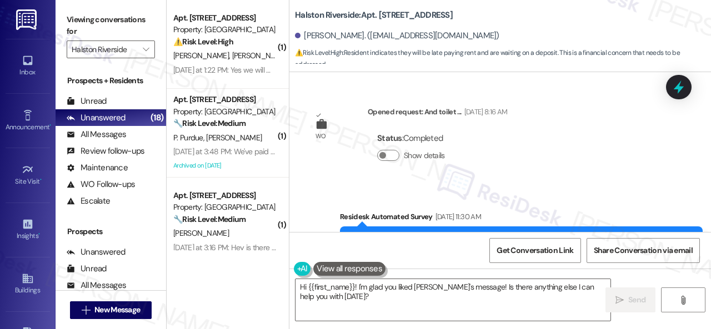
scroll to position [9027, 0]
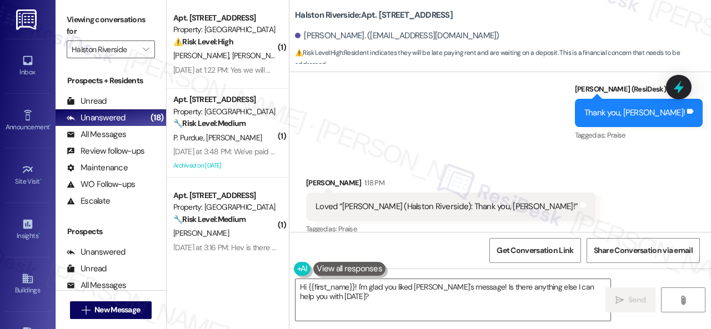
drag, startPoint x: 262, startPoint y: 46, endPoint x: 322, endPoint y: 37, distance: 61.2
click at [260, 46] on div "⚠️ Risk Level: High The resident indicates they will pay rent late, which is a …" at bounding box center [224, 42] width 103 height 12
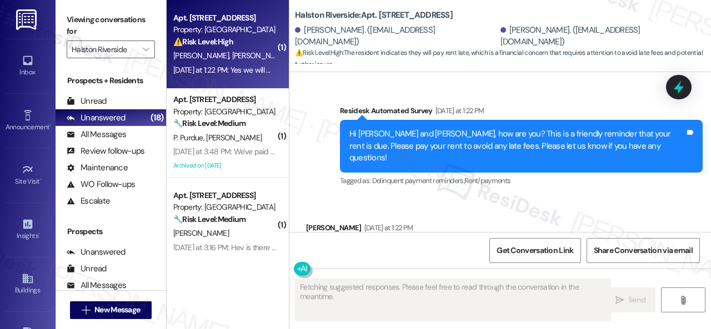
scroll to position [3863, 0]
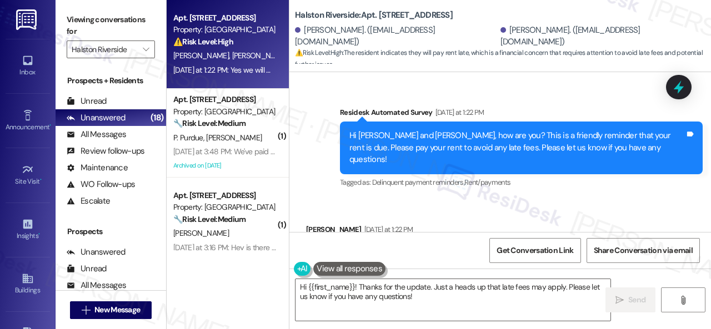
click at [301, 119] on div "Survey, sent via SMS Residesk Automated Survey [DATE] at 1:22 PM Hi [PERSON_NAM…" at bounding box center [499, 141] width 421 height 118
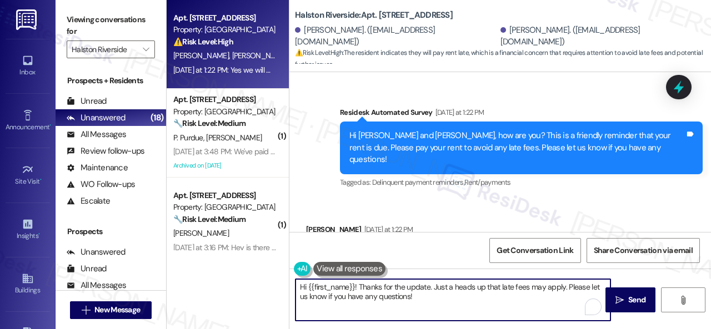
drag, startPoint x: 421, startPoint y: 295, endPoint x: 254, endPoint y: 286, distance: 167.4
click at [254, 286] on div "Apt. 0303, [GEOGRAPHIC_DATA] Property: [GEOGRAPHIC_DATA] ⚠️ Risk Level: High Th…" at bounding box center [439, 164] width 544 height 329
paste textarea "Thanks for updating us on your payment plan! We appreciate you letting us know.…"
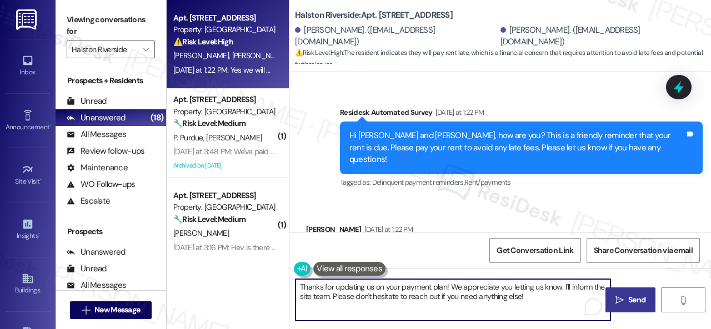
type textarea "Thanks for updating us on your payment plan! We appreciate you letting us know.…"
click at [615, 303] on icon "" at bounding box center [619, 300] width 8 height 9
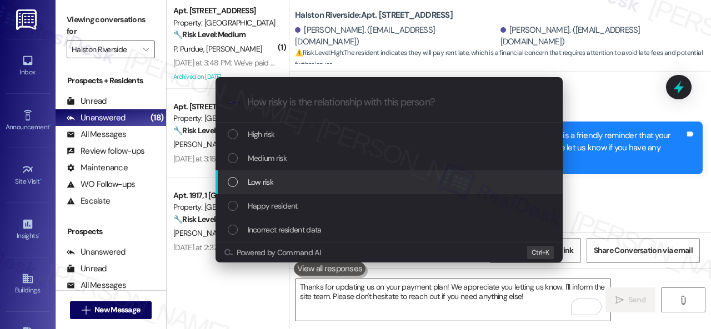
click at [267, 180] on span "Low risk" at bounding box center [261, 182] width 26 height 12
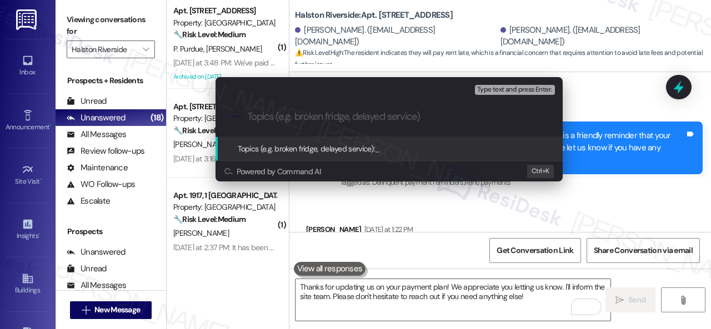
click at [295, 118] on input "Topics (e.g. broken fridge, delayed service)" at bounding box center [397, 117] width 301 height 12
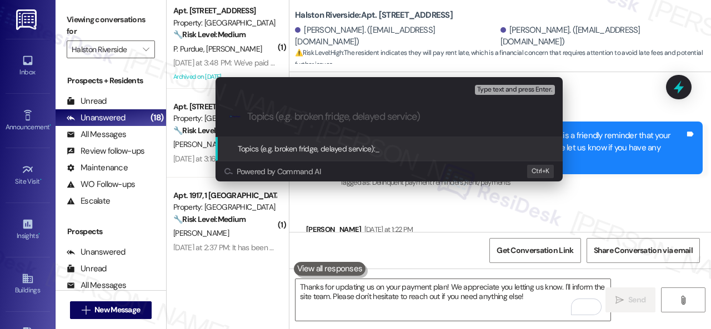
click at [295, 118] on input "Topics (e.g. broken fridge, delayed service)" at bounding box center [397, 117] width 301 height 12
paste input "Late payment notice."
type input "Late payment notice."
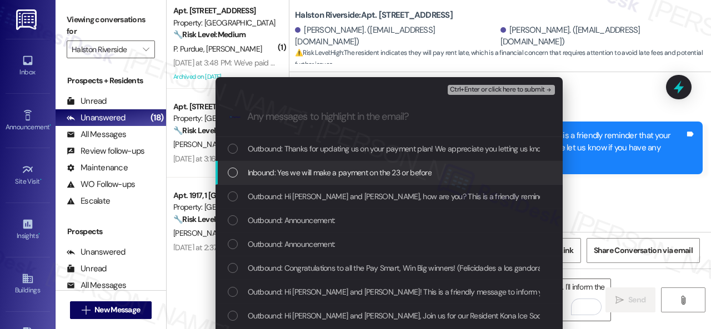
click at [339, 168] on span "Inbound: Yes we will make a payment on the 23 or before" at bounding box center [340, 173] width 184 height 12
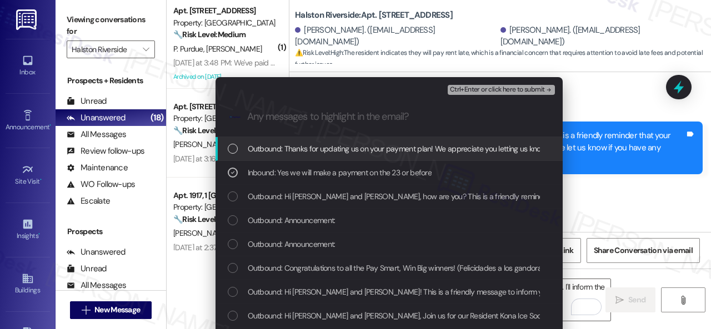
click at [472, 89] on span "Ctrl+Enter or click here to submit" at bounding box center [497, 90] width 95 height 8
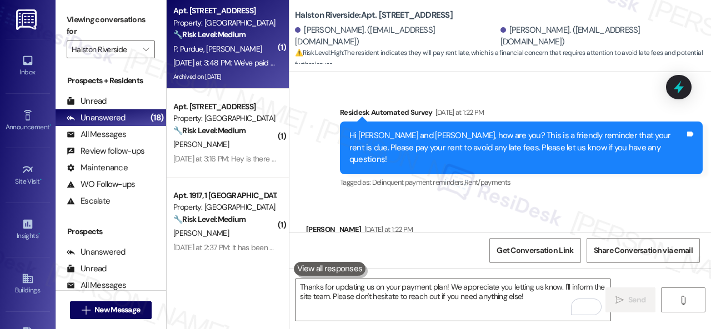
click at [248, 52] on div "P. Purdue L. Yarbrough" at bounding box center [224, 49] width 105 height 14
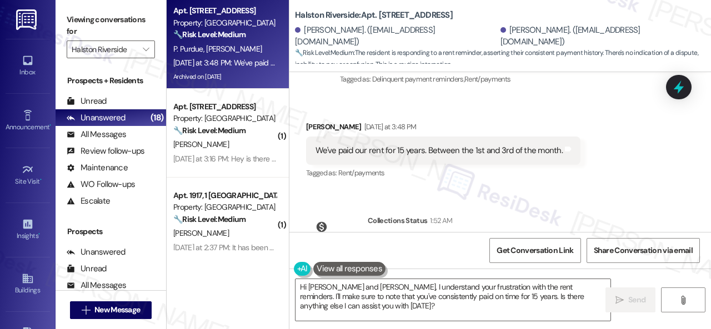
scroll to position [18094, 0]
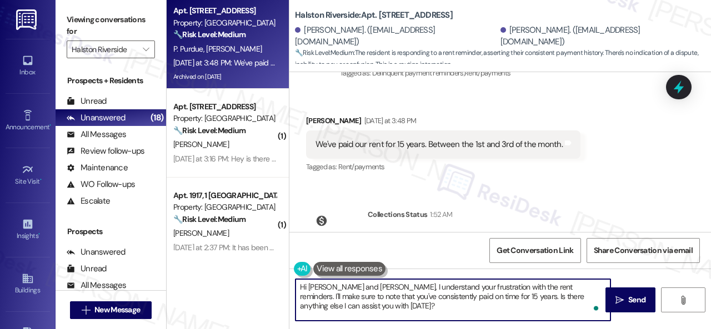
drag, startPoint x: 333, startPoint y: 303, endPoint x: 275, endPoint y: 281, distance: 61.5
click at [275, 281] on div "Apt. 0512, 1 Halston Riverside Property: Halston Riverside 🔧 Risk Level: Medium…" at bounding box center [439, 164] width 544 height 329
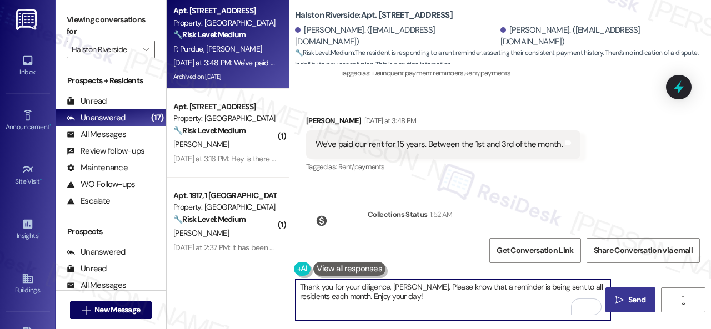
type textarea "Thank you for your diligence, Lisa. Please know that a reminder is being sent t…"
click at [619, 300] on icon "" at bounding box center [619, 300] width 8 height 9
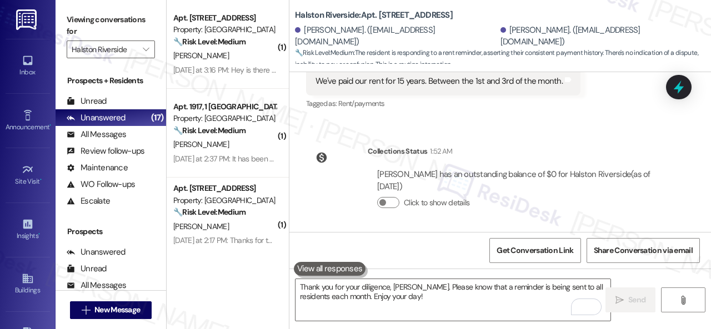
scroll to position [18182, 0]
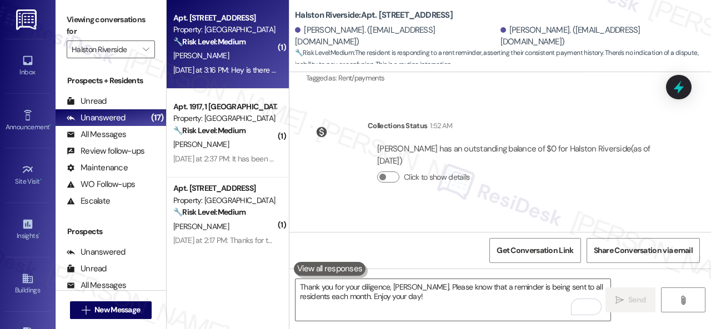
click at [243, 62] on div "R. Kane" at bounding box center [224, 56] width 105 height 14
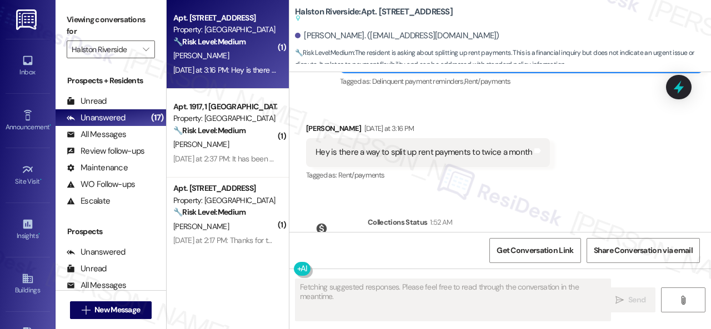
scroll to position [6129, 0]
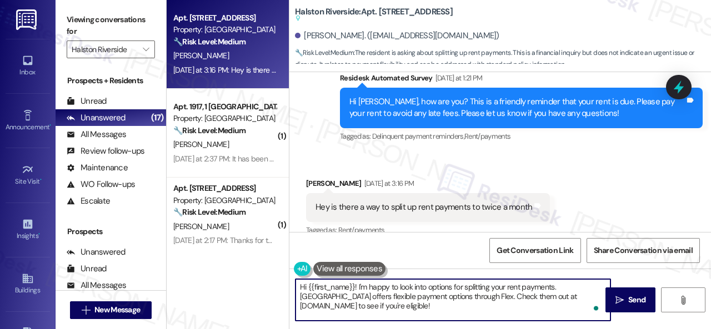
drag, startPoint x: 358, startPoint y: 287, endPoint x: 360, endPoint y: 305, distance: 18.5
click at [360, 305] on textarea "Hi {{first_name}}! I'm happy to look into options for splitting your rent payme…" at bounding box center [452, 300] width 315 height 42
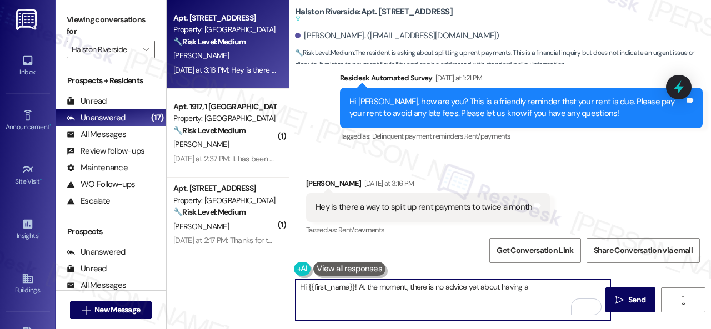
drag, startPoint x: 446, startPoint y: 289, endPoint x: 534, endPoint y: 289, distance: 87.7
click at [534, 289] on textarea "Hi {{first_name}}! At the moment, there is no advice yet about having a" at bounding box center [452, 300] width 315 height 42
click at [532, 290] on textarea "Hi {{first_name}}! At the moment, there is no advice yet about having a" at bounding box center [452, 300] width 315 height 42
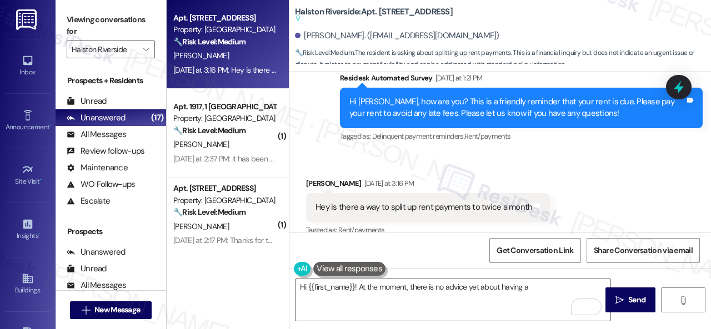
drag, startPoint x: 594, startPoint y: 193, endPoint x: 580, endPoint y: 198, distance: 14.2
click at [594, 193] on div "Received via SMS Robert Kane Yesterday at 3:16 PM Hey is there a way to split u…" at bounding box center [499, 200] width 421 height 94
drag, startPoint x: 293, startPoint y: 287, endPoint x: 482, endPoint y: 297, distance: 189.6
click at [451, 296] on div "Hi {{first_name}}! At the moment, there is no advice yet about having a" at bounding box center [447, 300] width 316 height 43
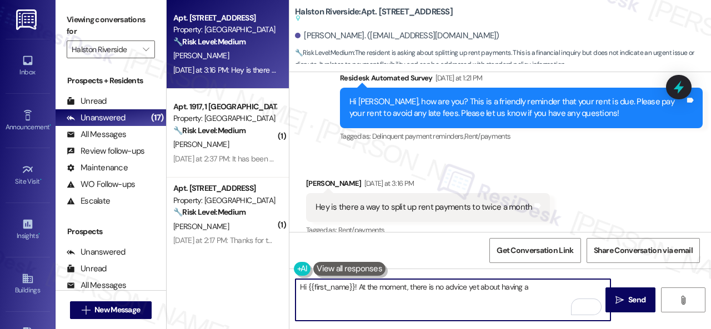
drag, startPoint x: 551, startPoint y: 289, endPoint x: 227, endPoint y: 257, distance: 325.8
click at [226, 258] on div "Apt. 0613, 1 Halston Riverside Property: Halston Riverside 🔧 Risk Level: Medium…" at bounding box center [439, 164] width 544 height 329
paste textarea "I will forward your inquiry to the site team and get back to you as soon as I r…"
type textarea "I will forward your inquiry to the site team and get back to you as soon as I r…"
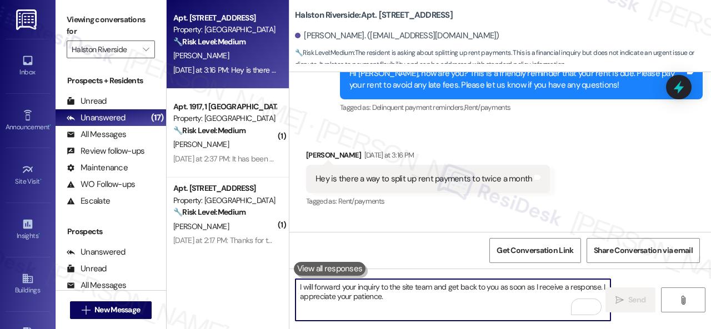
scroll to position [6101, 0]
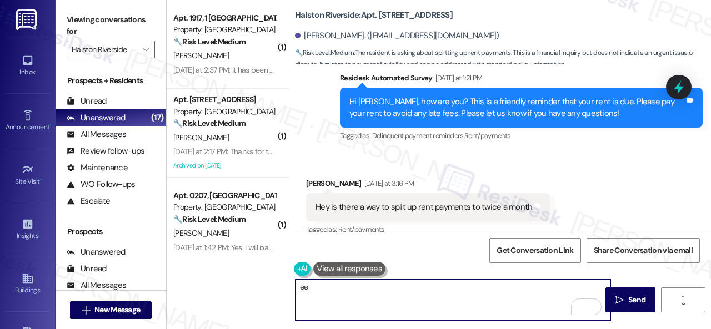
type textarea "ee"
click at [435, 222] on div "Tagged as: Rent/payments Click to highlight conversations about Rent/payments" at bounding box center [428, 230] width 244 height 16
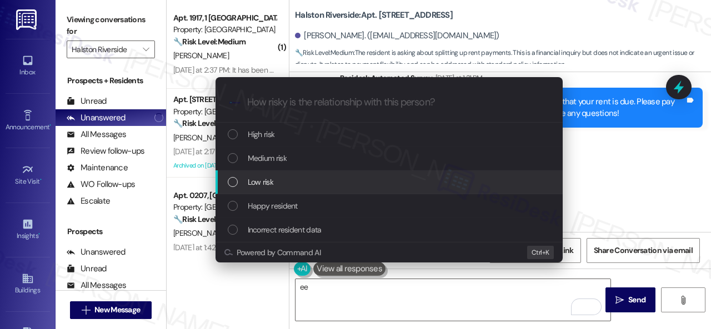
click at [248, 180] on span "Low risk" at bounding box center [261, 182] width 26 height 12
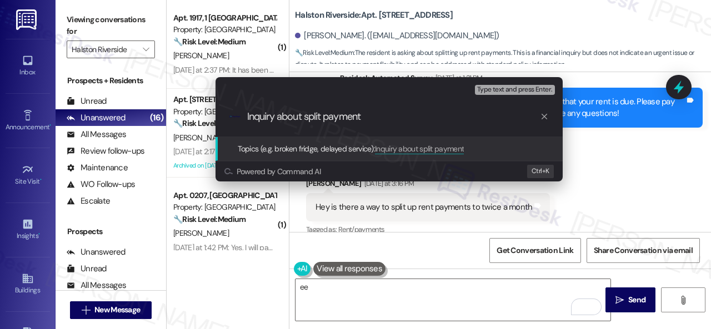
type input "Inquiry about split payment."
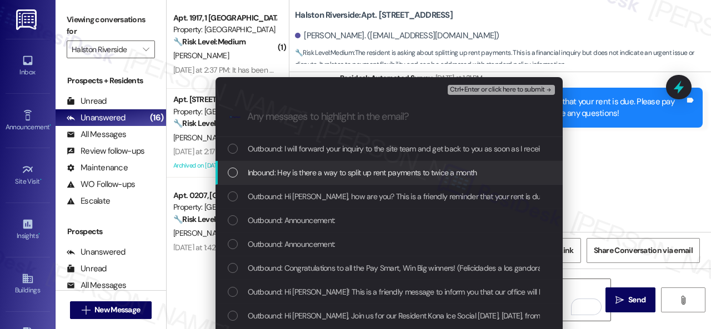
click at [316, 173] on span "Inbound: Hey is there a way to split up rent payments to twice a month" at bounding box center [362, 173] width 229 height 12
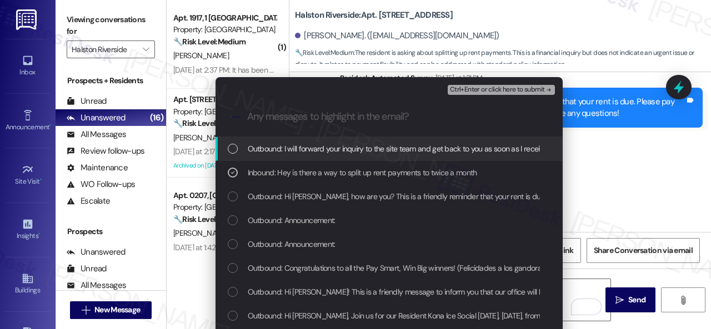
click at [456, 88] on span "Ctrl+Enter or click here to submit" at bounding box center [497, 90] width 95 height 8
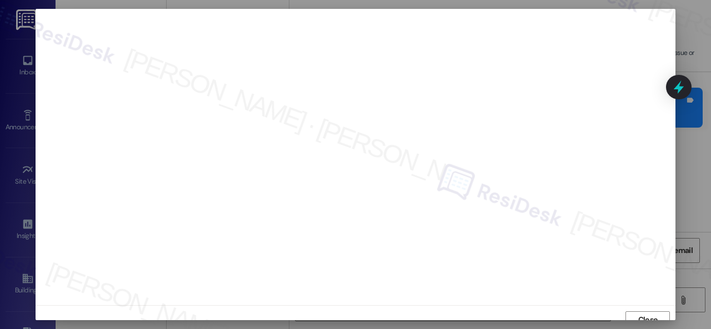
scroll to position [8, 0]
click at [636, 309] on span "Close" at bounding box center [648, 312] width 24 height 12
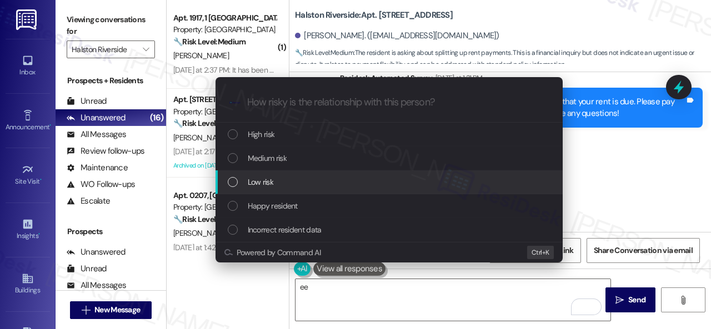
click at [260, 183] on span "Low risk" at bounding box center [261, 182] width 26 height 12
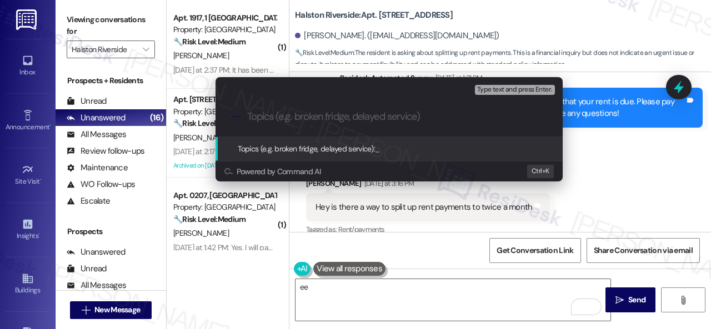
paste input "Inquiry about split payment."
type input "Inquiry about split payment."
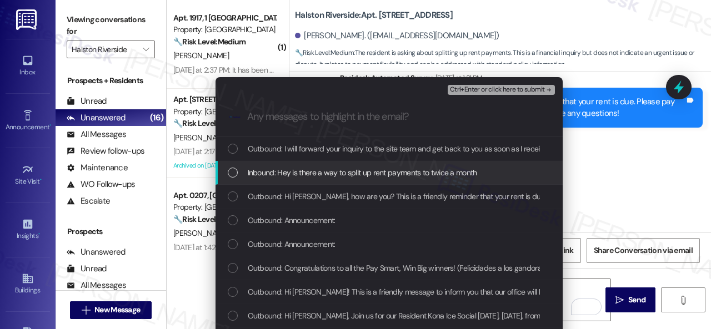
click at [329, 168] on span "Inbound: Hey is there a way to split up rent payments to twice a month" at bounding box center [362, 173] width 229 height 12
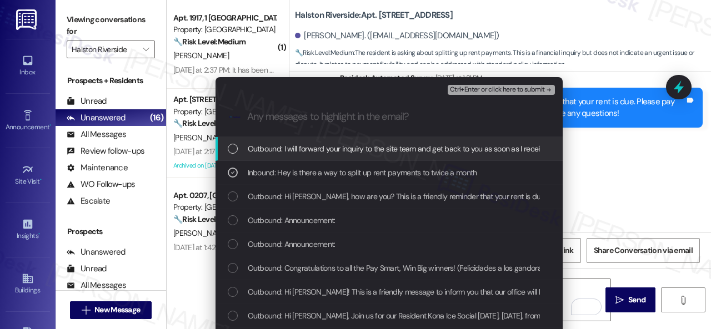
click at [470, 89] on span "Ctrl+Enter or click here to submit" at bounding box center [497, 90] width 95 height 8
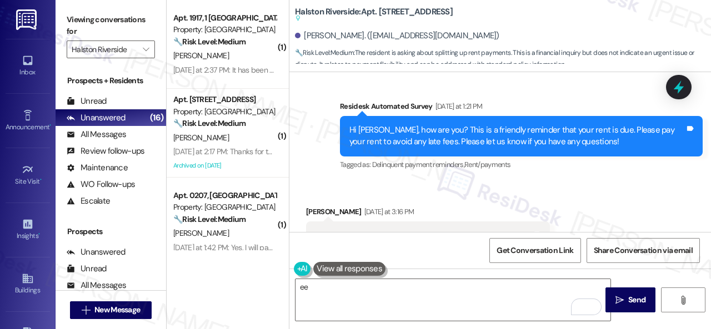
scroll to position [6129, 0]
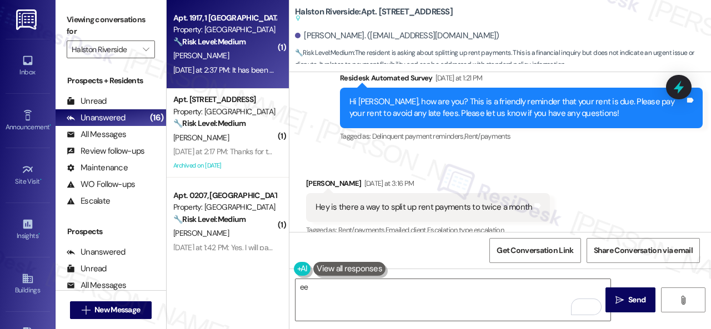
click at [237, 64] on div "Yesterday at 2:37 PM: It has been paid online on the website. Let me know when …" at bounding box center [224, 70] width 105 height 14
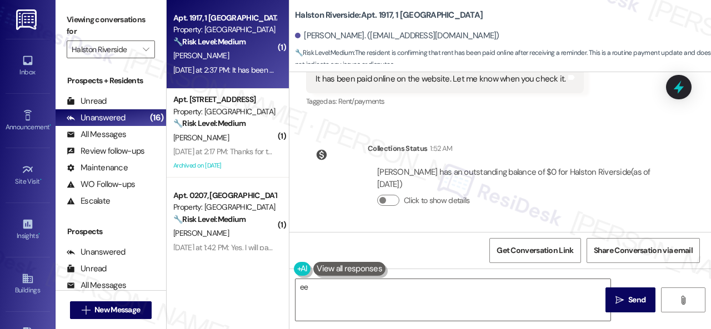
scroll to position [4246, 0]
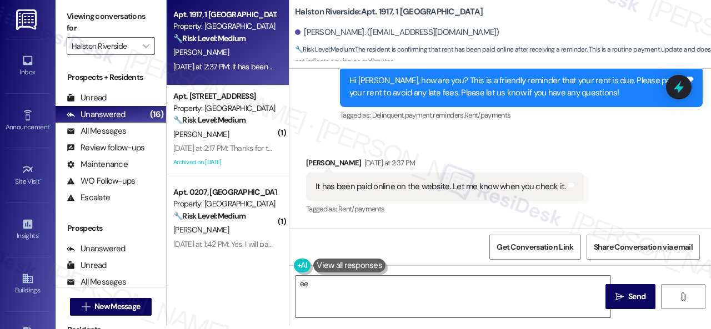
click at [319, 138] on div "Received via SMS Barbara Jones Yesterday at 2:37 PM It has been paid online on …" at bounding box center [499, 179] width 421 height 94
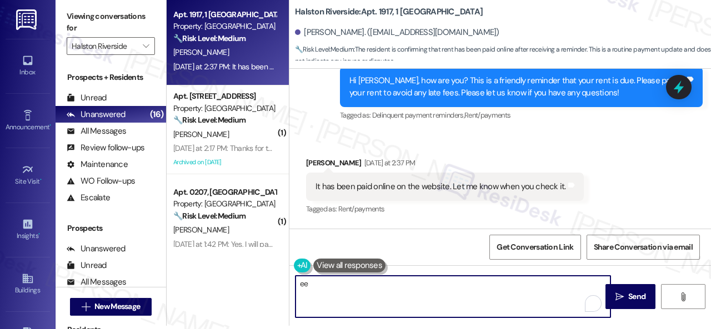
drag, startPoint x: 471, startPoint y: 294, endPoint x: 252, endPoint y: 269, distance: 221.2
click at [250, 272] on div "Apt. 1917, 1 Halston Riverside Property: Halston Riverside 🔧 Risk Level: Medium…" at bounding box center [439, 161] width 544 height 329
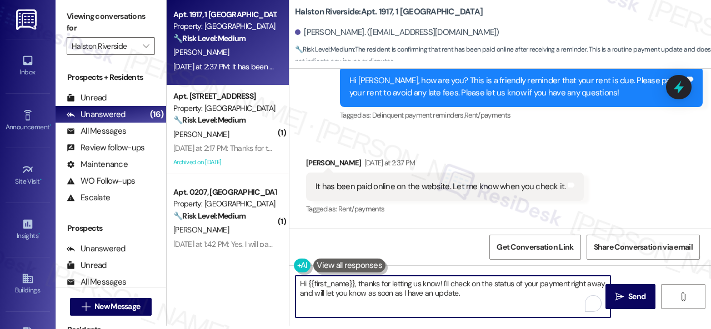
paste textarea "Thanks for the update! I'm happy to hear you've already taken care of the rent.…"
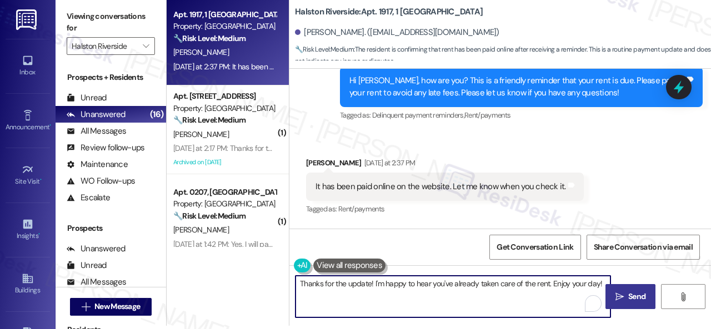
type textarea "Thanks for the update! I'm happy to hear you've already taken care of the rent.…"
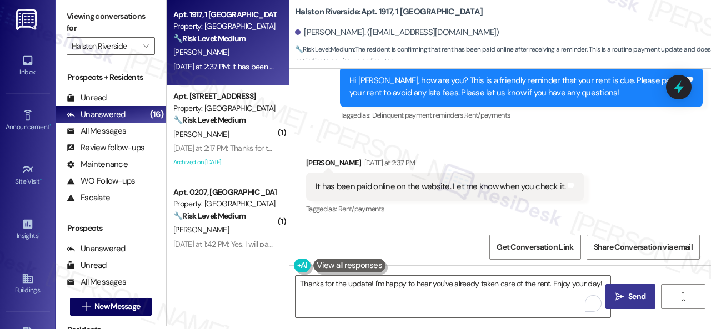
click at [619, 295] on icon "" at bounding box center [619, 297] width 8 height 9
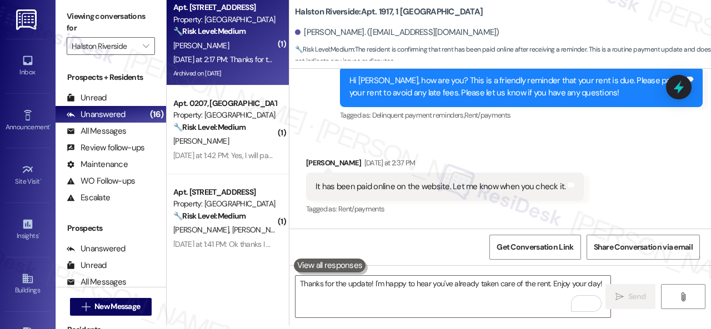
click at [236, 52] on div "L. Barker" at bounding box center [224, 46] width 105 height 14
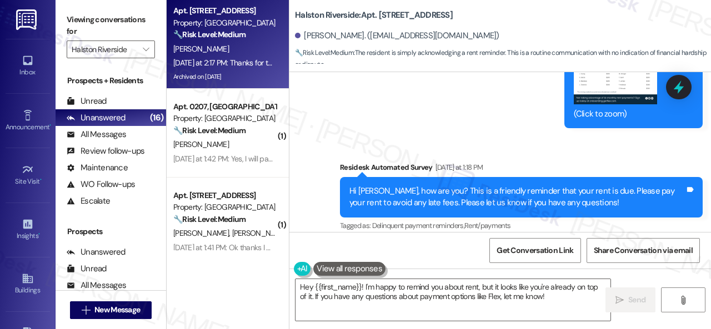
scroll to position [15945, 0]
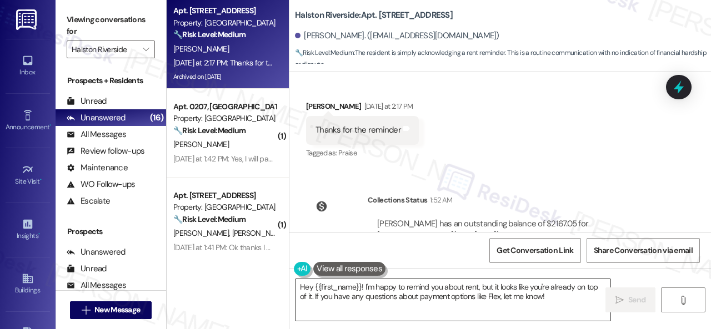
drag, startPoint x: 389, startPoint y: 298, endPoint x: 384, endPoint y: 295, distance: 6.0
click at [389, 297] on textarea "Hey {{first_name}}! I'm happy to remind you about rent, but it looks like you'r…" at bounding box center [452, 300] width 315 height 42
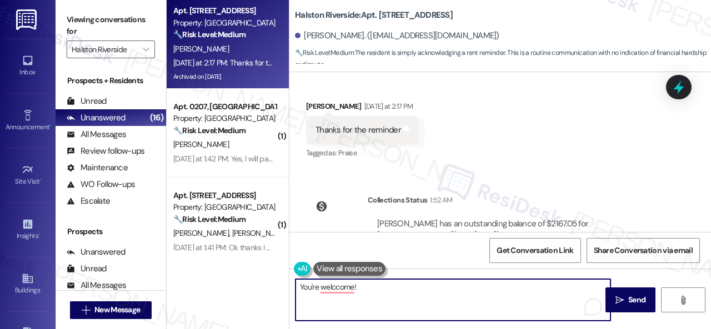
click at [335, 281] on textarea "You're welccome!" at bounding box center [452, 300] width 315 height 42
click at [337, 287] on textarea "You're welccome!" at bounding box center [452, 300] width 315 height 42
type textarea "You're welcome!"
click at [618, 297] on icon "" at bounding box center [619, 300] width 8 height 9
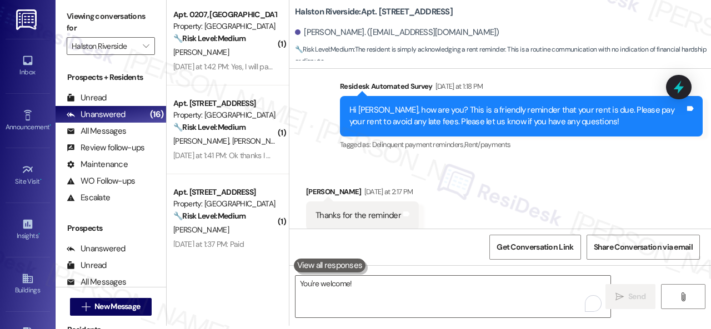
scroll to position [16023, 0]
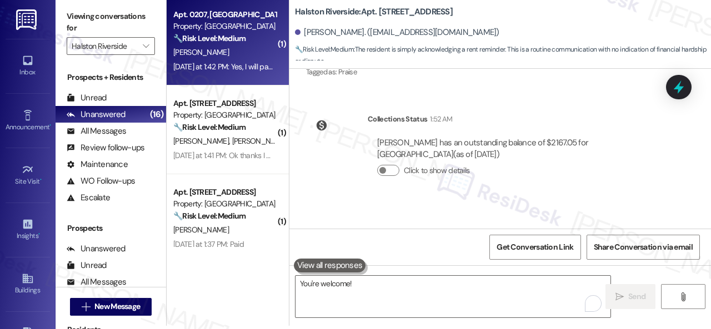
click at [233, 56] on div "V. Murphy" at bounding box center [224, 53] width 105 height 14
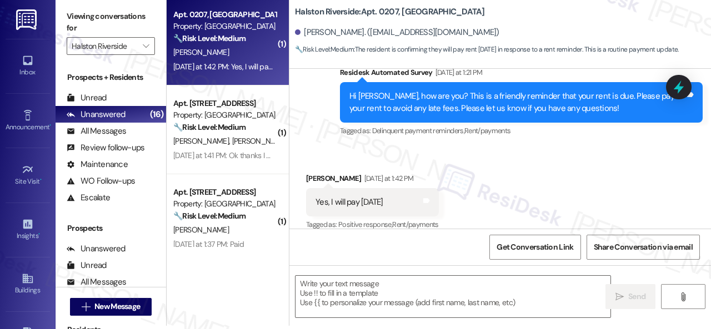
scroll to position [0, 0]
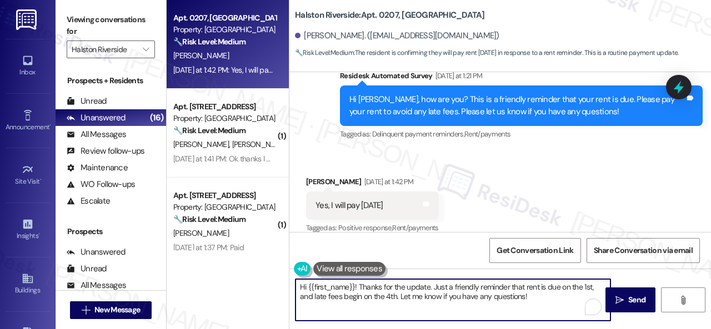
drag, startPoint x: 540, startPoint y: 299, endPoint x: 237, endPoint y: 273, distance: 304.3
click at [238, 276] on div "Apt. 0207, 1 Halston Riverside Property: Halston Riverside 🔧 Risk Level: Medium…" at bounding box center [439, 164] width 544 height 329
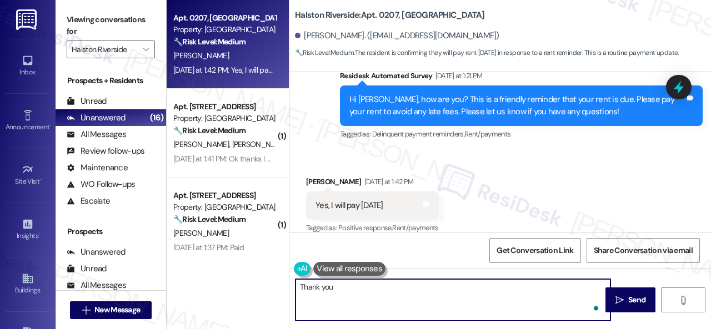
type textarea "Thank you!"
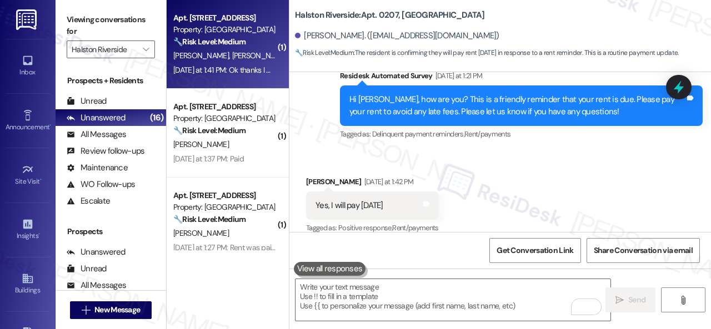
click at [250, 66] on div "Yesterday at 1:41 PM: Ok thanks I will be paying it tomorrow or Saturday Yester…" at bounding box center [270, 70] width 195 height 10
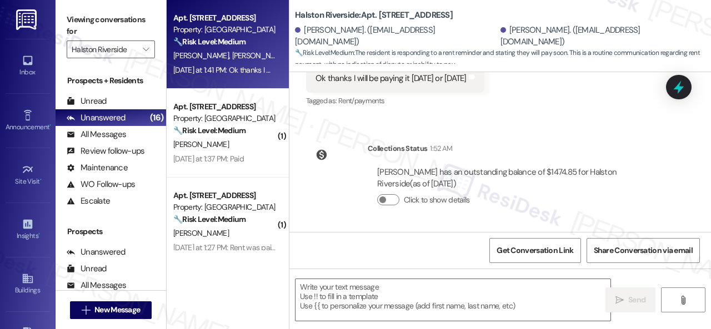
scroll to position [207, 0]
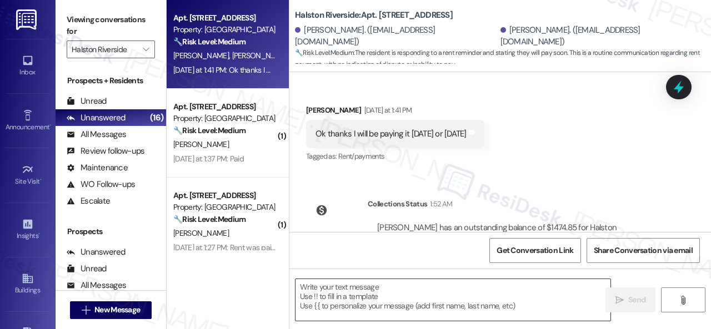
click at [369, 293] on textarea at bounding box center [452, 300] width 315 height 42
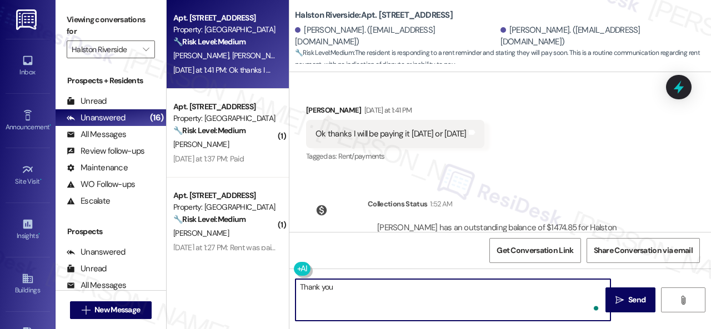
type textarea "Thank you!"
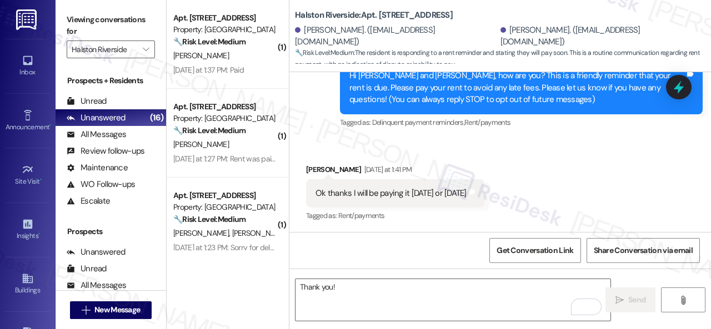
click at [258, 62] on div "D. Daniel" at bounding box center [224, 56] width 105 height 14
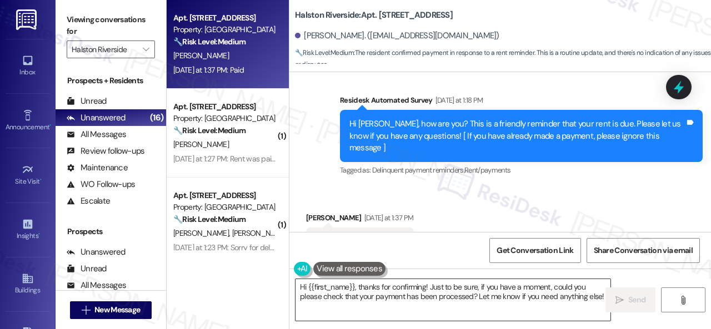
type textarea "Hi {{first_name}}, thanks for confirming! Just to be sure, if you have a moment…"
click at [403, 293] on textarea "Hi {{first_name}}, thanks for confirming! Just to be sure, if you have a moment…" at bounding box center [452, 300] width 315 height 42
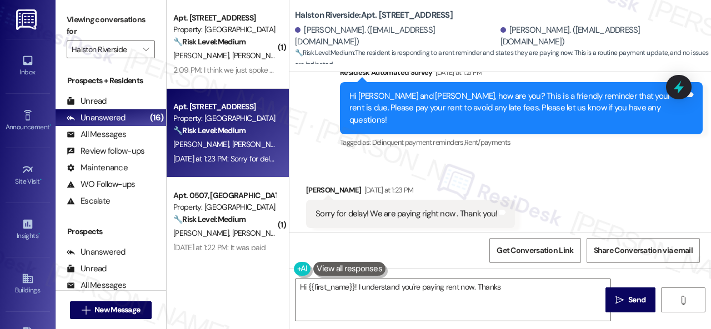
scroll to position [4072, 0]
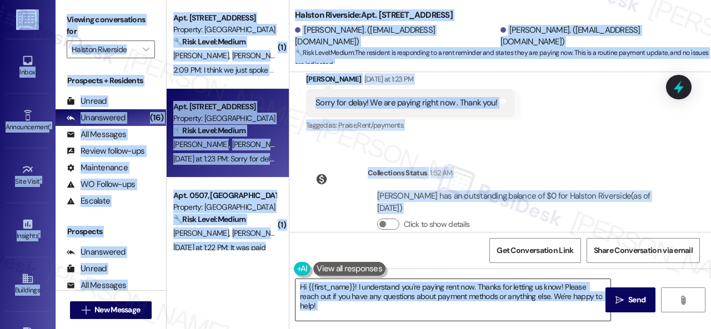
click at [408, 298] on textarea "Hi {{first_name}}! I understand you're paying rent now. Thanks for letting us k…" at bounding box center [452, 300] width 315 height 42
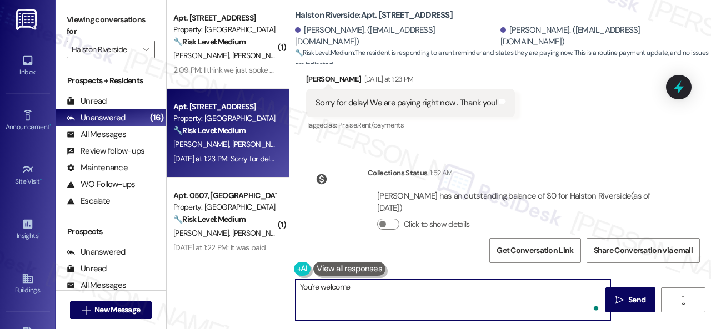
type textarea "You're welcome!"
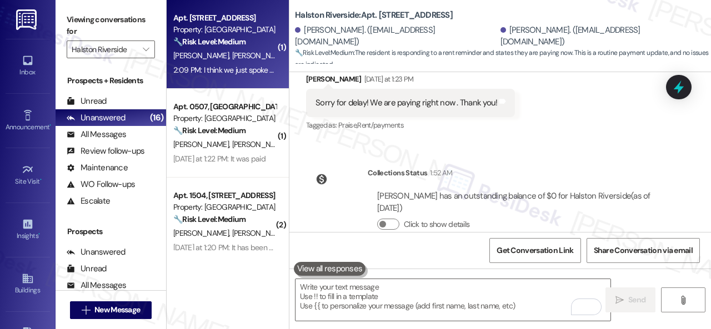
click at [250, 53] on div "T. Ruff J. Hennington" at bounding box center [224, 56] width 105 height 14
type textarea "Fetching suggested responses. Please feel free to read through the conversation…"
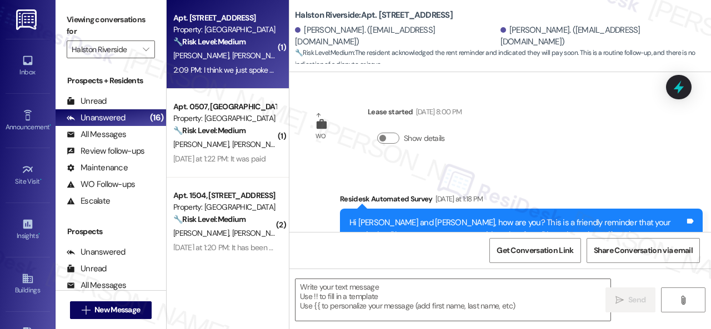
type textarea "Fetching suggested responses. Please feel free to read through the conversation…"
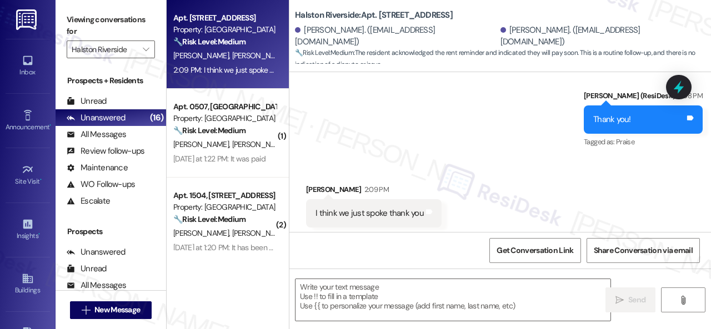
scroll to position [449, 0]
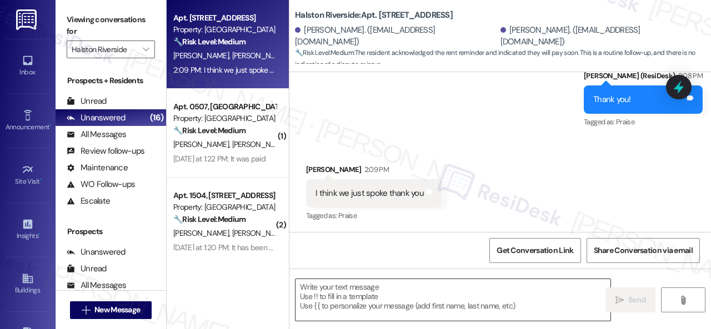
click at [372, 300] on textarea at bounding box center [452, 300] width 315 height 42
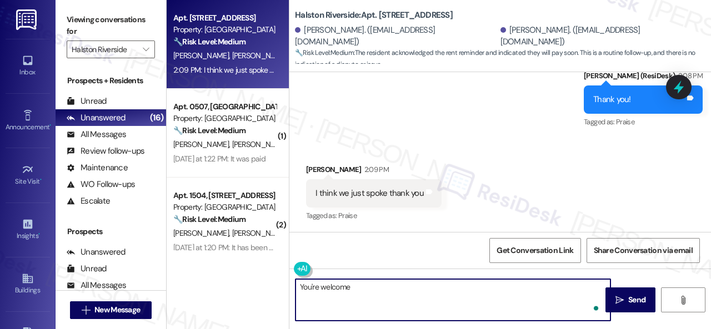
type textarea "You're welcome."
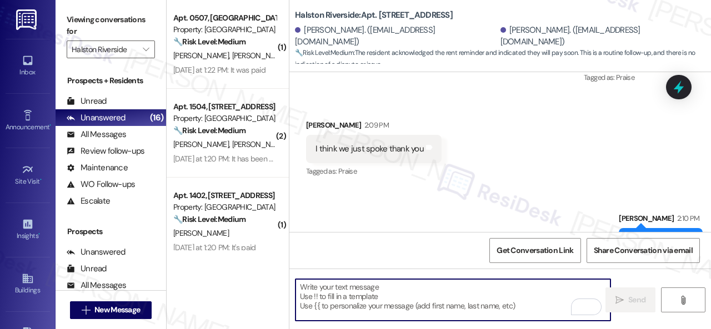
scroll to position [526, 0]
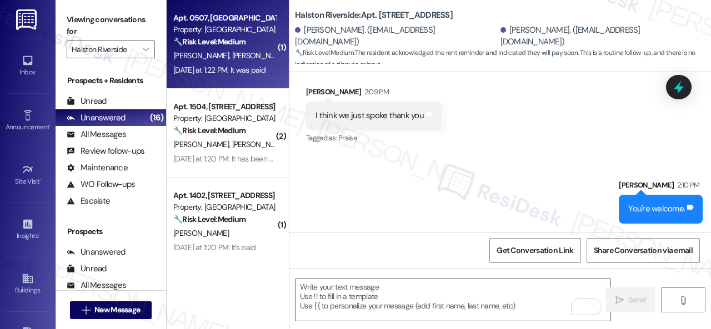
click at [264, 39] on div "🔧 Risk Level: Medium The resident confirmed that rent was paid in response to a…" at bounding box center [224, 42] width 103 height 12
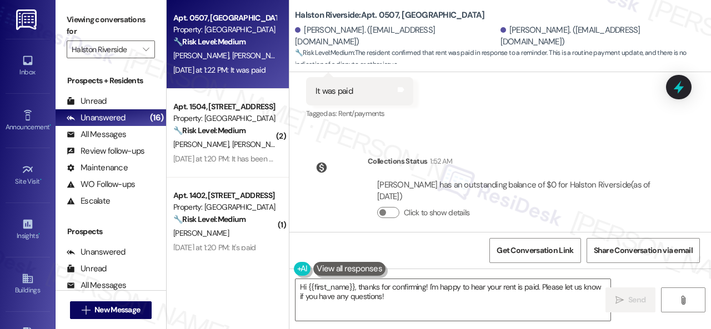
scroll to position [3, 0]
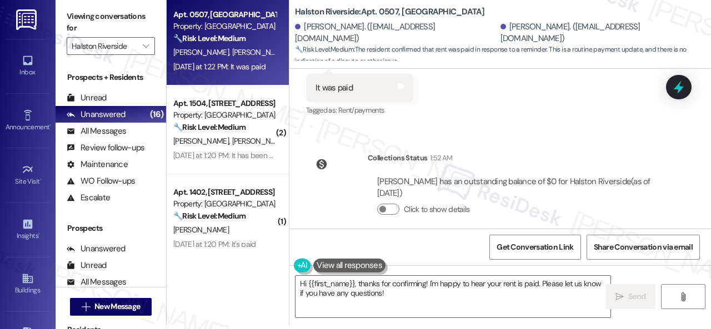
click at [335, 164] on div "Collections Status 1:52 AM Francisco Montiel has an outstanding balance of $0 f…" at bounding box center [487, 192] width 379 height 97
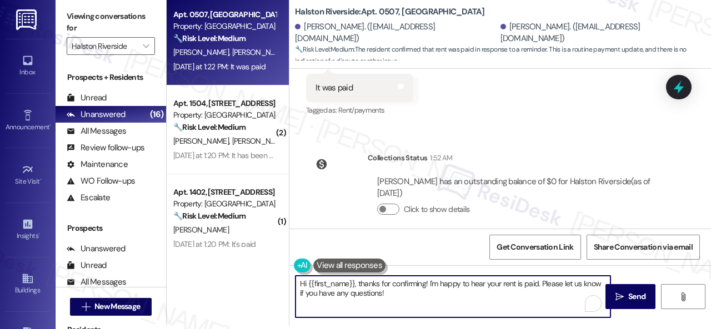
drag, startPoint x: 394, startPoint y: 295, endPoint x: 395, endPoint y: 277, distance: 17.8
click at [241, 281] on div "Apt. 0507, 1 Halston Riverside Property: Halston Riverside 🔧 Risk Level: Medium…" at bounding box center [439, 161] width 544 height 329
paste textarea "Thanks for the update! I'm happy to hear you've already taken care of the rent.…"
type textarea "Thanks for the update! I'm happy to hear you've already taken care of the rent.…"
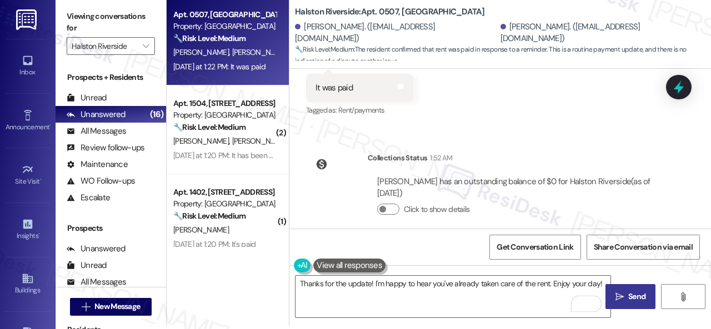
click at [626, 299] on span "Send" at bounding box center [637, 297] width 22 height 12
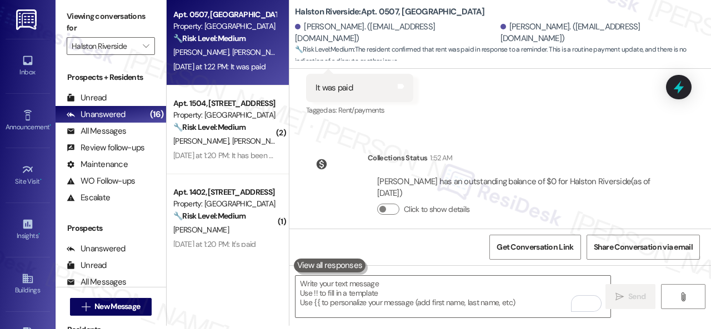
scroll to position [5723, 0]
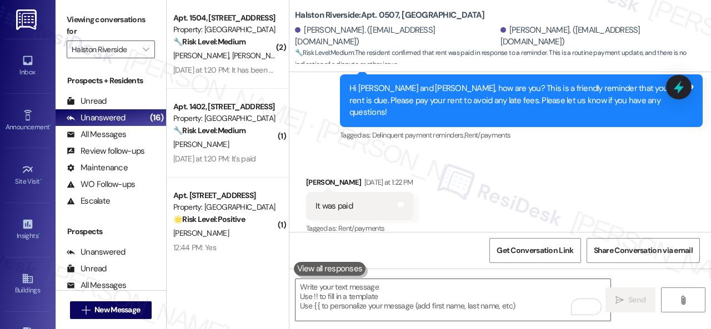
drag, startPoint x: 269, startPoint y: 153, endPoint x: 330, endPoint y: 163, distance: 61.9
click at [270, 153] on div "Yesterday at 1:20 PM: It's paid Yesterday at 1:20 PM: It's paid" at bounding box center [224, 159] width 105 height 14
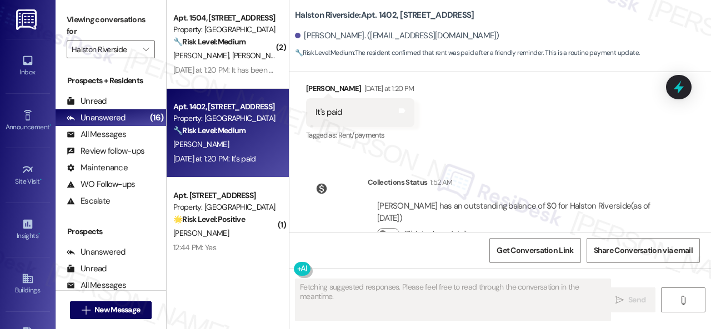
scroll to position [3, 0]
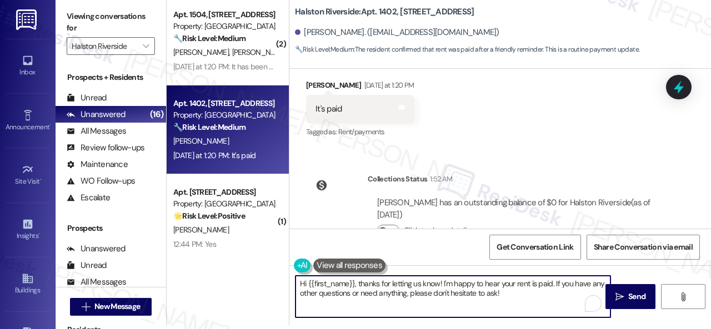
drag, startPoint x: 507, startPoint y: 290, endPoint x: 270, endPoint y: 276, distance: 237.5
click at [270, 276] on div "( 2 ) Apt. 1504, 1 Halston Riverside Property: Halston Riverside 🔧 Risk Level: …" at bounding box center [439, 161] width 544 height 329
paste textarea "Thanks for the update! I'm happy to hear you've already taken care of the rent.…"
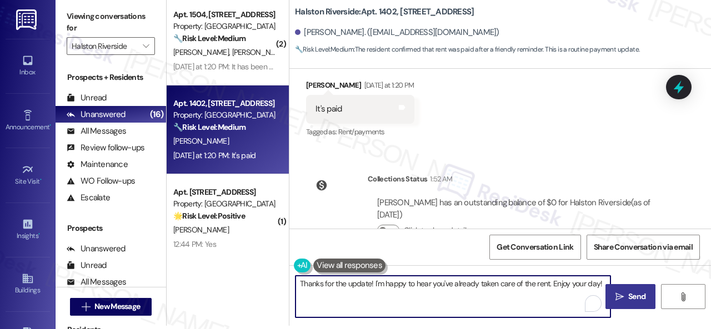
type textarea "Thanks for the update! I'm happy to hear you've already taken care of the rent.…"
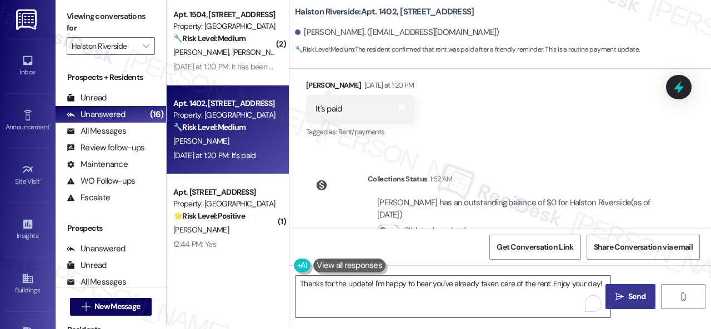
click at [620, 297] on span " Send" at bounding box center [630, 297] width 35 height 12
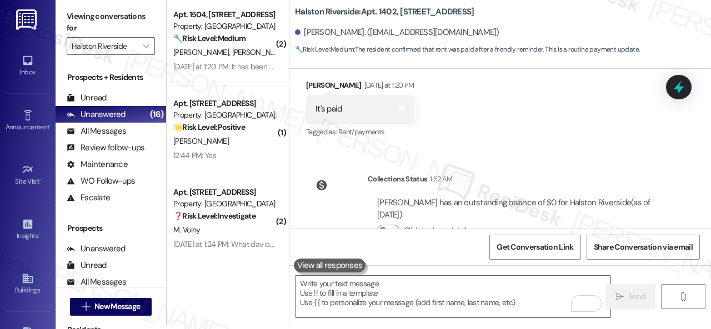
scroll to position [12059, 0]
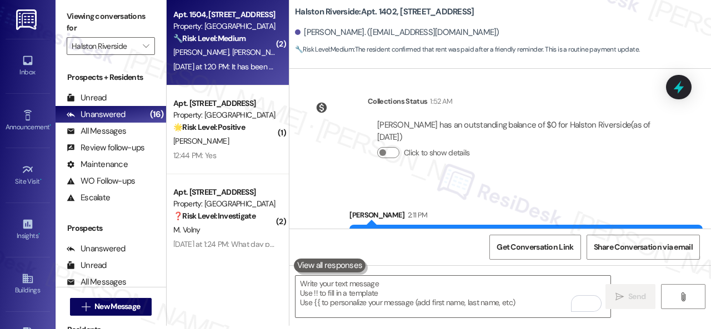
click at [245, 49] on div "P. Harrison R. Scott" at bounding box center [224, 53] width 105 height 14
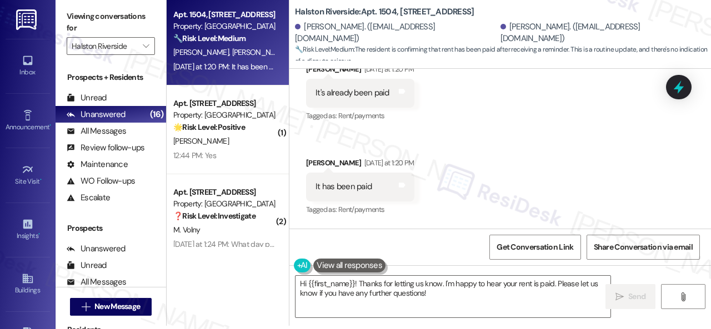
scroll to position [6087, 0]
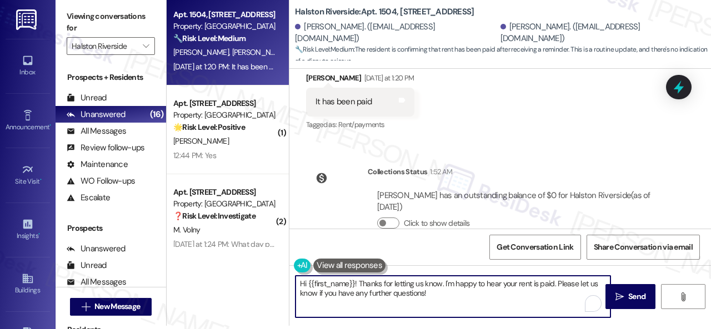
drag, startPoint x: 291, startPoint y: 268, endPoint x: 455, endPoint y: 271, distance: 163.8
click at [268, 265] on div "Apt. 1504, 1 Halston Riverside Property: Halston Riverside 🔧 Risk Level: Medium…" at bounding box center [439, 161] width 544 height 329
paste textarea "Thanks for the update! I'm happy to hear you've already taken care of the rent.…"
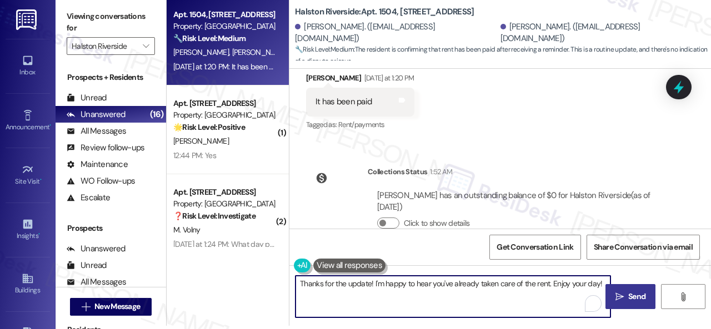
type textarea "Thanks for the update! I'm happy to hear you've already taken care of the rent.…"
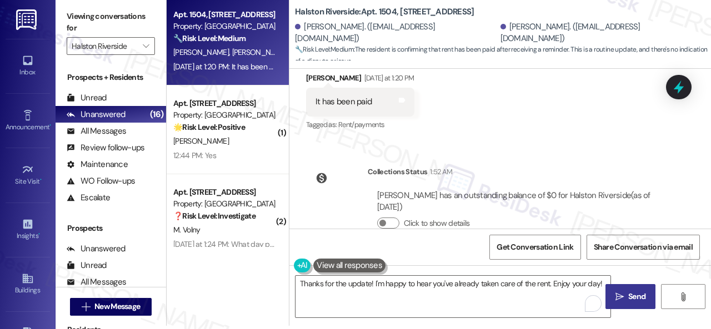
click at [621, 293] on span " Send" at bounding box center [630, 297] width 35 height 12
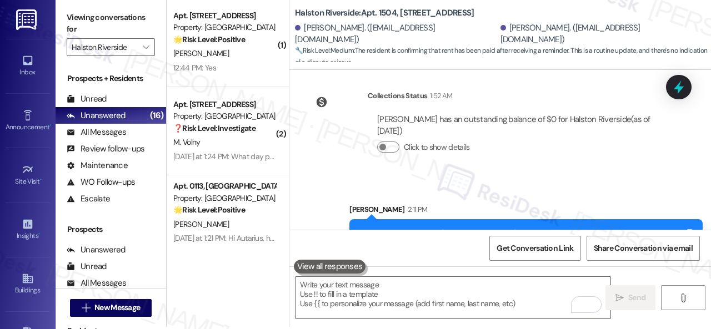
scroll to position [3, 0]
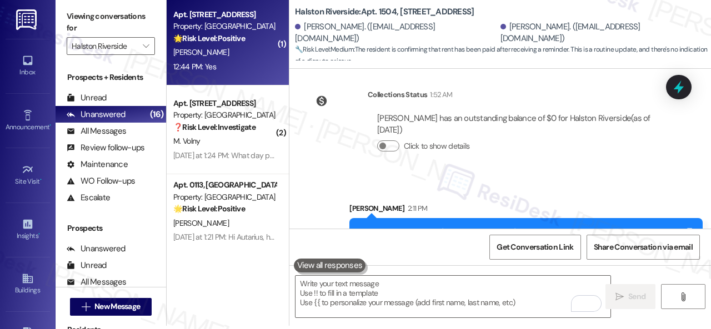
click at [242, 73] on div "12:44 PM: Yes 12:44 PM: Yes" at bounding box center [224, 67] width 105 height 14
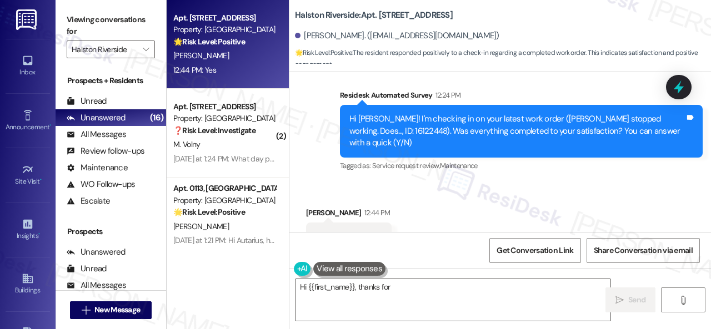
scroll to position [5166, 0]
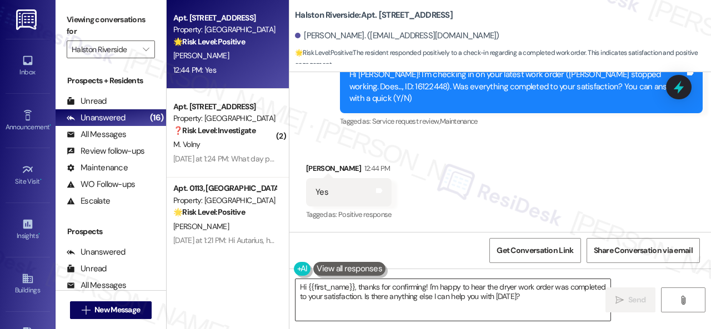
click at [306, 112] on div "Survey, sent via SMS Residesk Automated Survey 12:24 PM Hi Frank! I'm checking …" at bounding box center [499, 79] width 421 height 118
click at [454, 288] on textarea "Hi {{first_name}}, thanks for confirming! I'm happy to hear the dryer work orde…" at bounding box center [452, 300] width 315 height 42
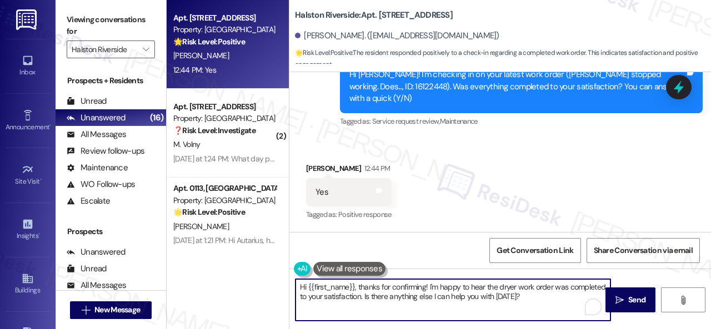
drag, startPoint x: 533, startPoint y: 295, endPoint x: 560, endPoint y: 295, distance: 26.7
click at [534, 295] on textarea "Hi {{first_name}}, thanks for confirming! I'm happy to hear the dryer work orde…" at bounding box center [452, 300] width 315 height 42
drag, startPoint x: 565, startPoint y: 295, endPoint x: 255, endPoint y: 264, distance: 311.9
click at [255, 264] on div "Apt. 1702, 1 Halston Riverside Property: Halston Riverside 🌟 Risk Level: Positi…" at bounding box center [439, 164] width 544 height 329
paste textarea "We're glad to hear everything’s taken care of. If your experience at {{property…"
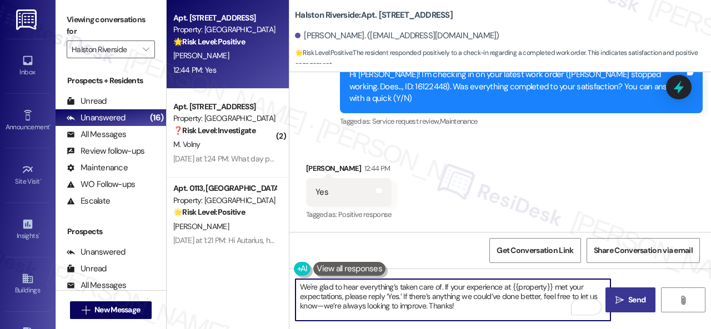
type textarea "We're glad to hear everything’s taken care of. If your experience at {{property…"
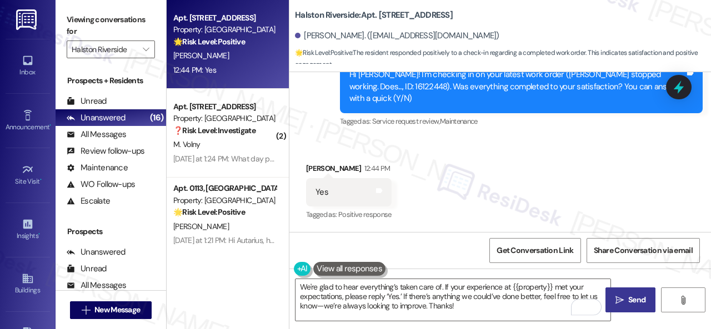
click at [635, 296] on span "Send" at bounding box center [636, 300] width 17 height 12
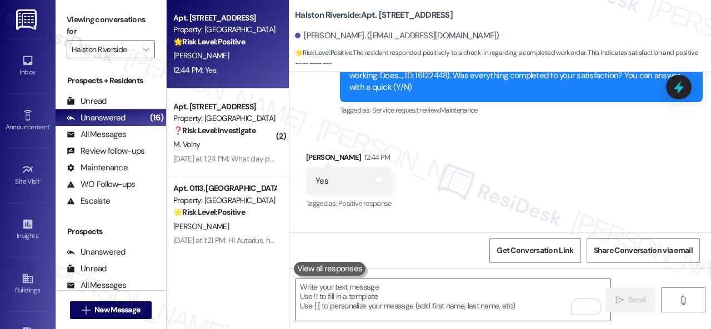
scroll to position [5166, 0]
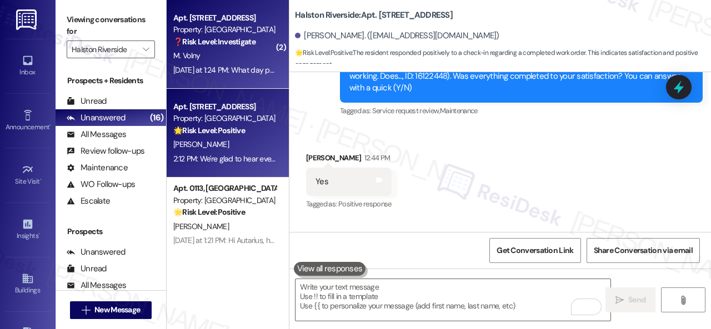
click at [229, 65] on div "Yesterday at 1:24 PM: What day pay to avoid fee Yesterday at 1:24 PM: What day …" at bounding box center [245, 70] width 144 height 10
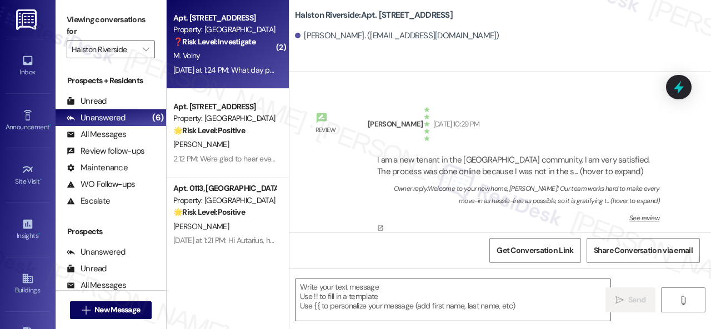
scroll to position [6901, 0]
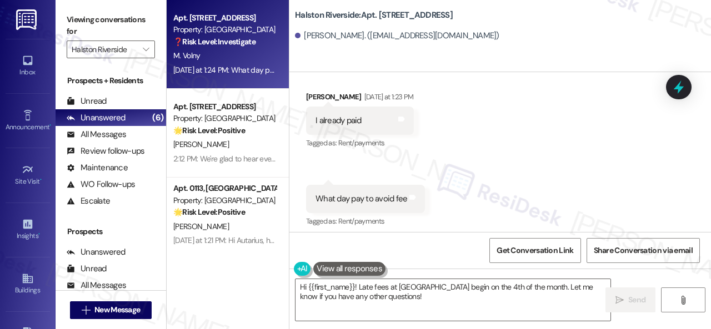
click at [343, 245] on div "Get Conversation Link Share Conversation via email" at bounding box center [499, 250] width 421 height 37
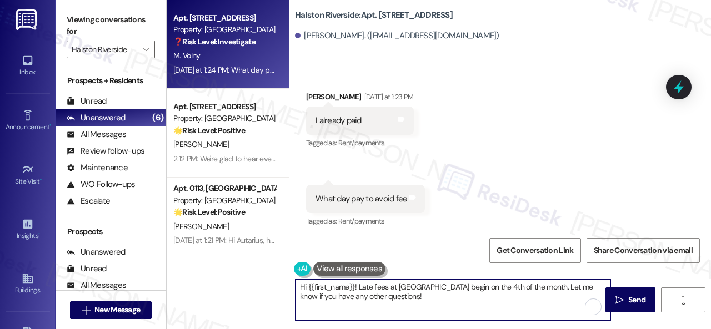
drag, startPoint x: 554, startPoint y: 286, endPoint x: 402, endPoint y: 296, distance: 152.5
click at [363, 284] on textarea "Hi {{first_name}}! Late fees at Halston Riverside begin on the 4th of the month…" at bounding box center [452, 300] width 315 height 42
drag, startPoint x: 381, startPoint y: 294, endPoint x: 368, endPoint y: 286, distance: 15.9
click at [359, 287] on textarea "Hi {{first_name}}! Late fees at Halston Riverside begin on the 4th of the month…" at bounding box center [452, 300] width 315 height 42
paste textarea "Rent is due on the 1st, with a grace period until the 3rd. The total balance ap…"
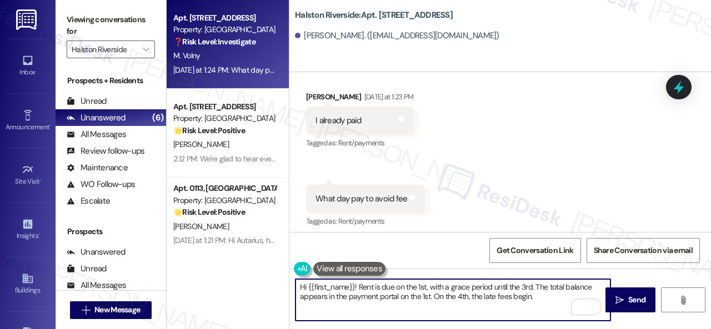
drag, startPoint x: 536, startPoint y: 284, endPoint x: 431, endPoint y: 296, distance: 105.1
click at [431, 296] on textarea "Hi {{first_name}}! Rent is due on the 1st, with a grace period until the 3rd. T…" at bounding box center [452, 300] width 315 height 42
click at [358, 299] on textarea "Hi {{first_name}}! Rent is due on the 1st, with a grace period until the 3rd. O…" at bounding box center [452, 300] width 315 height 42
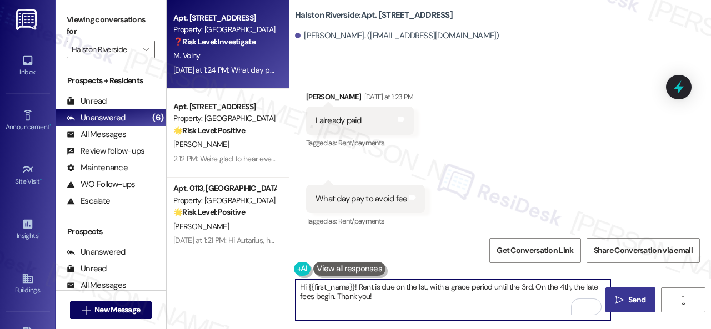
type textarea "Hi {{first_name}}! Rent is due on the 1st, with a grace period until the 3rd. O…"
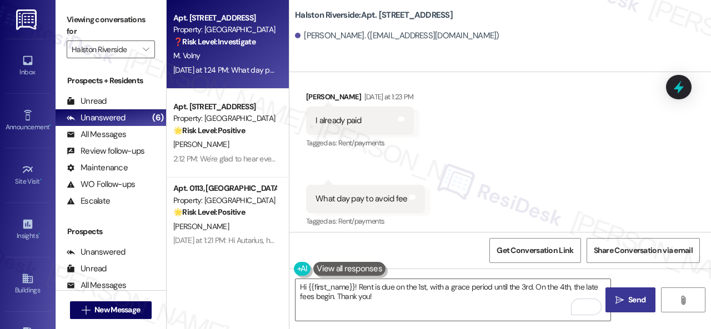
click at [615, 296] on icon "" at bounding box center [619, 300] width 8 height 9
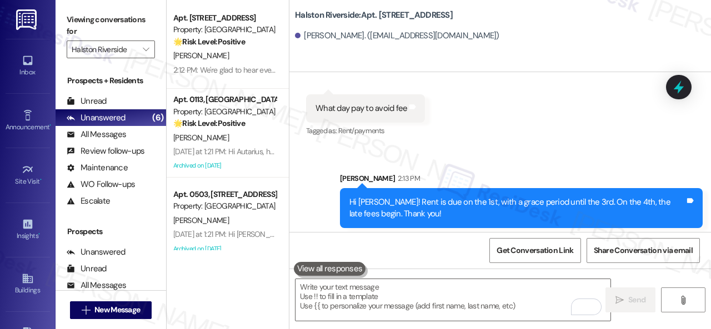
scroll to position [3, 0]
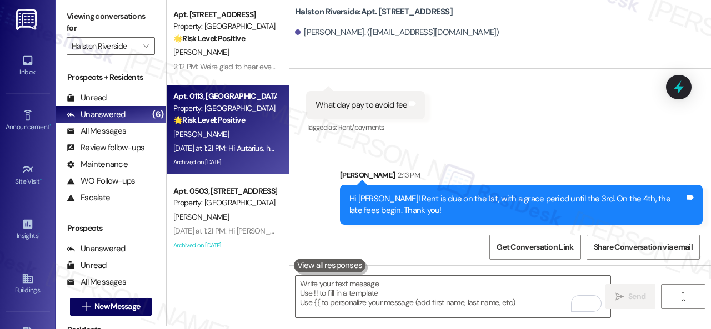
click at [257, 132] on div "A. Clayton" at bounding box center [224, 135] width 105 height 14
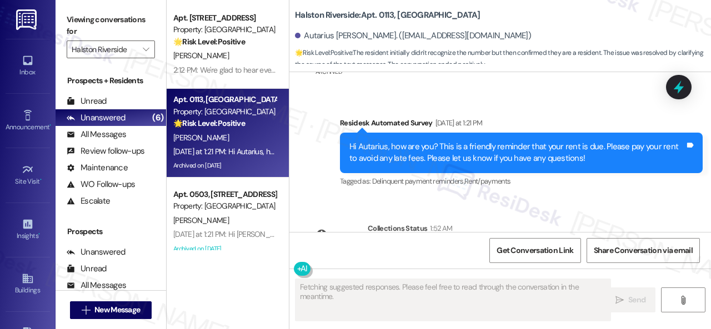
scroll to position [11752, 0]
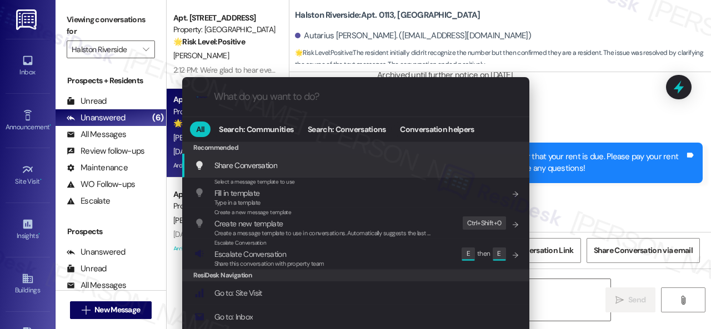
type textarea "Hi {{first_name}}, I see you received a rent reminder"
click at [574, 136] on div ".cls-1{fill:#0a055f;}.cls-2{fill:#0cc4c4;} resideskLogoBlueOrange ar All Search…" at bounding box center [355, 164] width 711 height 329
click at [563, 299] on textarea "Hi {{first_name}}, I see you received a rent reminder" at bounding box center [452, 300] width 315 height 42
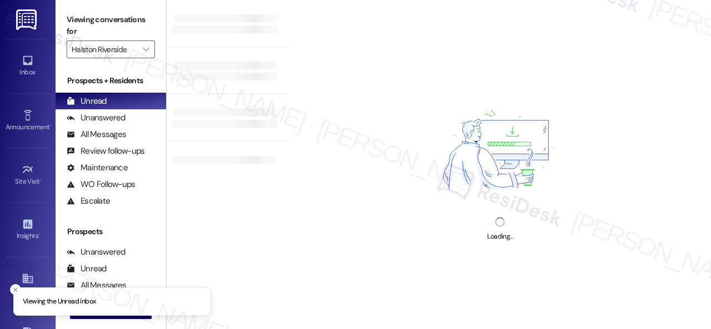
type input "Halston Riverside"
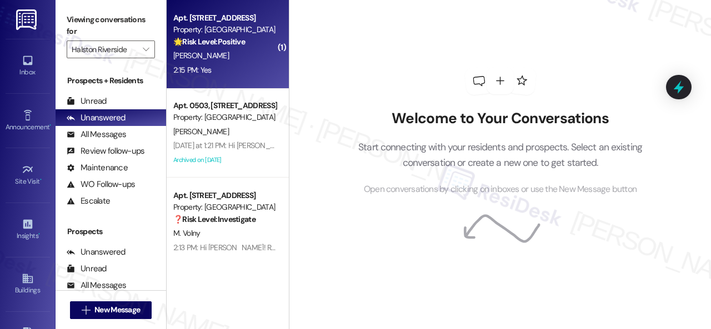
click at [253, 60] on div "[PERSON_NAME]" at bounding box center [224, 56] width 105 height 14
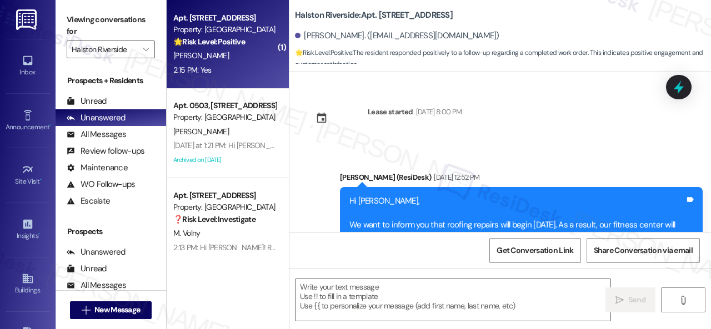
scroll to position [5378, 0]
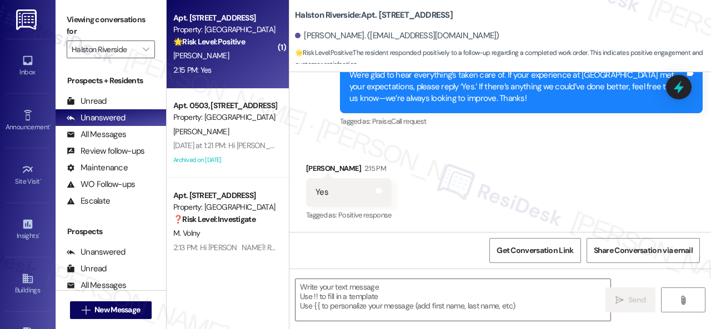
type textarea "Fetching suggested responses. Please feel free to read through the conversation…"
click at [331, 147] on div "Received via SMS [PERSON_NAME] 2:15 PM Yes Tags and notes Tagged as: Positive r…" at bounding box center [499, 185] width 421 height 94
drag, startPoint x: 365, startPoint y: 293, endPoint x: 450, endPoint y: 293, distance: 85.0
click at [366, 293] on textarea at bounding box center [452, 300] width 315 height 42
paste textarea "I'm glad you are satisfied with your home. Have you written a review for us bef…"
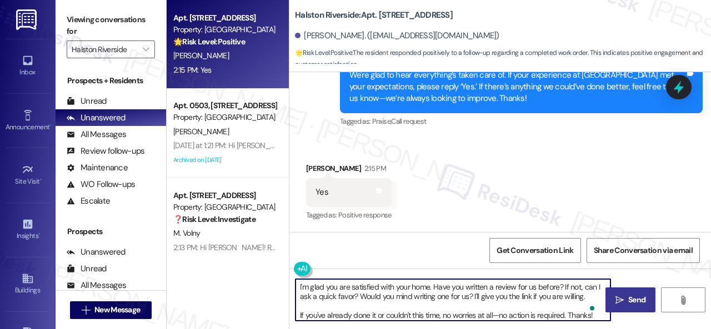
type textarea "I'm glad you are satisfied with your home. Have you written a review for us bef…"
click at [635, 294] on span "Send" at bounding box center [636, 300] width 17 height 12
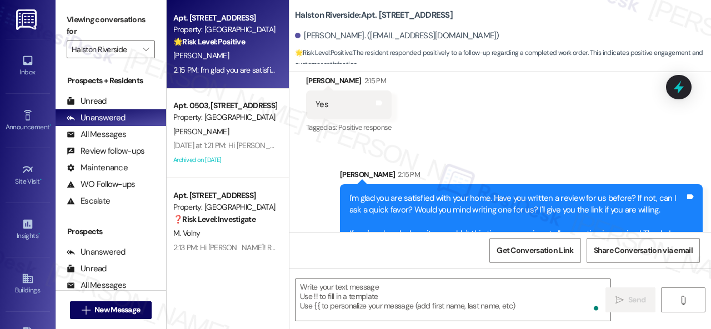
scroll to position [5491, 0]
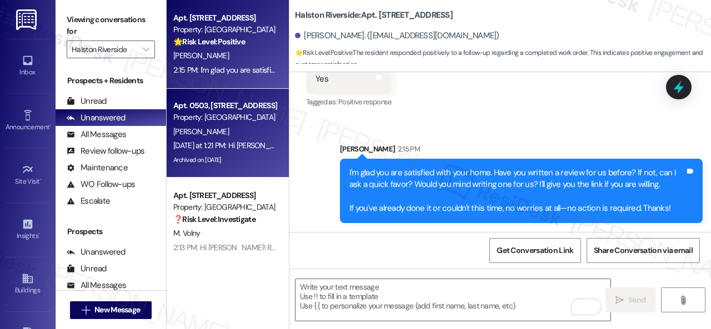
click at [236, 137] on div "[PERSON_NAME]" at bounding box center [224, 132] width 105 height 14
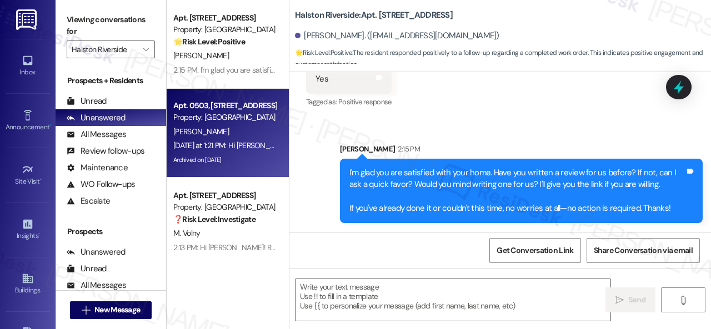
type textarea "Fetching suggested responses. Please feel free to read through the conversation…"
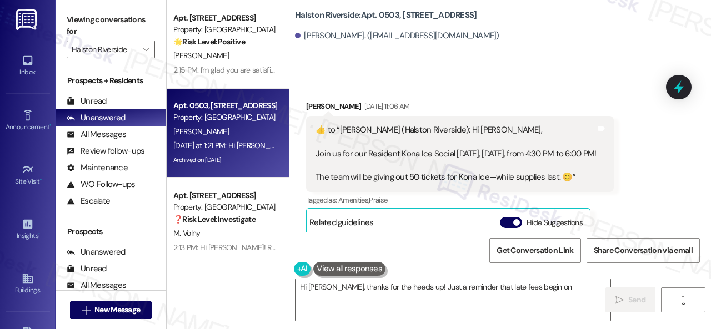
scroll to position [6848, 0]
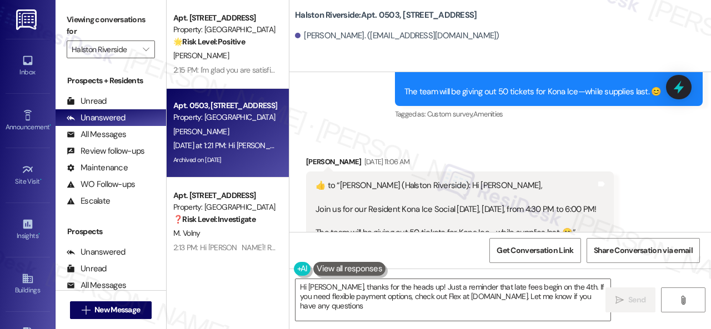
type textarea "Hi Keith, thanks for the heads up! Just a reminder that late fees begin on the …"
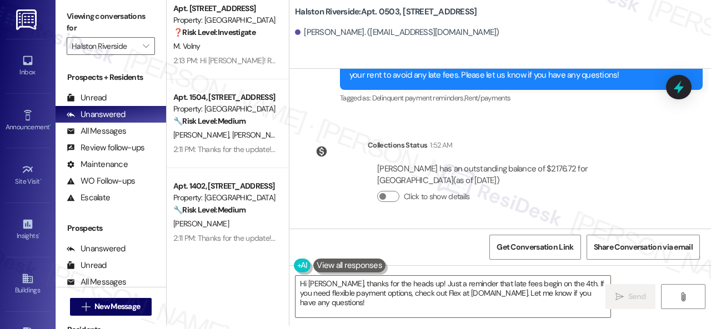
scroll to position [193, 0]
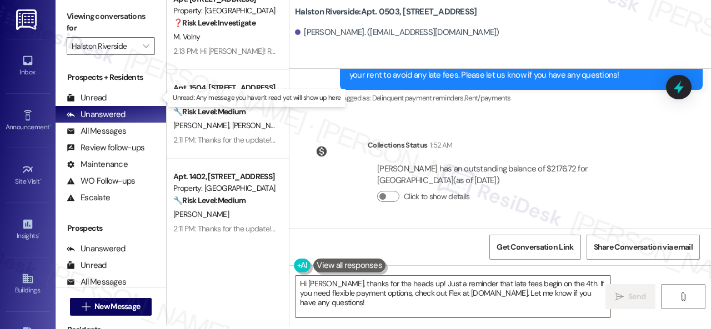
drag, startPoint x: 100, startPoint y: 93, endPoint x: 148, endPoint y: 85, distance: 47.9
click at [99, 95] on div "Unread" at bounding box center [87, 98] width 40 height 12
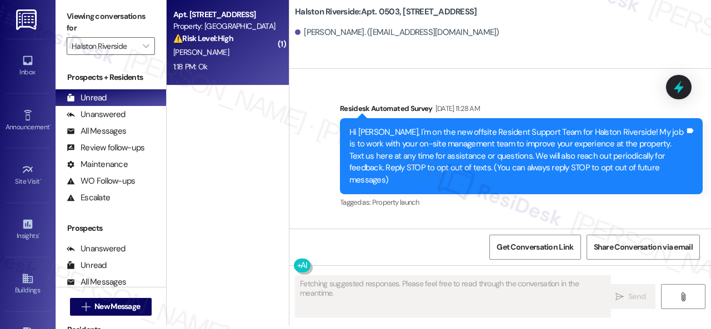
type textarea "Fetching suggested responses. Please feel free to read through the conversation…"
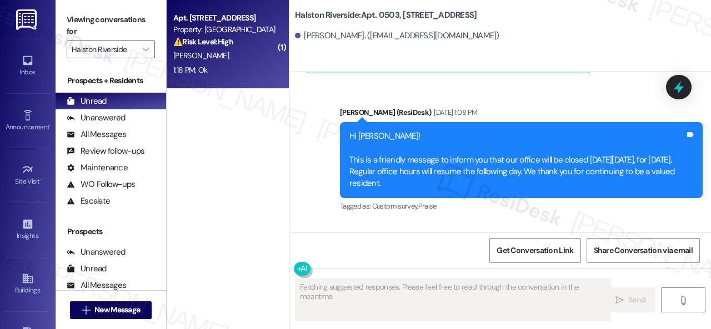
scroll to position [7070, 0]
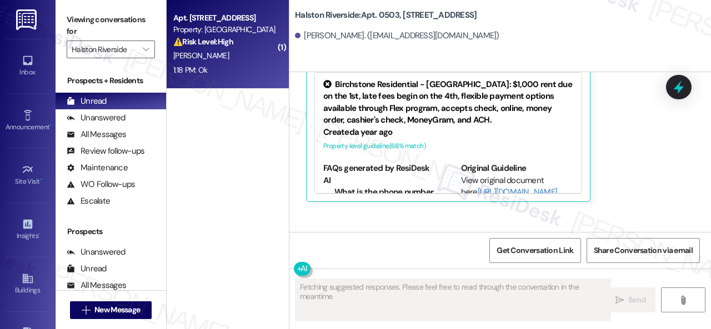
click at [252, 57] on div "D. Boulton" at bounding box center [224, 56] width 105 height 14
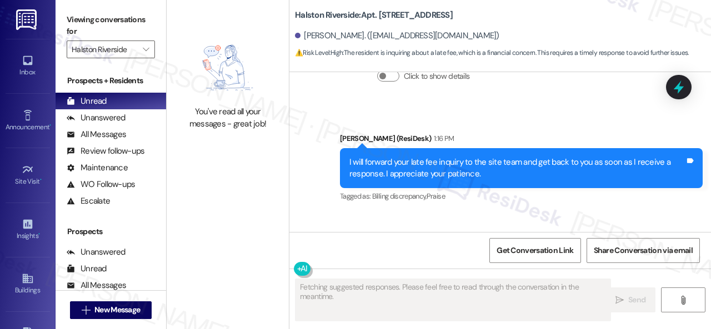
scroll to position [5843, 0]
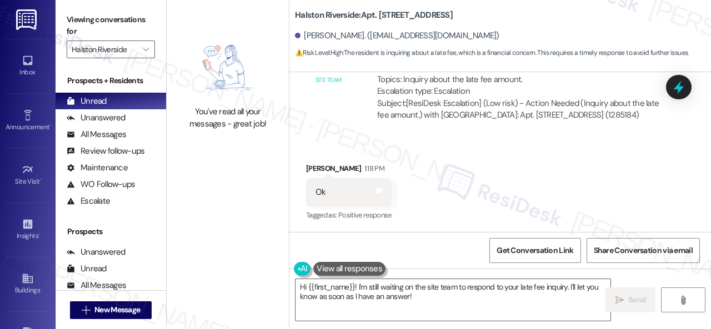
drag, startPoint x: 430, startPoint y: 298, endPoint x: 186, endPoint y: 251, distance: 248.2
click at [267, 291] on div "You've read all your messages - great job! Halston Riverside: Apt. 2222, 1 Hals…" at bounding box center [439, 164] width 544 height 329
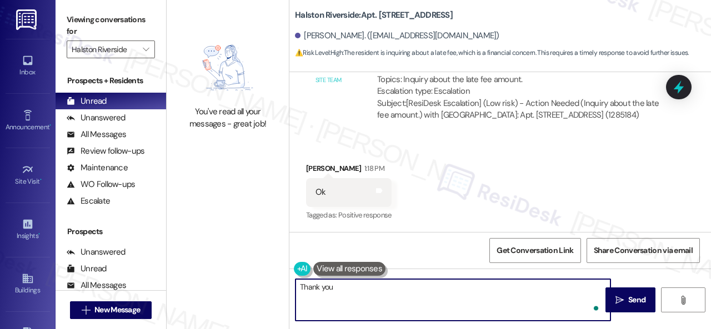
type textarea "Thank you."
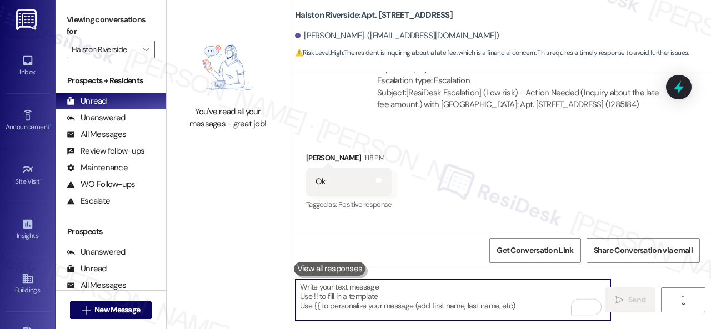
scroll to position [5843, 0]
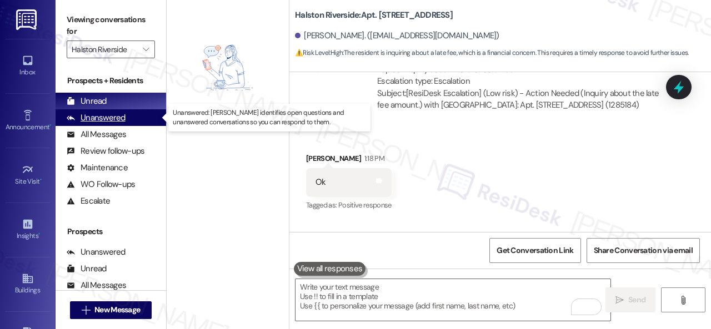
click at [103, 120] on div "Unanswered" at bounding box center [96, 118] width 59 height 12
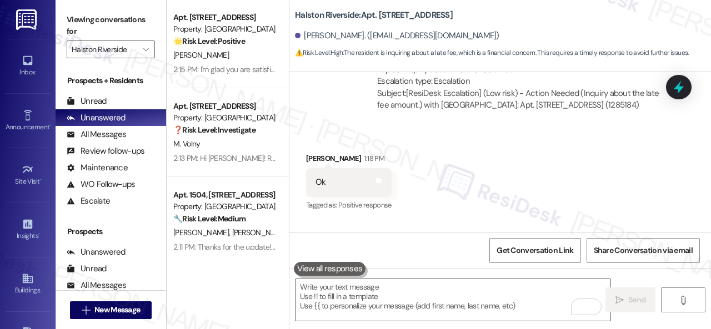
scroll to position [0, 0]
click at [143, 53] on icon "" at bounding box center [146, 49] width 6 height 9
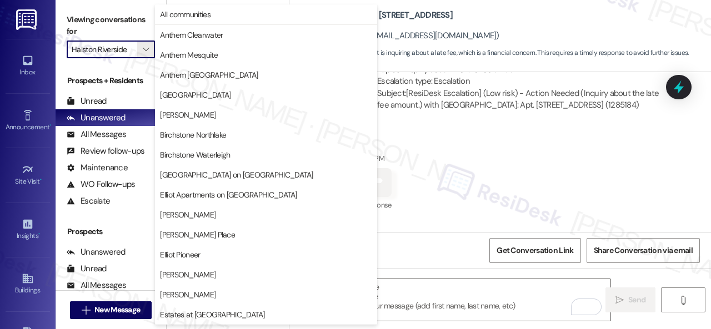
scroll to position [380, 0]
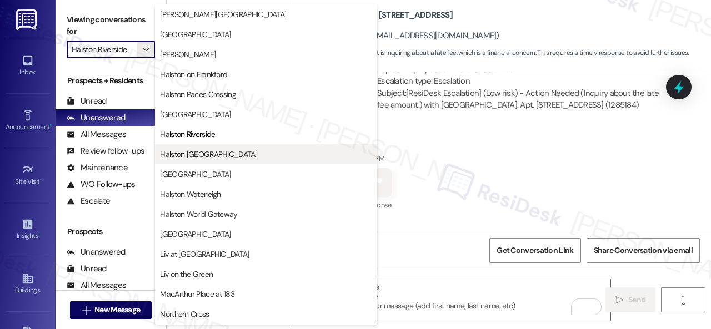
click at [174, 153] on span "Halston [GEOGRAPHIC_DATA]" at bounding box center [208, 154] width 97 height 11
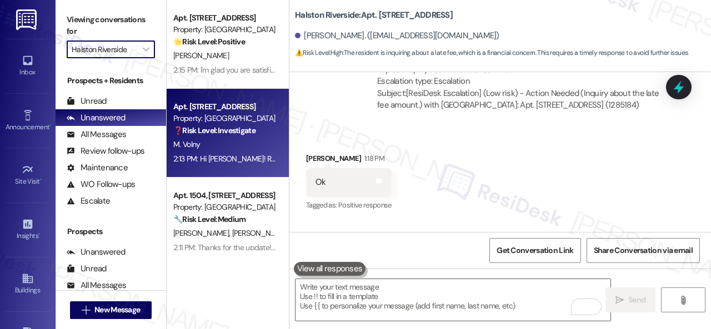
type input "Halston [GEOGRAPHIC_DATA]"
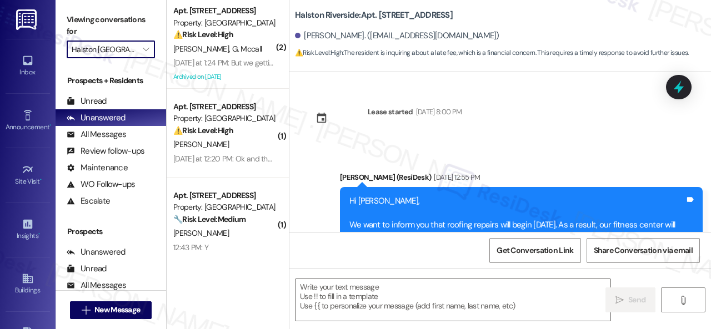
type textarea "Fetching suggested responses. Please feel free to read through the conversation…"
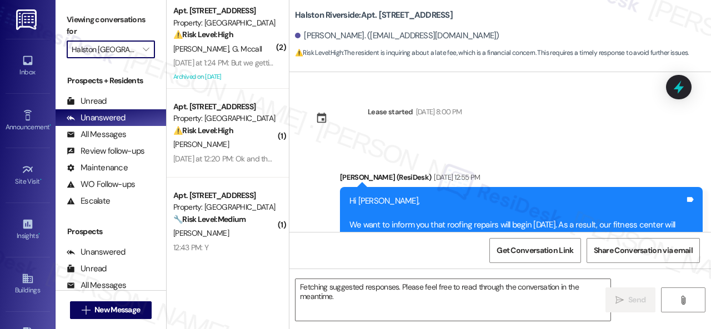
scroll to position [5843, 0]
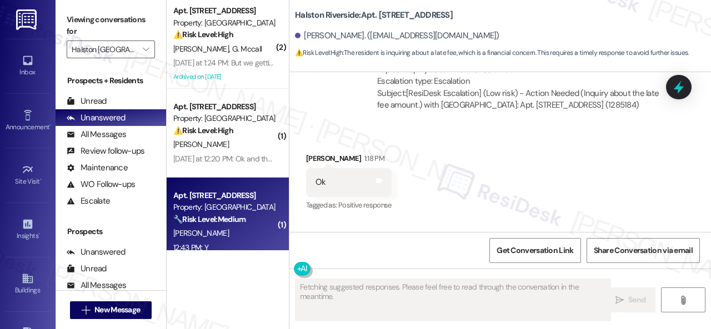
click at [236, 247] on div "12:43 PM: Y 12:43 PM: Y" at bounding box center [224, 248] width 105 height 14
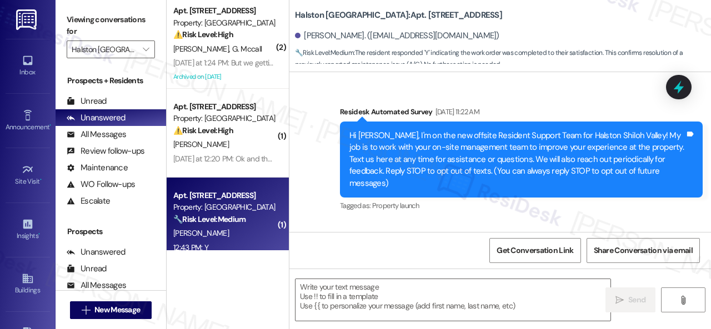
scroll to position [6363, 0]
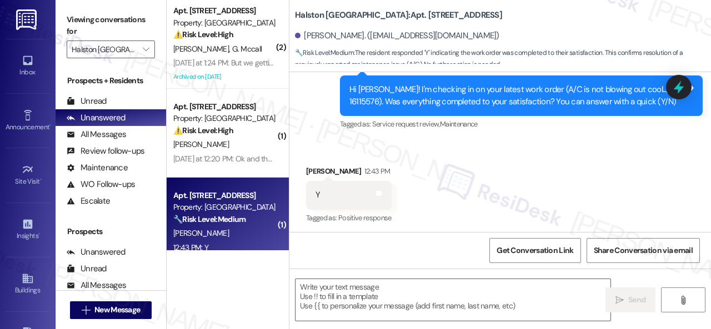
type textarea "Fetching suggested responses. Please feel free to read through the conversation…"
click at [300, 119] on div "Survey, sent via SMS Residesk Automated Survey 12:24 PM Hi Jasmine! I'm checkin…" at bounding box center [499, 87] width 421 height 105
click at [336, 291] on textarea at bounding box center [452, 300] width 315 height 42
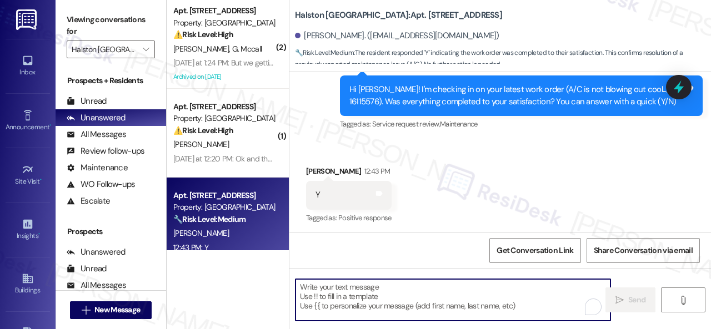
paste textarea "We're glad to hear everything’s taken care of. If your experience at {{property…"
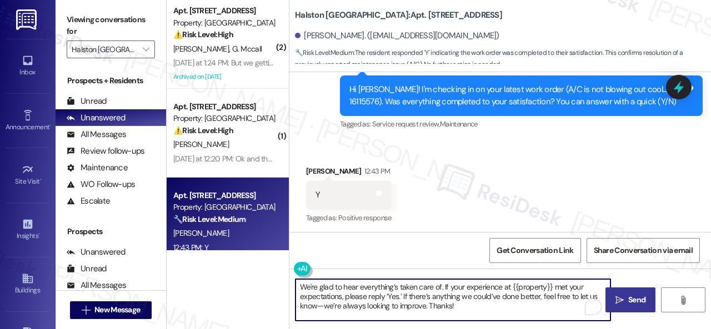
type textarea "We're glad to hear everything’s taken care of. If your experience at {{property…"
click at [622, 303] on span " Send" at bounding box center [630, 300] width 35 height 12
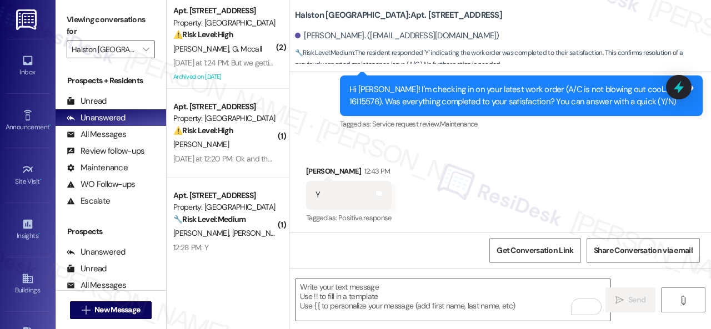
click at [238, 254] on div "( 2 ) Apt. 1223, 1 Halston Shiloh Valley Property: Halston Shiloh Valley ⚠️ Ris…" at bounding box center [228, 164] width 122 height 329
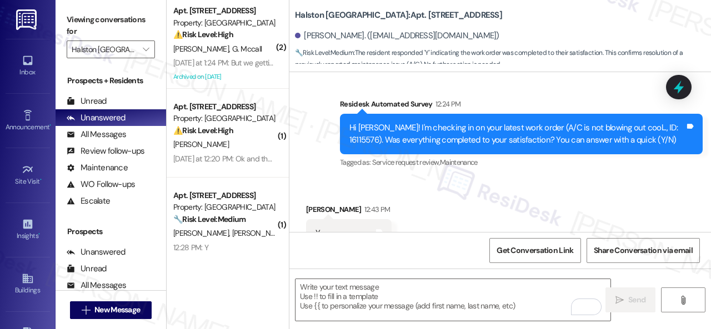
scroll to position [6308, 0]
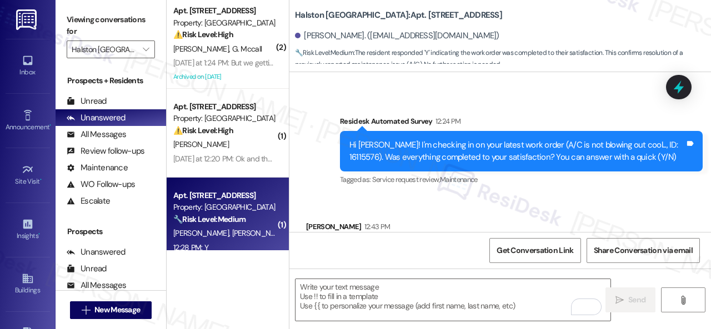
click at [246, 243] on div "12:28 PM: Y 12:28 PM: Y" at bounding box center [224, 248] width 105 height 14
type textarea "Fetching suggested responses. Please feel free to read through the conversation…"
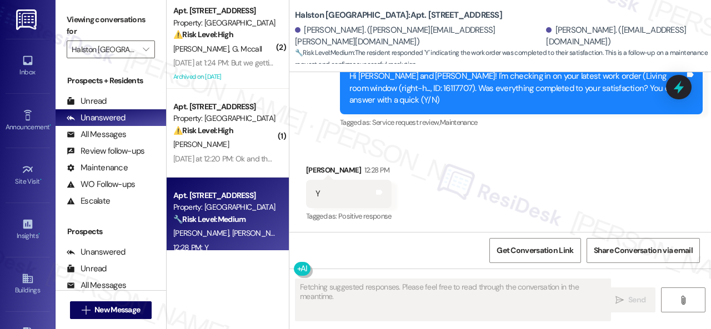
scroll to position [3769, 0]
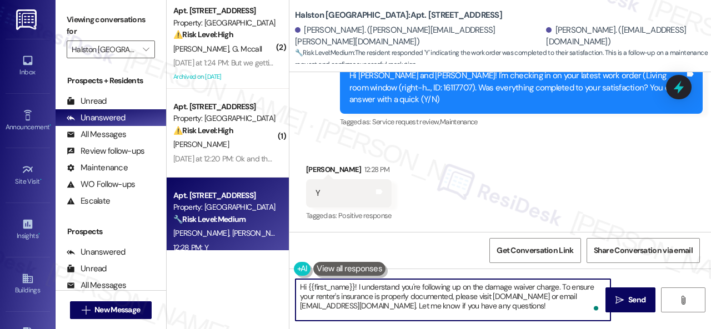
drag, startPoint x: 459, startPoint y: 296, endPoint x: 237, endPoint y: 260, distance: 224.9
click at [237, 260] on div "( 2 ) Apt. 1223, 1 Halston Shiloh Valley Property: Halston Shiloh Valley ⚠️ Ris…" at bounding box center [439, 164] width 544 height 329
paste textarea "We're glad to hear everything’s taken care of. If your experience at {{property…"
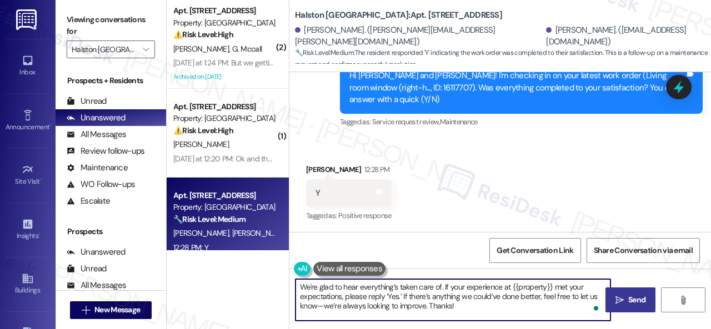
type textarea "We're glad to hear everything’s taken care of. If your experience at {{property…"
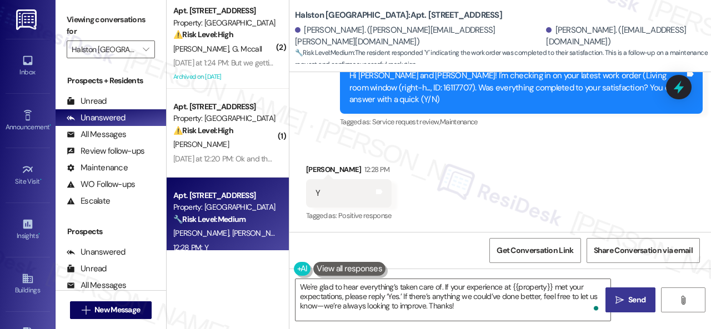
click at [626, 298] on span "Send" at bounding box center [637, 300] width 22 height 12
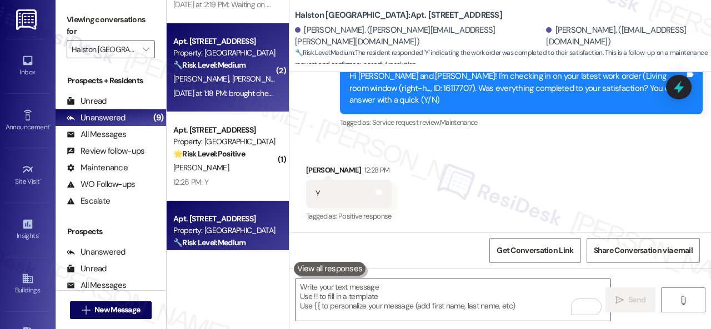
scroll to position [333, 0]
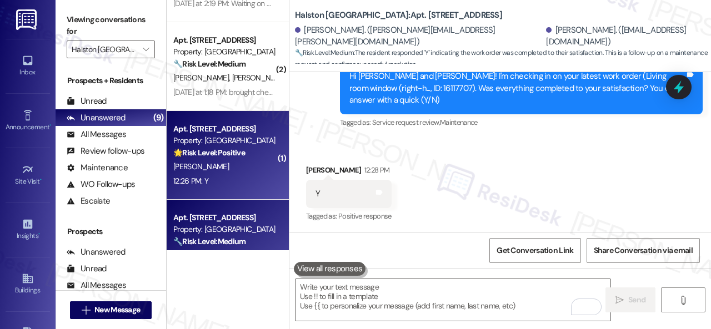
click at [234, 182] on div "12:26 PM: Y 12:26 PM: Y" at bounding box center [224, 181] width 105 height 14
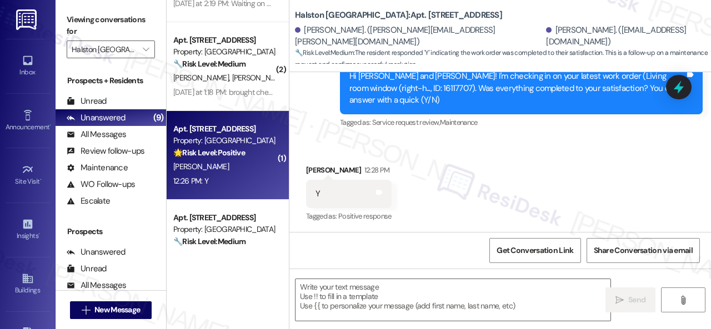
type textarea "Fetching suggested responses. Please feel free to read through the conversation…"
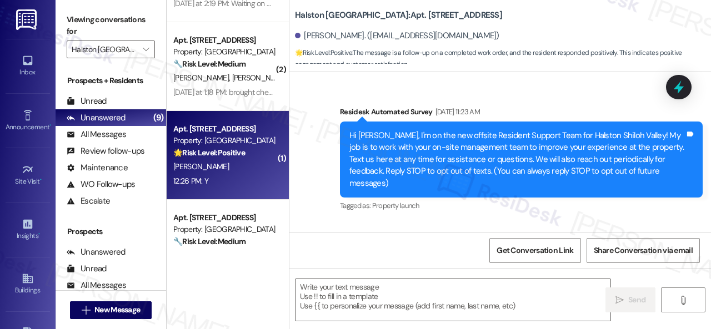
type textarea "Fetching suggested responses. Please feel free to read through the conversation…"
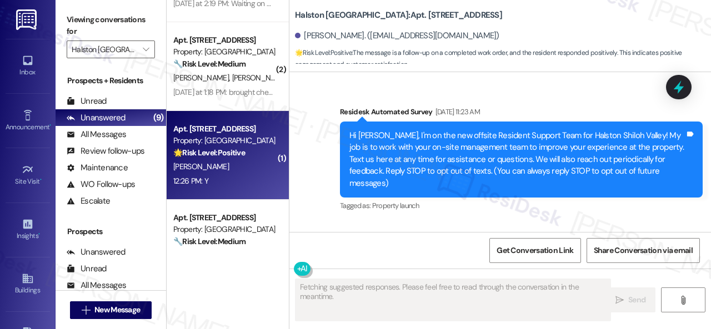
scroll to position [4961, 0]
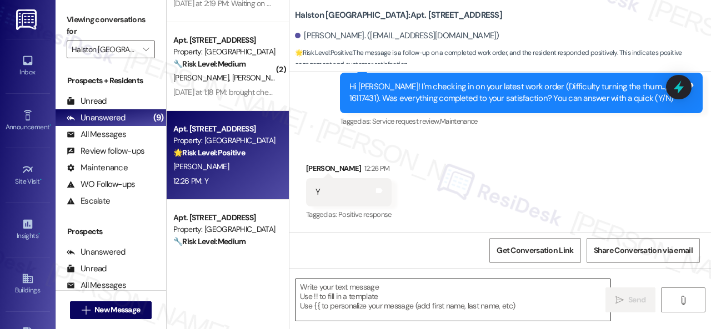
click at [329, 295] on textarea at bounding box center [452, 300] width 315 height 42
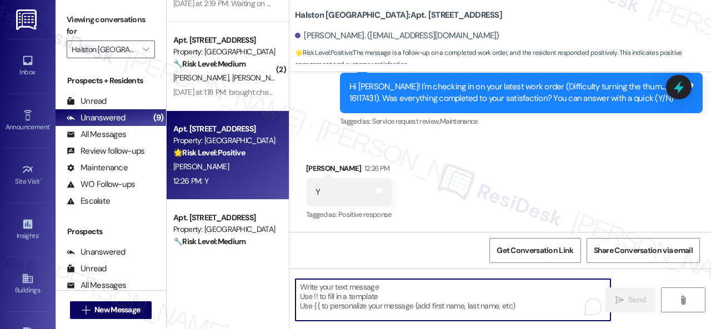
paste textarea "We're glad to hear everything’s taken care of. If your experience at {{property…"
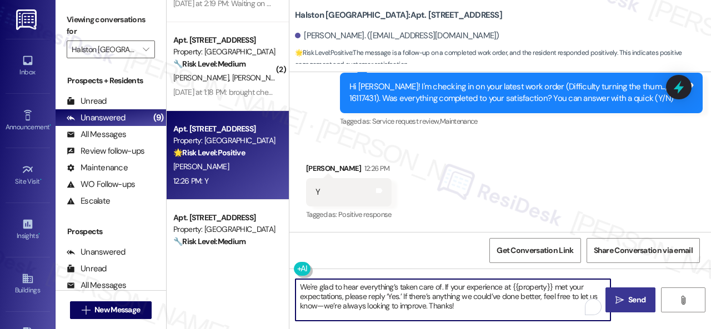
type textarea "We're glad to hear everything’s taken care of. If your experience at {{property…"
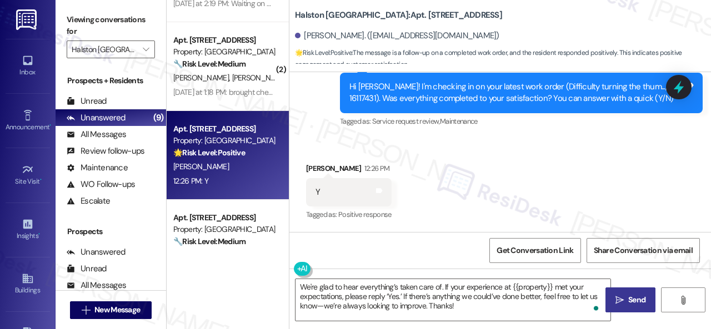
click at [620, 291] on button " Send" at bounding box center [630, 300] width 50 height 25
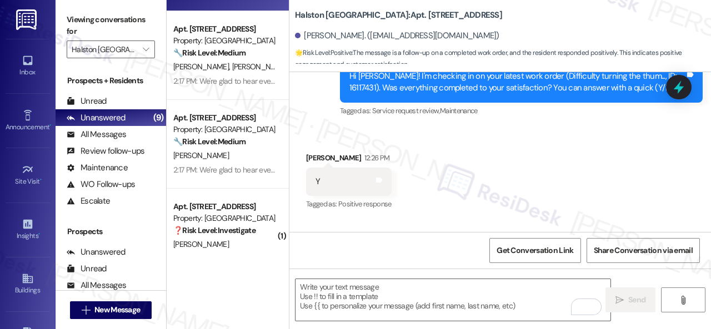
scroll to position [549, 0]
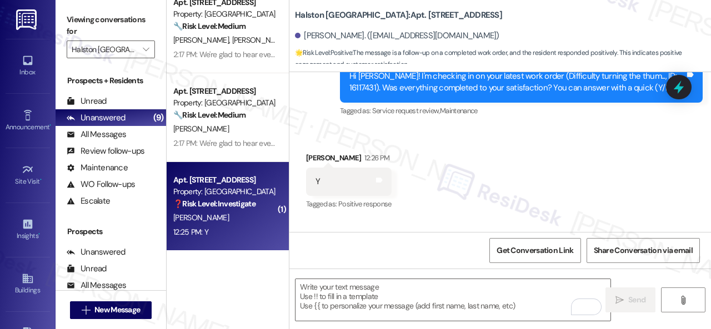
click at [243, 226] on div "12:25 PM: Y 12:25 PM: Y" at bounding box center [224, 232] width 105 height 14
type textarea "Fetching suggested responses. Please feel free to read through the conversation…"
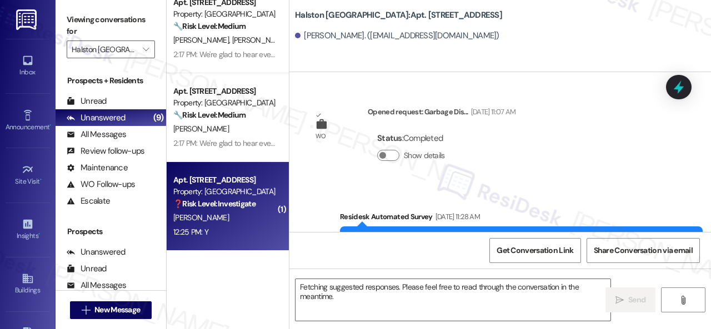
scroll to position [6257, 0]
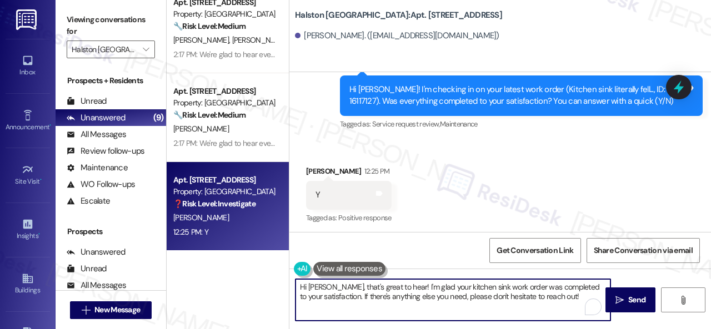
drag, startPoint x: 455, startPoint y: 291, endPoint x: 225, endPoint y: 291, distance: 230.4
click at [225, 291] on div "( 2 ) Apt. 1112, 1 Halston Shiloh Valley Property: Halston Shiloh Valley 🔧 Risk…" at bounding box center [439, 164] width 544 height 329
paste textarea "We're glad to hear everything’s taken care of. If your experience at {{property…"
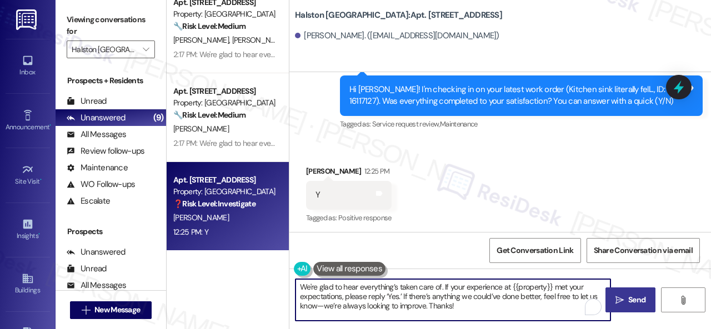
type textarea "We're glad to hear everything’s taken care of. If your experience at {{property…"
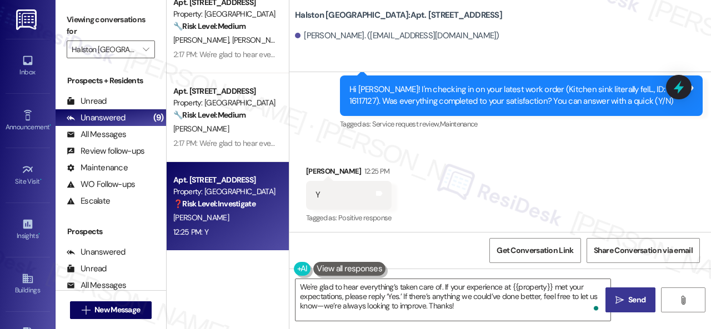
click at [629, 299] on span "Send" at bounding box center [636, 300] width 17 height 12
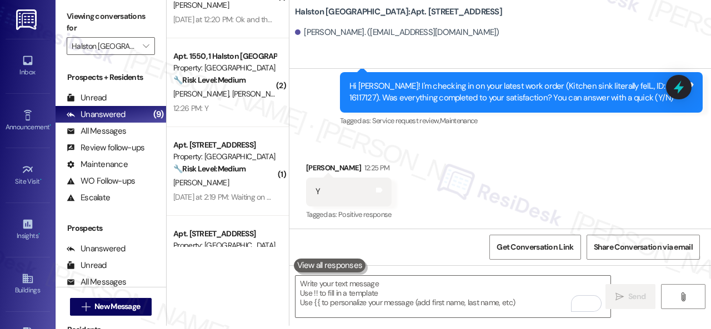
scroll to position [49, 0]
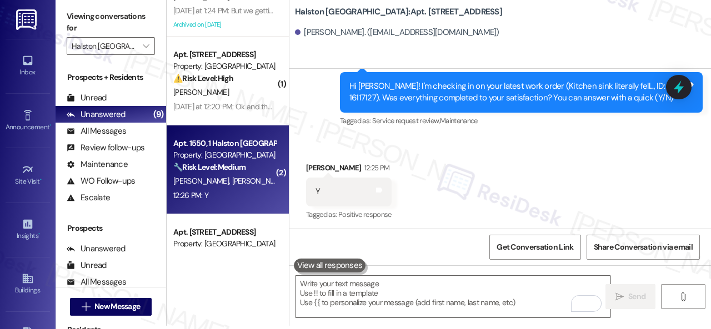
click at [234, 201] on div "12:26 PM: Y 12:26 PM: Y" at bounding box center [224, 196] width 105 height 14
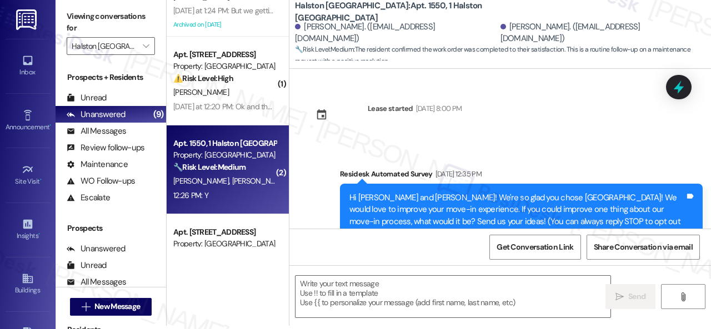
scroll to position [1300, 0]
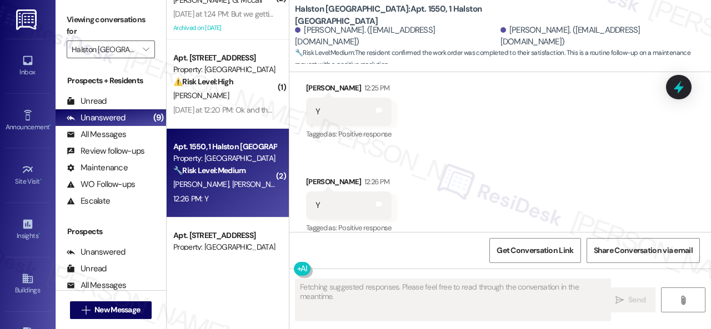
type textarea "Fetching suggested responses. Please feel free to read through the conversation…"
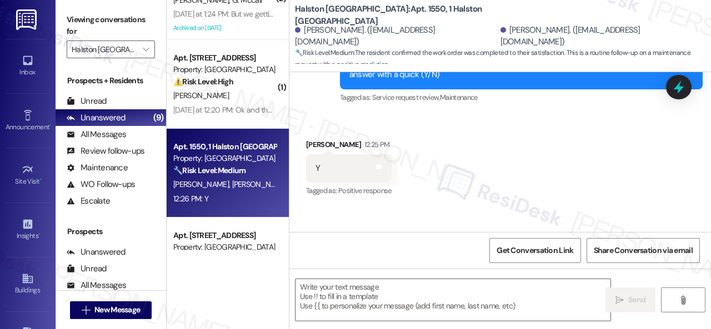
scroll to position [1190, 0]
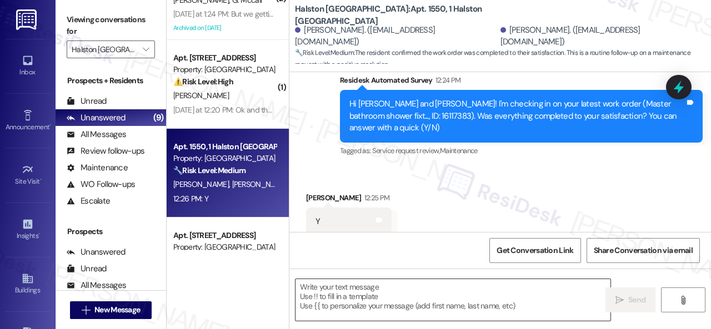
click at [359, 297] on textarea at bounding box center [452, 300] width 315 height 42
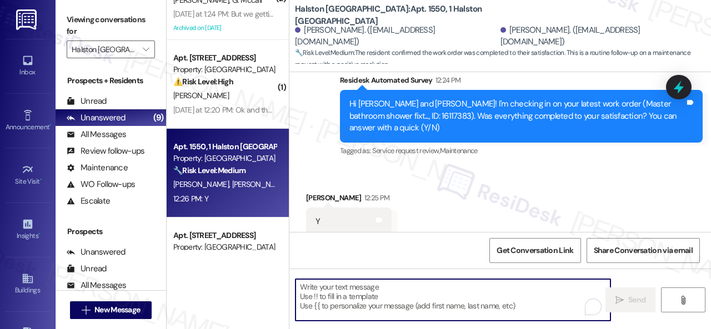
paste textarea "We're glad to hear everything’s taken care of. If your experience at {{property…"
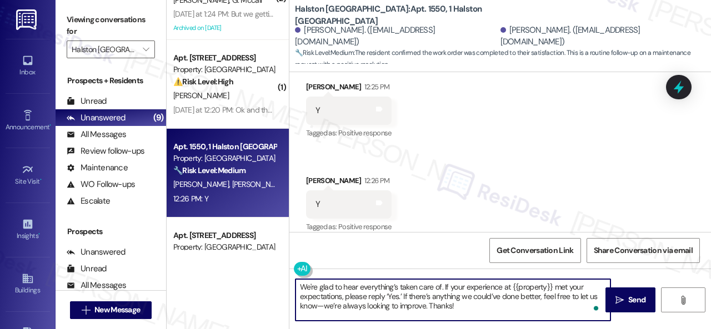
scroll to position [3, 0]
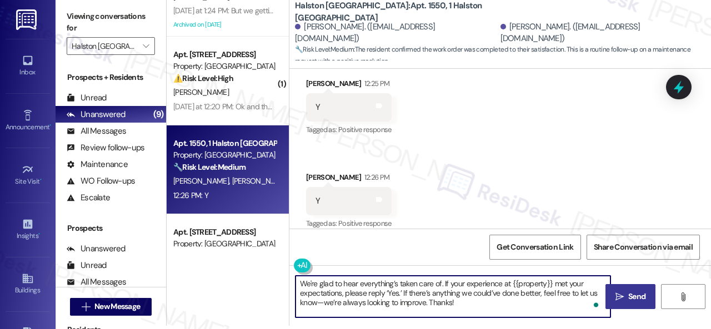
type textarea "We're glad to hear everything’s taken care of. If your experience at {{property…"
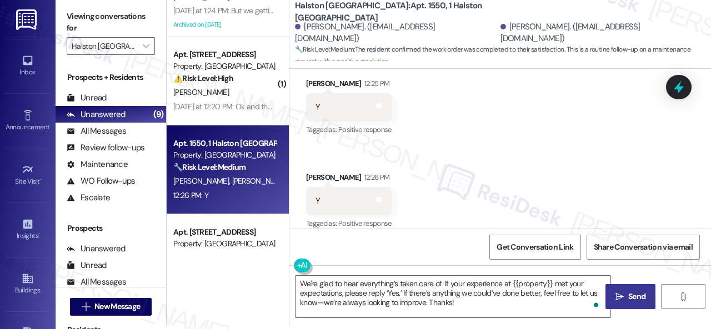
click at [621, 298] on span " Send" at bounding box center [630, 297] width 35 height 12
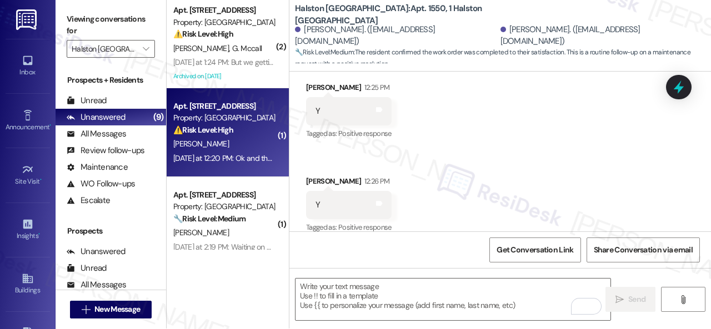
scroll to position [0, 0]
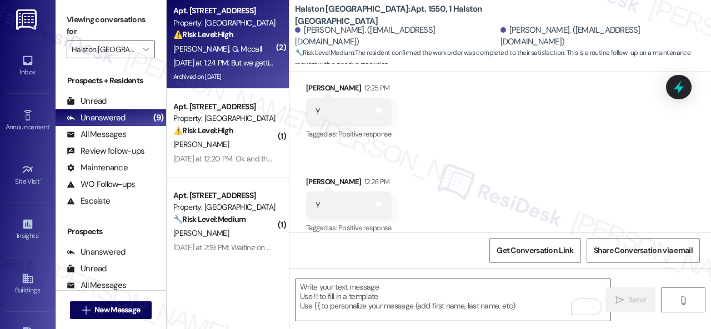
click at [239, 48] on div "E. Allen G. Mccall" at bounding box center [224, 49] width 105 height 14
type textarea "Fetching suggested responses. Please feel free to read through the conversation…"
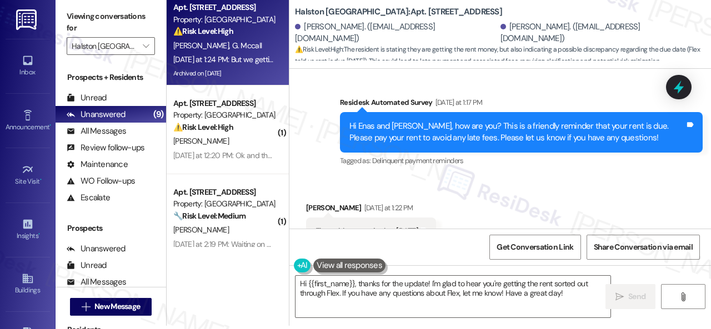
scroll to position [11796, 0]
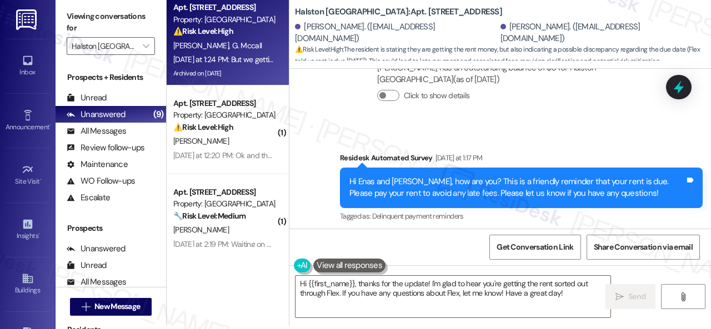
click at [344, 233] on div "Received via SMS Gabrielle Mccall Yesterday at 1:22 PM Flex told us rent is due…" at bounding box center [499, 319] width 421 height 172
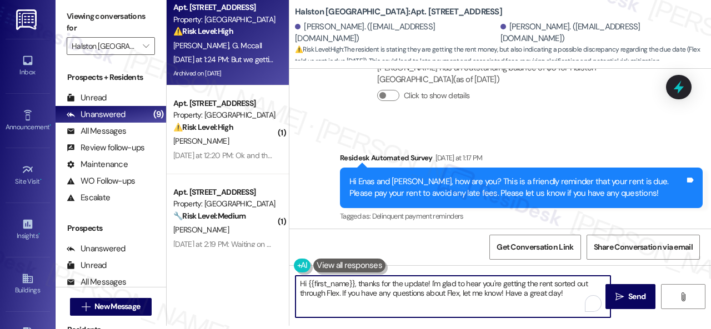
drag, startPoint x: 574, startPoint y: 293, endPoint x: 233, endPoint y: 278, distance: 340.7
click at [233, 278] on div "Apt. 1223, 1 Halston Shiloh Valley Property: Halston Shiloh Valley ⚠️ Risk Leve…" at bounding box center [439, 161] width 544 height 329
paste textarea "Rent is due on the 1st, with a grace period until the 3rd. The total balance ap…"
drag, startPoint x: 477, startPoint y: 282, endPoint x: 386, endPoint y: 293, distance: 92.3
click at [386, 293] on textarea "Rent is due on the 1st, with a grace period until the 3rd. The total balance ap…" at bounding box center [452, 297] width 315 height 42
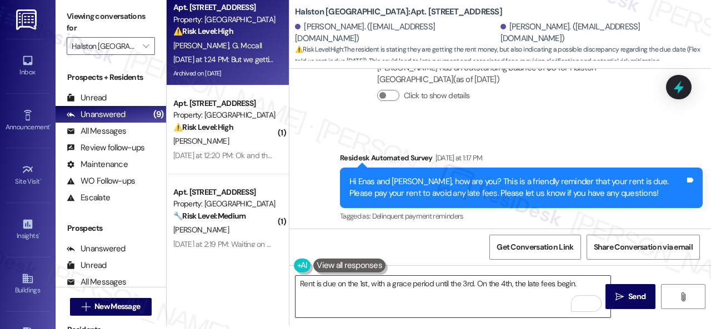
click at [378, 285] on textarea "Rent is due on the 1st, with a grace period until the 3rd. On the 4th, the late…" at bounding box center [452, 297] width 315 height 42
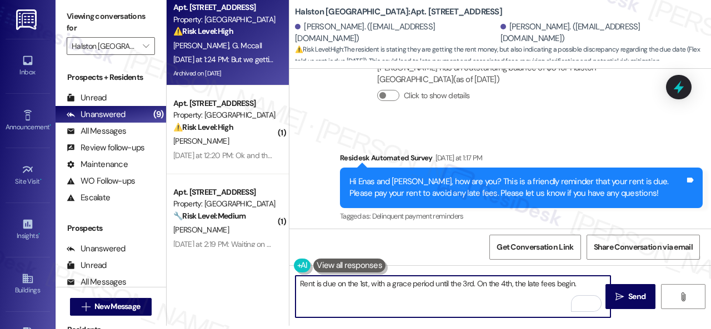
click at [582, 282] on textarea "Rent is due on the 1st, with a grace period until the 3rd. On the 4th, the late…" at bounding box center [452, 297] width 315 height 42
paste textarea "Let me know if you have other questions. Thank you!"
click at [299, 284] on textarea "Rent is due on the 1st, with a grace period until the 3rd. On the 4th, the late…" at bounding box center [452, 297] width 315 height 42
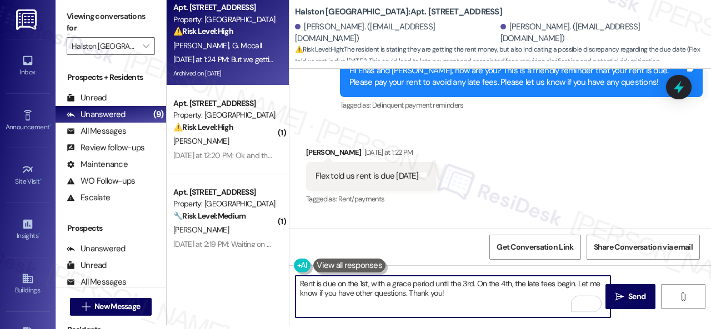
scroll to position [11963, 0]
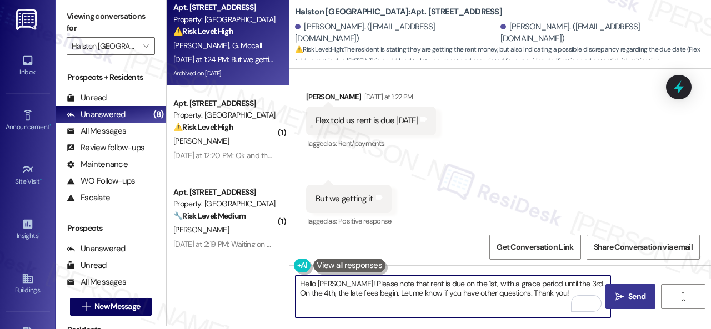
type textarea "Hello Gabrielle! Please note that rent is due on the 1st, with a grace period u…"
click at [626, 294] on span "Send" at bounding box center [637, 297] width 22 height 12
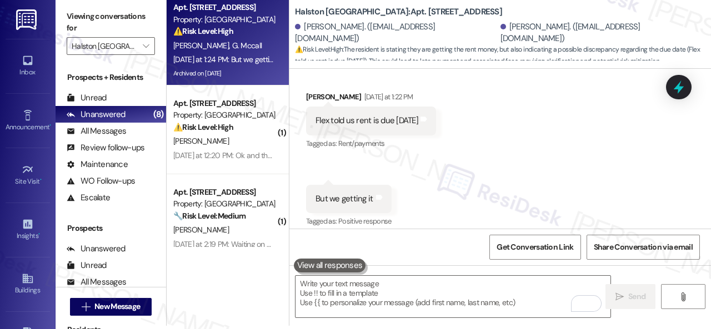
scroll to position [11903, 0]
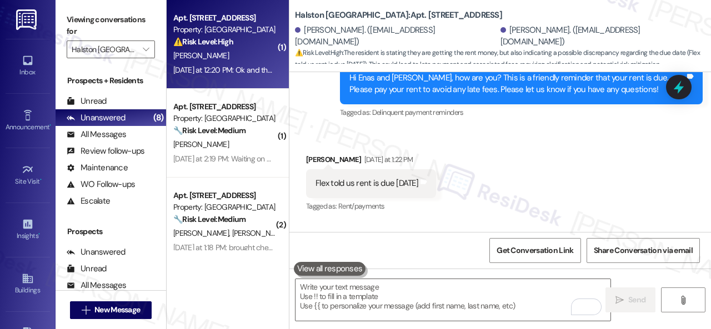
click at [233, 58] on div "[PERSON_NAME]" at bounding box center [224, 56] width 105 height 14
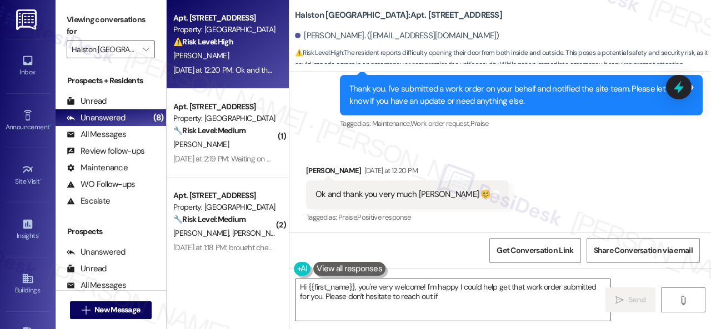
scroll to position [19645, 0]
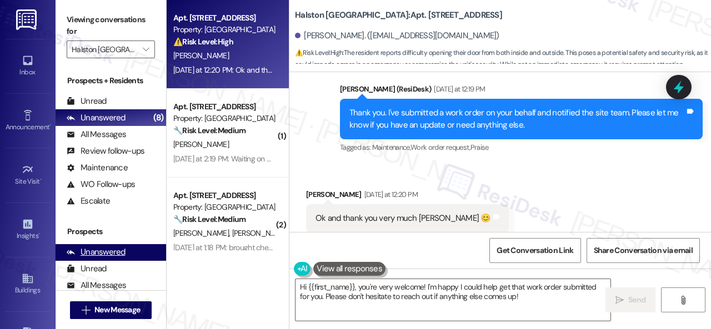
drag, startPoint x: 542, startPoint y: 298, endPoint x: 151, endPoint y: 254, distance: 393.4
click at [192, 285] on div "Apt. 5024, 1 Halston Shiloh Valley Property: Halston Shiloh Valley ⚠️ Risk Leve…" at bounding box center [439, 164] width 544 height 329
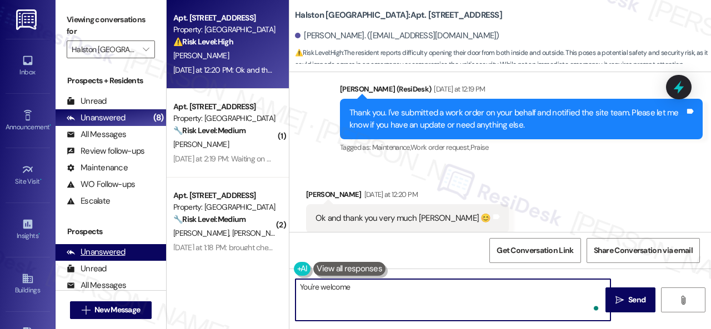
type textarea "You're welcome!"
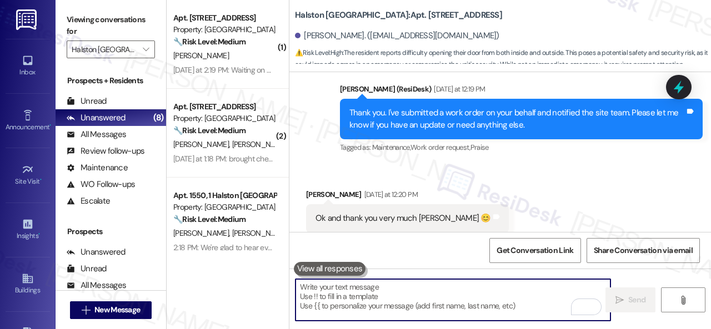
scroll to position [19643, 0]
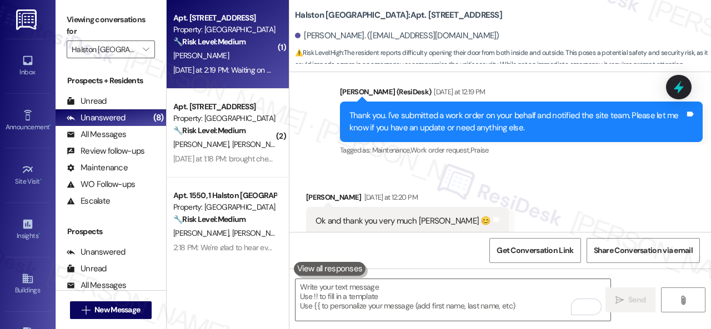
click at [243, 63] on div "[PERSON_NAME]" at bounding box center [224, 56] width 105 height 14
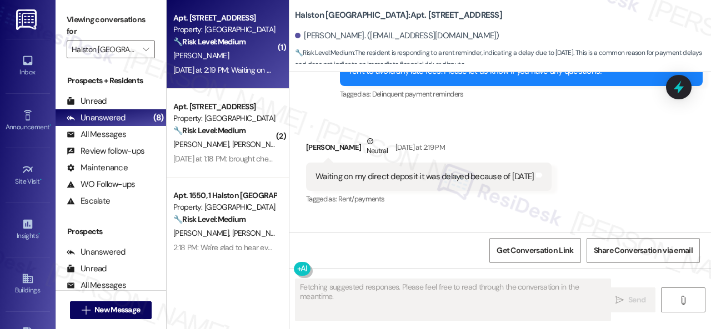
scroll to position [2790, 0]
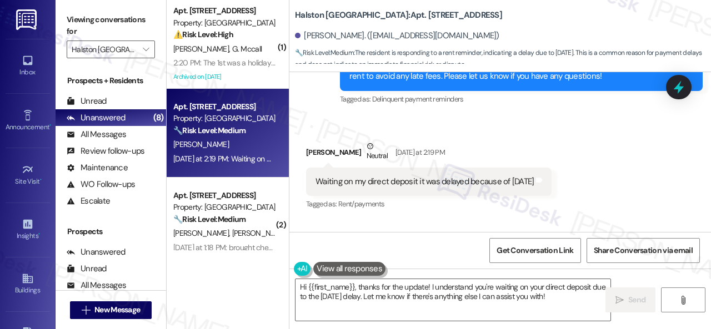
click at [328, 152] on div "Shemetria Walker Neutral Yesterday at 2:19 PM" at bounding box center [428, 153] width 245 height 27
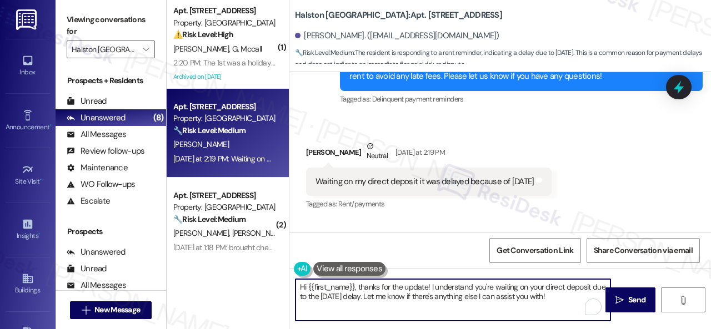
drag, startPoint x: 575, startPoint y: 298, endPoint x: 246, endPoint y: 276, distance: 329.4
click at [242, 279] on div "( 1 ) Apt. 1223, 1 Halston Shiloh Valley Property: Halston Shiloh Valley ⚠️ Ris…" at bounding box center [439, 164] width 544 height 329
paste textarea "Thanks for the update! I'm happy to hear you've already taken care of the rent.…"
type textarea "Thanks for the update! I'm happy to hear you've already taken care of the rent.…"
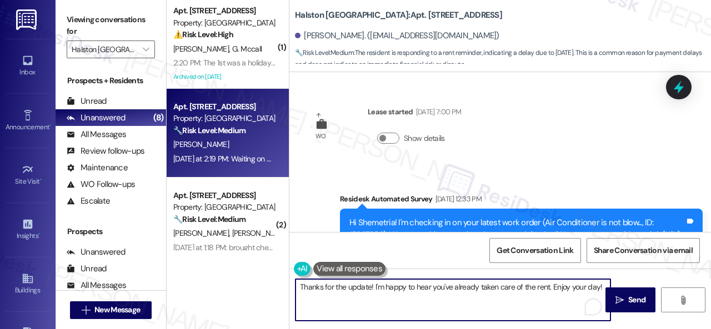
scroll to position [2790, 0]
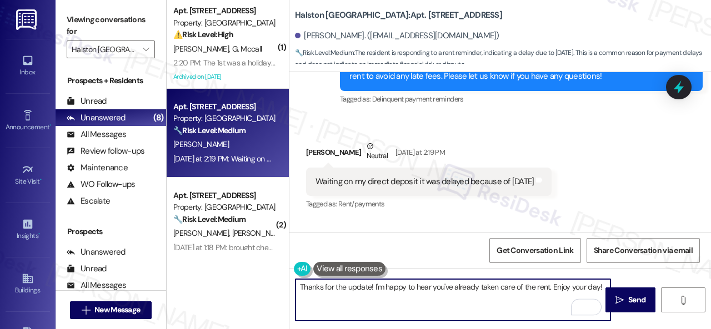
click at [550, 289] on textarea "Thanks for the update! I'm happy to hear you've already taken care of the rent.…" at bounding box center [452, 300] width 315 height 42
type textarea "Thanks for the update! Enjoy your day!"
click at [626, 295] on span "Send" at bounding box center [637, 300] width 22 height 12
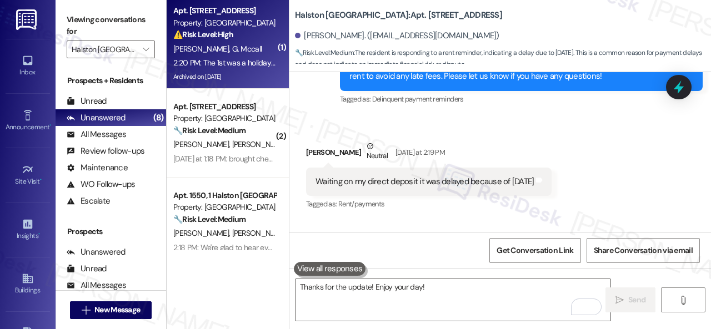
click at [253, 52] on div "[PERSON_NAME] [PERSON_NAME]" at bounding box center [224, 49] width 105 height 14
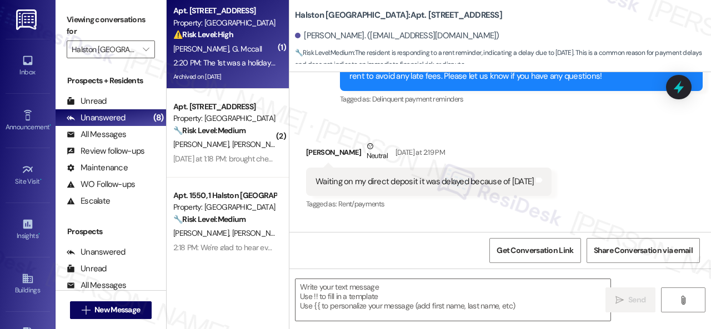
type textarea "Fetching suggested responses. Please feel free to read through the conversation…"
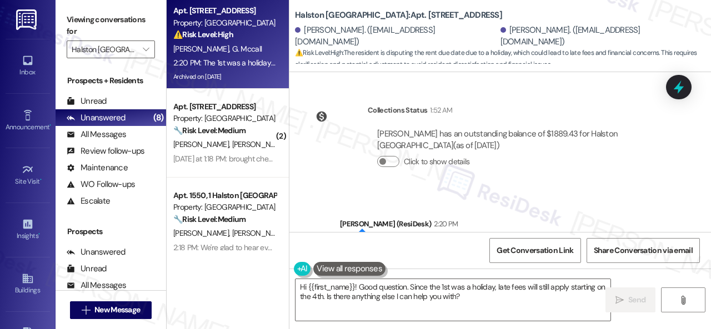
scroll to position [12217, 0]
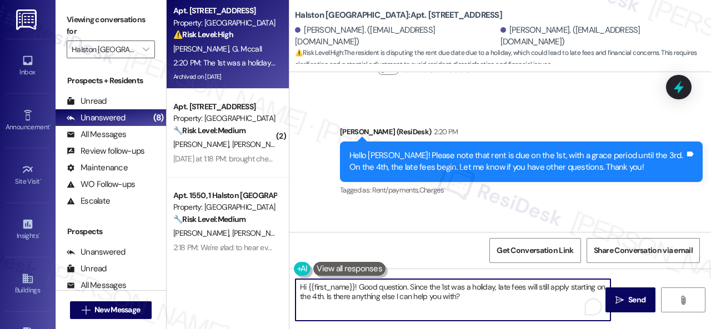
drag, startPoint x: 460, startPoint y: 296, endPoint x: 260, endPoint y: 290, distance: 199.4
click at [260, 290] on div "Apt. 1223, 1 [GEOGRAPHIC_DATA] Property: [GEOGRAPHIC_DATA] ⚠️ Risk Level: High …" at bounding box center [439, 164] width 544 height 329
click at [476, 289] on textarea "If you have further questions, feel free to let me know and I'll gladly forward…" at bounding box center [452, 300] width 315 height 42
click at [382, 295] on textarea "If you have further questions, feel free to let me know, and I'll gladly forwar…" at bounding box center [452, 300] width 315 height 42
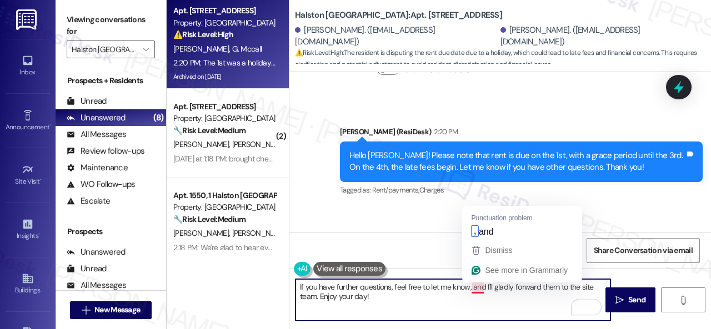
click at [480, 288] on textarea "If you have further questions, feel free to let me know, and I'll gladly forwar…" at bounding box center [452, 300] width 315 height 42
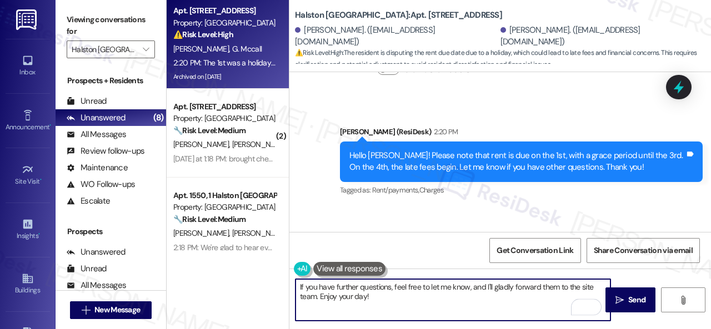
click at [465, 301] on textarea "If you have further questions, feel free to let me know, and I'll gladly forwar…" at bounding box center [452, 300] width 315 height 42
type textarea "If you have further questions, feel free to let me know, and I'll gladly forwar…"
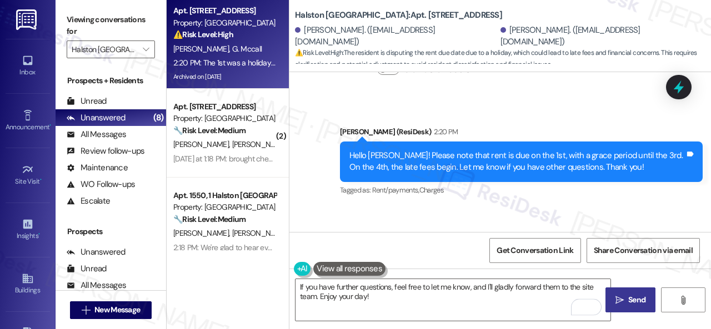
click at [631, 303] on span "Send" at bounding box center [636, 300] width 17 height 12
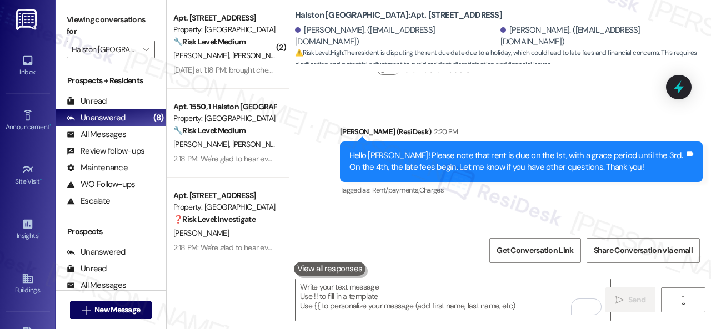
scroll to position [12217, 0]
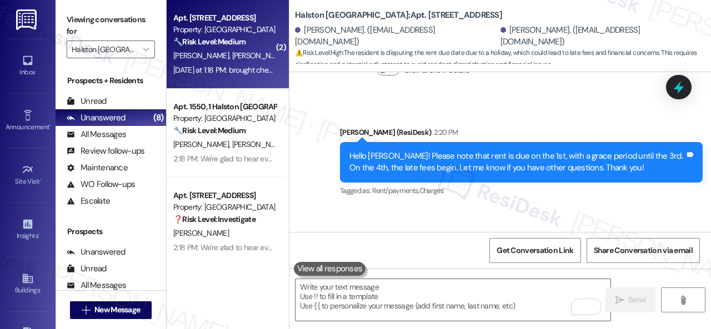
click at [252, 61] on div "S. Funches C. Donald" at bounding box center [224, 56] width 105 height 14
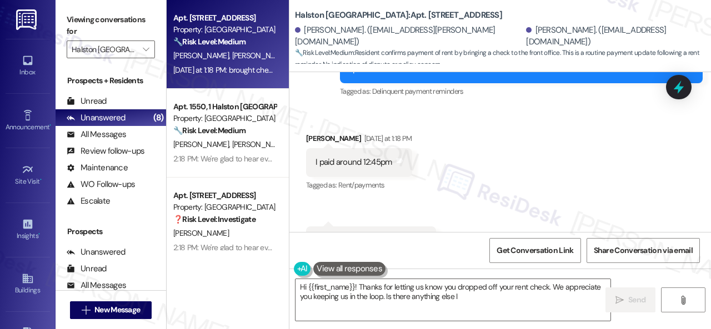
scroll to position [3357, 0]
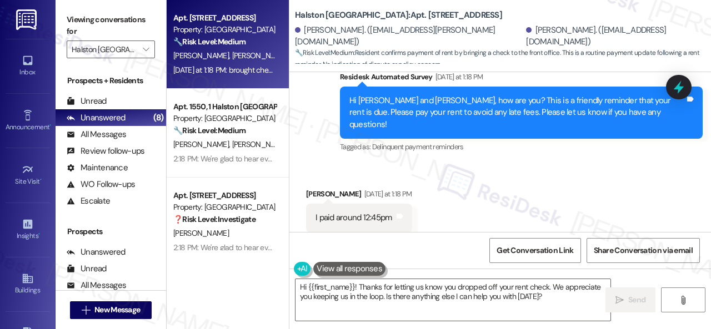
click at [324, 180] on div "Received via SMS Chloe Donald Yesterday at 1:18 PM I paid around 12:45pm Tags a…" at bounding box center [359, 218] width 123 height 77
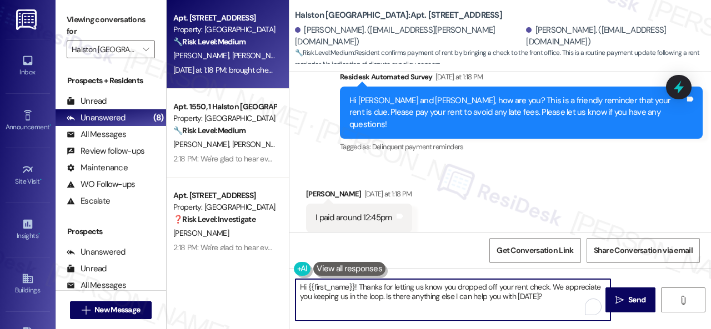
drag, startPoint x: 554, startPoint y: 297, endPoint x: 236, endPoint y: 283, distance: 317.9
click at [236, 283] on div "Apt. 1112, 1 Halston Shiloh Valley Property: Halston Shiloh Valley 🔧 Risk Level…" at bounding box center [439, 164] width 544 height 329
paste textarea "Thanks for the update! I'm happy to hear you've already taken care of the rent.…"
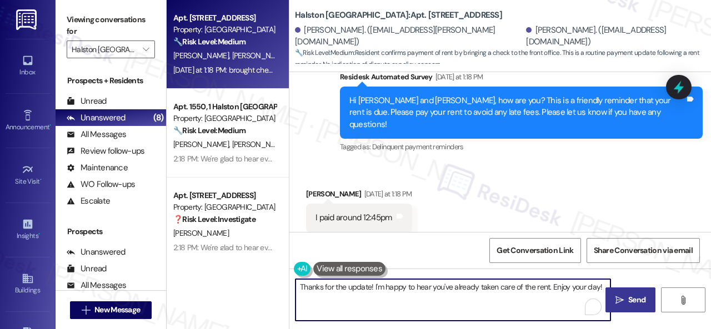
type textarea "Thanks for the update! I'm happy to hear you've already taken care of the rent.…"
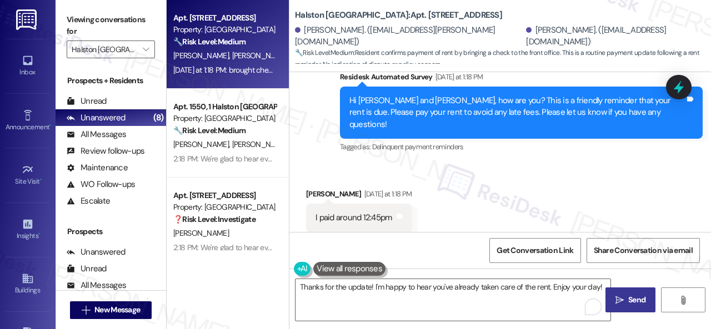
click at [626, 299] on span "Send" at bounding box center [637, 300] width 22 height 12
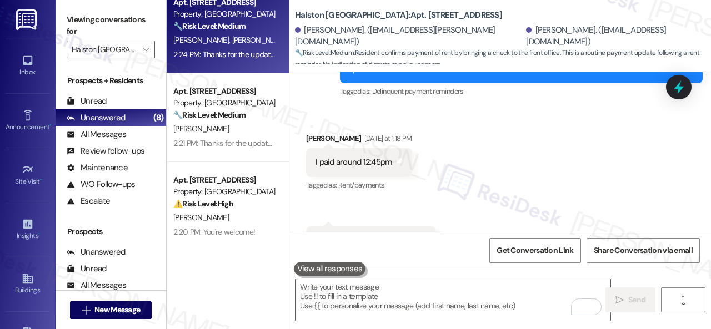
scroll to position [460, 0]
click at [103, 100] on div "Unread" at bounding box center [87, 101] width 40 height 12
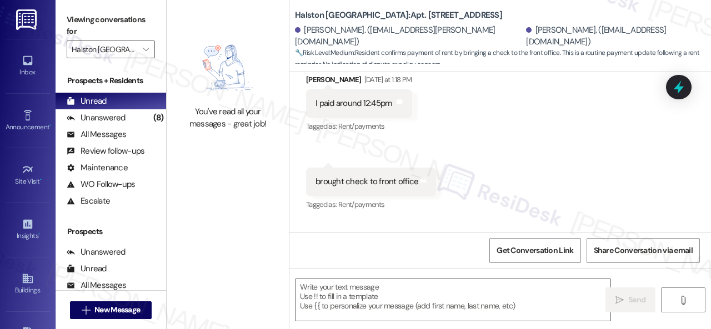
type textarea "Fetching suggested responses. Please feel free to read through the conversation…"
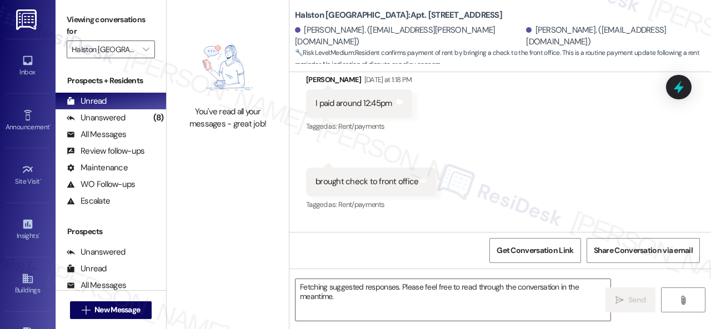
scroll to position [3412, 0]
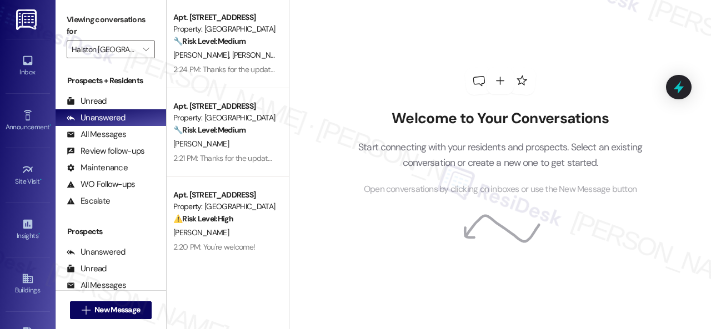
scroll to position [460, 0]
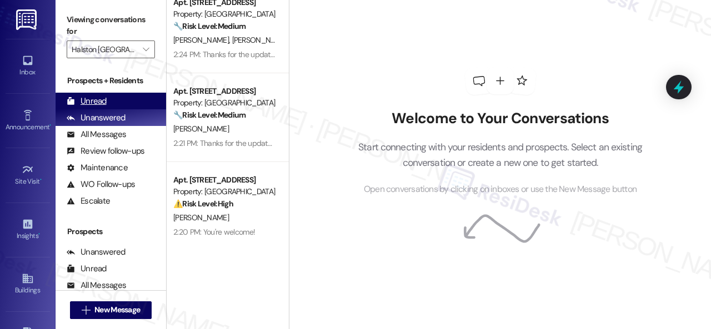
click at [94, 97] on div "Unread" at bounding box center [87, 101] width 40 height 12
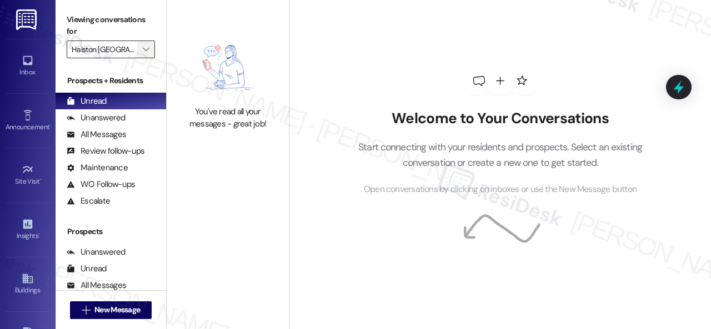
click at [147, 54] on span "" at bounding box center [145, 50] width 11 height 18
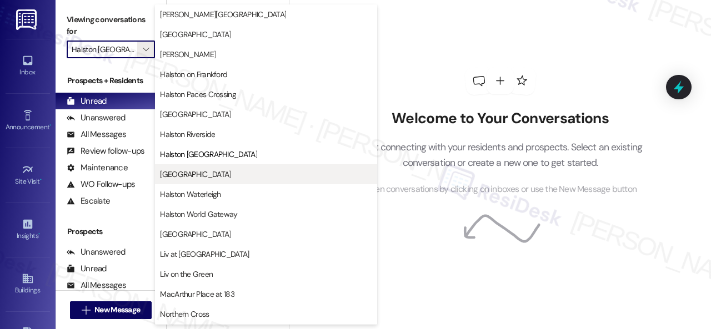
click at [215, 173] on span "[GEOGRAPHIC_DATA]" at bounding box center [195, 174] width 71 height 11
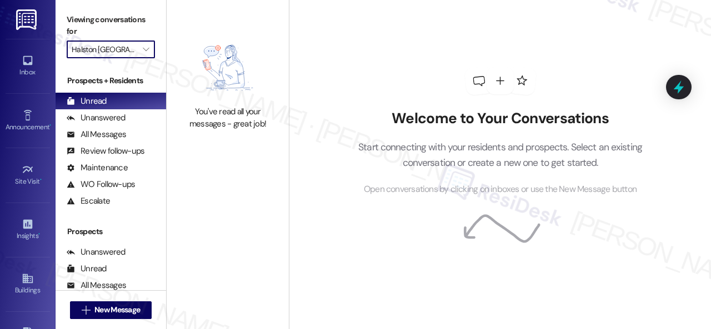
type input "[GEOGRAPHIC_DATA]"
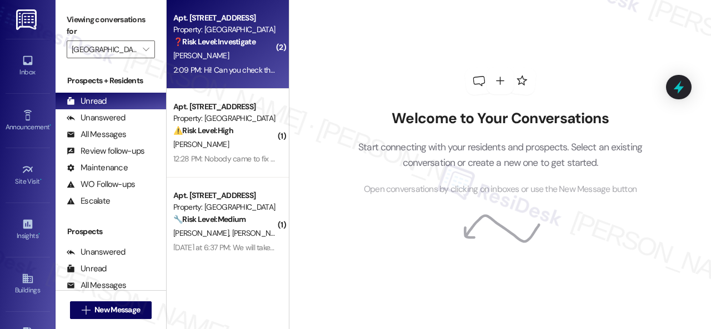
click at [243, 58] on div "[PERSON_NAME]" at bounding box center [224, 56] width 105 height 14
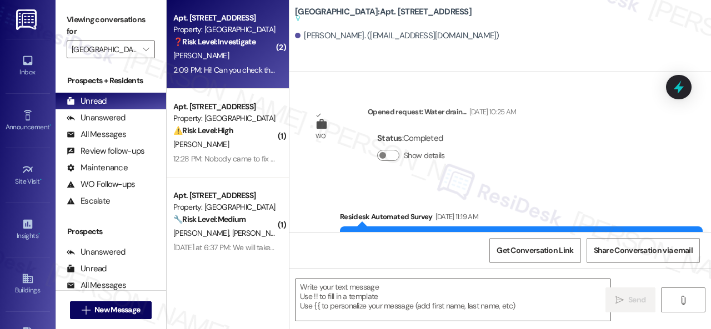
scroll to position [19717, 0]
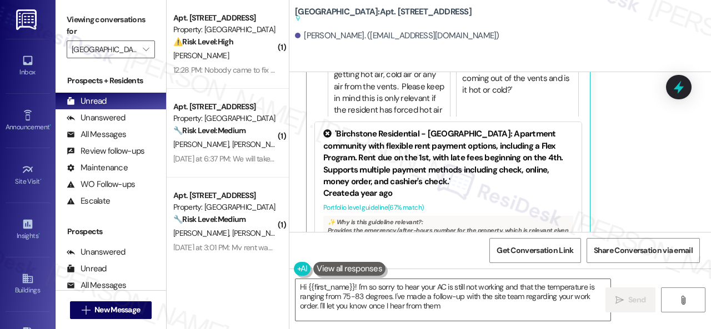
type textarea "Hi {{first_name}}! I'm so sorry to hear your AC is still not working and that t…"
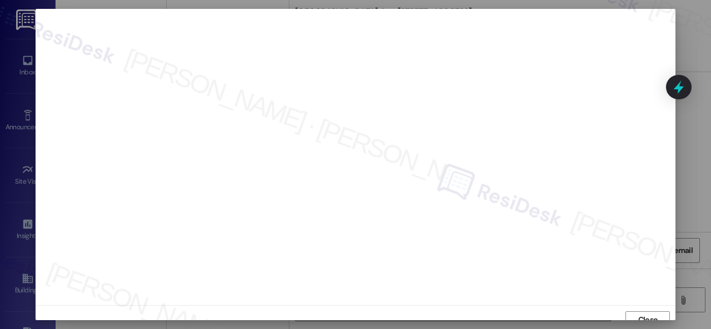
scroll to position [8, 0]
click at [656, 311] on span "Close" at bounding box center [648, 312] width 24 height 12
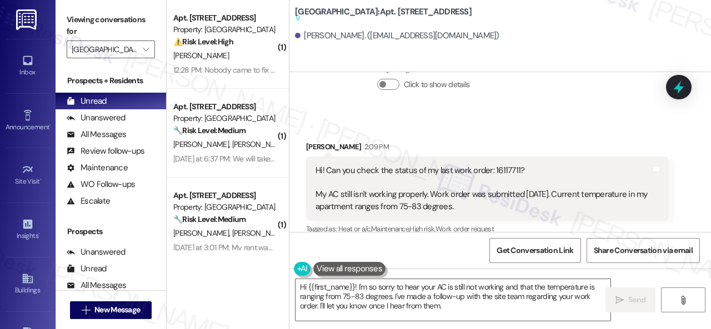
click at [414, 254] on div "Get Conversation Link Share Conversation via email" at bounding box center [499, 250] width 421 height 37
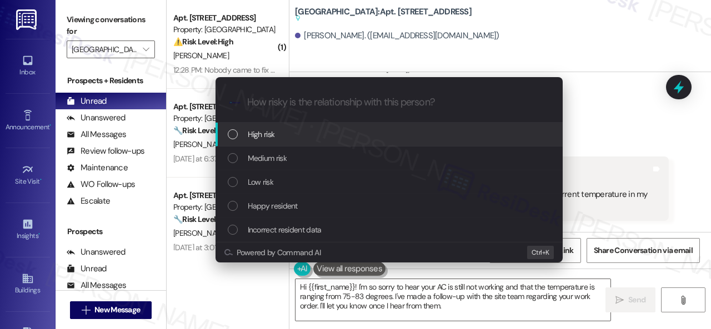
click at [258, 135] on span "High risk" at bounding box center [261, 134] width 27 height 12
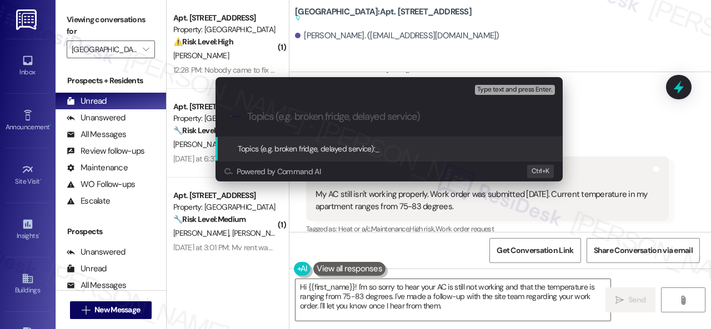
paste input "Follow-up on work order 16117711"
type input "Follow-up on work order 16117711"
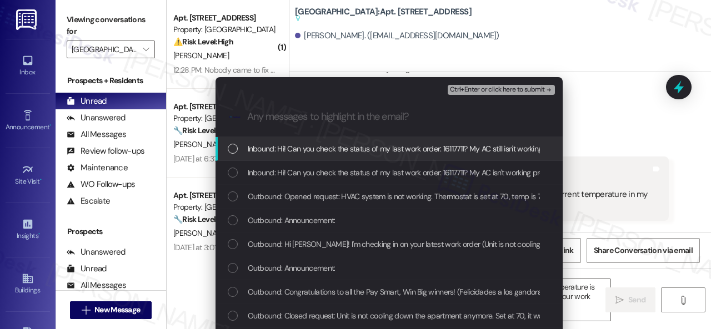
click at [305, 152] on span "Inbound: Hi! Can you check the status of my last work order: 16117711? My AC st…" at bounding box center [575, 149] width 654 height 12
click at [465, 91] on span "Ctrl+Enter or click here to submit" at bounding box center [497, 90] width 95 height 8
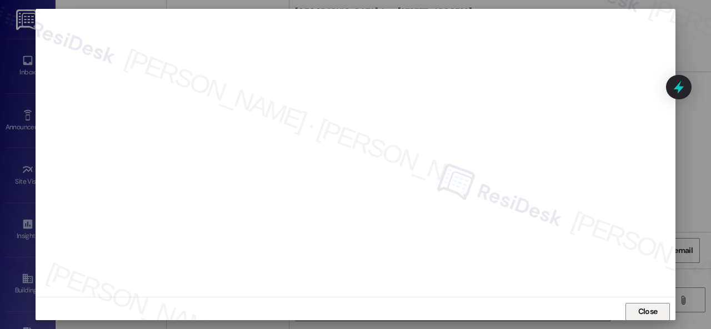
click at [638, 313] on span "Close" at bounding box center [647, 312] width 19 height 12
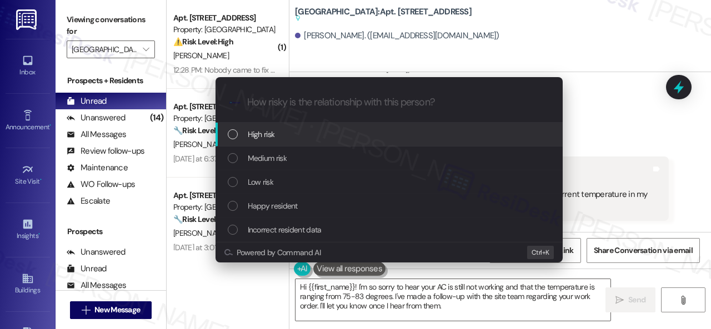
click at [262, 129] on span "High risk" at bounding box center [261, 134] width 27 height 12
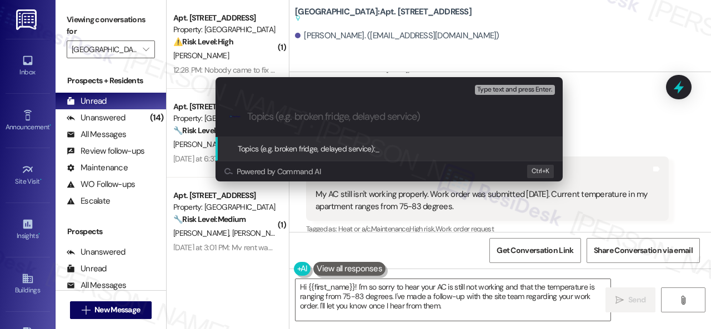
click at [312, 115] on input "Topics (e.g. broken fridge, delayed service)" at bounding box center [397, 117] width 301 height 12
paste input "Follow-up on work order 16117711"
type input "Follow-up on work order 16117711"
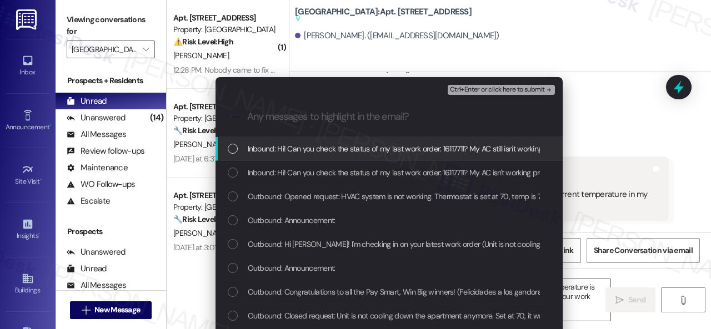
click at [311, 152] on span "Inbound: Hi! Can you check the status of my last work order: 16117711? My AC st…" at bounding box center [575, 149] width 654 height 12
click at [482, 91] on span "Ctrl+Enter or click here to submit" at bounding box center [497, 90] width 95 height 8
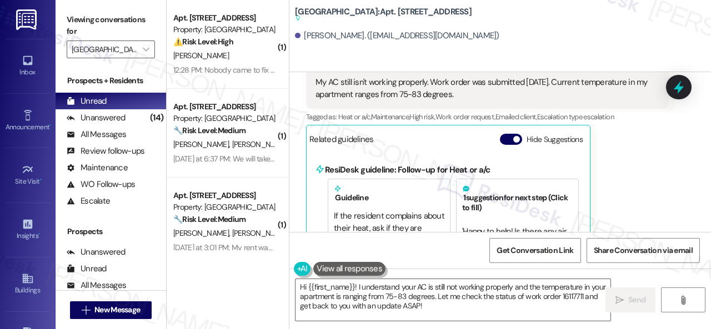
scroll to position [19662, 0]
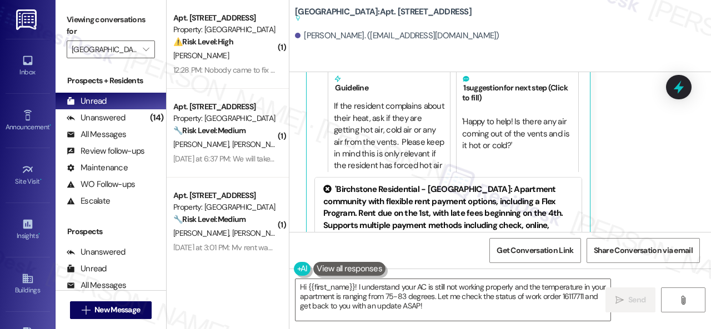
click at [650, 153] on div "Cindy Mcclammey 2:09 PM Hi! Can you check the status of my last work order: 161…" at bounding box center [487, 113] width 363 height 388
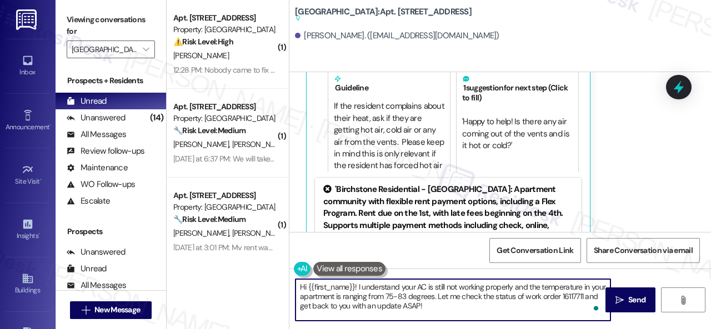
drag, startPoint x: 511, startPoint y: 288, endPoint x: 470, endPoint y: 291, distance: 41.7
click at [509, 307] on textarea "Hi {{first_name}}! I understand your AC is still not working properly and the t…" at bounding box center [452, 300] width 315 height 42
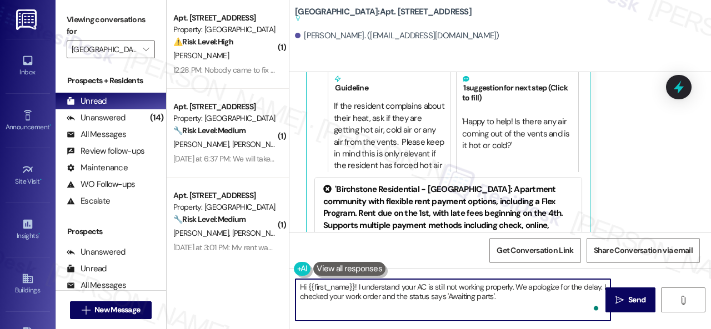
paste textarea "I've made a follow-up with the site team regarding your work order. Let me know…"
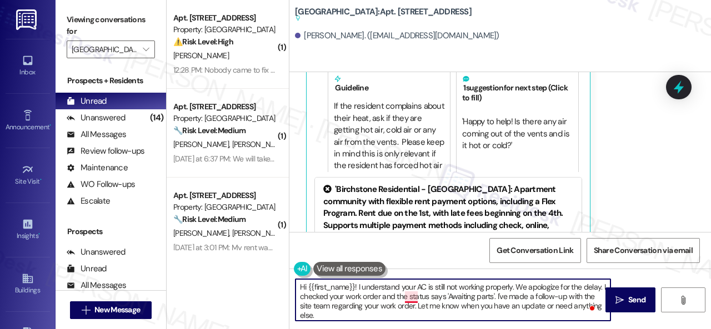
click at [411, 296] on textarea "Hi {{first_name}}! I understand your AC is still not working properly. We apolo…" at bounding box center [452, 300] width 315 height 42
click at [494, 313] on textarea "Hi {{first_name}}! I understand your AC is still not working properly. We apolo…" at bounding box center [452, 300] width 315 height 42
type textarea "Hi {{first_name}}! I understand your AC is still not working properly. We apolo…"
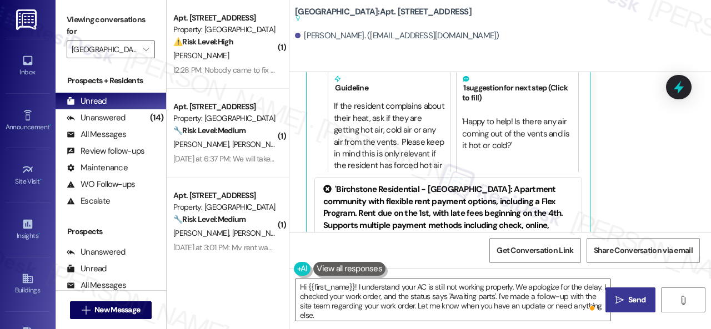
click at [632, 300] on span "Send" at bounding box center [636, 300] width 17 height 12
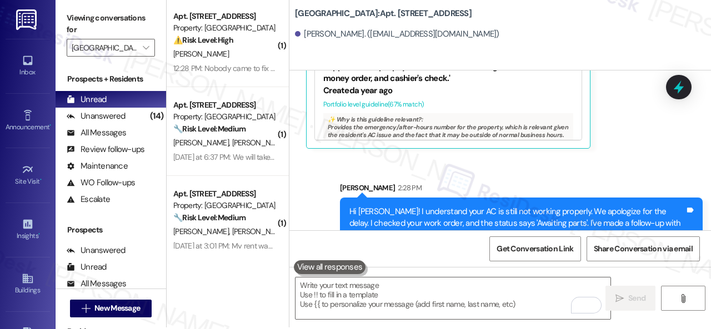
scroll to position [3, 0]
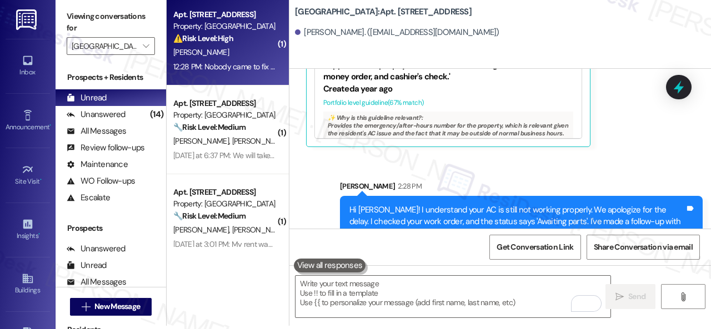
click at [242, 52] on div "Y. Hixon" at bounding box center [224, 53] width 105 height 14
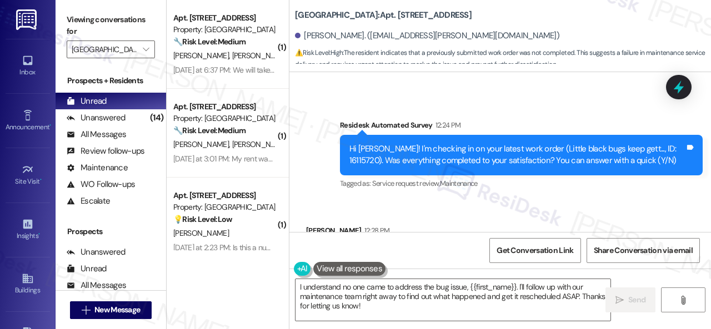
scroll to position [5106, 0]
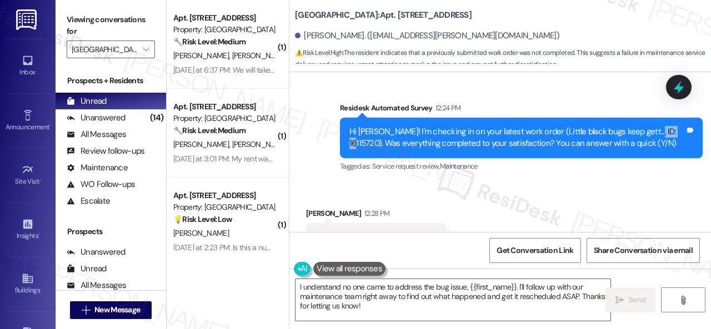
drag, startPoint x: 639, startPoint y: 143, endPoint x: 669, endPoint y: 145, distance: 30.1
click at [669, 145] on div "Hi Yasmine! I'm checking in on your latest work order (Little black bugs keep g…" at bounding box center [516, 138] width 335 height 24
copy div "16115720"
click at [536, 109] on div "Survey, sent via SMS Residesk Automated Survey 12:24 PM Hi Yasmine! I'm checkin…" at bounding box center [520, 138] width 379 height 89
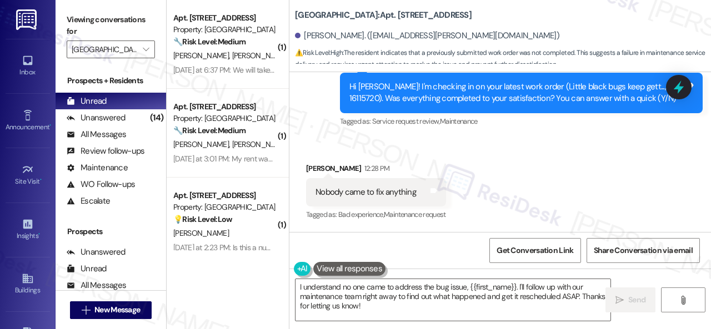
scroll to position [5162, 0]
drag, startPoint x: 384, startPoint y: 310, endPoint x: 203, endPoint y: 255, distance: 189.0
click at [212, 269] on div "( 1 ) Apt. 1304, 1 Halston South Point Property: Halston South Point 🔧 Risk Lev…" at bounding box center [439, 164] width 544 height 329
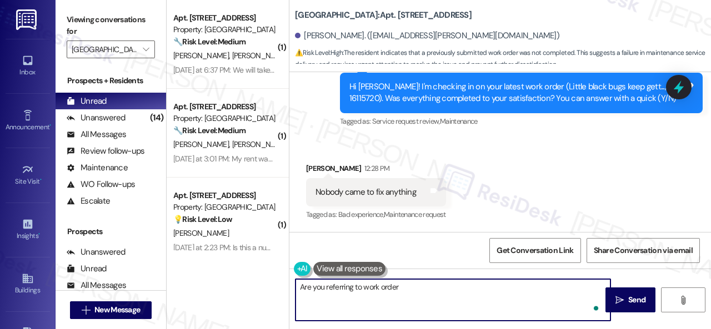
paste textarea "16115720"
type textarea "Are you referring to work order 16115720 for the pests?"
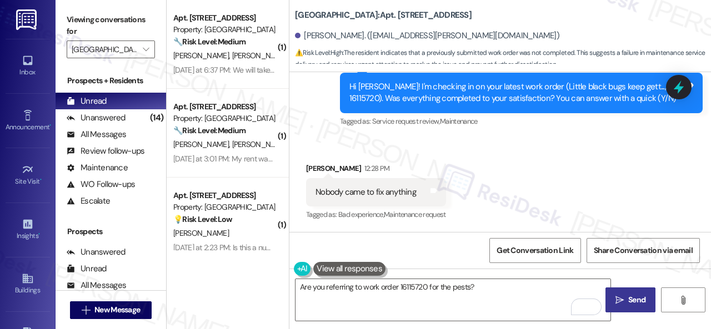
click at [616, 303] on icon "" at bounding box center [619, 300] width 8 height 9
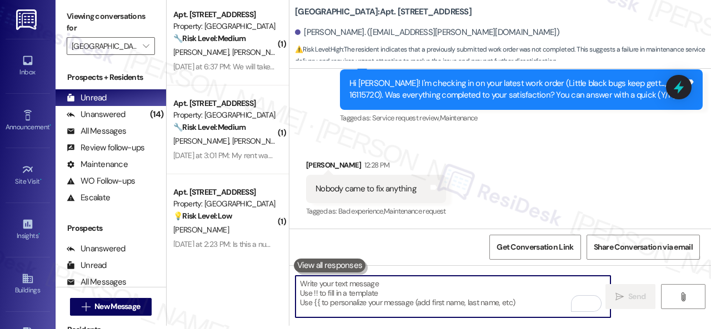
click at [362, 288] on textarea "To enrich screen reader interactions, please activate Accessibility in Grammarl…" at bounding box center [452, 297] width 315 height 42
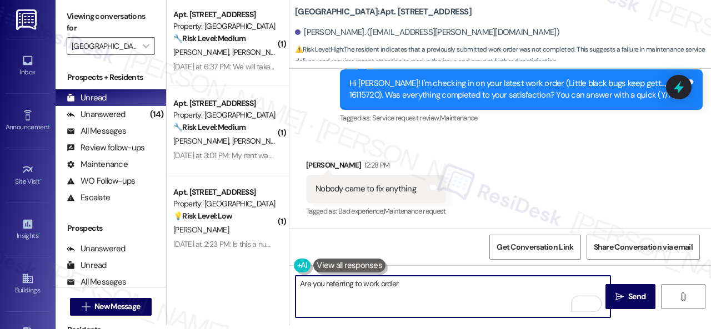
paste textarea "16115720"
type textarea "Are you referring to work order 16115720 for the pest issue?"
click at [626, 297] on span "Send" at bounding box center [637, 297] width 22 height 12
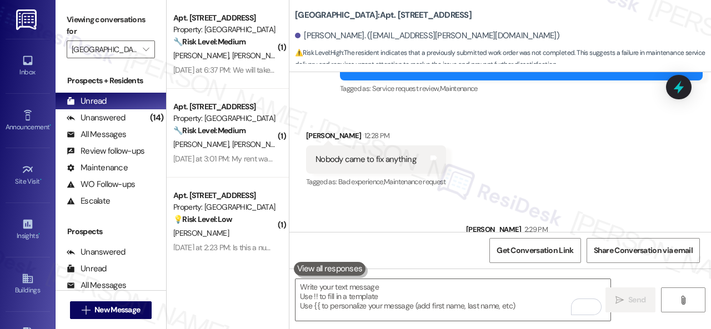
scroll to position [5239, 0]
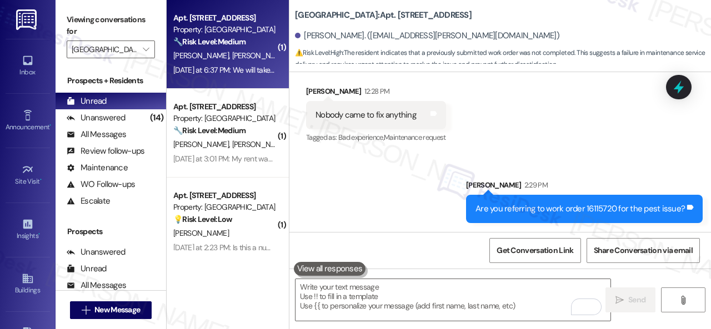
click at [250, 57] on div "K. Harris J. Walker" at bounding box center [224, 56] width 105 height 14
type textarea "Fetching suggested responses. Please feel free to read through the conversation…"
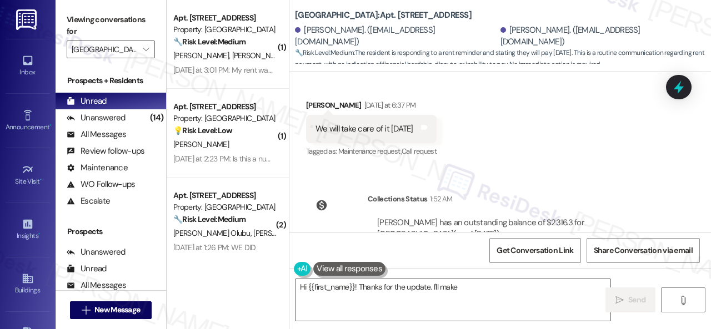
scroll to position [14309, 0]
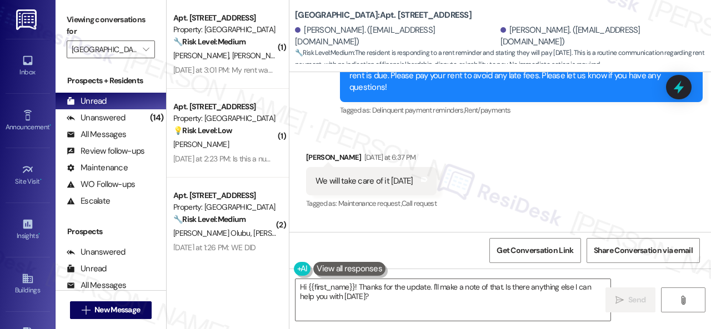
drag, startPoint x: 322, startPoint y: 108, endPoint x: 322, endPoint y: 119, distance: 11.1
click at [322, 108] on div "Survey, sent via SMS Residesk Automated Survey Yesterday at 1:16 PM Hi Kim and …" at bounding box center [499, 68] width 421 height 118
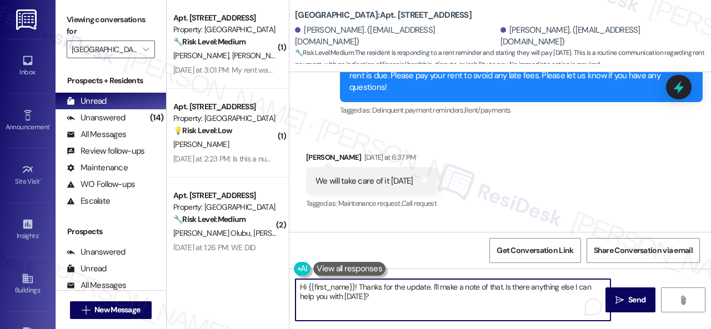
drag, startPoint x: 317, startPoint y: 291, endPoint x: 286, endPoint y: 283, distance: 31.7
click at [264, 281] on div "( 1 ) Apt. 0304, 1 Halston South Point Property: Halston South Point 🔧 Risk Lev…" at bounding box center [439, 164] width 544 height 329
paste textarea "Thanks for updating us on your payment plan! We appreciate you letting us know.…"
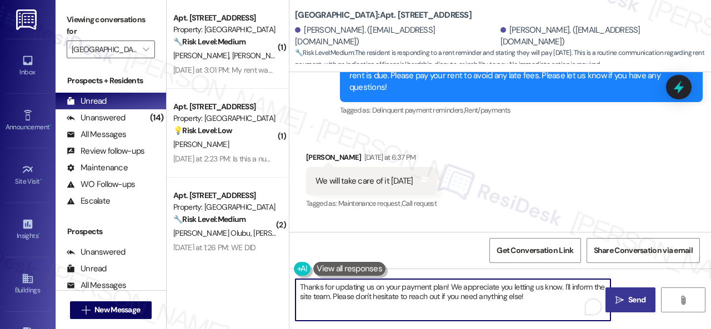
type textarea "Thanks for updating us on your payment plan! We appreciate you letting us know.…"
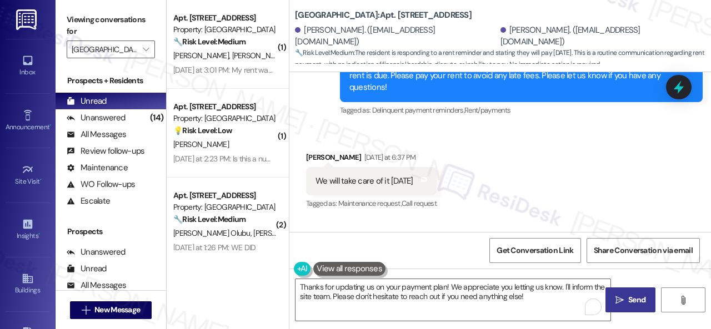
click at [634, 305] on span "Send" at bounding box center [636, 300] width 17 height 12
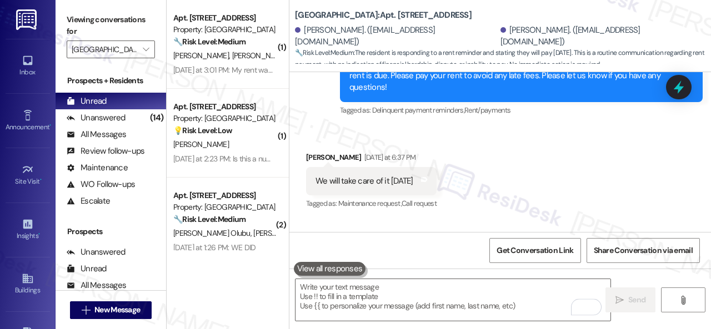
scroll to position [14305, 0]
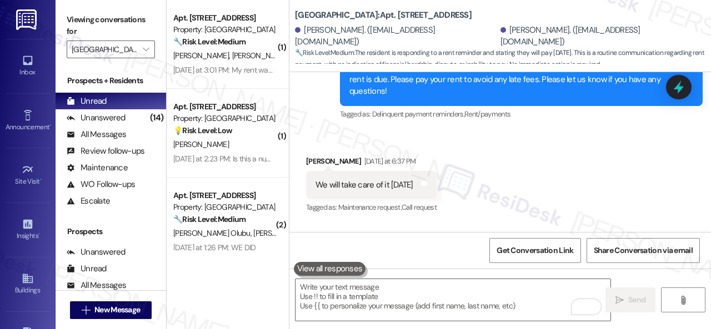
click at [326, 130] on div "Survey, sent via SMS Residesk Automated Survey Yesterday at 1:16 PM Hi Kim and …" at bounding box center [499, 72] width 421 height 118
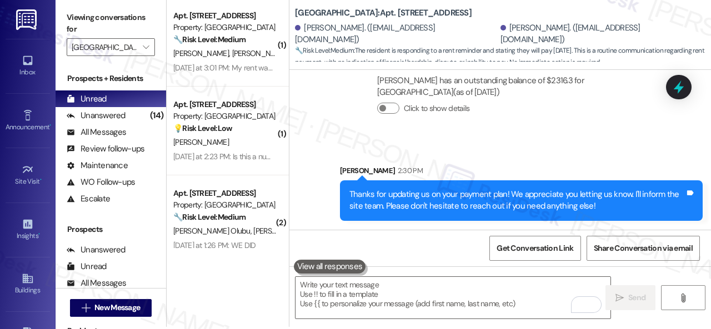
scroll to position [3, 0]
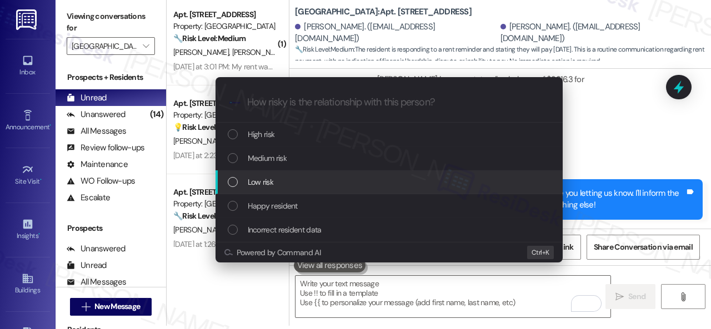
click at [268, 182] on span "Low risk" at bounding box center [261, 182] width 26 height 12
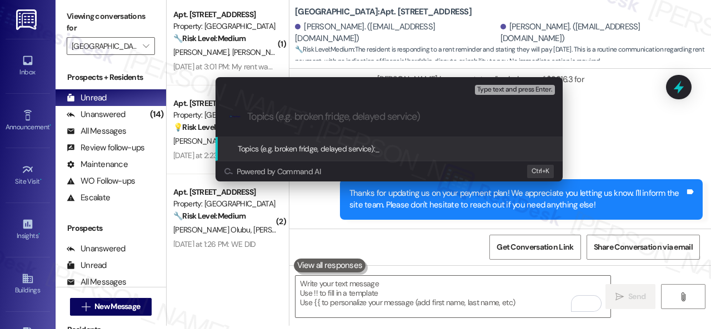
paste input "Late payment notice."
type input "Late payment notice."
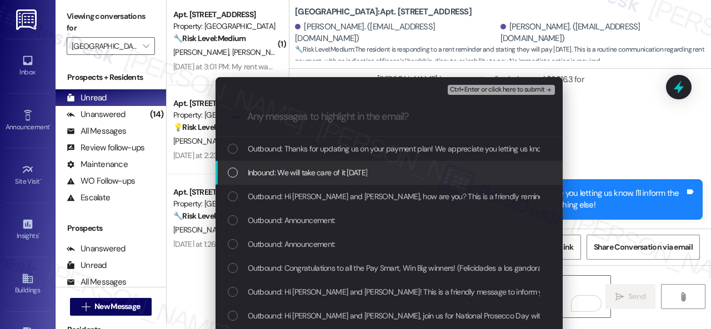
click at [309, 172] on span "Inbound: We will take care of it on Friday the 5th" at bounding box center [308, 173] width 120 height 12
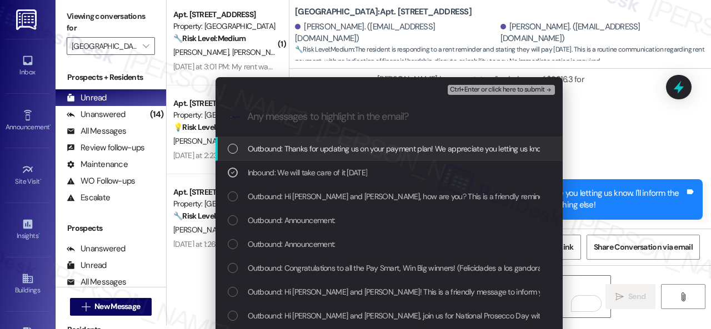
click at [464, 86] on span "Ctrl+Enter or click here to submit" at bounding box center [497, 90] width 95 height 8
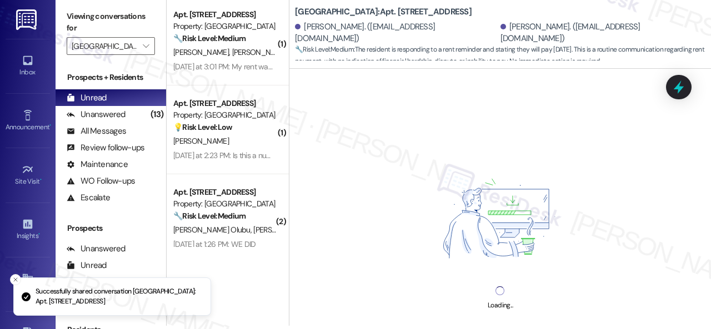
scroll to position [0, 0]
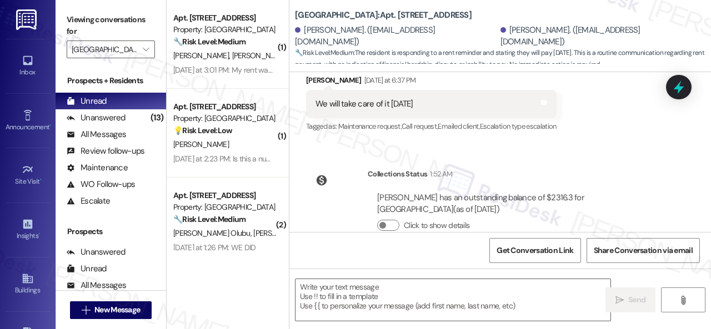
type textarea "Fetching suggested responses. Please feel free to read through the conversation…"
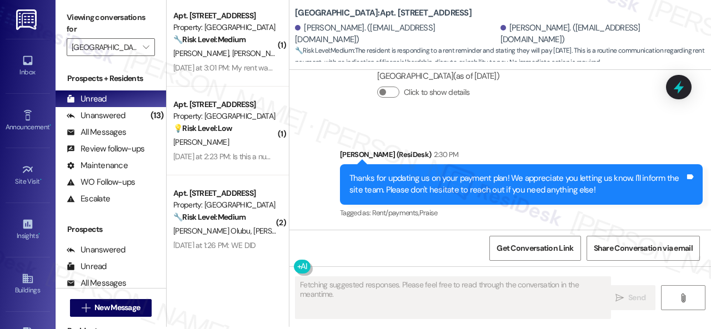
scroll to position [3, 0]
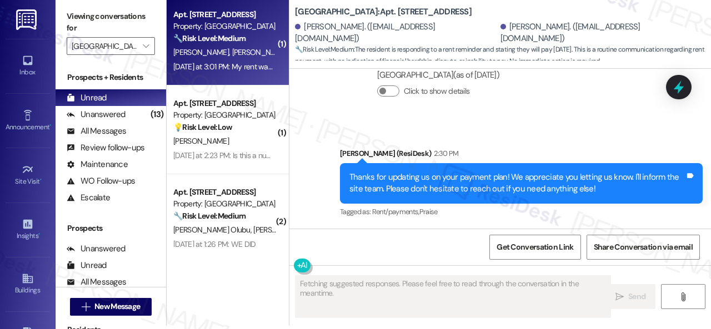
click at [259, 58] on div "J. Davenport S. Gayle" at bounding box center [224, 53] width 105 height 14
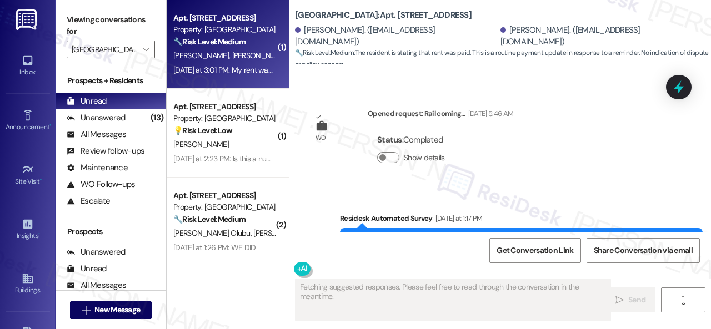
scroll to position [4971, 0]
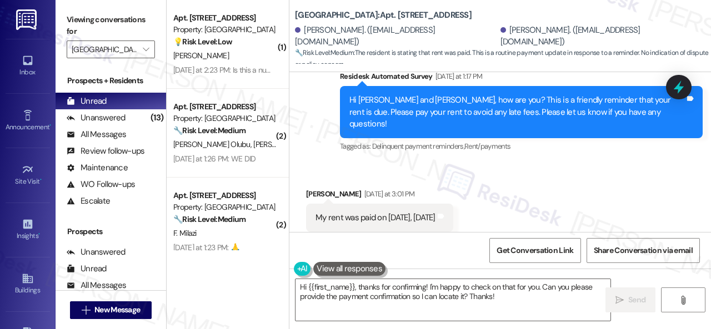
click at [335, 163] on div "Received via SMS Jesse Davenport Yesterday at 3:01 PM My rent was paid on yeste…" at bounding box center [499, 210] width 421 height 94
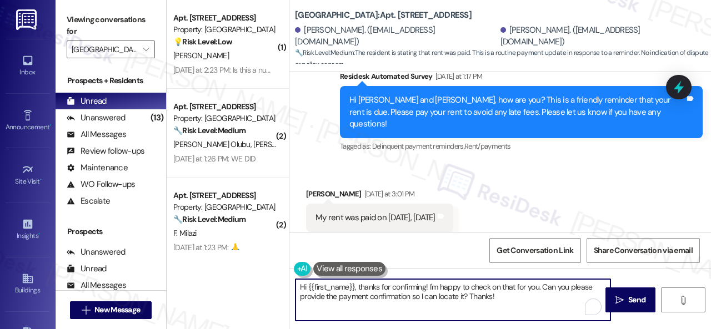
drag, startPoint x: 312, startPoint y: 288, endPoint x: 285, endPoint y: 286, distance: 26.7
click at [261, 283] on div "( 1 ) Apt. 1809, 1 Halston South Point Property: Halston South Point 💡 Risk Lev…" at bounding box center [439, 164] width 544 height 329
paste textarea "Thanks for the update! I'm happy to hear you've already taken care of the rent.…"
type textarea "Thanks for the update! I'm happy to hear you've already taken care of the rent.…"
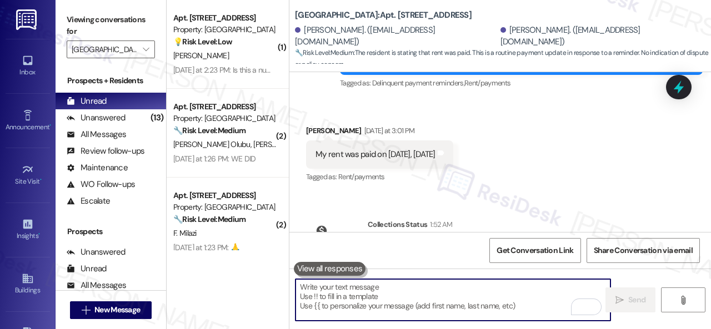
scroll to position [5164, 0]
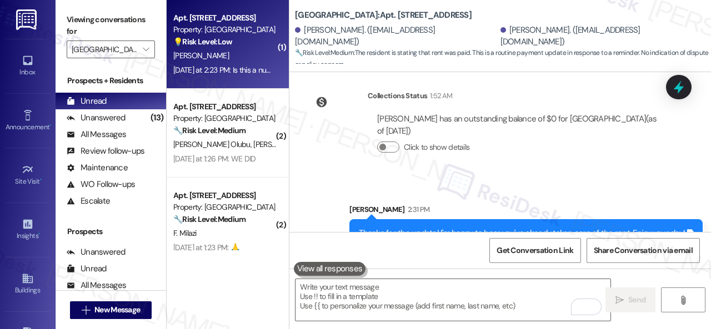
click at [240, 47] on div "💡 Risk Level: Low The resident is simply asking if the number they received the…" at bounding box center [224, 42] width 103 height 12
type textarea "Fetching suggested responses. Please feel free to read through the conversation…"
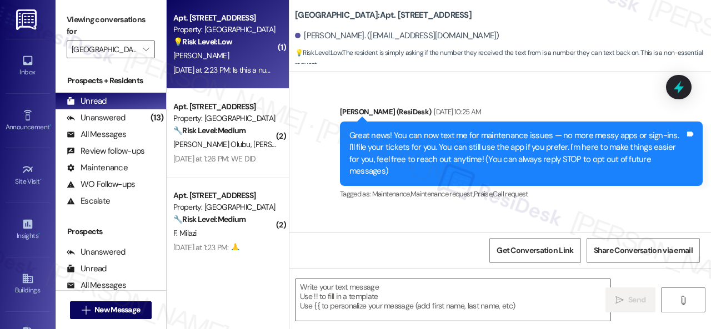
scroll to position [9145, 0]
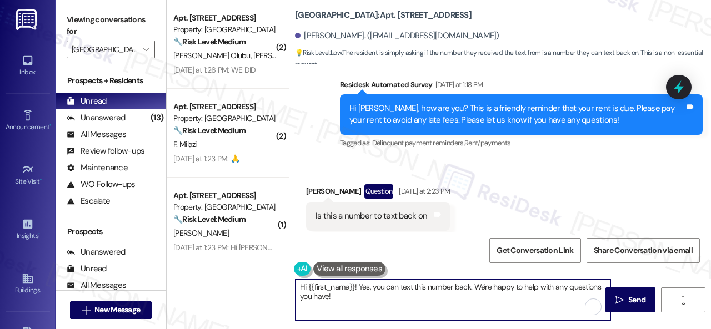
drag, startPoint x: 359, startPoint y: 290, endPoint x: 262, endPoint y: 275, distance: 97.8
click at [262, 275] on div "( 2 ) Apt. 2105, 1 Halston South Point Property: Halston South Point 🔧 Risk Lev…" at bounding box center [439, 164] width 544 height 329
type textarea "Yes, you can text this number back. We're happy to help with any questions you …"
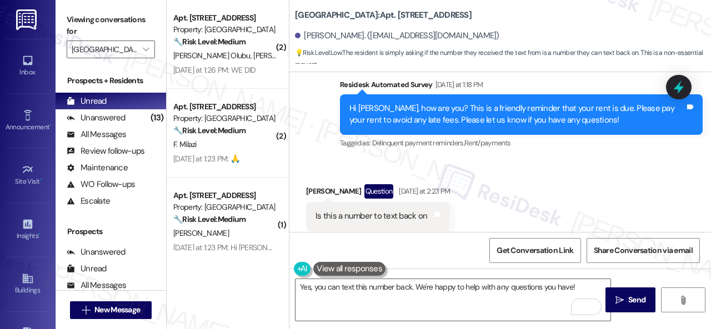
drag, startPoint x: 630, startPoint y: 299, endPoint x: 625, endPoint y: 275, distance: 24.4
click at [630, 299] on span "Send" at bounding box center [636, 300] width 17 height 12
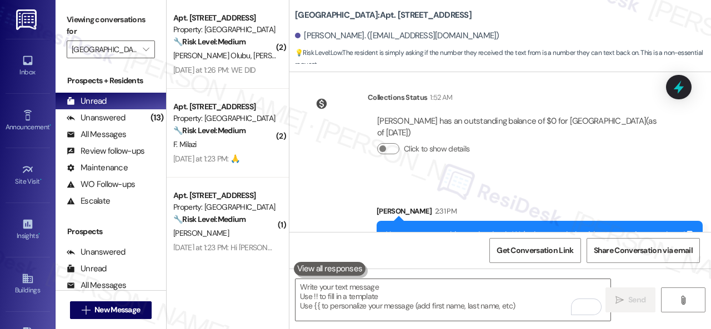
scroll to position [9337, 0]
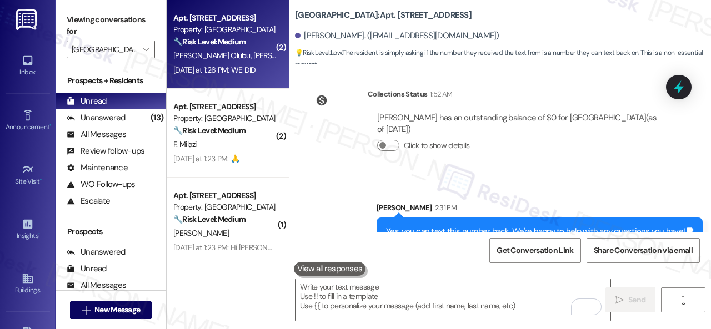
click at [250, 56] on div "J. Olubu J. Olubu" at bounding box center [224, 56] width 105 height 14
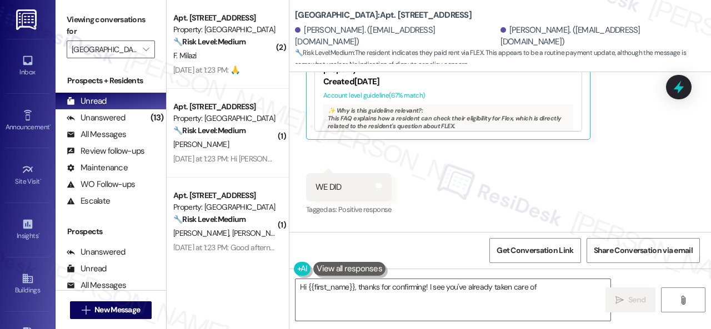
scroll to position [13270, 0]
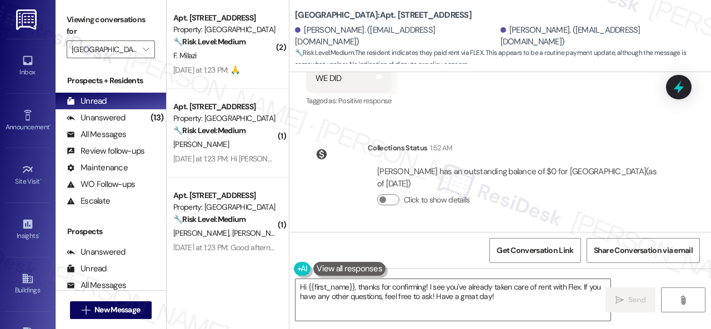
click at [341, 217] on div "Collections Status 1:52 AM Joshua Olubu has an outstanding balance of $0 for Ha…" at bounding box center [487, 182] width 379 height 97
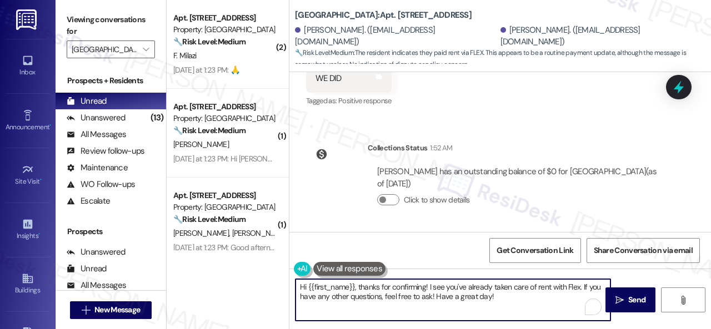
drag, startPoint x: 506, startPoint y: 301, endPoint x: 283, endPoint y: 279, distance: 224.9
click at [282, 279] on div "( 2 ) Apt. 1210, 1 Halston South Point Property: Halston South Point 🔧 Risk Lev…" at bounding box center [439, 164] width 544 height 329
paste textarea "Thanks for the update! I'm happy to hear you've already taken care of the rent.…"
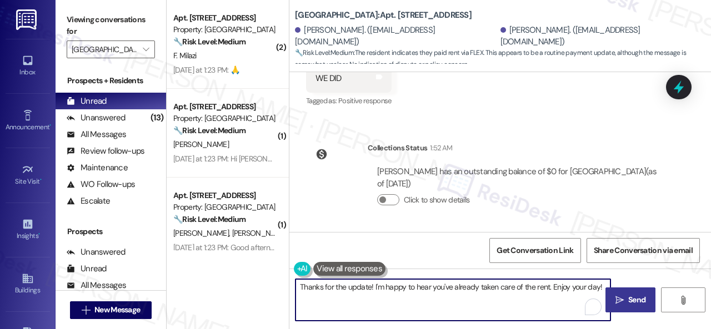
type textarea "Thanks for the update! I'm happy to hear you've already taken care of the rent.…"
click at [618, 300] on icon "" at bounding box center [619, 300] width 8 height 9
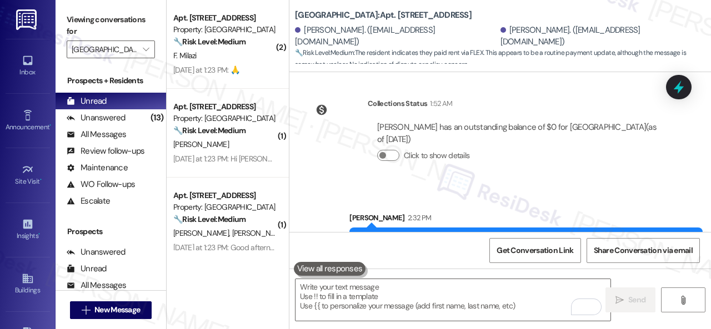
scroll to position [13155, 0]
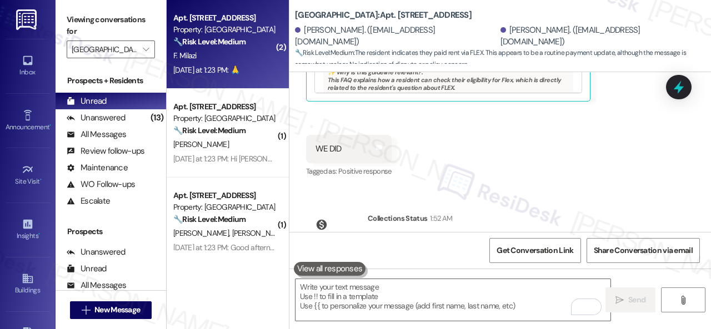
click at [244, 47] on strong "🔧 Risk Level: Medium" at bounding box center [209, 42] width 72 height 10
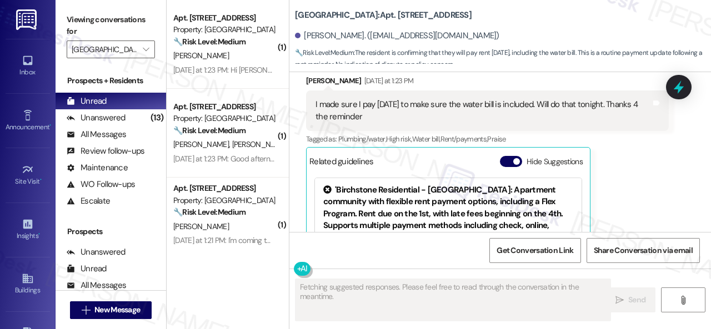
scroll to position [14155, 0]
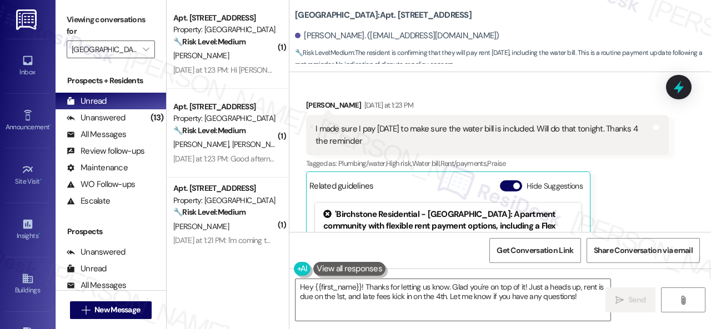
click at [295, 279] on div "Hey {{first_name}}! Thanks for letting us know. Glad you're on top of it! Just …" at bounding box center [447, 300] width 316 height 43
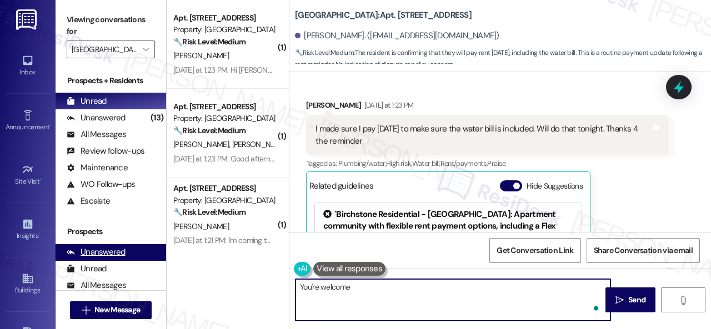
type textarea "You're welcome!"
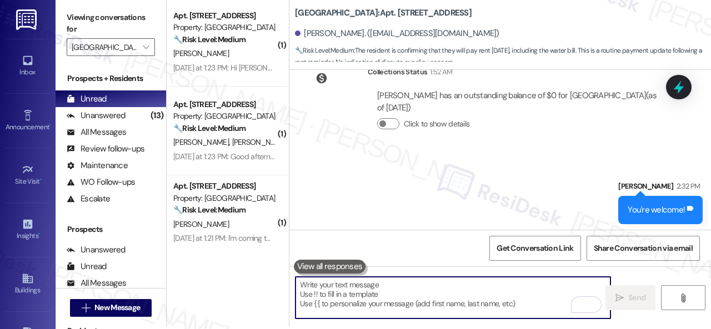
scroll to position [3, 0]
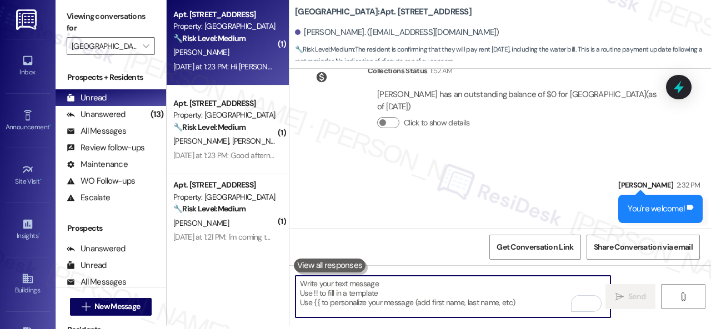
click at [243, 56] on div "T. Crabtree" at bounding box center [224, 53] width 105 height 14
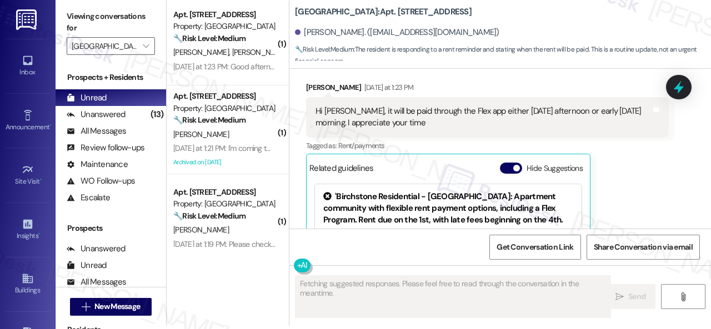
scroll to position [2431, 0]
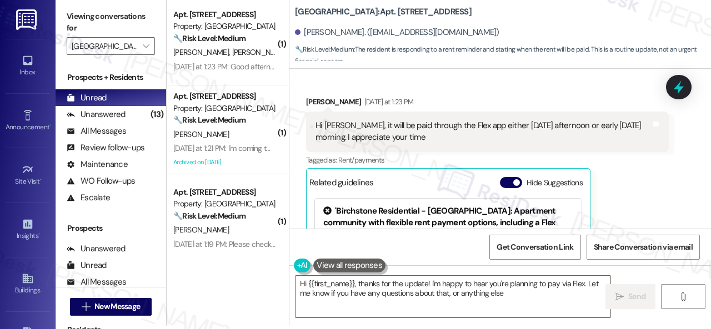
type textarea "Hi {{first_name}}, thanks for the update! I'm happy to hear you're planning to …"
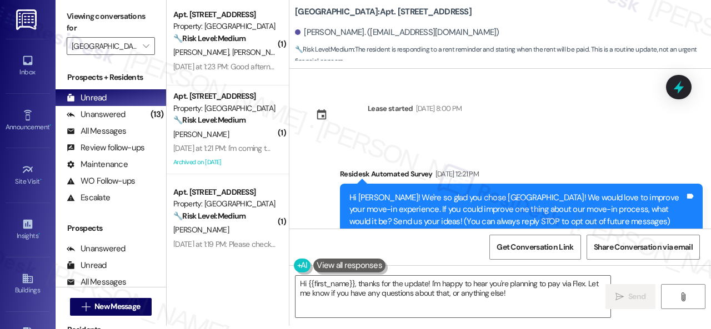
scroll to position [2431, 0]
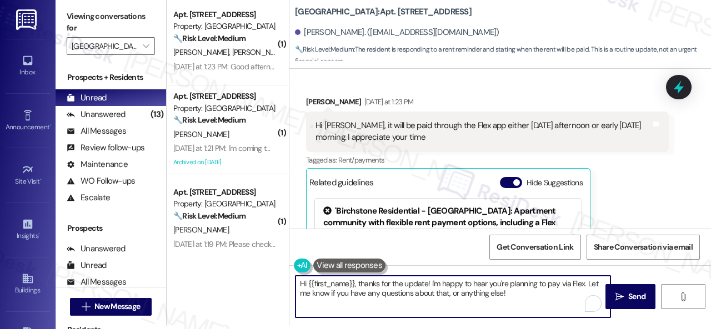
drag, startPoint x: 360, startPoint y: 285, endPoint x: 259, endPoint y: 285, distance: 101.1
click at [259, 284] on div "( 1 ) Apt. [STREET_ADDRESS] Property: [GEOGRAPHIC_DATA] 🔧 Risk Level: Medium Th…" at bounding box center [439, 161] width 544 height 329
type textarea "Thanks for the update! I'm happy to hear you're planning to pay via Flex. Let m…"
click at [635, 294] on span "Send" at bounding box center [636, 297] width 17 height 12
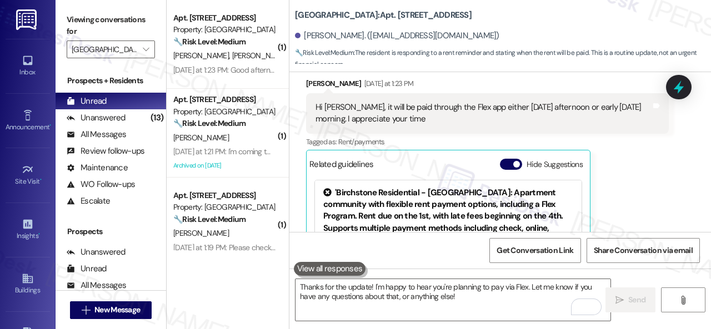
scroll to position [2372, 0]
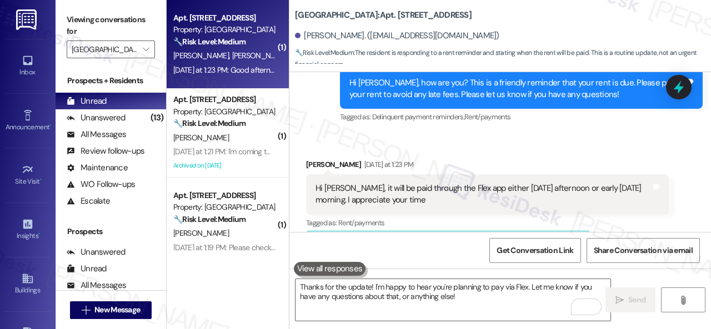
click at [262, 47] on div "🔧 Risk Level: Medium The resident is responding to a rent reminder, indicating …" at bounding box center [224, 42] width 103 height 12
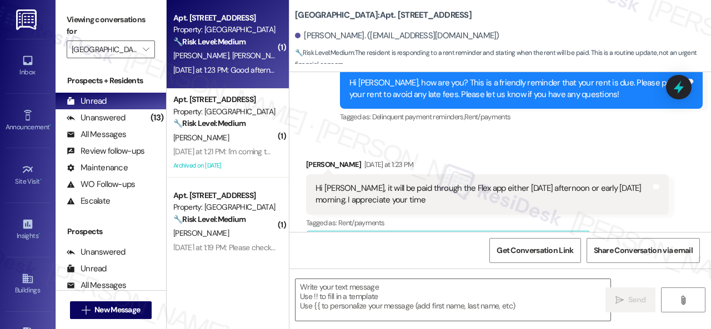
type textarea "Fetching suggested responses. Please feel free to read through the conversation…"
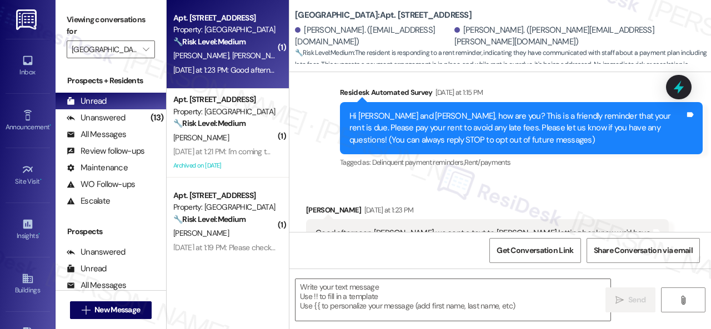
type textarea "Fetching suggested responses. Please feel free to read through the conversation…"
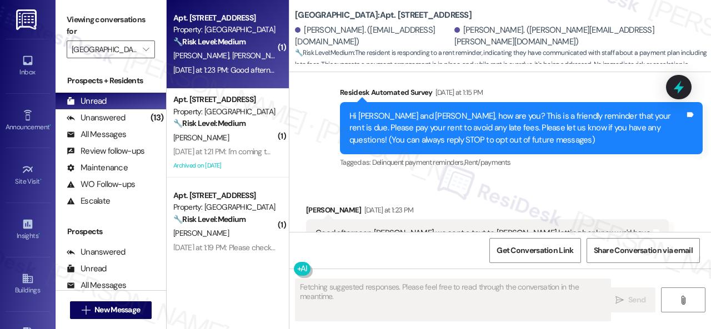
scroll to position [137, 0]
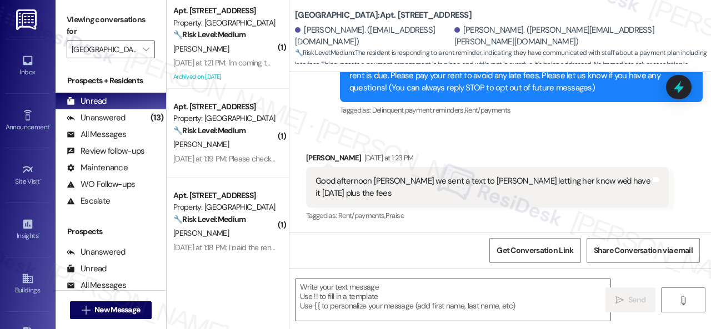
click at [359, 145] on div "Received via SMS [PERSON_NAME] [DATE] at 1:23 PM Good afternoon [PERSON_NAME] w…" at bounding box center [487, 188] width 379 height 89
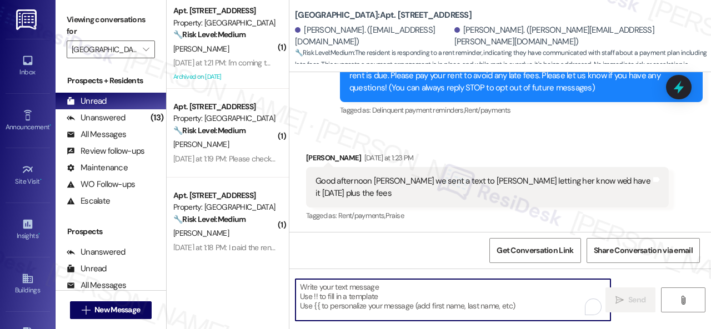
paste textarea "No worries. Please disregard the reminder message if you have already spoken wi…"
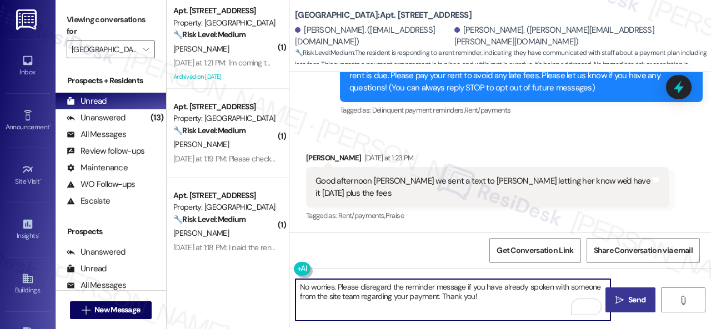
type textarea "No worries. Please disregard the reminder message if you have already spoken wi…"
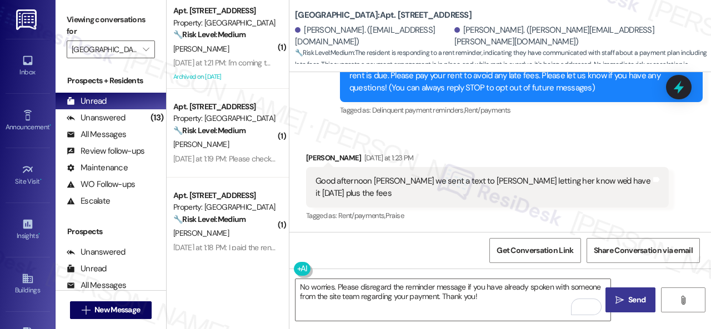
click at [629, 297] on span "Send" at bounding box center [636, 300] width 17 height 12
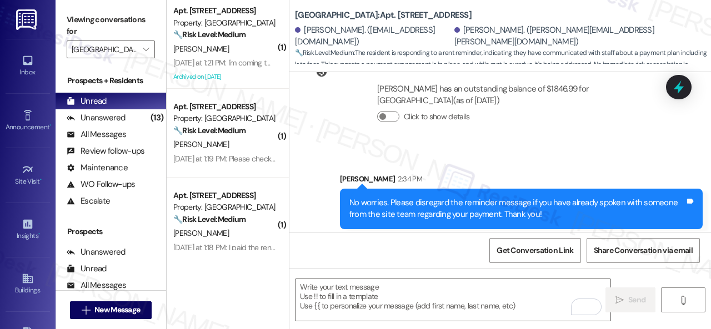
scroll to position [341, 0]
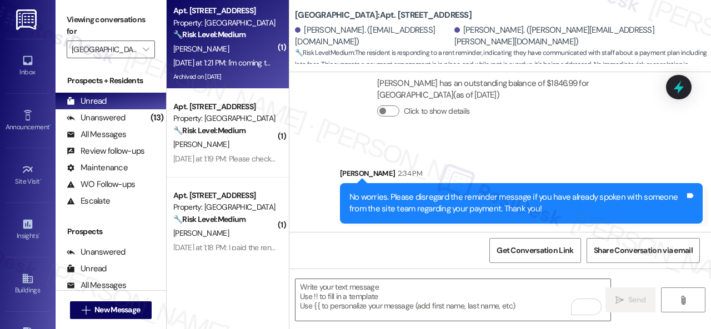
click at [244, 49] on div "E. Mccowin" at bounding box center [224, 49] width 105 height 14
type textarea "Fetching suggested responses. Please feel free to read through the conversation…"
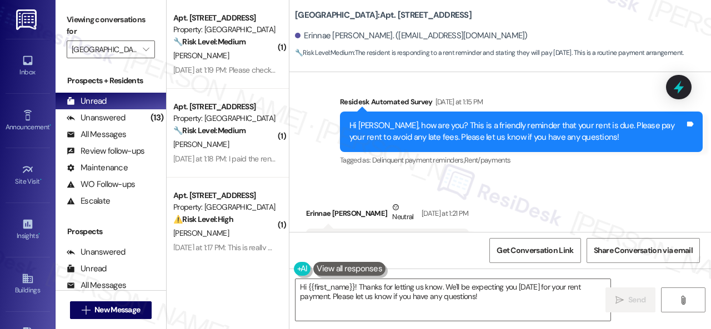
scroll to position [19926, 0]
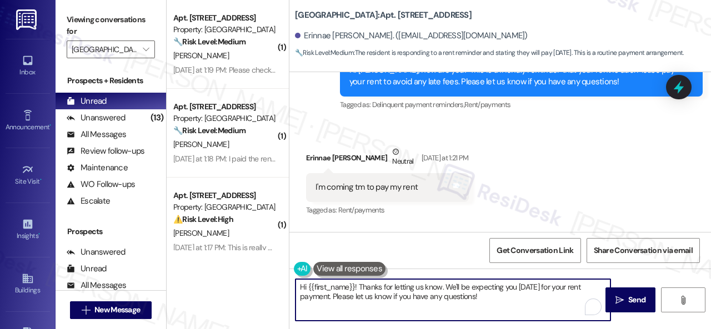
drag, startPoint x: 215, startPoint y: 283, endPoint x: 187, endPoint y: 265, distance: 33.7
click at [185, 278] on div "( 1 ) Apt. 0308, 1 Halston South Point Property: Halston South Point 🔧 Risk Lev…" at bounding box center [439, 164] width 544 height 329
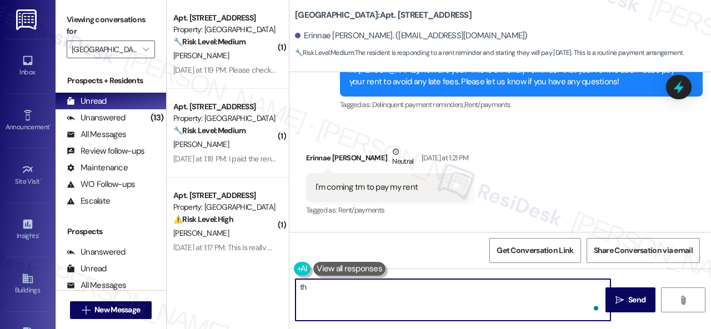
type textarea "t"
type textarea "Thank you!"
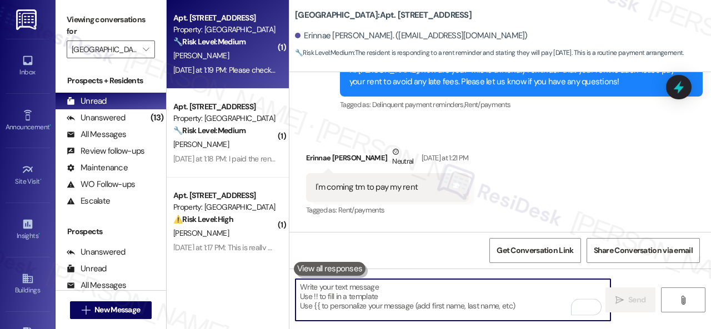
scroll to position [19922, 0]
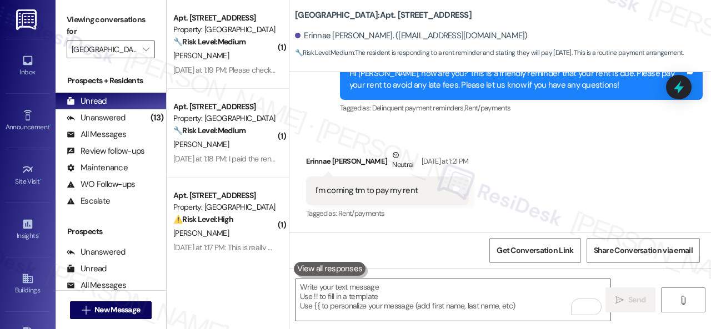
click at [243, 58] on div "R. Blount" at bounding box center [224, 56] width 105 height 14
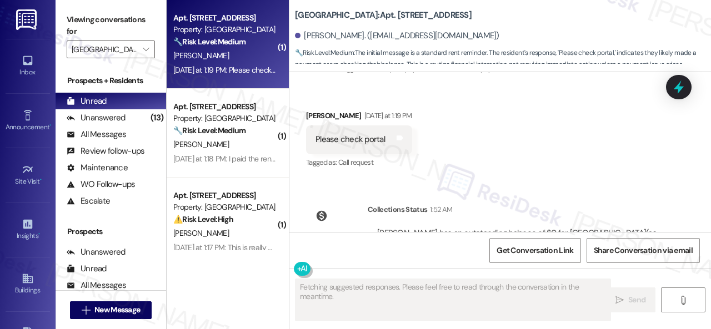
scroll to position [13192, 0]
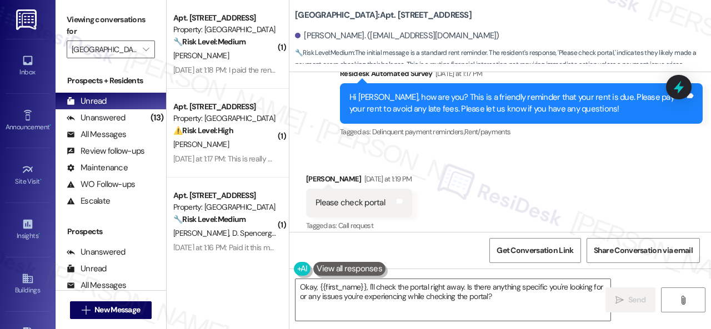
click at [360, 165] on div "Received via SMS Rita Blount Yesterday at 1:19 PM Please check portal Tags and …" at bounding box center [359, 203] width 123 height 77
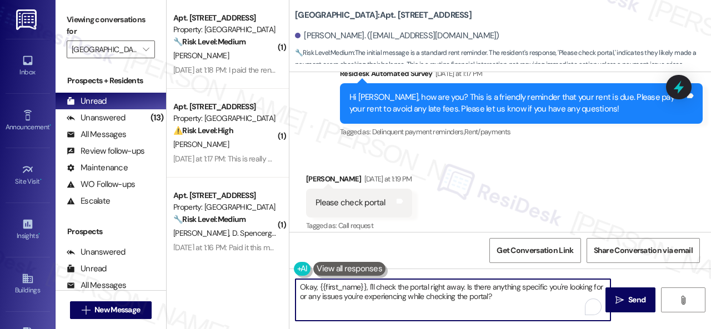
drag, startPoint x: 521, startPoint y: 296, endPoint x: 250, endPoint y: 282, distance: 270.8
click at [250, 282] on div "( 1 ) Apt. 2109, 1 Halston South Point Property: Halston South Point 🔧 Risk Lev…" at bounding box center [439, 164] width 544 height 329
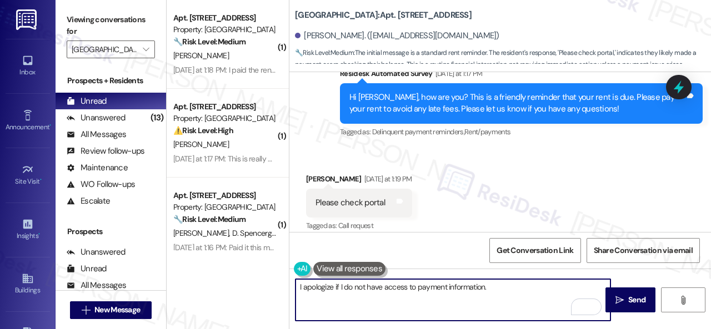
paste textarea "Please disregard the message if you have already paid, do not have questions/co…"
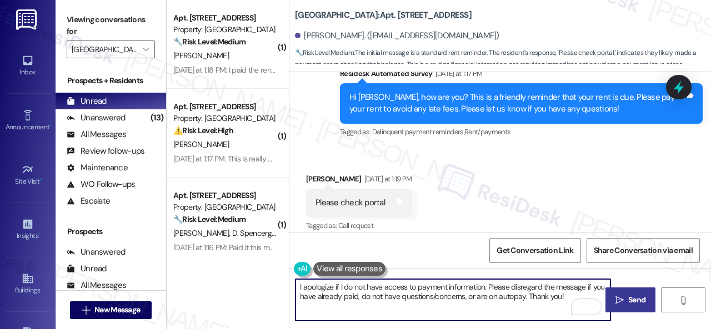
type textarea "I apologize if I do not have access to payment information. Please disregard th…"
click at [628, 302] on span "Send" at bounding box center [636, 300] width 17 height 12
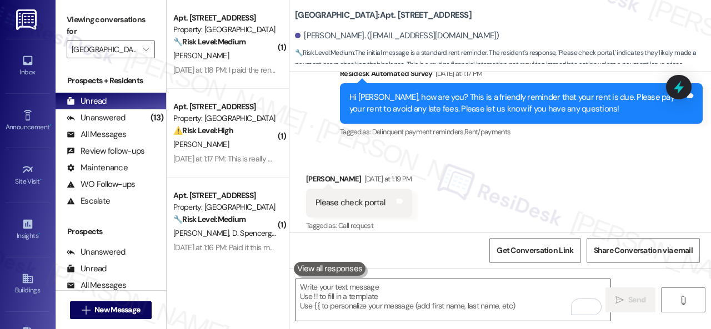
scroll to position [13188, 0]
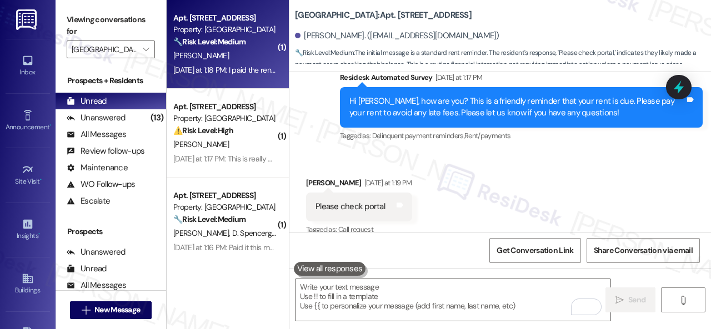
click at [247, 59] on div "G. Johnson" at bounding box center [224, 56] width 105 height 14
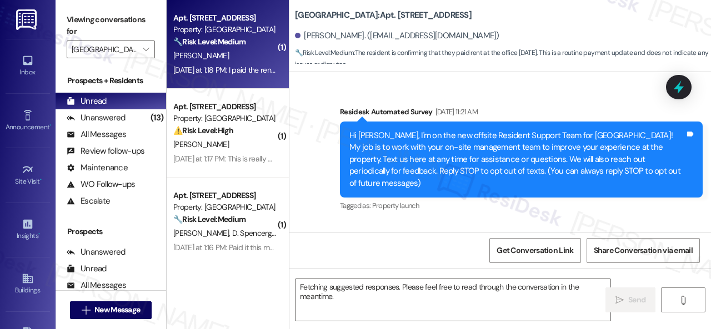
scroll to position [10829, 0]
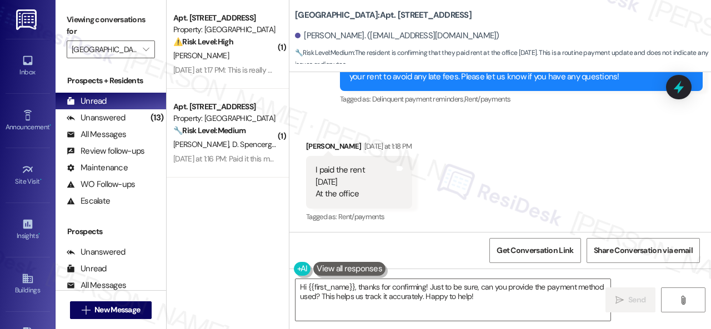
drag, startPoint x: 343, startPoint y: 130, endPoint x: 368, endPoint y: 164, distance: 41.6
click at [343, 130] on div "Received via SMS Gil Johnson Yesterday at 1:18 PM I paid the rent Yesterday At …" at bounding box center [499, 174] width 421 height 118
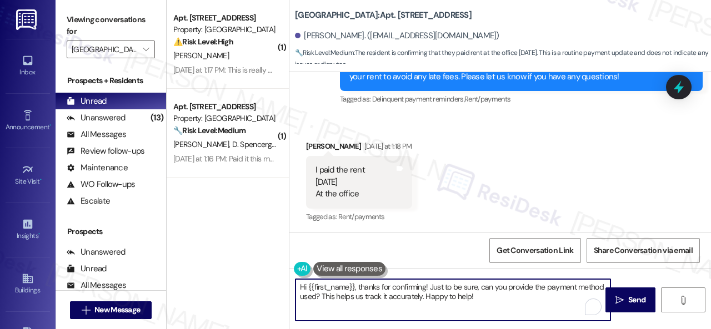
drag, startPoint x: 500, startPoint y: 302, endPoint x: 219, endPoint y: 275, distance: 282.3
click at [222, 276] on div "( 1 ) Apt. 2102, 1 Halston South Point Property: Halston South Point ⚠️ Risk Le…" at bounding box center [439, 164] width 544 height 329
paste textarea "Thanks for the update! I'm happy to hear you've already taken care of the rent.…"
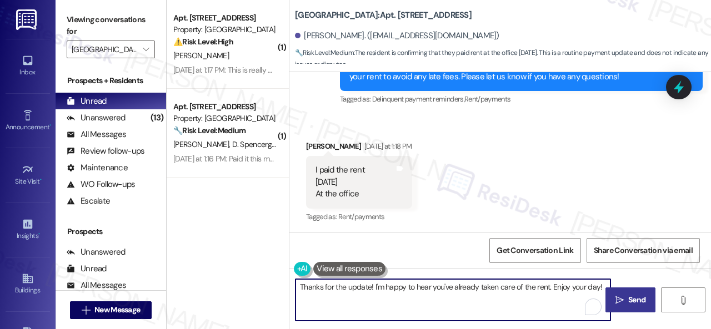
type textarea "Thanks for the update! I'm happy to hear you've already taken care of the rent.…"
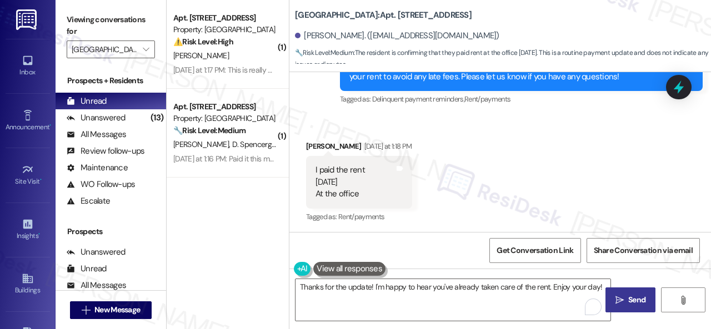
click at [630, 305] on span "Send" at bounding box center [636, 300] width 17 height 12
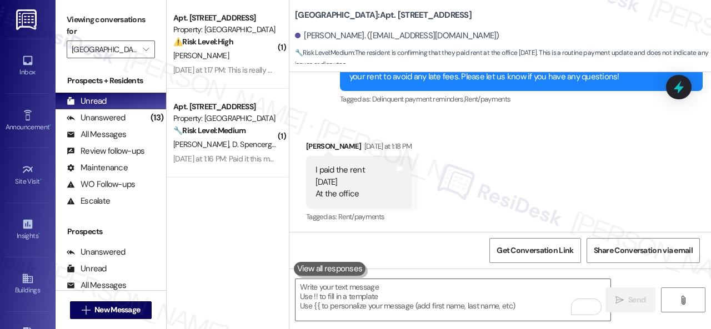
scroll to position [11021, 0]
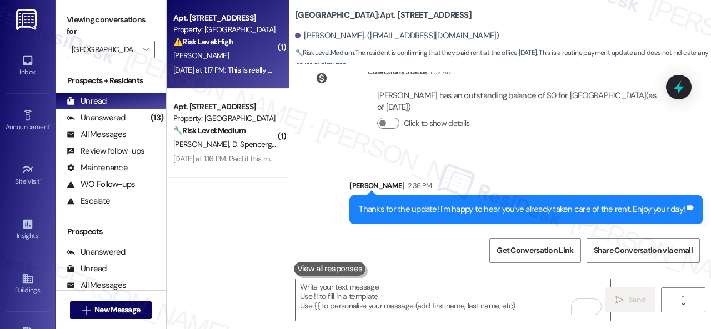
click at [253, 49] on div "W. Melson" at bounding box center [224, 56] width 105 height 14
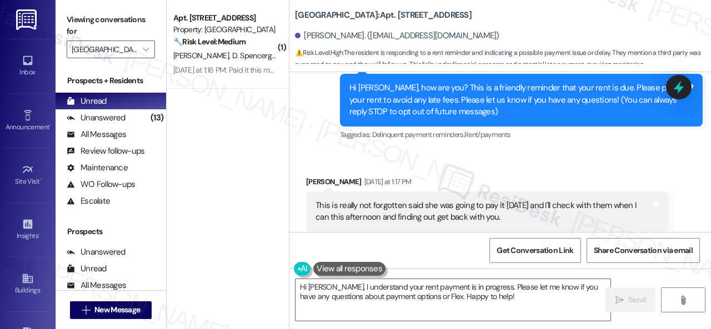
scroll to position [152, 0]
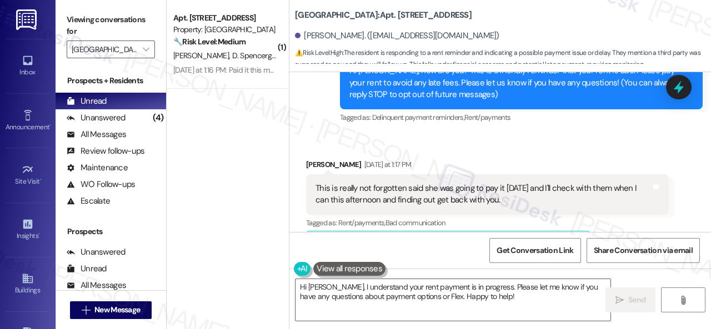
click at [341, 155] on div "Received via SMS Willie Melson Yesterday at 1:17 PM This is really not forgotte…" at bounding box center [487, 274] width 379 height 249
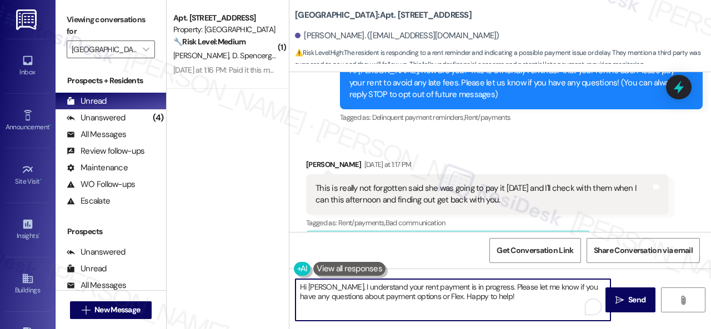
drag, startPoint x: 494, startPoint y: 297, endPoint x: 197, endPoint y: 260, distance: 299.4
click at [198, 260] on div "( 1 ) Apt. 2613, 1 Halston South Point Property: Halston South Point 🔧 Risk Lev…" at bounding box center [439, 164] width 544 height 329
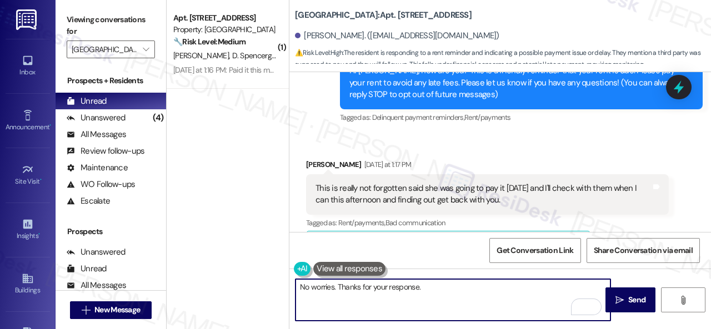
click at [373, 286] on textarea "No worries. Thanks for your response." at bounding box center [452, 300] width 315 height 42
click at [454, 290] on textarea "No worries. Thanks for your response." at bounding box center [452, 300] width 315 height 42
paste textarea "Let me know if you have other questions. Thank you!"
drag, startPoint x: 421, startPoint y: 286, endPoint x: 588, endPoint y: 283, distance: 166.6
click at [588, 283] on textarea "No worries. Thanks for your response. Let me know if you have other questions. …" at bounding box center [452, 300] width 315 height 42
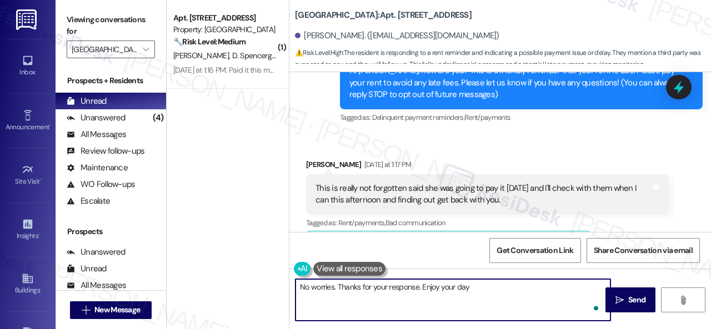
type textarea "No worries. Thanks for your response. Enjoy your day!"
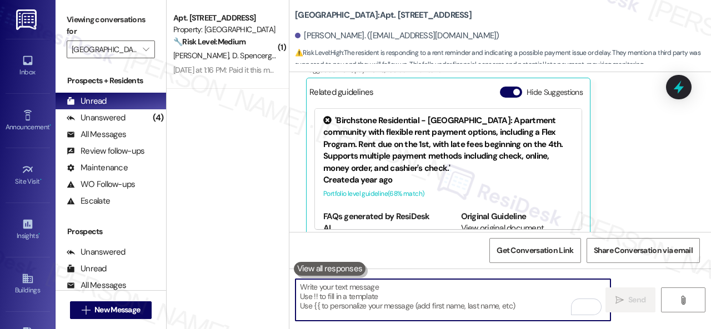
scroll to position [319, 0]
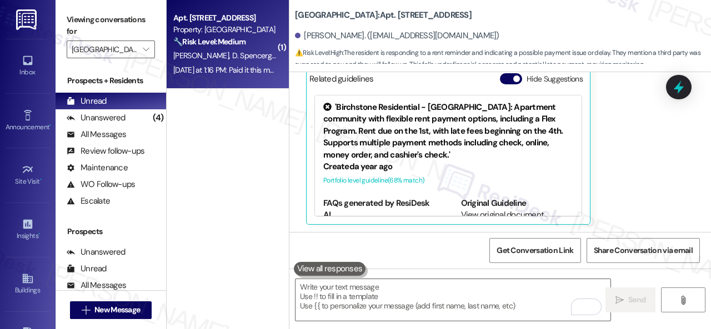
click at [265, 43] on div "🔧 Risk Level: Medium The resident confirmed payment of rent after a reminder. T…" at bounding box center [224, 42] width 103 height 12
type textarea "Fetching suggested responses. Please feel free to read through the conversation…"
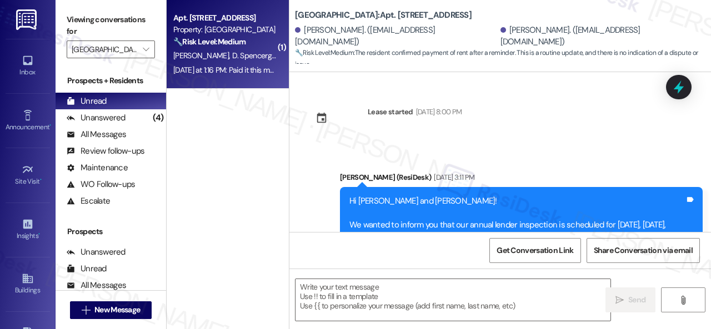
scroll to position [5180, 0]
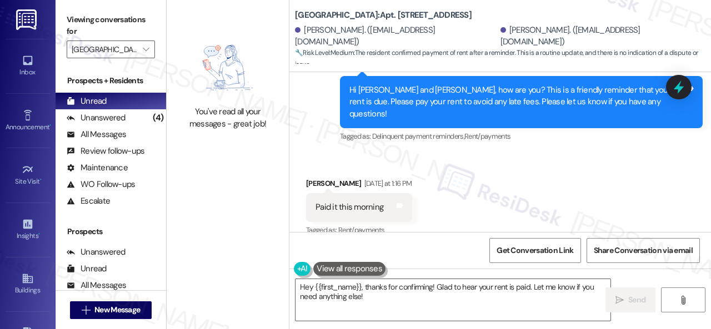
drag, startPoint x: 315, startPoint y: 142, endPoint x: 316, endPoint y: 152, distance: 10.6
click at [315, 153] on div "Received via SMS Brandon Griffin Yesterday at 1:16 PM Paid it this morning Tags…" at bounding box center [499, 200] width 421 height 94
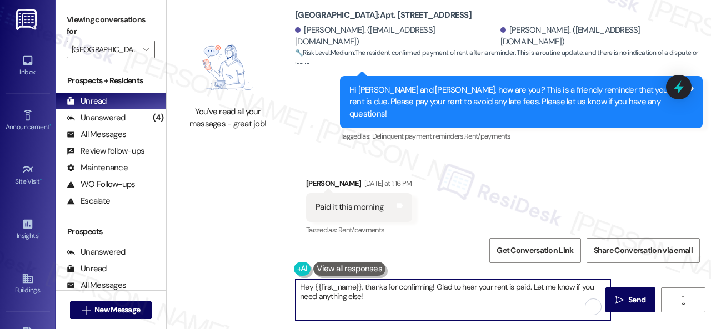
drag, startPoint x: 389, startPoint y: 302, endPoint x: 253, endPoint y: 272, distance: 139.3
click at [248, 272] on div "You've read all your messages - great job! Halston South Point: Apt. 2613, 1 Ha…" at bounding box center [439, 164] width 544 height 329
paste textarea "Thanks for the update! I'm happy to hear you've already taken care of the rent.…"
type textarea "Thanks for the update! I'm happy to hear you've already taken care of the rent.…"
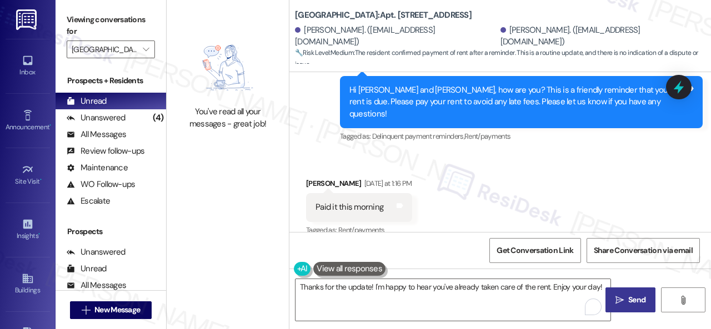
click at [620, 299] on span " Send" at bounding box center [630, 300] width 35 height 12
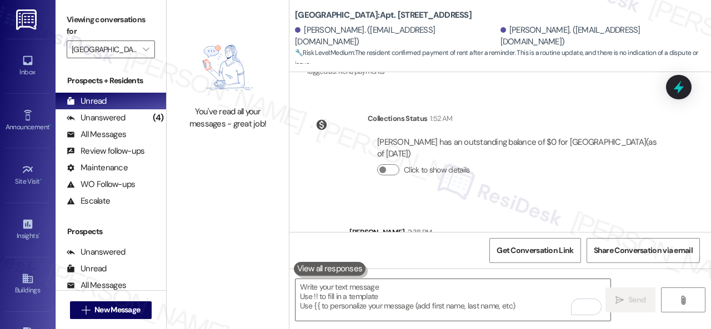
scroll to position [5347, 0]
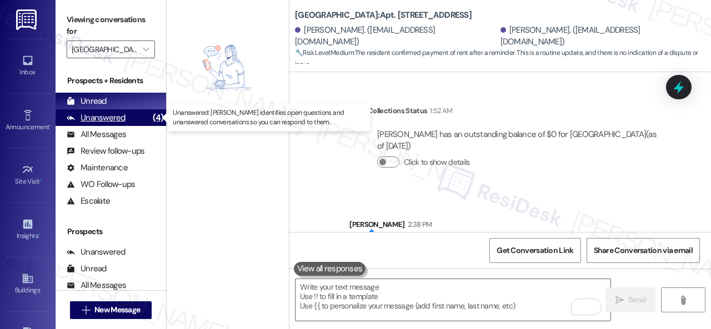
click at [93, 111] on div "Unanswered (4)" at bounding box center [111, 117] width 110 height 17
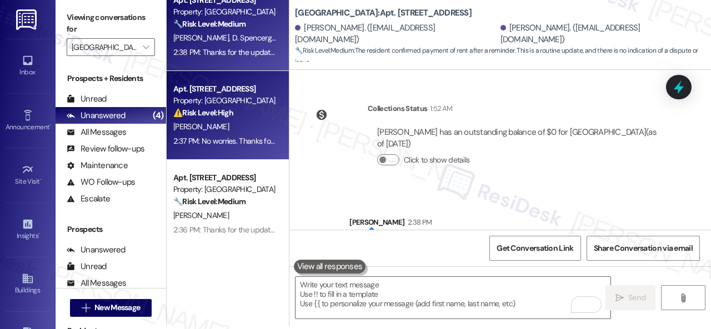
scroll to position [3, 0]
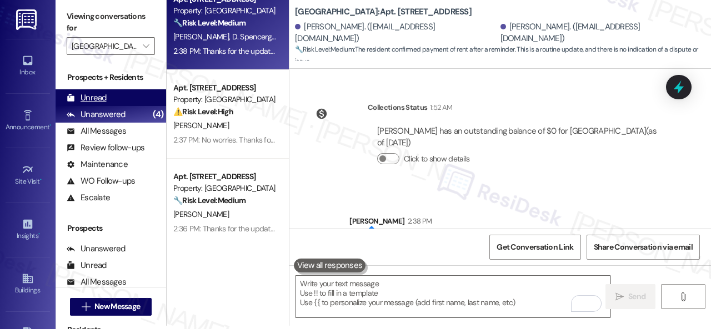
click at [93, 98] on div "Unread" at bounding box center [87, 98] width 40 height 12
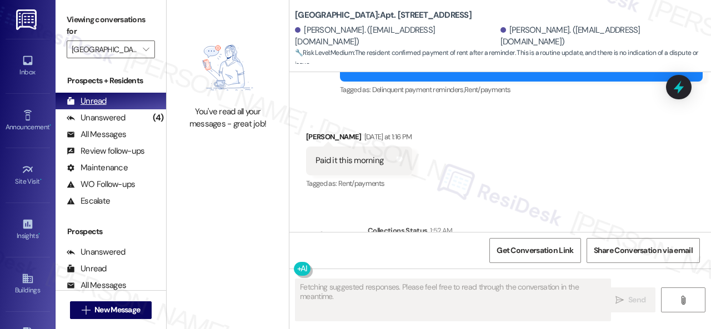
scroll to position [5180, 0]
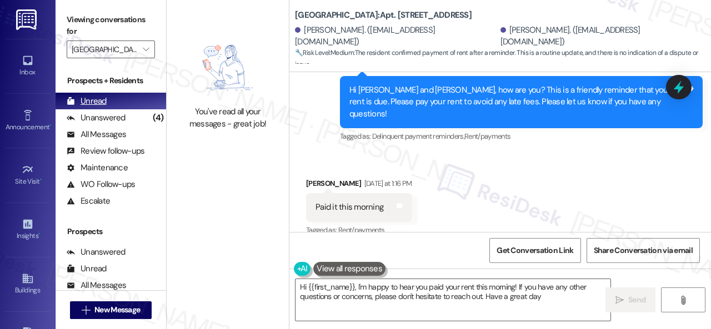
type textarea "Hi {{first_name}}, I'm happy to hear you paid your rent this morning! If you ha…"
click at [140, 44] on span "" at bounding box center [145, 50] width 11 height 18
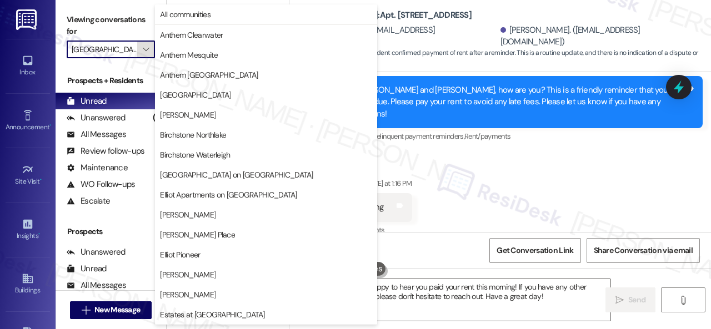
scroll to position [380, 0]
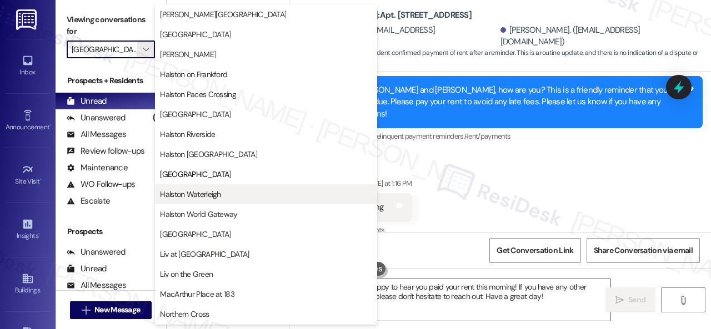
click at [182, 193] on span "Halston Waterleigh" at bounding box center [190, 194] width 61 height 11
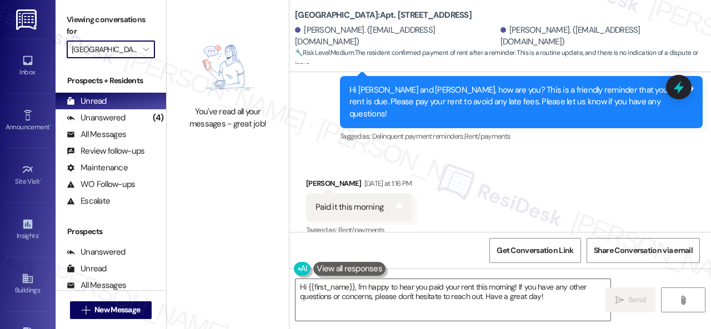
type input "Halston Waterleigh"
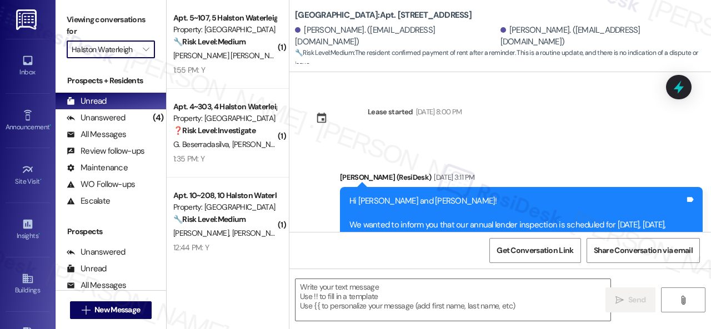
type textarea "Fetching suggested responses. Please feel free to read through the conversation…"
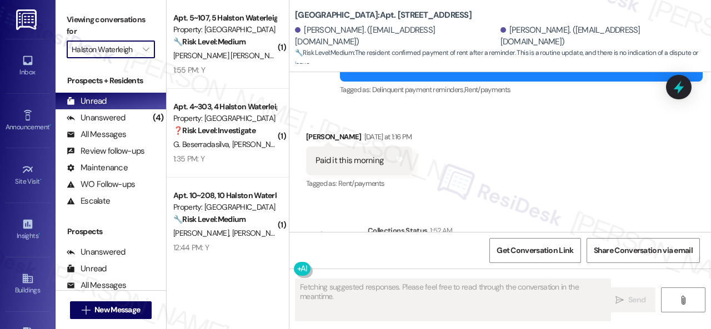
scroll to position [5180, 0]
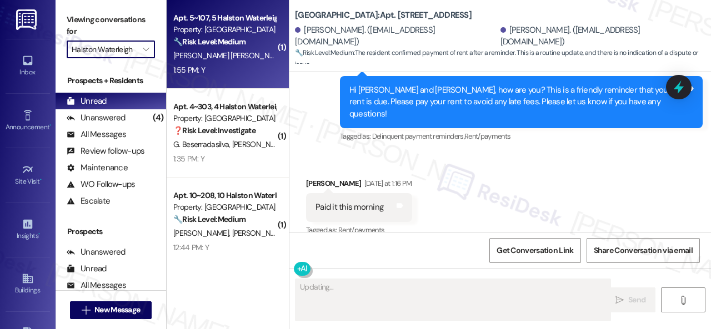
click at [241, 69] on div "1:55 PM: Y 1:55 PM: Y" at bounding box center [224, 70] width 105 height 14
type textarea "Hi {{first_name}}, thanks for letting us know! I'm happy to"
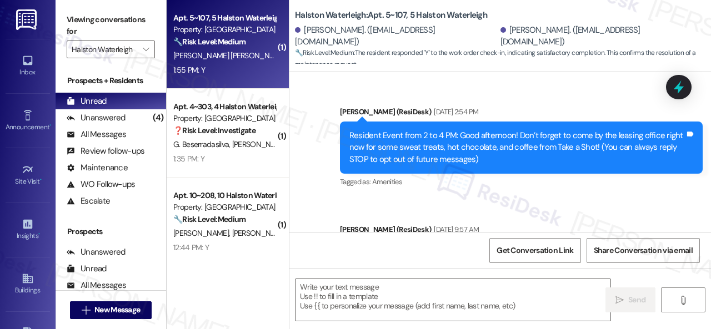
scroll to position [13316, 0]
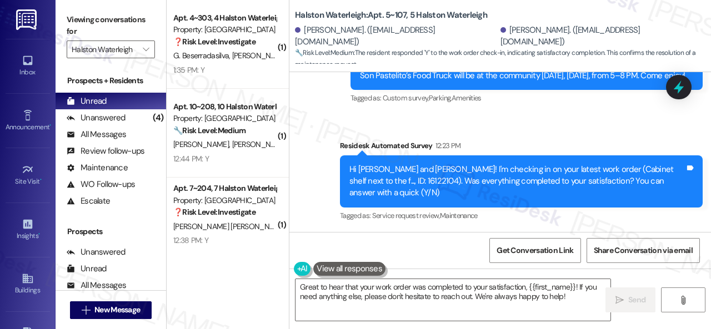
drag, startPoint x: 322, startPoint y: 114, endPoint x: 325, endPoint y: 165, distance: 50.6
click at [322, 114] on div "Survey, sent via SMS Residesk Automated Survey Yesterday at 1:12 PM Hi Genaro a…" at bounding box center [499, 56] width 421 height 353
click at [354, 292] on textarea "Great to hear that your work order was completed to your satisfaction, {{first_…" at bounding box center [452, 300] width 315 height 42
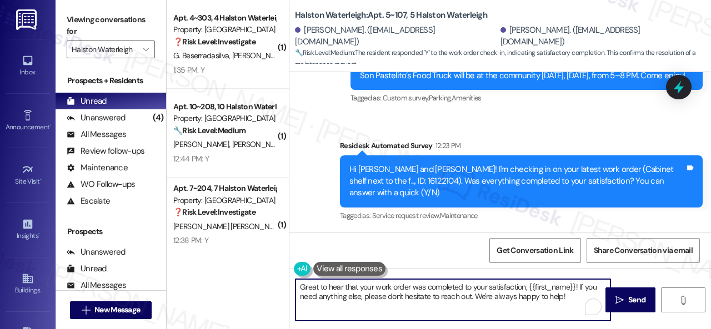
paste textarea "We're glad to hear everything’s taken care of. If your experience at {{property…"
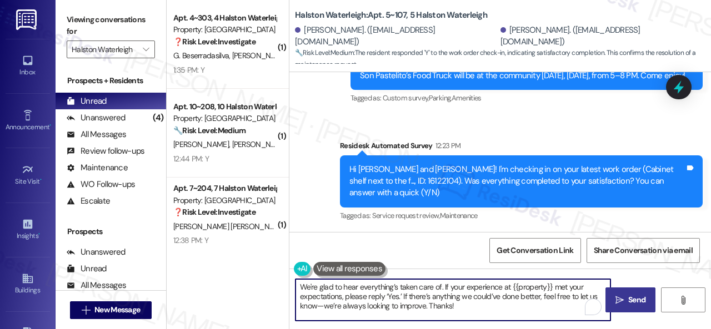
type textarea "We're glad to hear everything’s taken care of. If your experience at {{property…"
click at [617, 290] on button " Send" at bounding box center [630, 300] width 50 height 25
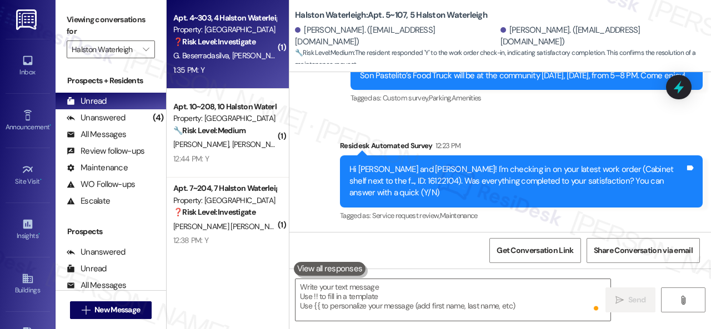
scroll to position [13315, 0]
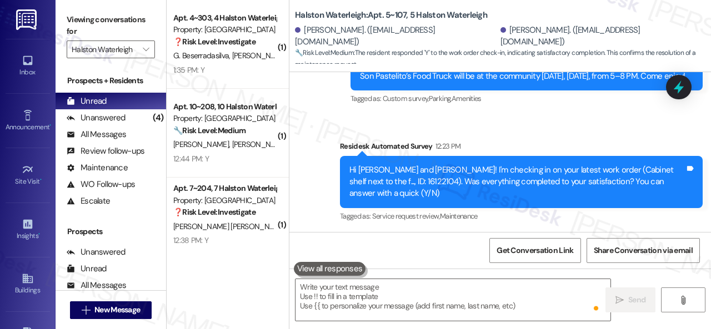
click at [210, 68] on div "1:35 PM: Y 1:35 PM: Y" at bounding box center [224, 70] width 105 height 14
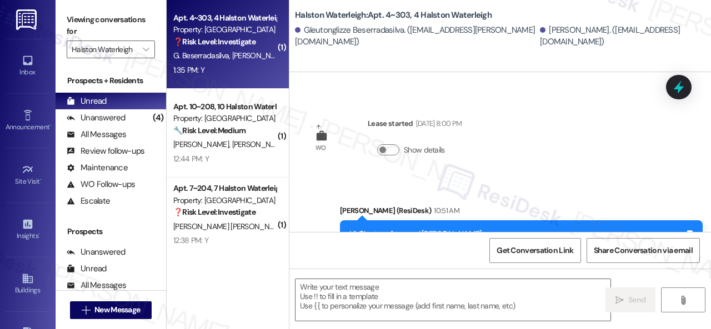
type textarea "Fetching suggested responses. Please feel free to read through the conversation…"
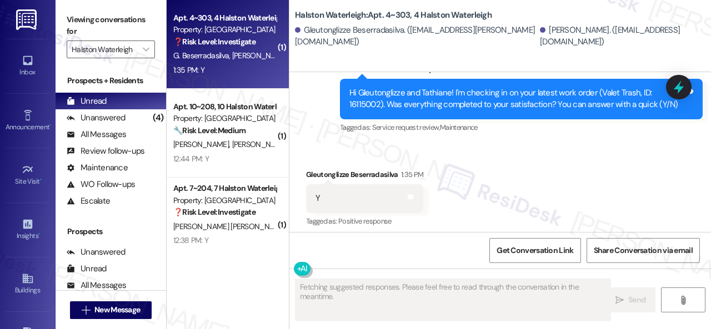
scroll to position [370, 0]
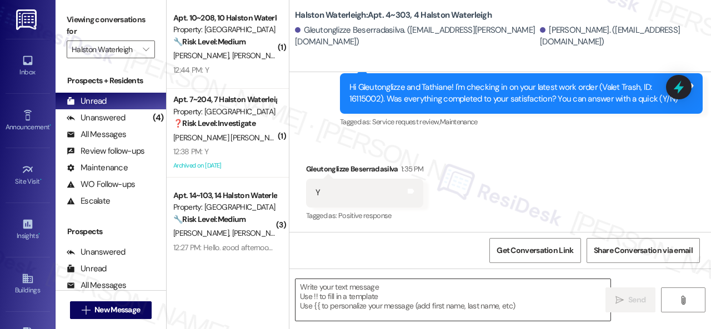
click at [359, 295] on textarea at bounding box center [452, 300] width 315 height 42
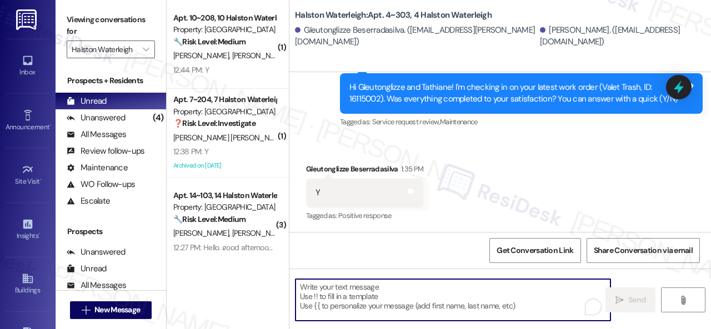
paste textarea "We're glad to hear everything’s taken care of. If your experience at {{property…"
type textarea "We're glad to hear everything’s taken care of. If your experience at {{property…"
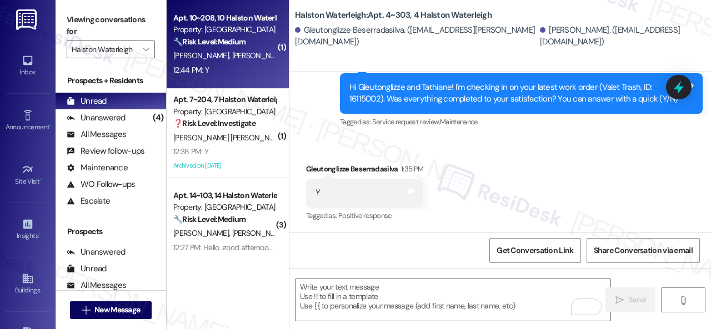
click at [244, 66] on div "12:44 PM: Y 12:44 PM: Y" at bounding box center [224, 70] width 105 height 14
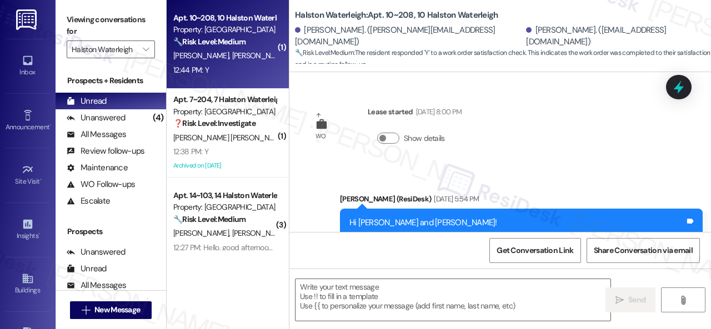
scroll to position [2749, 0]
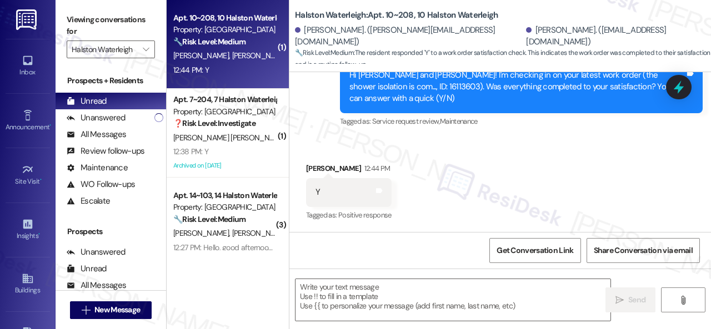
type textarea "Fetching suggested responses. Please feel free to read through the conversation…"
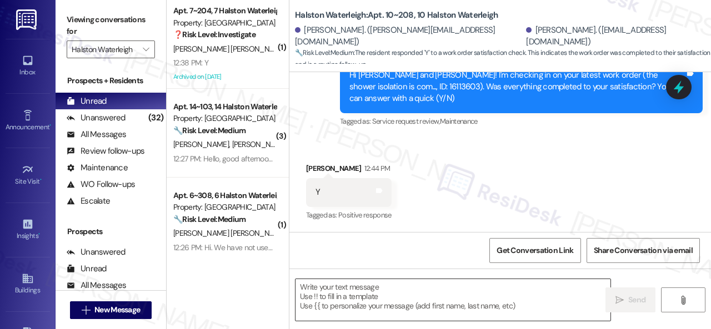
click at [384, 291] on textarea at bounding box center [452, 300] width 315 height 42
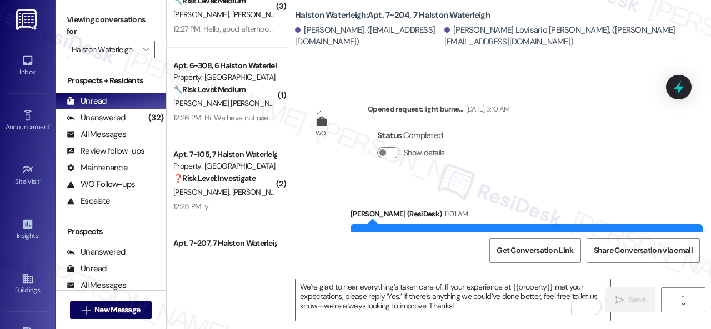
scroll to position [56, 0]
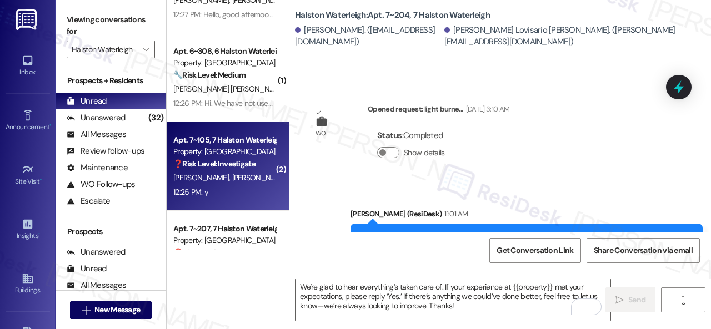
click at [242, 194] on div "12:25 PM: y 12:25 PM: y" at bounding box center [224, 192] width 105 height 14
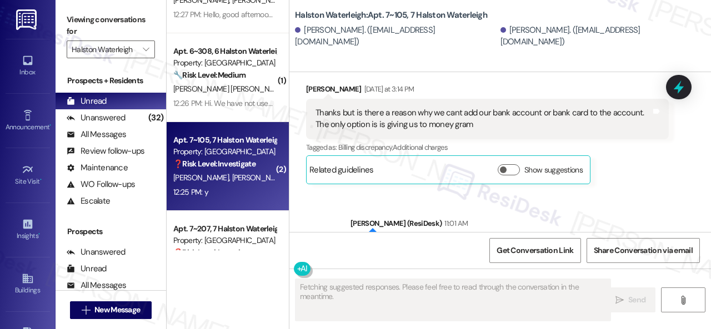
scroll to position [35196, 0]
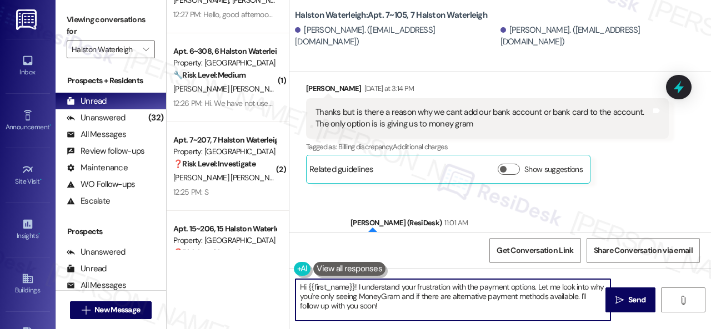
drag, startPoint x: 304, startPoint y: 291, endPoint x: 570, endPoint y: 299, distance: 266.0
click at [253, 279] on div "( 3 ) Apt. 14~103, 14 Halston Waterleigh Property: [PERSON_NAME] 🔧 Risk Level: …" at bounding box center [439, 164] width 544 height 329
paste textarea "We're glad to hear everything’s taken care of. If your experience at {{property…"
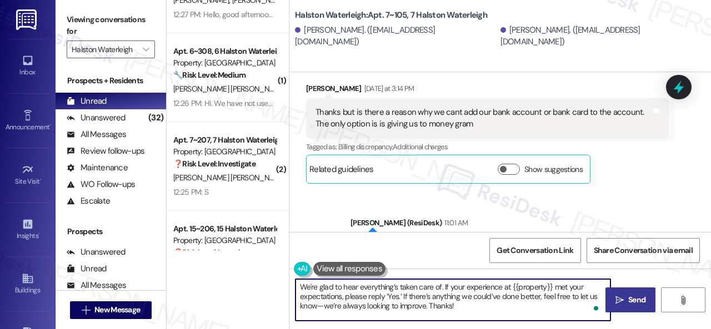
type textarea "We're glad to hear everything’s taken care of. If your experience at {{property…"
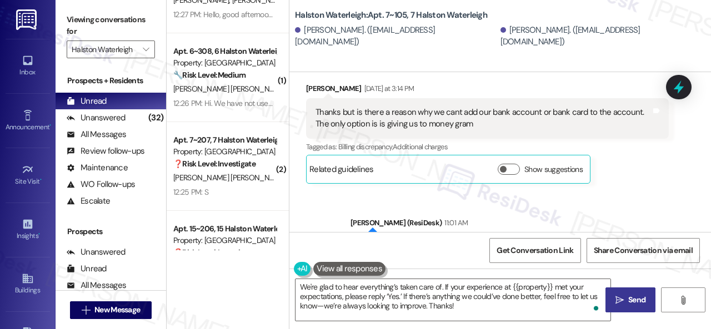
click at [634, 301] on span "Send" at bounding box center [636, 300] width 17 height 12
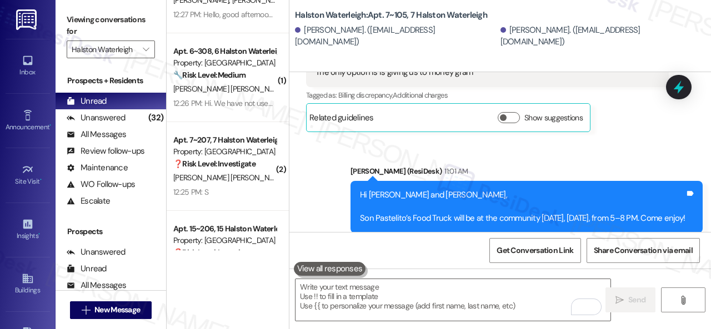
scroll to position [35298, 0]
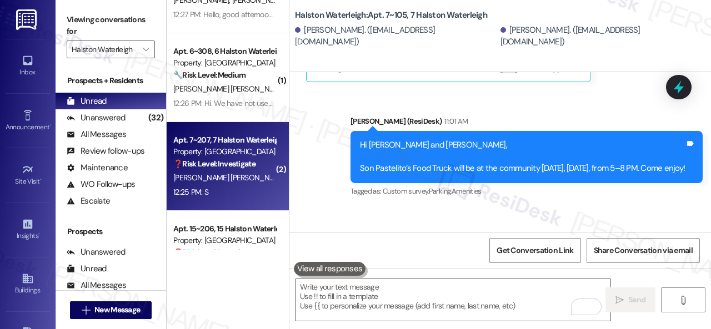
click at [252, 202] on div "Apt. 7~207, 7 Halston Waterleigh Property: Halston Waterleigh ❓ Risk Level: Inv…" at bounding box center [228, 166] width 122 height 89
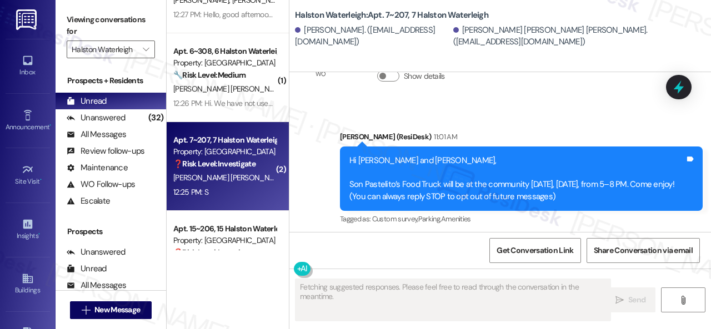
type textarea "Fetching suggested responses. Please feel free to read through the conversation…"
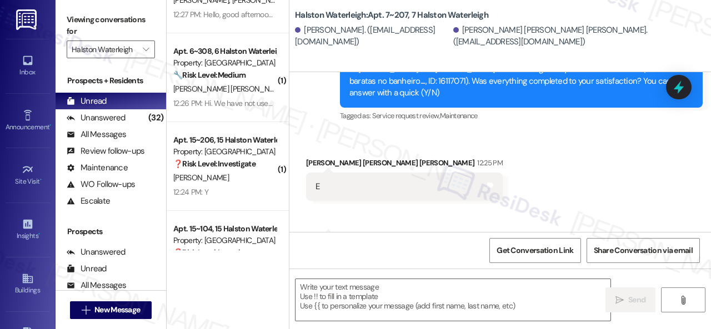
scroll to position [267, 0]
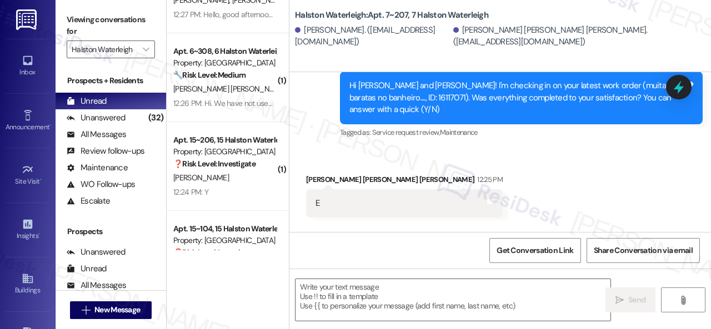
drag, startPoint x: 322, startPoint y: 154, endPoint x: 321, endPoint y: 165, distance: 11.1
click at [322, 154] on div "Received via SMS [PERSON_NAME] [PERSON_NAME] [PERSON_NAME] 12:25 PM E Tags and …" at bounding box center [499, 218] width 421 height 139
click at [346, 294] on textarea at bounding box center [452, 300] width 315 height 42
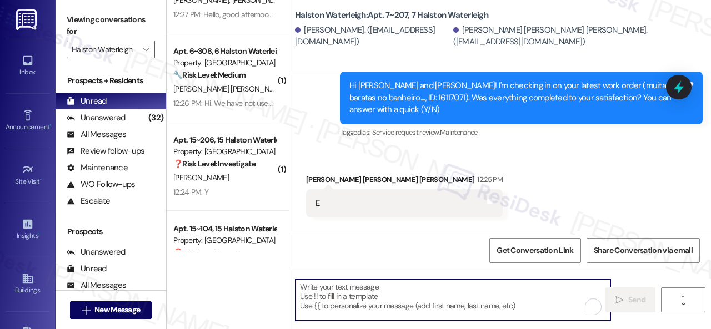
paste textarea "Thanks for your feedback. We appreciate it. Enjoy your day!"
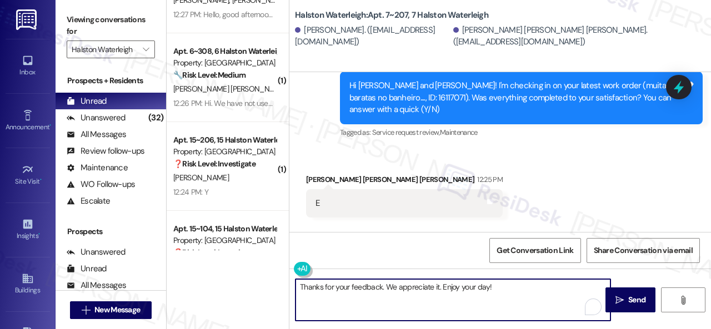
drag, startPoint x: 385, startPoint y: 283, endPoint x: 419, endPoint y: 282, distance: 34.4
click at [439, 283] on textarea "Thanks for your feedback. We appreciate it. Enjoy your day!" at bounding box center [452, 300] width 315 height 42
type textarea "Thanks for your feedback. Enjoy your day!"
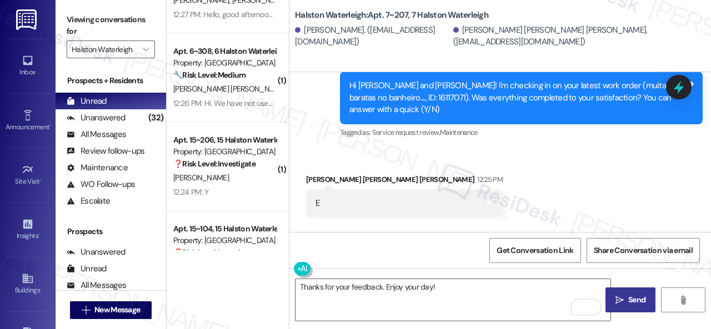
click at [629, 299] on span "Send" at bounding box center [636, 300] width 17 height 12
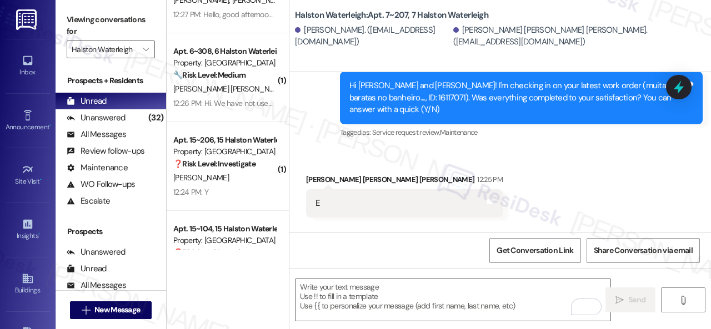
scroll to position [322, 0]
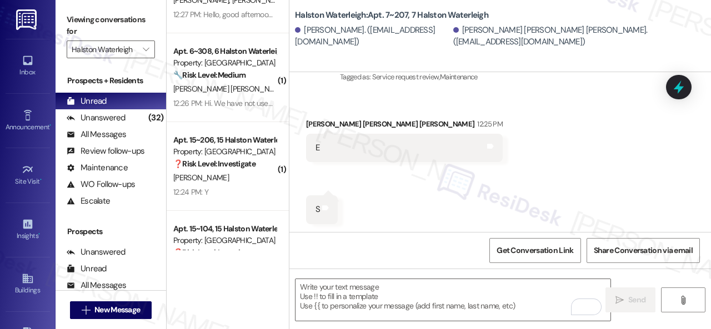
click at [320, 96] on div "Received via SMS [PERSON_NAME] [PERSON_NAME] [PERSON_NAME] 12:25 PM E Tags and …" at bounding box center [499, 162] width 421 height 139
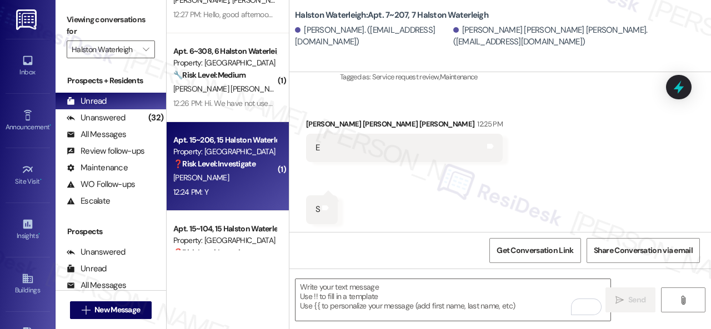
click at [249, 190] on div "12:24 PM: Y 12:24 PM: Y" at bounding box center [224, 192] width 105 height 14
type textarea "Fetching suggested responses. Please feel free to read through the conversation…"
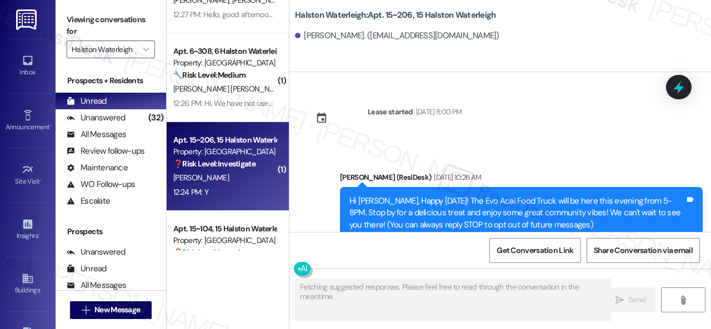
scroll to position [19774, 0]
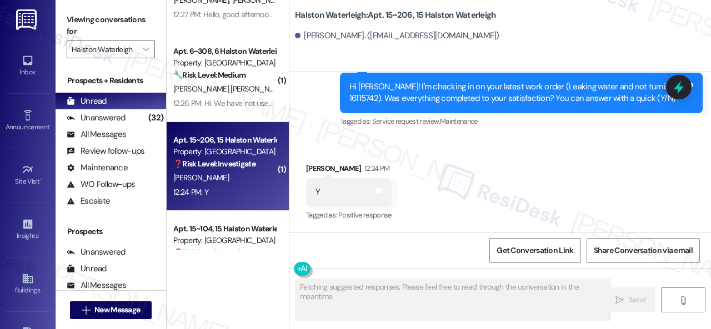
type textarea "Fetching suggested responses. Please feel free to read through the conversation…"
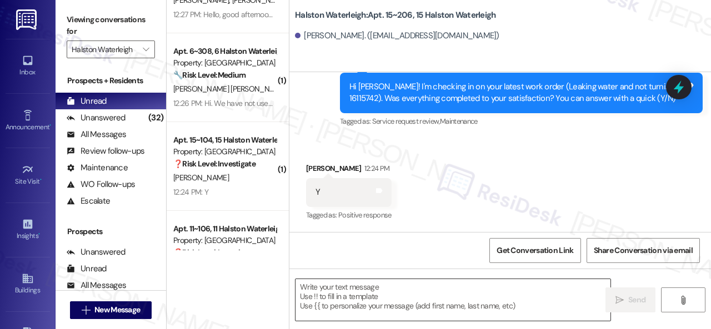
click at [369, 287] on textarea at bounding box center [452, 300] width 315 height 42
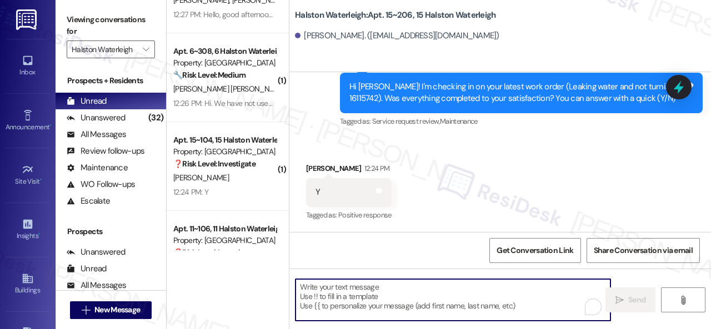
paste textarea "We're glad to hear everything’s taken care of. If your experience at {{property…"
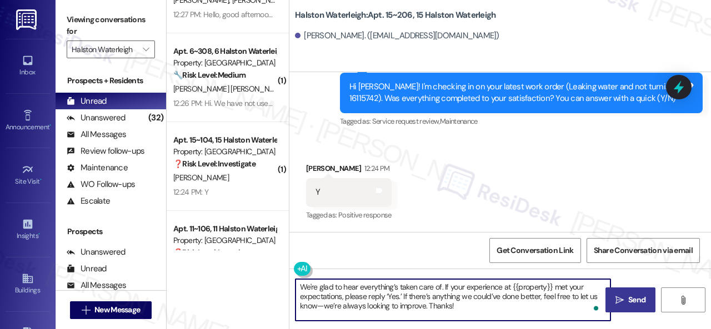
type textarea "We're glad to hear everything’s taken care of. If your experience at {{property…"
click at [639, 298] on span "Send" at bounding box center [636, 300] width 17 height 12
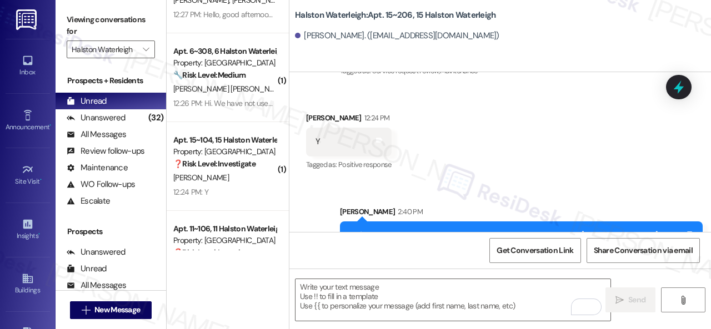
scroll to position [19876, 0]
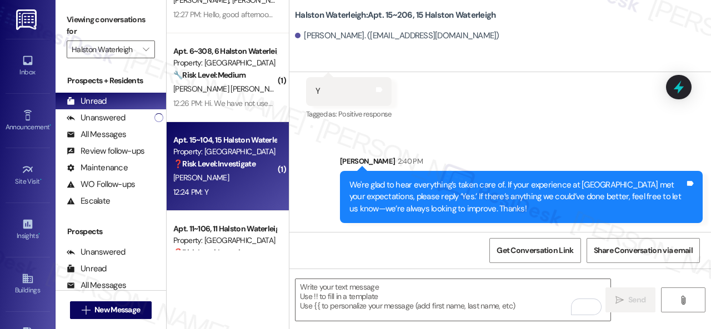
click at [240, 187] on div "12:24 PM: Y 12:24 PM: Y" at bounding box center [224, 192] width 105 height 14
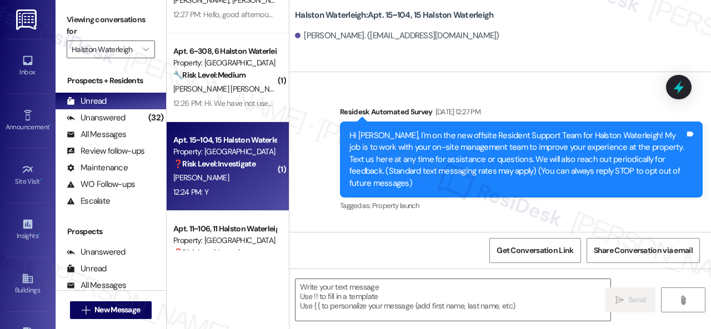
scroll to position [27103, 0]
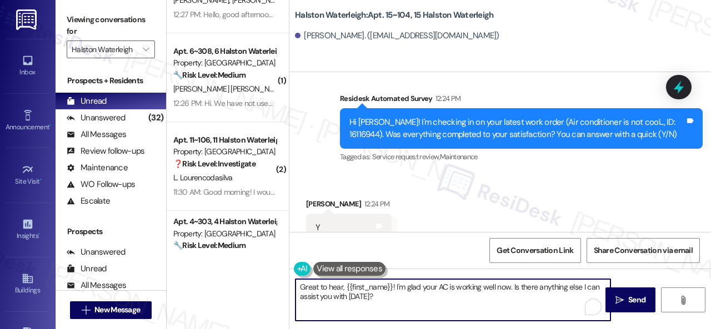
drag, startPoint x: 383, startPoint y: 301, endPoint x: 228, endPoint y: 289, distance: 155.9
click at [228, 289] on div "( 3 ) Apt. 14~103, 14 Halston Waterleigh Property: [PERSON_NAME] 🔧 Risk Level: …" at bounding box center [439, 164] width 544 height 329
paste textarea "We're glad to hear everything’s taken care of. If your experience at {{property…"
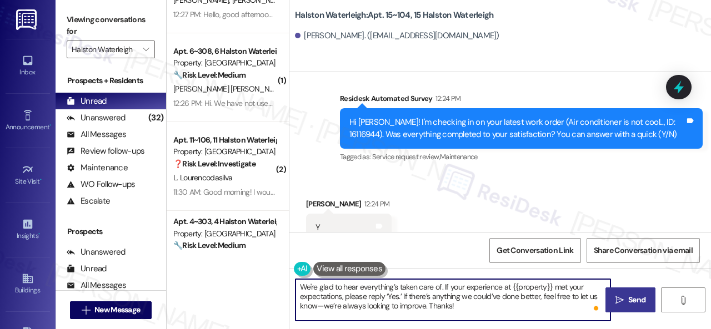
type textarea "We're glad to hear everything’s taken care of. If your experience at {{property…"
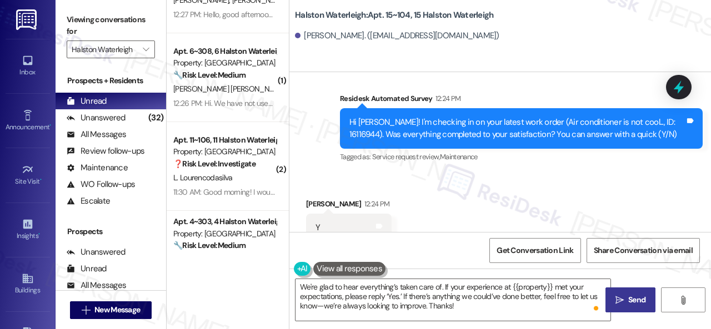
click at [626, 298] on span "Send" at bounding box center [637, 300] width 22 height 12
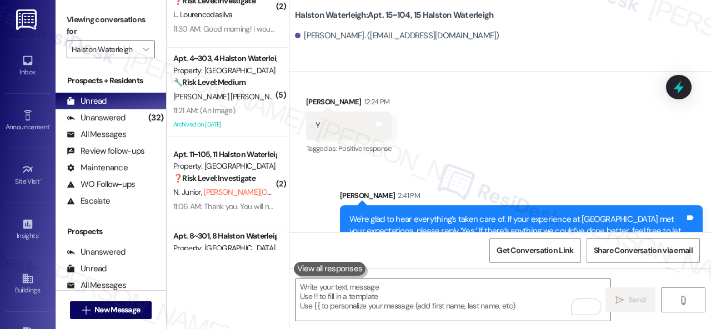
scroll to position [278, 0]
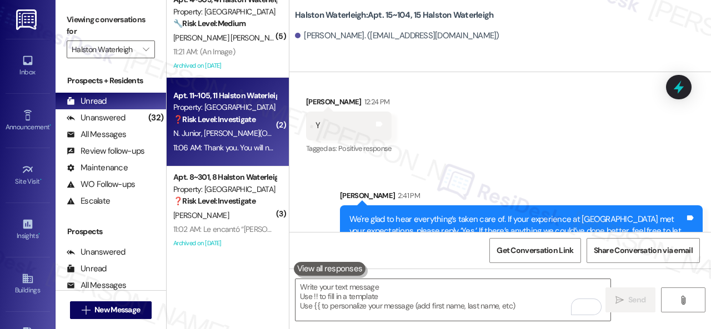
click at [240, 134] on span "L. Garcia (Opted Out)" at bounding box center [251, 133] width 95 height 10
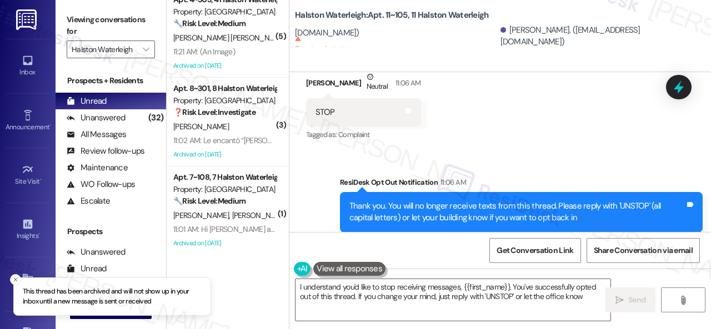
scroll to position [0, 0]
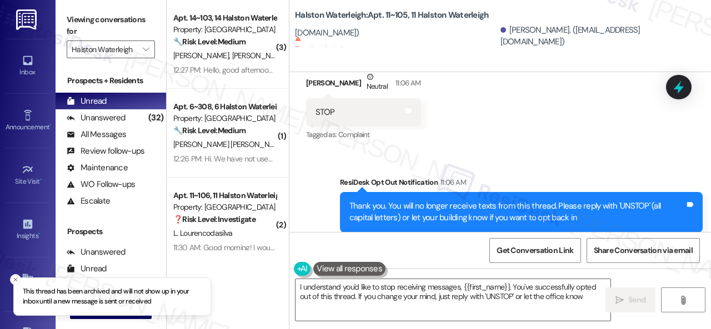
type textarea "I understand you'd like to stop receiving messages, {{first_name}}. You've succ…"
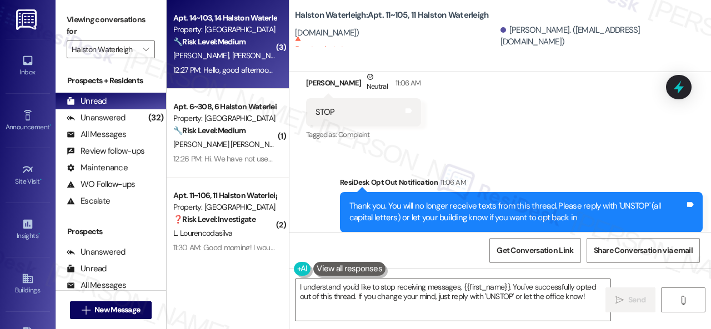
click at [254, 52] on div "C. Passos L. Passos" at bounding box center [224, 56] width 105 height 14
type textarea "Fetching suggested responses. Please feel free to read through the conversation…"
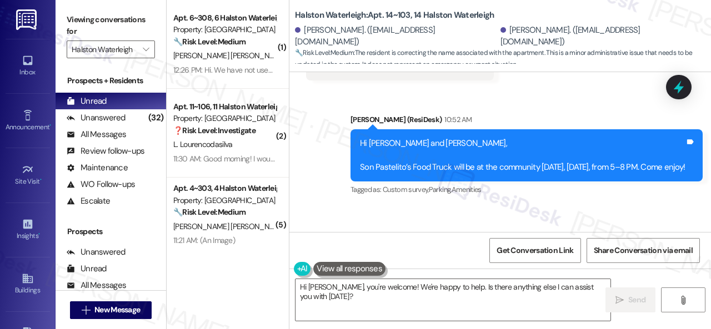
scroll to position [439, 0]
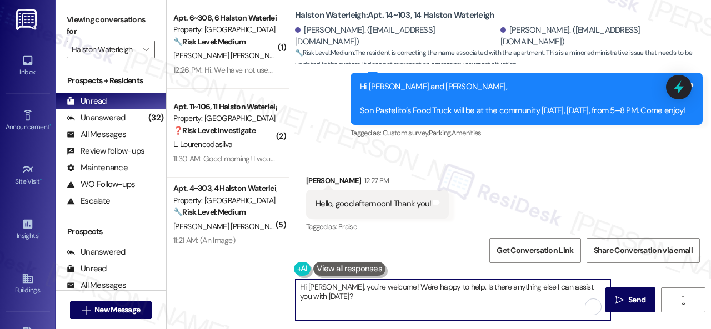
drag, startPoint x: 267, startPoint y: 285, endPoint x: 230, endPoint y: 267, distance: 40.7
click at [254, 277] on div "( 1 ) Apt. 6~308, 6 Halston Waterleigh Property: Halston Waterleigh 🔧 Risk Leve…" at bounding box center [439, 164] width 544 height 329
type textarea "You're welcome!"
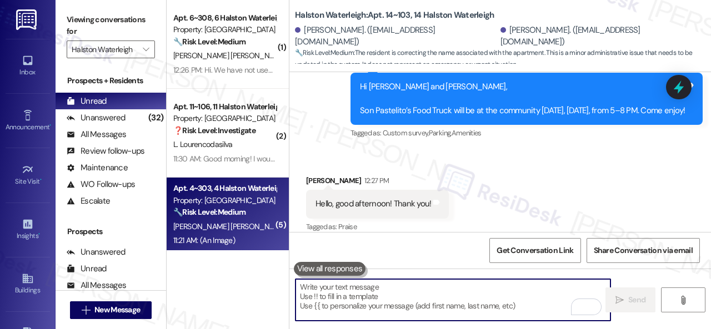
scroll to position [438, 0]
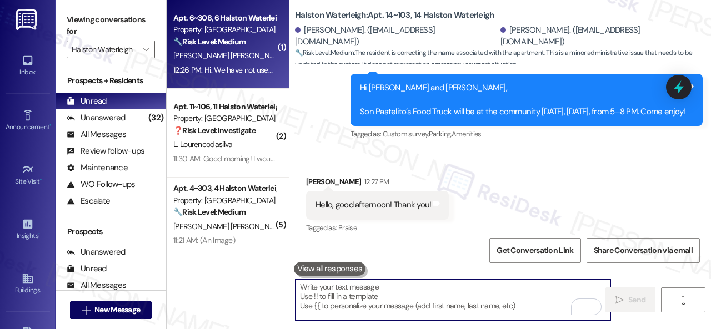
click at [267, 44] on div "🔧 Risk Level: Medium The resident is responding to a follow-up about a maintena…" at bounding box center [224, 42] width 103 height 12
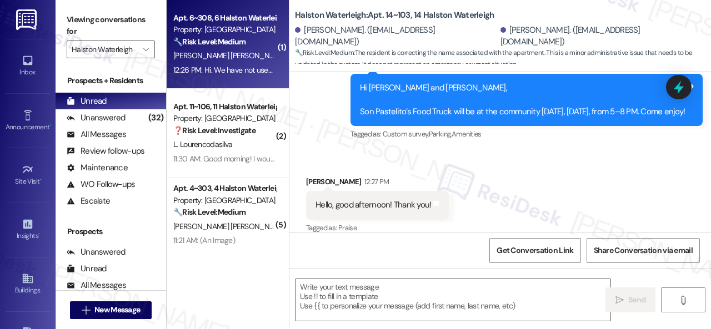
type textarea "Fetching suggested responses. Please feel free to read through the conversation…"
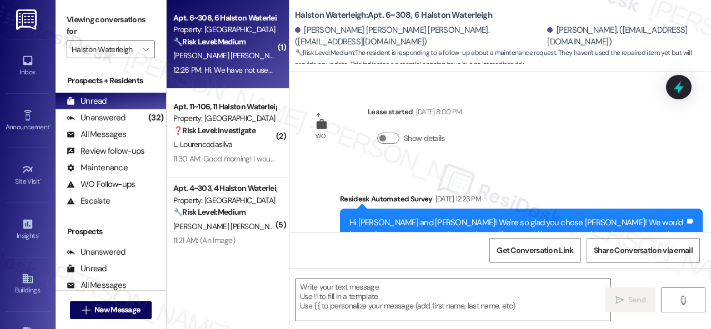
scroll to position [6306, 0]
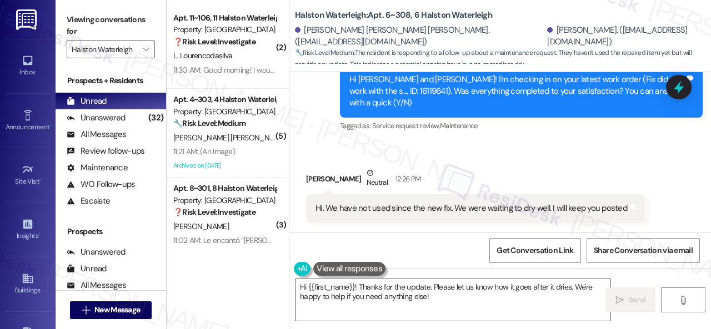
drag, startPoint x: 430, startPoint y: 296, endPoint x: 165, endPoint y: 289, distance: 264.9
click at [165, 289] on div "Viewing conversations for Halston Waterleigh  Prospects + Residents Unread (0)…" at bounding box center [383, 164] width 655 height 329
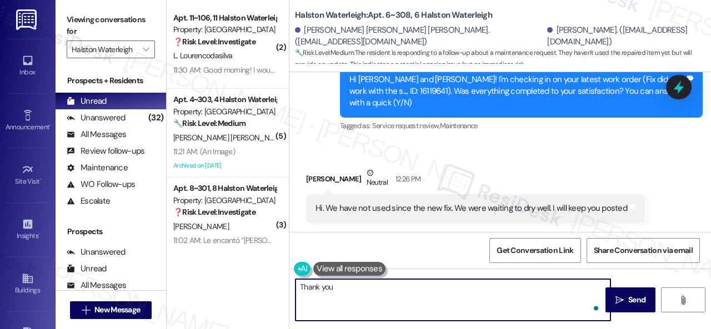
type textarea "Thank you!"
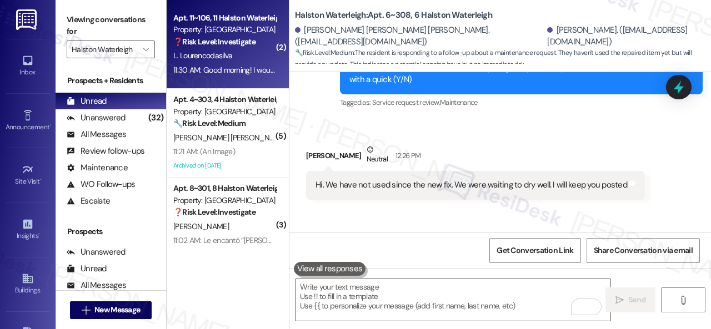
click at [250, 54] on div "L. Lourencodasilva" at bounding box center [224, 56] width 105 height 14
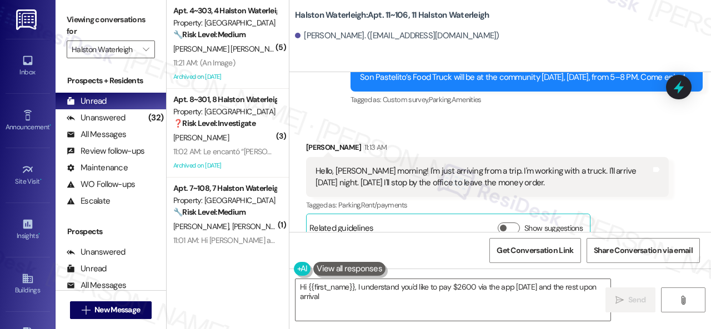
scroll to position [18707, 0]
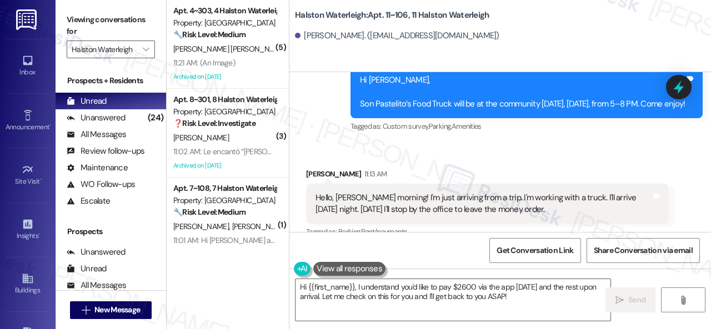
click at [313, 121] on div "Survey, sent via SMS Residesk Automated Survey Yesterday at 1:14 PM Hi Leandro,…" at bounding box center [499, 31] width 421 height 223
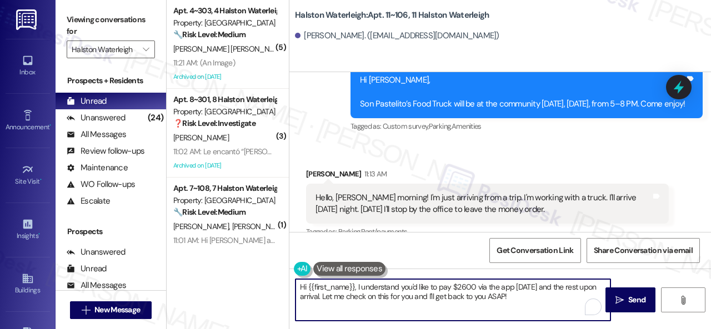
drag, startPoint x: 545, startPoint y: 298, endPoint x: 304, endPoint y: 286, distance: 241.3
click at [276, 279] on div "( 5 ) Apt. 4~303, 4 Halston Waterleigh Property: Halston Waterleigh 🔧 Risk Leve…" at bounding box center [439, 164] width 544 height 329
paste textarea "Thanks for updating us on your payment plan! We appreciate you letting us know.…"
type textarea "Thanks for updating us on your payment plan! We appreciate you letting us know.…"
click at [639, 307] on button " Send" at bounding box center [630, 300] width 50 height 25
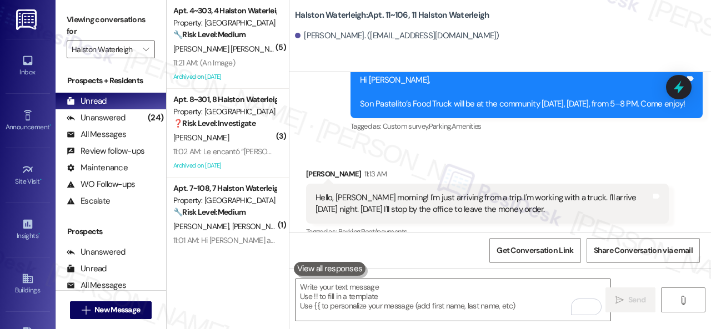
scroll to position [19040, 0]
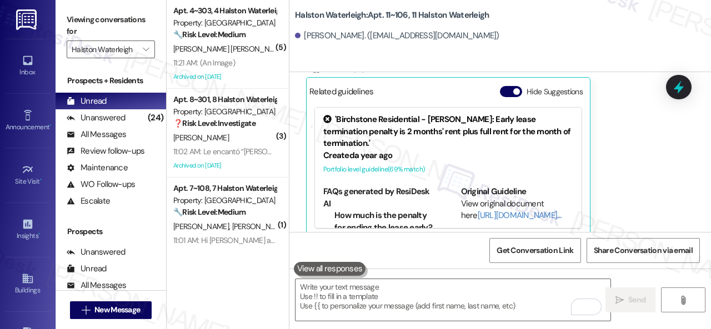
click at [299, 139] on div "Received via SMS Leandro Lourencodasilva 11:30 AM Good morning! I would like to…" at bounding box center [487, 103] width 379 height 285
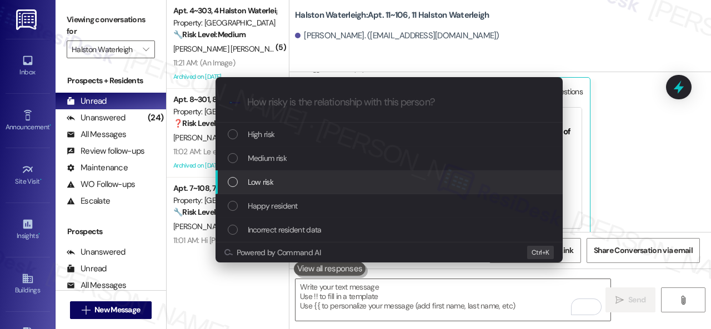
click at [265, 178] on span "Low risk" at bounding box center [261, 182] width 26 height 12
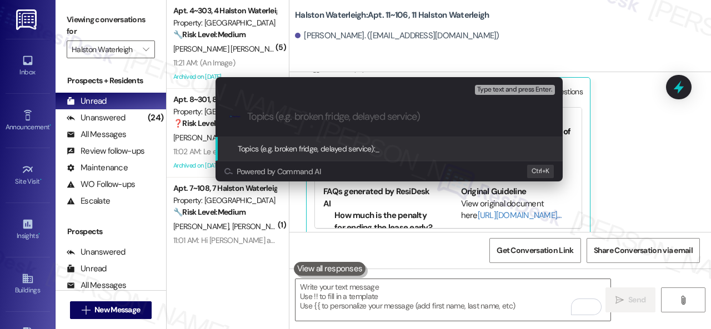
paste input "Late payment notice."
type input "Late payment notice."
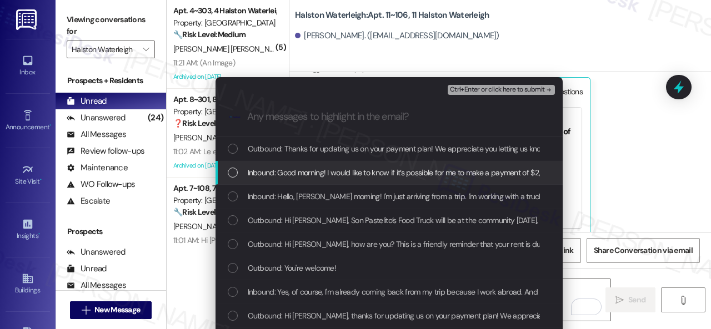
click at [278, 171] on span "Inbound: Good morning! I would like to know if it’s possible for me to make a p…" at bounding box center [602, 173] width 708 height 12
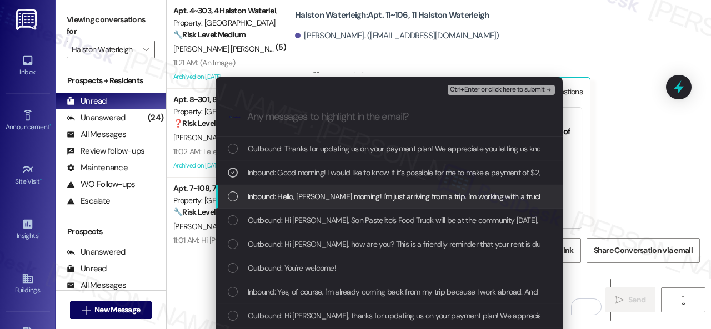
click at [635, 172] on div "Escalate Conversation Low risk Late payment notice. Inbound: Good morning! I wo…" at bounding box center [355, 164] width 711 height 329
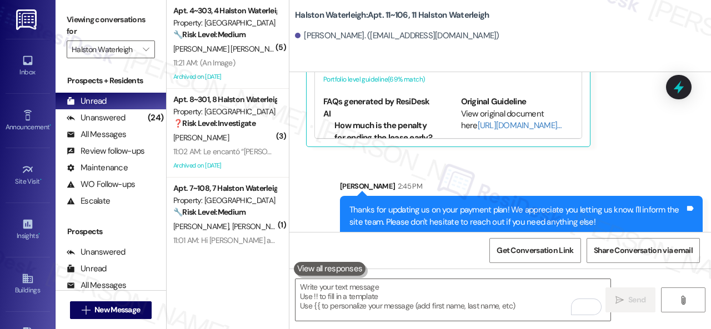
scroll to position [18963, 0]
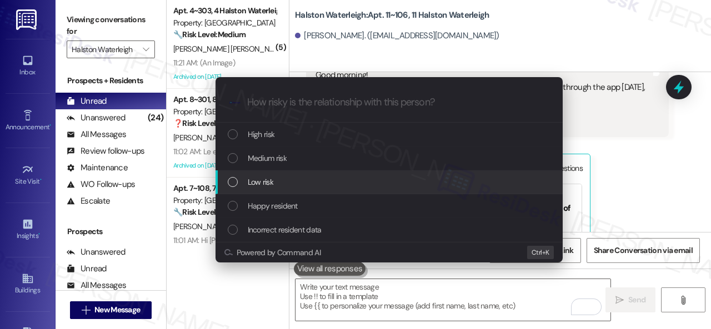
click at [273, 182] on span "Low risk" at bounding box center [261, 182] width 26 height 12
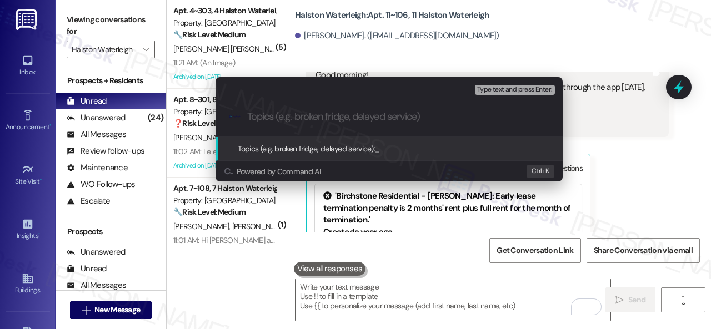
paste input "Late payment notice."
type input "Late payment notice."
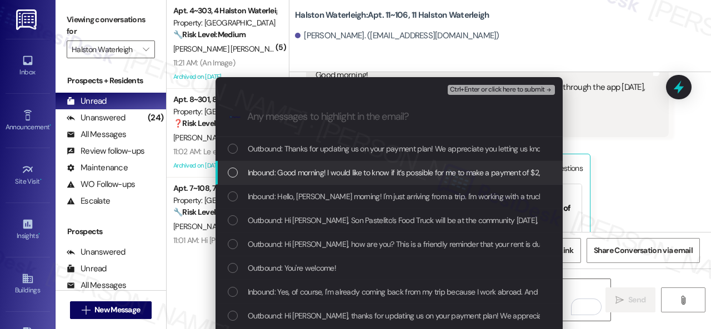
click at [285, 170] on span "Inbound: Good morning! I would like to know if it’s possible for me to make a p…" at bounding box center [602, 173] width 708 height 12
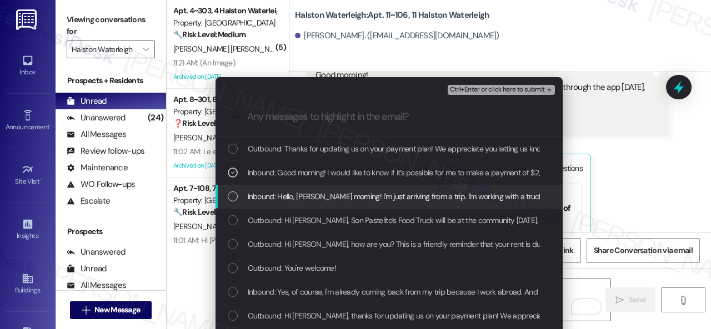
click at [284, 195] on span "Inbound: Hello, sarah good morning! I'm just arriving from a trip. I'm working …" at bounding box center [515, 196] width 534 height 12
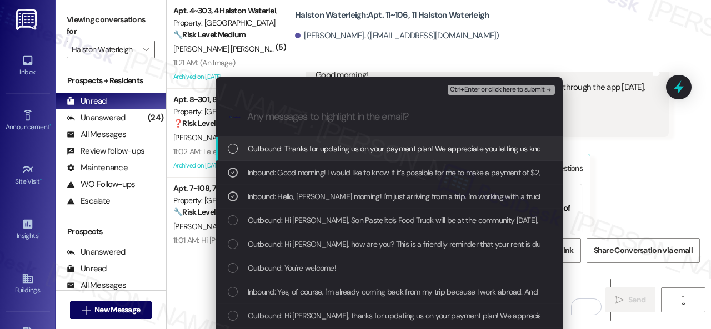
click at [464, 86] on span "Ctrl+Enter or click here to submit" at bounding box center [497, 90] width 95 height 8
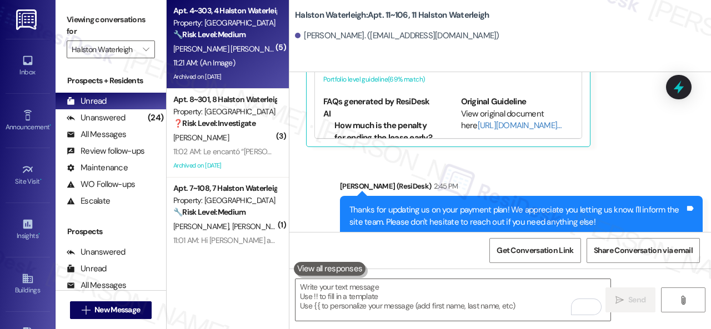
scroll to position [19040, 0]
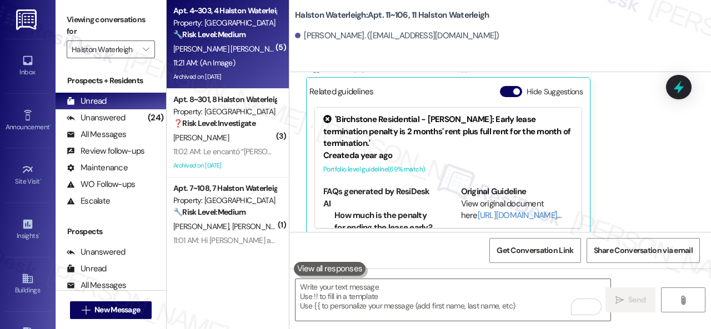
click at [260, 63] on div "11:21 AM: (An Image) 11:21 AM: (An Image)" at bounding box center [224, 63] width 105 height 14
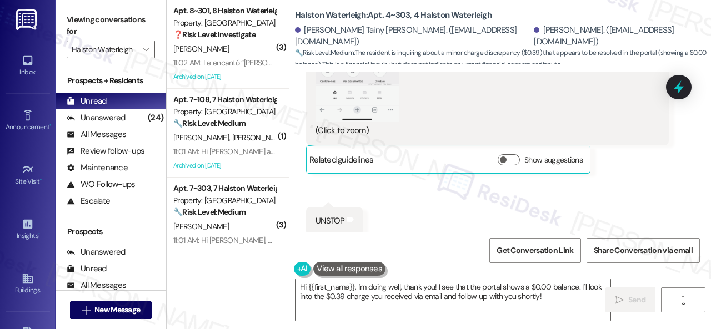
scroll to position [36825, 0]
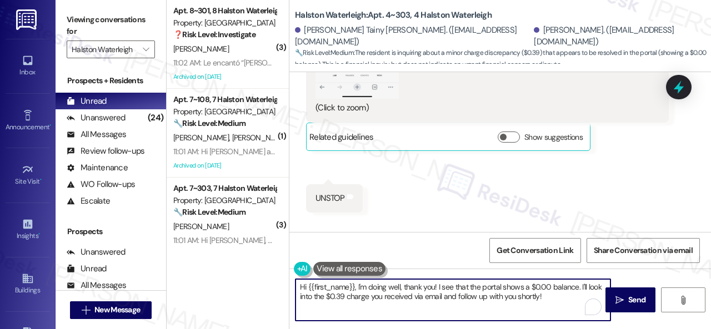
drag, startPoint x: 308, startPoint y: 287, endPoint x: 355, endPoint y: 287, distance: 46.6
click at [355, 287] on textarea "Hi {{first_name}}, I'm doing well, thank you! I see that the portal shows a $0.…" at bounding box center [452, 300] width 315 height 42
type textarea "Hi El I'm doing well, thank you! I see that the portal shows a $0.00 balance. I…"
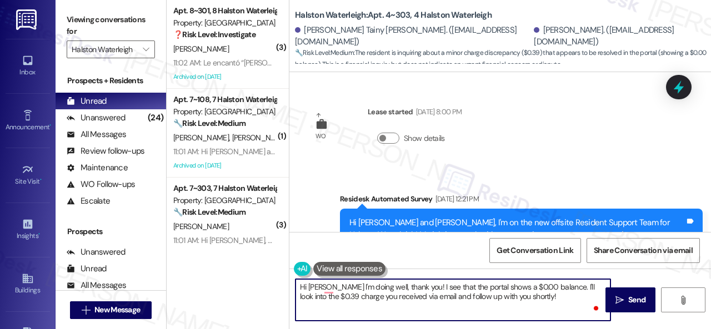
scroll to position [36825, 0]
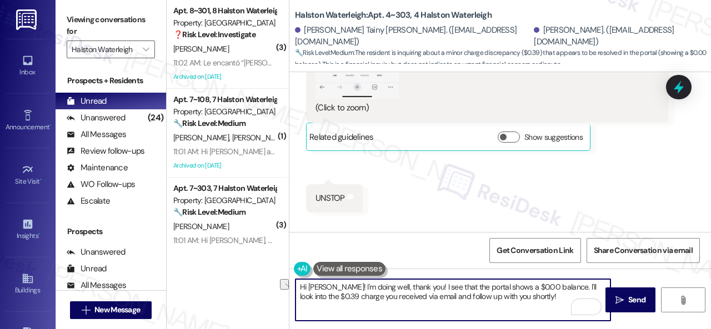
drag, startPoint x: 415, startPoint y: 299, endPoint x: 516, endPoint y: 293, distance: 101.8
click at [516, 293] on textarea "Hi [PERSON_NAME]! I'm doing well, thank you! I see that the portal shows a $0.0…" at bounding box center [452, 300] width 315 height 42
type textarea "Hi [PERSON_NAME]! I'm doing well, thank you! I see that the portal shows a $0.0…"
click at [628, 301] on span "Send" at bounding box center [636, 300] width 17 height 12
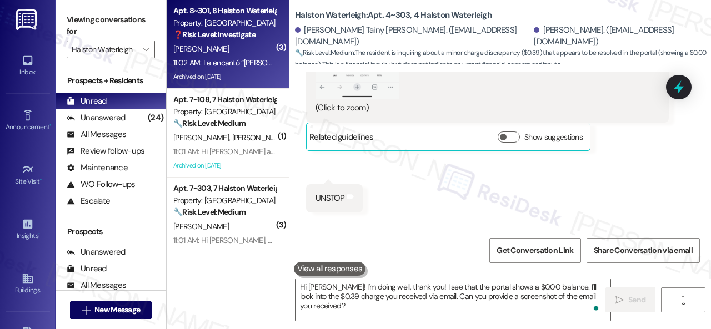
click at [237, 53] on div "[PERSON_NAME]" at bounding box center [224, 49] width 105 height 14
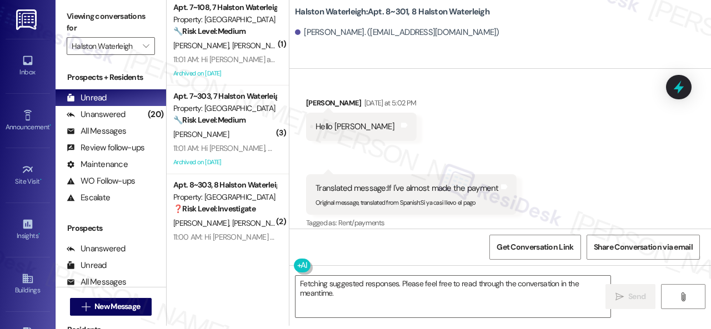
scroll to position [0, 0]
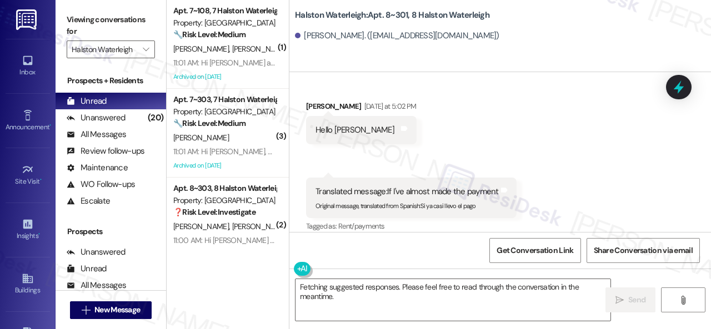
click at [440, 329] on div "Fetching suggested responses. Please feel free to read through the conversation…" at bounding box center [499, 310] width 421 height 83
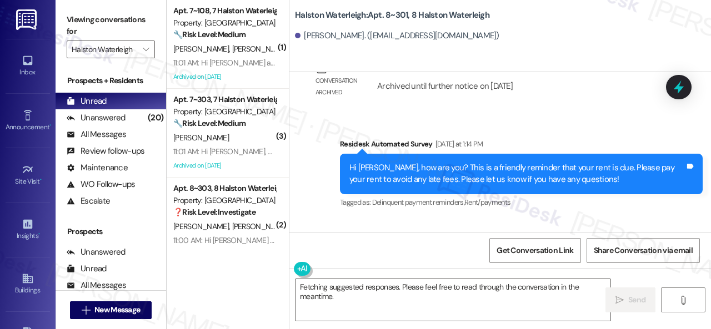
scroll to position [23539, 0]
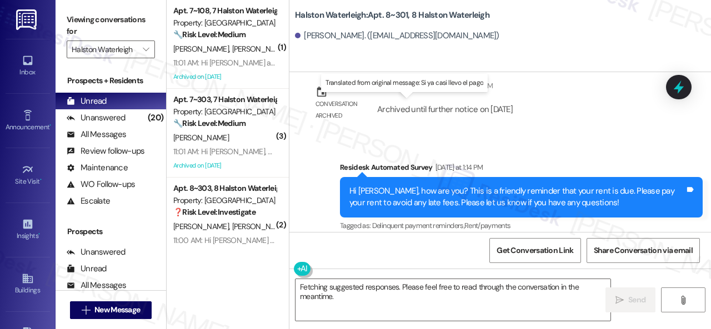
drag, startPoint x: 422, startPoint y: 118, endPoint x: 476, endPoint y: 118, distance: 53.9
copy sub "Si ya casi llevo el pago"
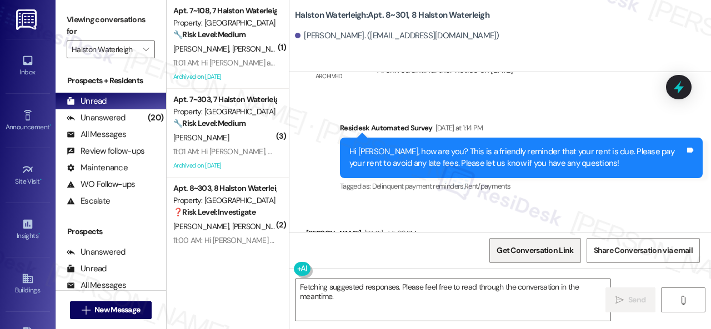
scroll to position [23595, 0]
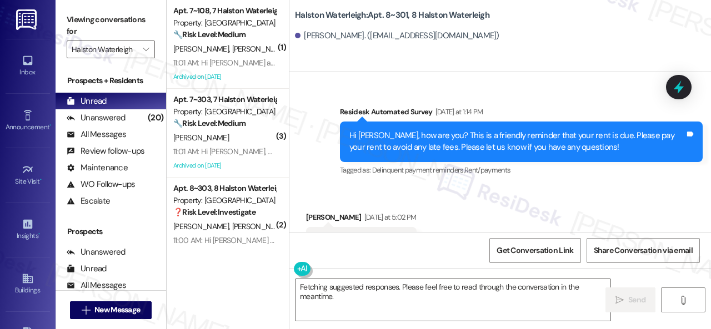
drag, startPoint x: 316, startPoint y: 192, endPoint x: 358, endPoint y: 247, distance: 69.4
click at [261, 264] on div "( 1 ) Apt. 7~108, 7 Halston Waterleigh Property: Halston Waterleigh 🔧 Risk Leve…" at bounding box center [439, 164] width 544 height 329
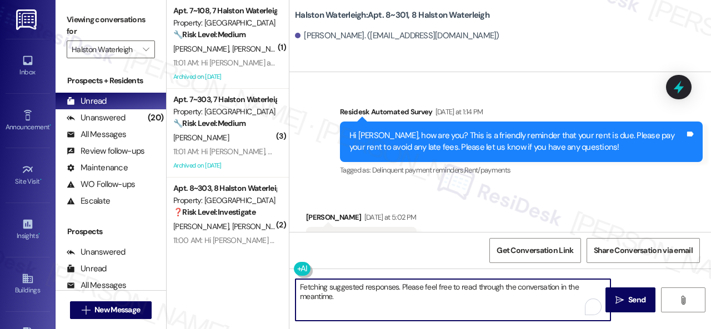
paste textarea "Thanks for the update! I'm happy to hear you've already taken care of the rent.…"
drag, startPoint x: 374, startPoint y: 287, endPoint x: 550, endPoint y: 288, distance: 176.0
click at [550, 288] on textarea "Thanks for the update! I'm happy to hear you've already taken care of the rent.…" at bounding box center [452, 300] width 315 height 42
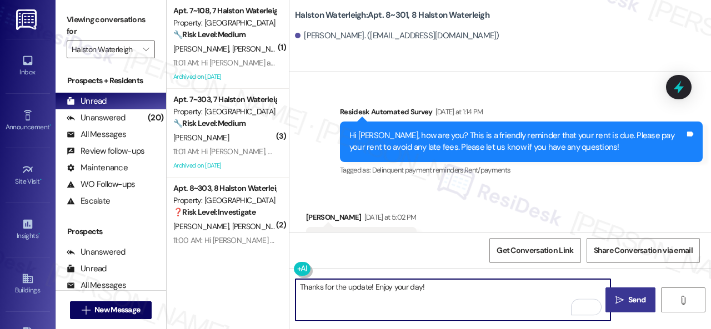
type textarea "Thanks for the update! Enjoy your day!"
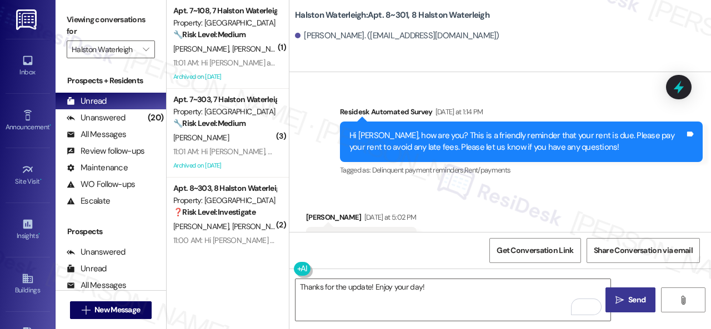
click at [630, 294] on span "Send" at bounding box center [636, 300] width 17 height 12
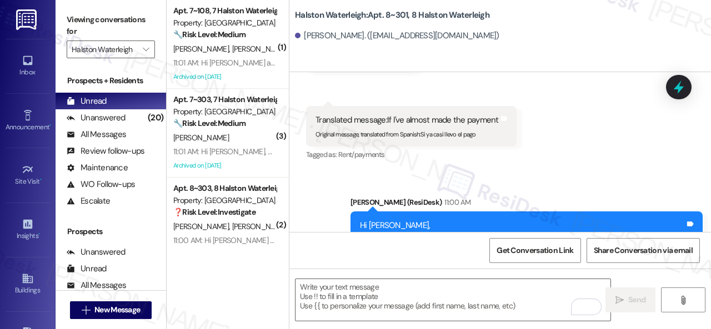
scroll to position [23783, 0]
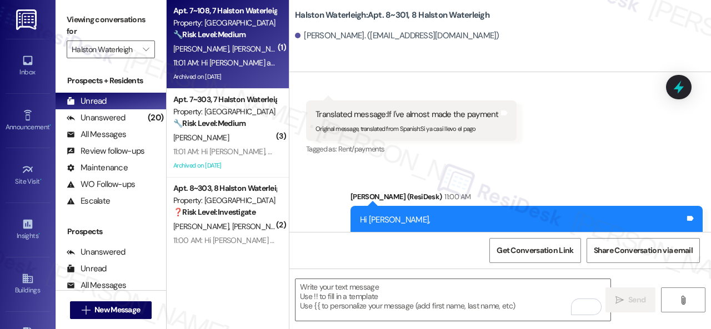
click at [250, 49] on div "R. Colon S. Dwyer" at bounding box center [224, 49] width 105 height 14
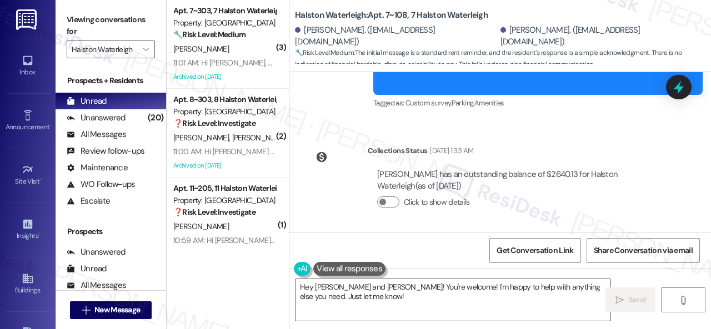
scroll to position [15188, 0]
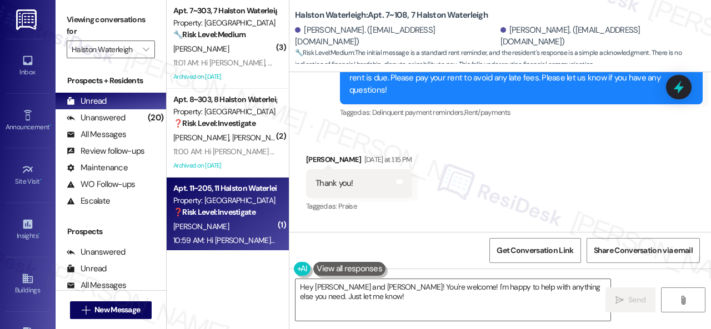
click at [210, 267] on div "( 3 ) Apt. 7~303, 7 Halston Waterleigh Property: Halston Waterleigh 🔧 Risk Leve…" at bounding box center [439, 164] width 544 height 329
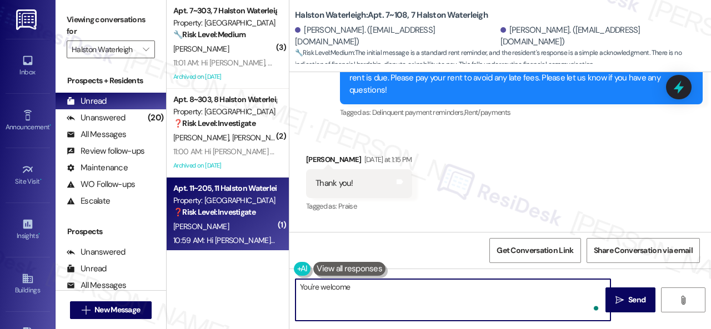
type textarea "You're welcome!"
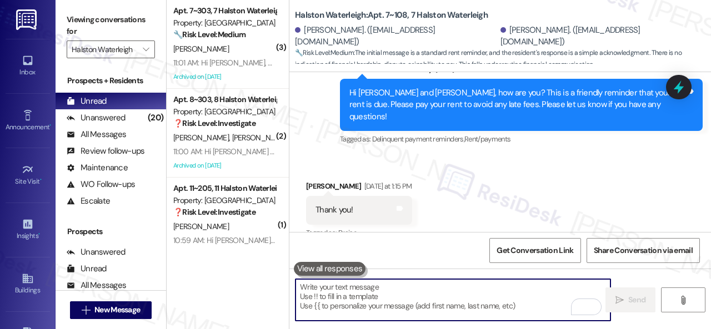
scroll to position [15209, 0]
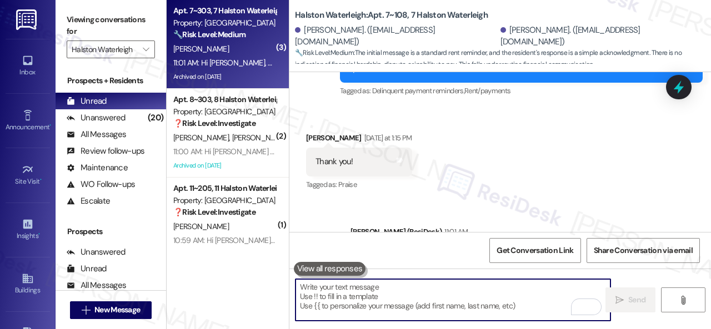
click at [240, 51] on div "L. Silva" at bounding box center [224, 49] width 105 height 14
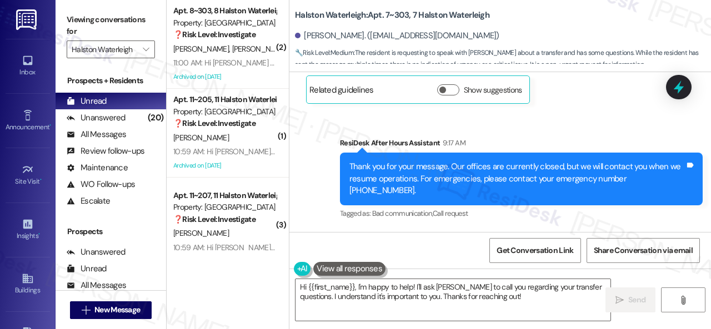
scroll to position [66877, 0]
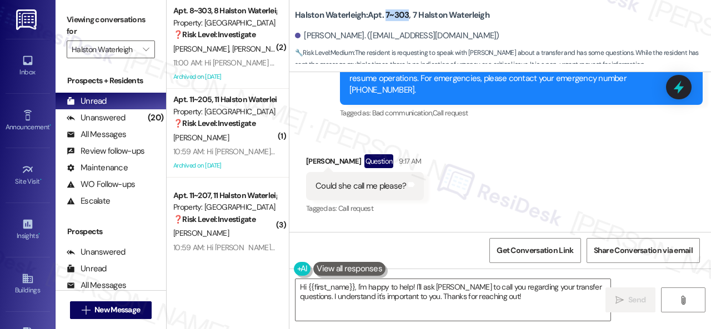
drag, startPoint x: 385, startPoint y: 11, endPoint x: 406, endPoint y: 17, distance: 22.7
click at [406, 17] on b "Halston Waterleigh: Apt. 7~303, 7 Halston Waterleigh" at bounding box center [392, 15] width 194 height 12
copy b "7~303"
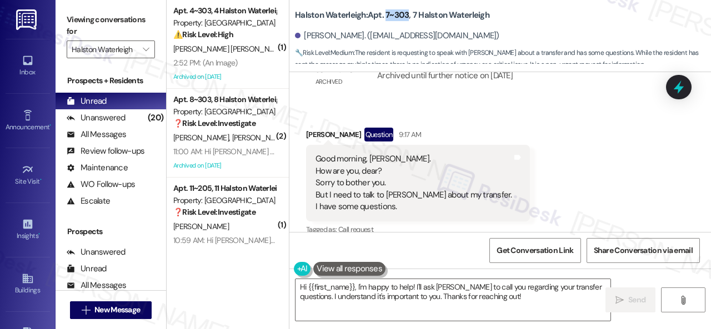
scroll to position [66599, 0]
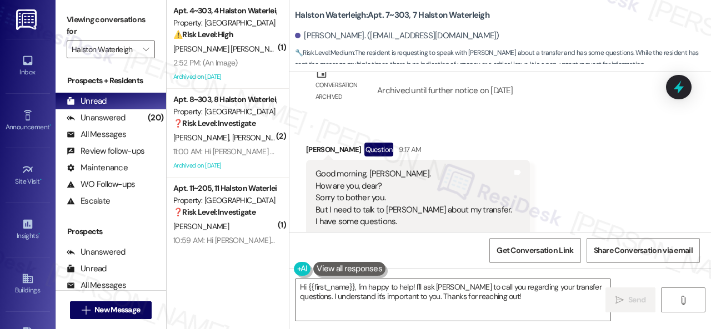
drag, startPoint x: 328, startPoint y: 143, endPoint x: 409, endPoint y: 181, distance: 89.2
copy div "I need to talk to Valéria about my transfer. I have some questions. Could she c…"
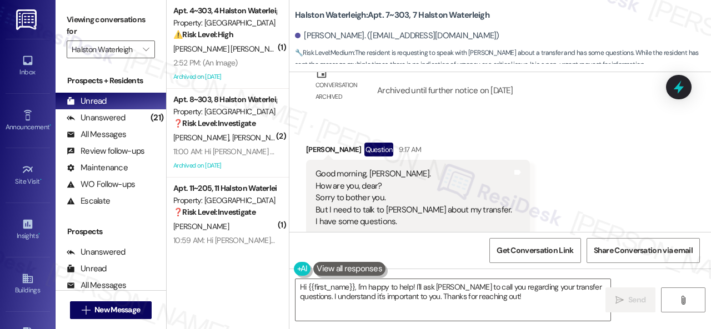
drag, startPoint x: 311, startPoint y: 106, endPoint x: 434, endPoint y: 178, distance: 142.6
copy div "Good morning, Sarah. How are you, dear? Sorry to bother you. But I need to talk…"
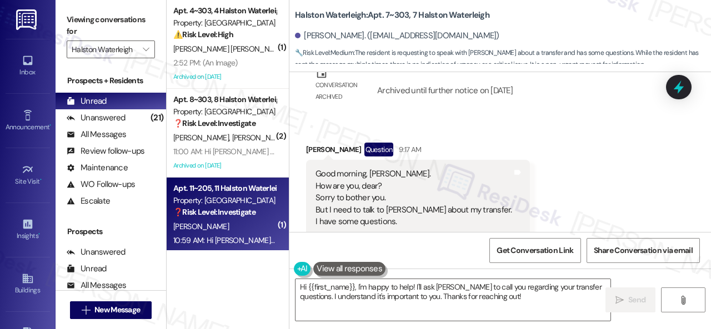
drag, startPoint x: 502, startPoint y: 299, endPoint x: 169, endPoint y: 237, distance: 339.0
click at [180, 234] on div "( 1 ) Apt. 4~303, 4 Halston Waterleigh Property: Halston Waterleigh ⚠️ Risk Lev…" at bounding box center [439, 164] width 544 height 329
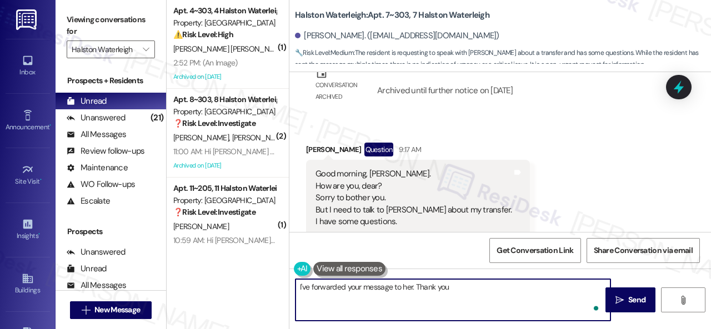
type textarea "I've forwarded your message to her. Thank you."
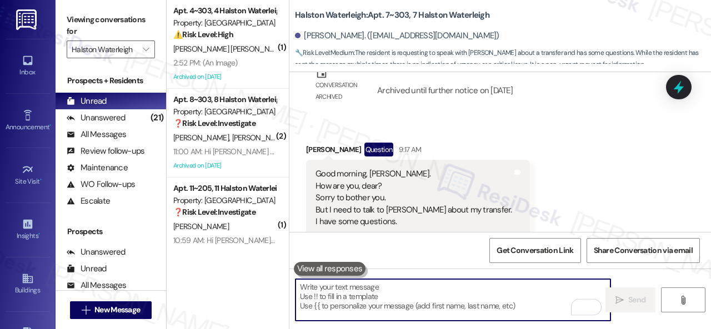
scroll to position [66954, 0]
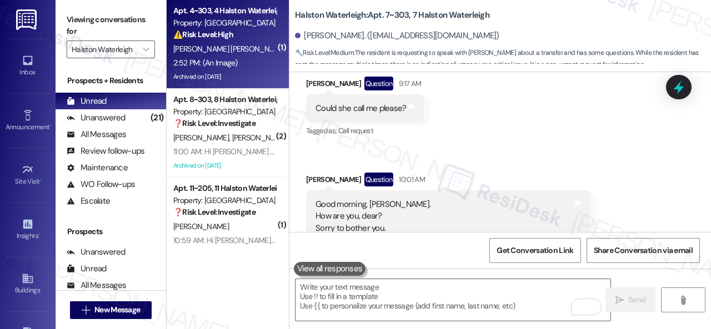
click at [257, 59] on div "2:52 PM: (An Image) 2:52 PM: (An Image)" at bounding box center [224, 63] width 105 height 14
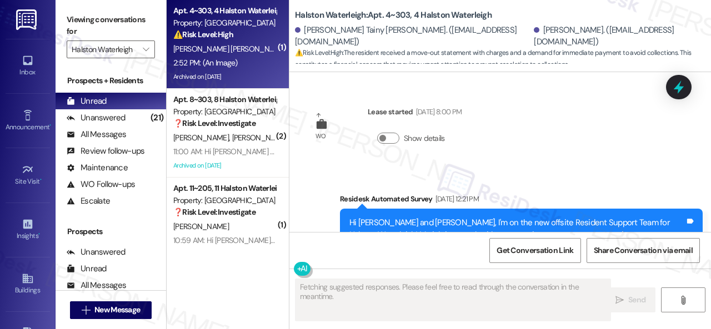
scroll to position [37594, 0]
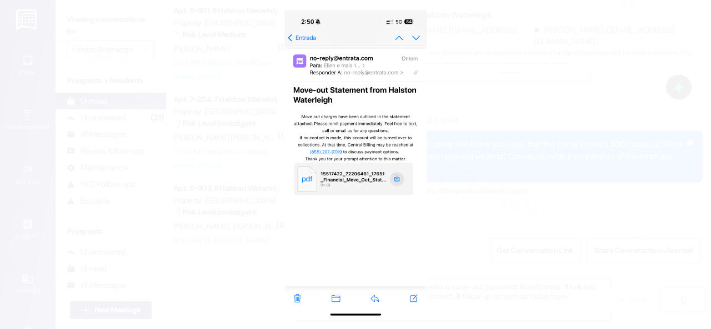
click at [368, 138] on button "Unzoom image" at bounding box center [355, 164] width 711 height 329
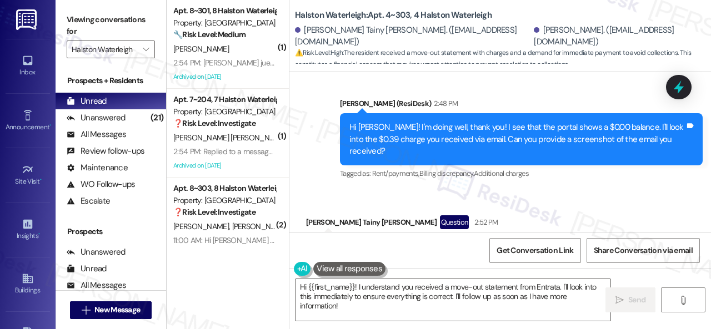
scroll to position [37650, 0]
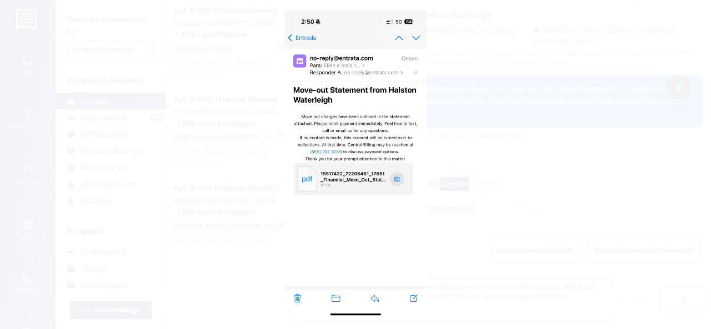
click at [378, 149] on button "Unzoom image" at bounding box center [355, 164] width 711 height 329
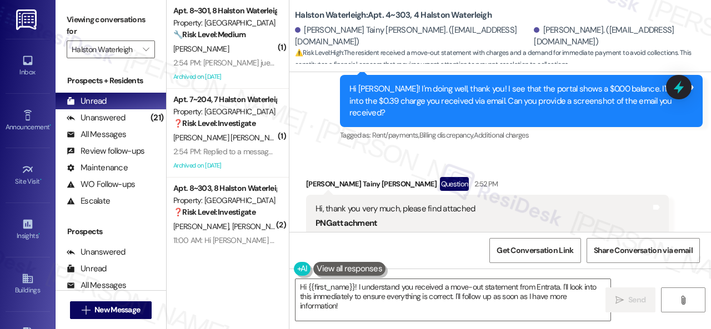
scroll to position [37539, 0]
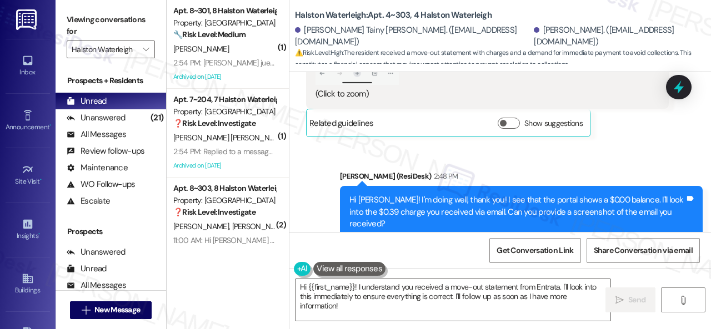
click at [260, 283] on div "( 1 ) Apt. 8~301, 8 Halston Waterleigh Property: Halston Waterleigh 🔧 Risk Leve…" at bounding box center [439, 164] width 544 height 329
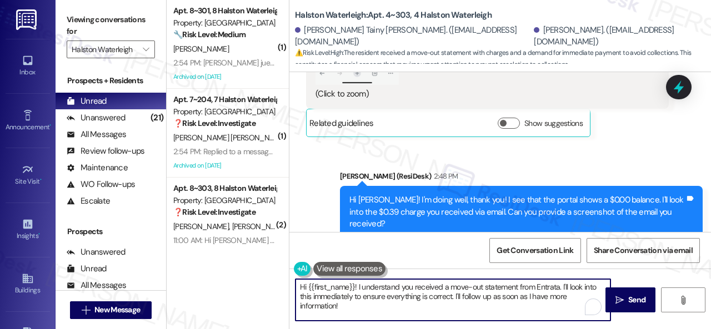
paste textarea "I will forward your inquiry to the site team and get back to you as soon as I r…"
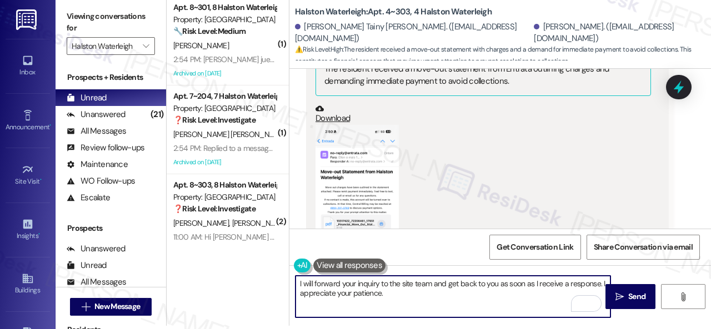
scroll to position [37872, 0]
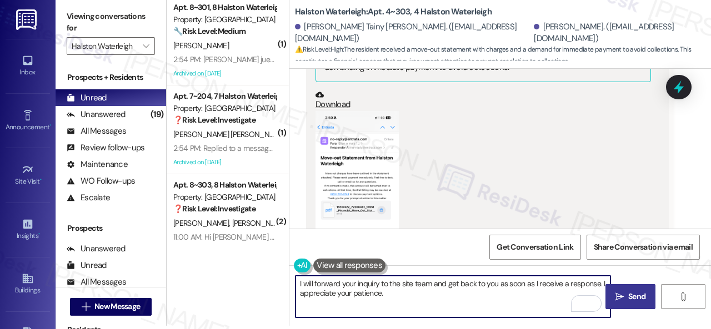
type textarea "I will forward your inquiry to the site team and get back to you as soon as I r…"
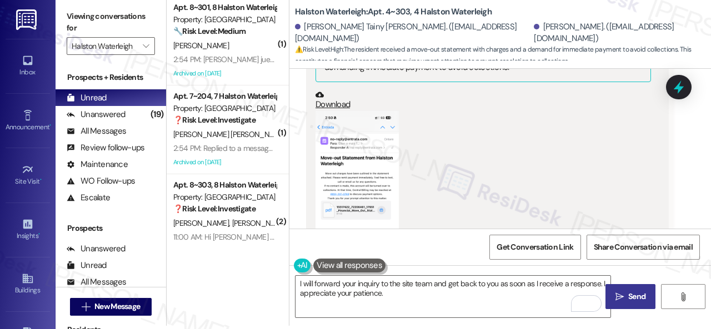
click at [628, 295] on span "Send" at bounding box center [636, 297] width 17 height 12
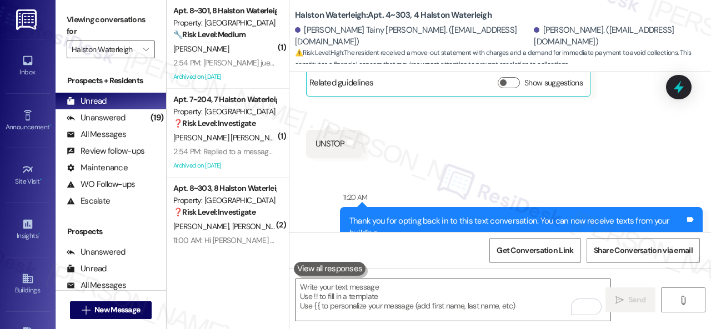
scroll to position [36871, 0]
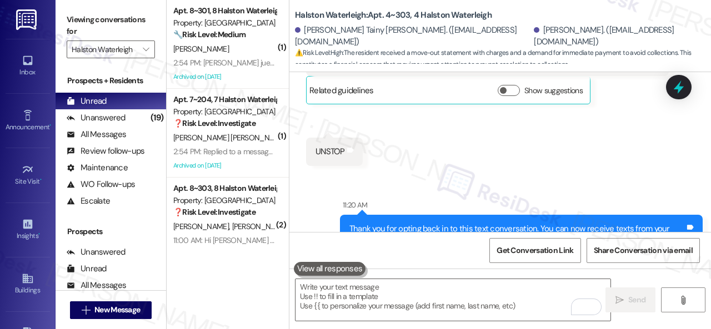
drag, startPoint x: 324, startPoint y: 88, endPoint x: 338, endPoint y: 90, distance: 14.0
copy div "0.39"
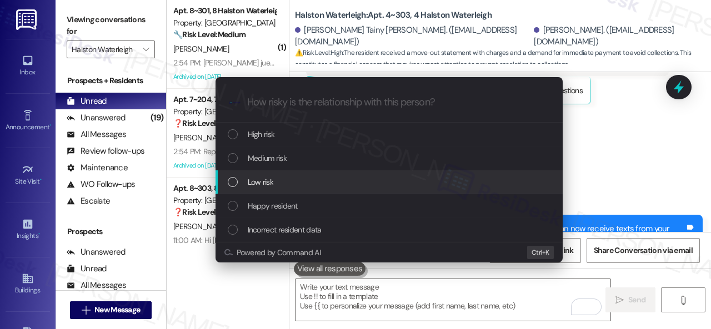
click at [270, 180] on span "Low risk" at bounding box center [261, 182] width 26 height 12
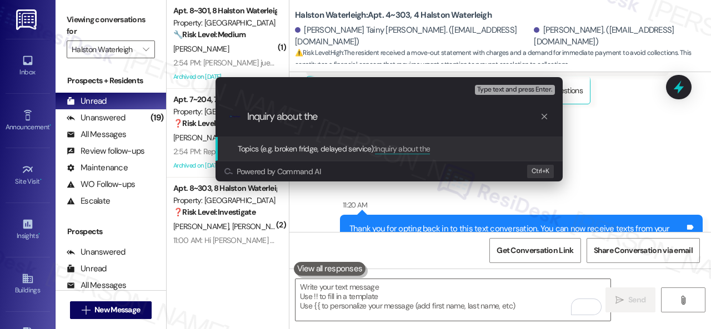
paste input "0.39"
type input "Inquiry about the 0.39 charge."
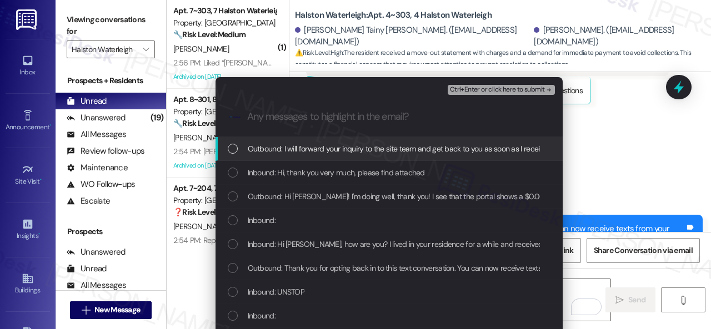
click at [290, 173] on span "Inbound: Hi, thank you very much, please find attached" at bounding box center [336, 173] width 177 height 12
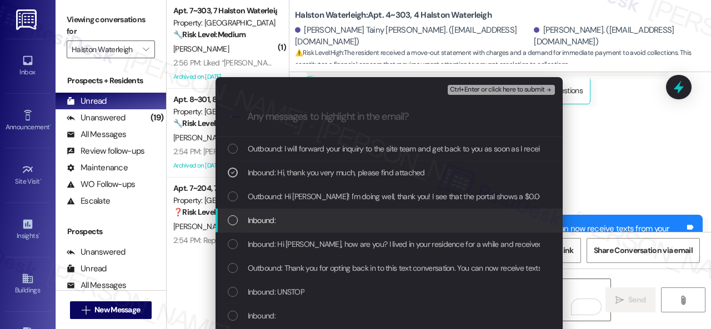
click at [264, 220] on span "Inbound:" at bounding box center [262, 220] width 28 height 12
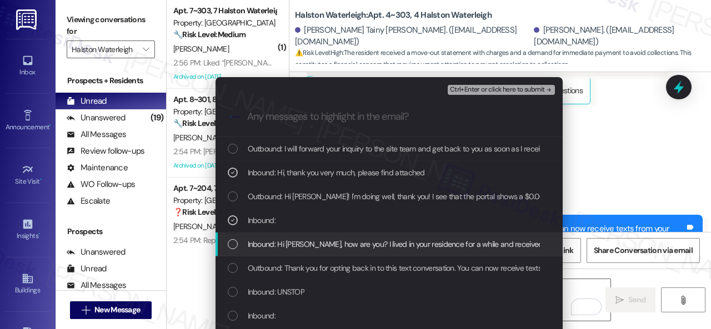
click at [263, 246] on span "Inbound: Hi Sarah, how are you? I lived in your residence for a while and recei…" at bounding box center [544, 244] width 593 height 12
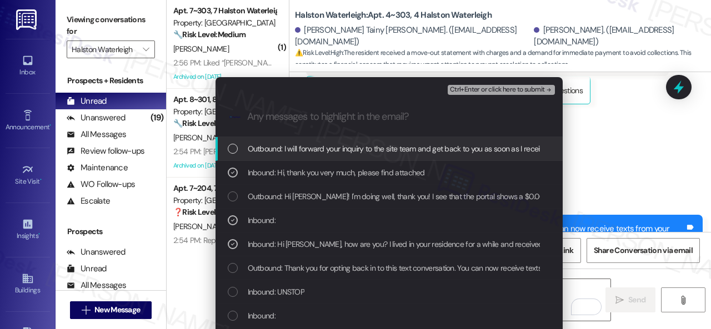
click at [460, 89] on span "Ctrl+Enter or click here to submit" at bounding box center [497, 90] width 95 height 8
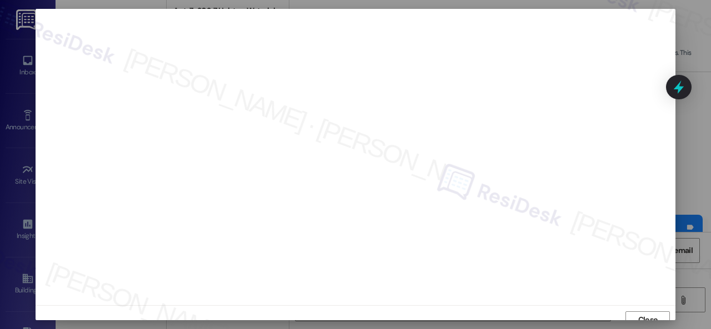
scroll to position [8, 0]
click at [640, 315] on span "Close" at bounding box center [647, 312] width 19 height 12
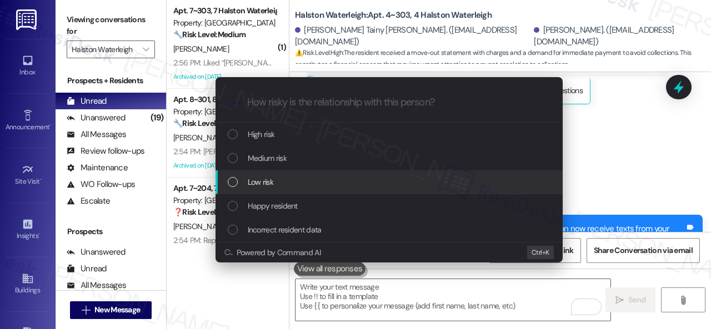
click at [267, 181] on span "Low risk" at bounding box center [261, 182] width 26 height 12
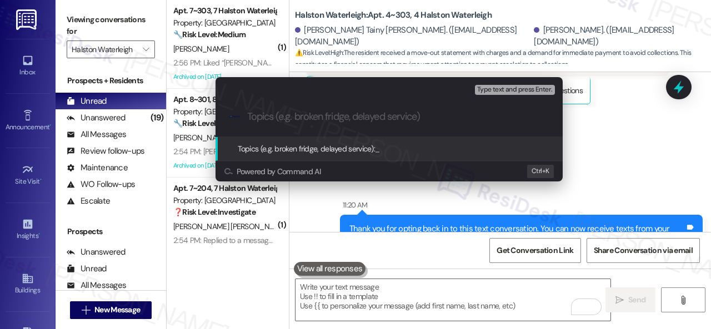
paste input "Inquiry about the 0.39 charge."
type input "Inquiry about the 0.39 charge."
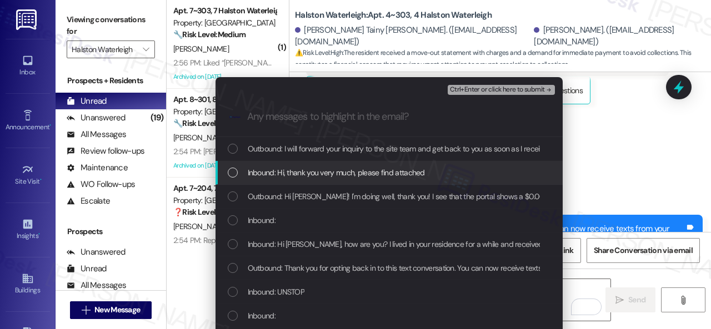
click at [303, 175] on span "Inbound: Hi, thank you very much, please find attached" at bounding box center [336, 173] width 177 height 12
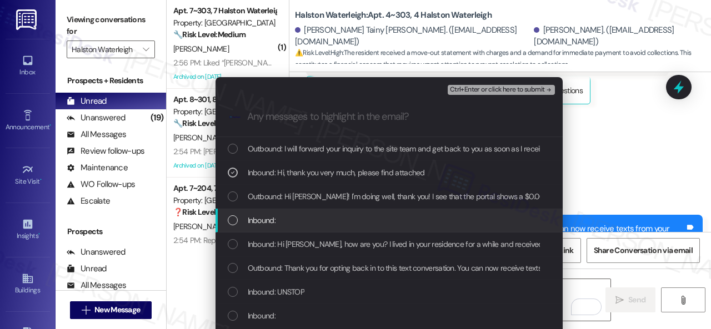
click at [262, 219] on span "Inbound:" at bounding box center [262, 220] width 28 height 12
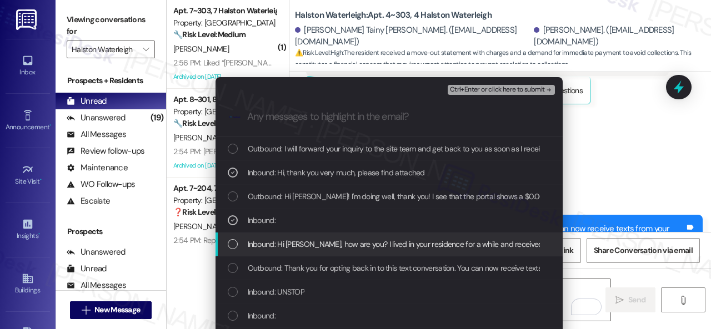
click at [266, 247] on span "Inbound: Hi Sarah, how are you? I lived in your residence for a while and recei…" at bounding box center [544, 244] width 593 height 12
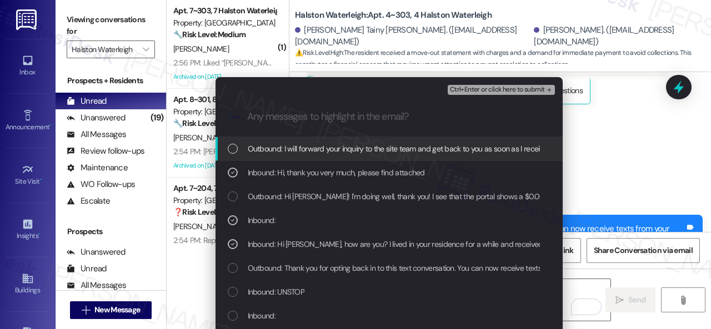
click at [468, 89] on span "Ctrl+Enter or click here to submit" at bounding box center [497, 90] width 95 height 8
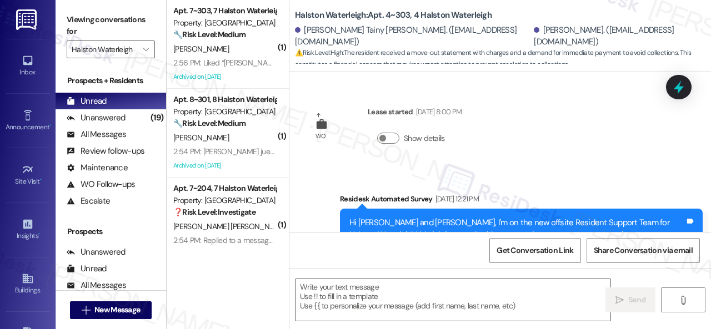
scroll to position [37871, 0]
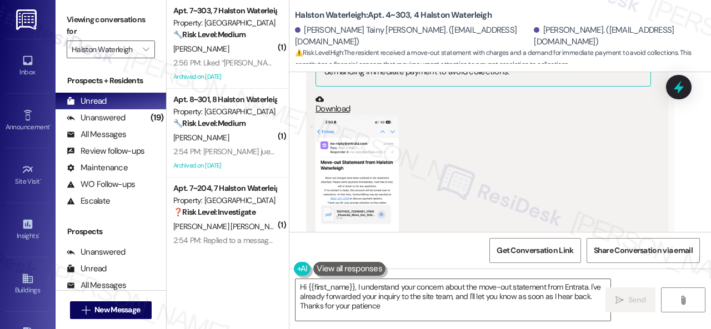
type textarea "Hi {{first_name}}, I understand your concern about the move-out statement from …"
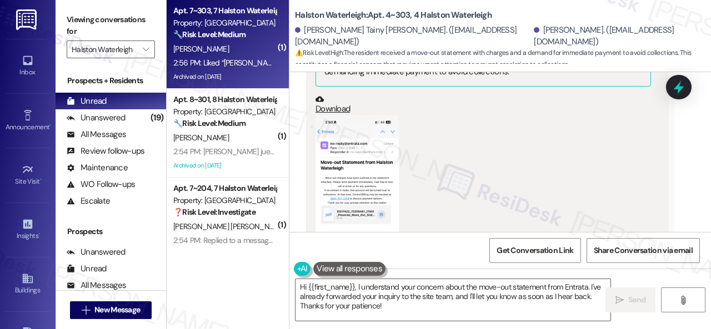
click at [245, 47] on div "L. Silva" at bounding box center [224, 49] width 105 height 14
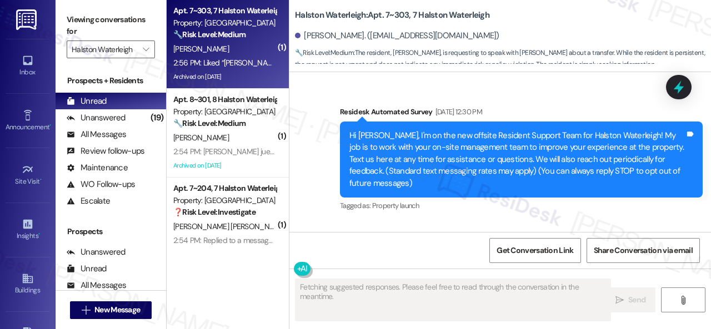
scroll to position [67091, 0]
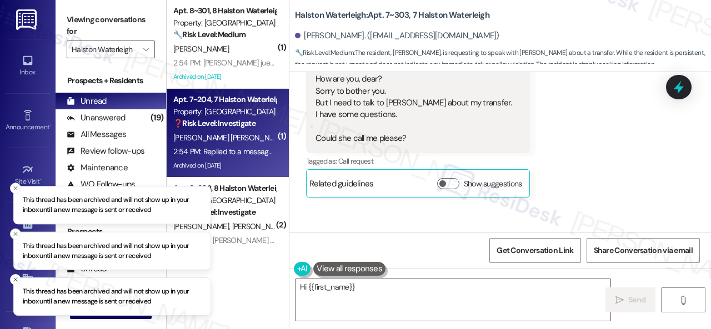
type textarea "Hi {{first_name}},"
drag, startPoint x: 249, startPoint y: 132, endPoint x: 245, endPoint y: 120, distance: 11.8
click at [245, 120] on div "Apt. 7~204, 7 Halston Waterleigh Property: Halston Waterleigh ❓ Risk Level: Inv…" at bounding box center [228, 133] width 122 height 89
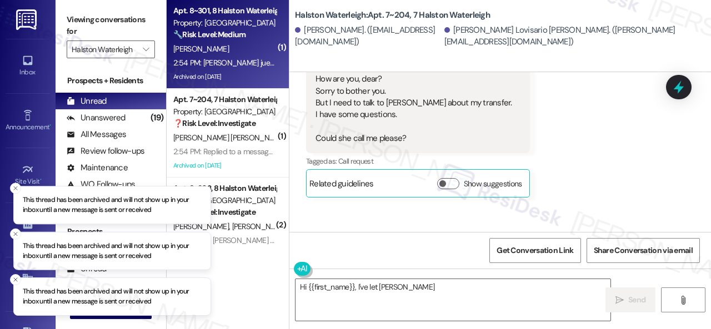
scroll to position [20900, 0]
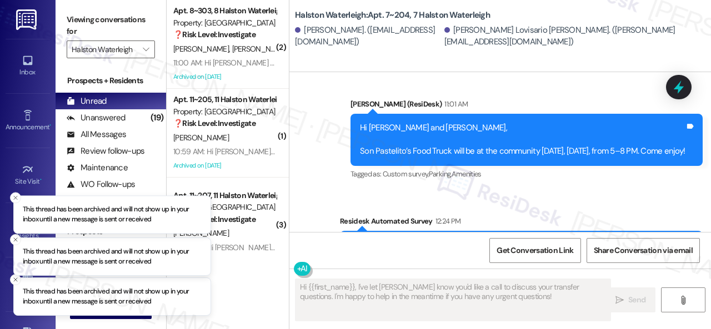
type textarea "Hi {{first_name}}, I've let Valéria know you'd like a call to discuss your tran…"
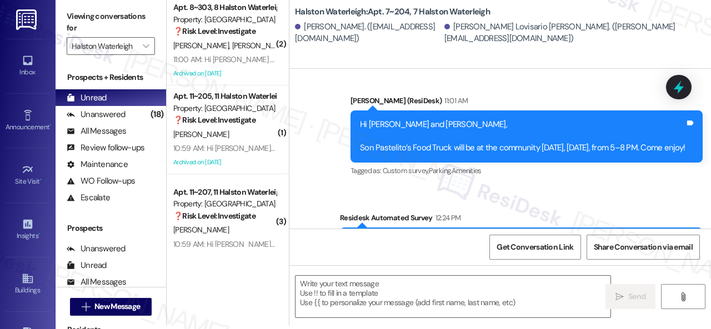
click at [351, 294] on textarea at bounding box center [452, 297] width 315 height 42
paste textarea "I'm glad you are satisfied with your home. Have you written a review for us bef…"
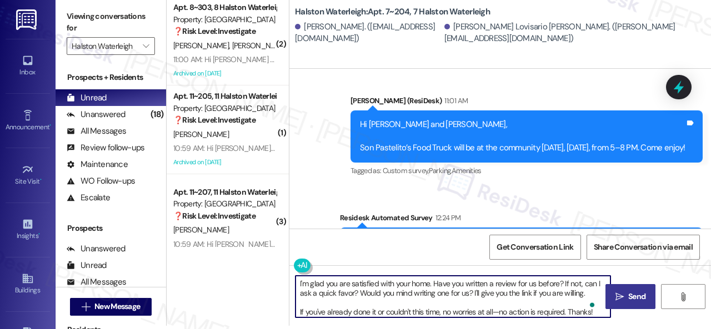
type textarea "I'm glad you are satisfied with your home. Have you written a review for us bef…"
click at [626, 291] on span "Send" at bounding box center [637, 297] width 22 height 12
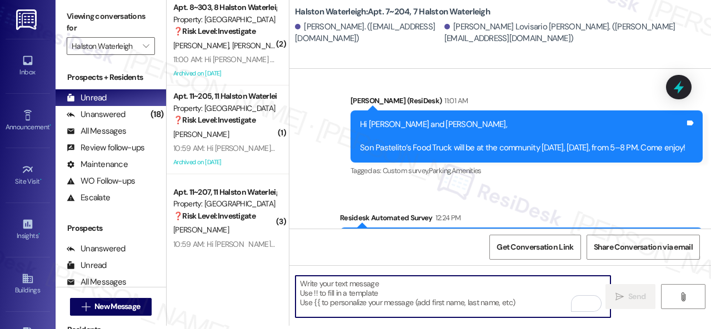
click at [343, 288] on textarea "To enrich screen reader interactions, please activate Accessibility in Grammarl…" at bounding box center [452, 297] width 315 height 42
paste textarea "I'm glad you are satisfied with your home. Have you written a review for us bef…"
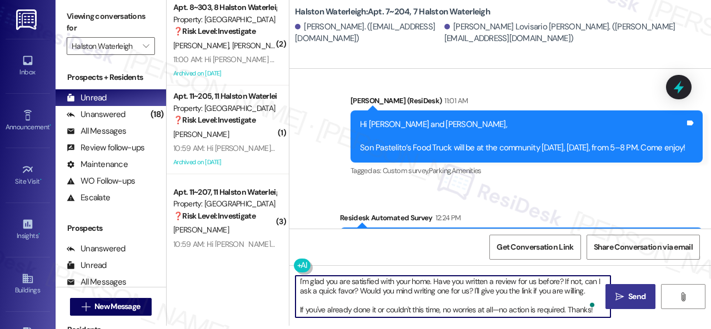
scroll to position [2, 0]
type textarea "I'm glad you are satisfied with your home. Have you written a review for us bef…"
click at [630, 294] on span "Send" at bounding box center [636, 297] width 17 height 12
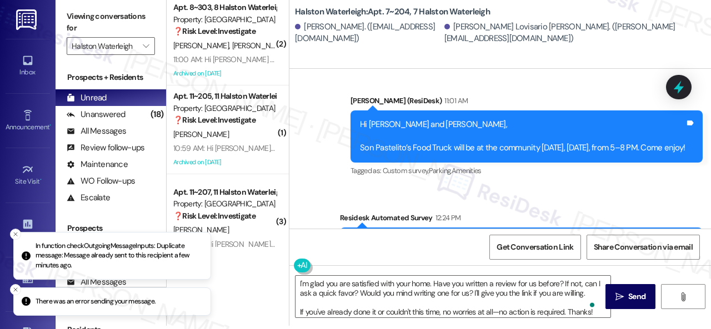
scroll to position [2, 0]
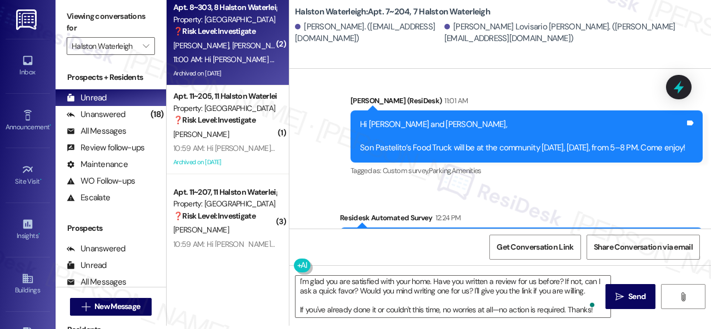
click at [232, 51] on span "E. Coyne" at bounding box center [261, 46] width 59 height 10
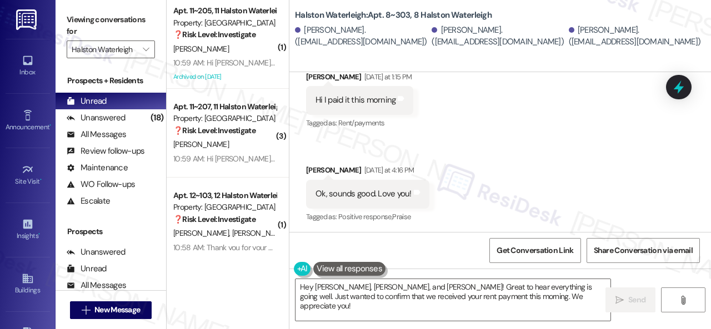
scroll to position [27153, 0]
click at [301, 232] on div "Announcement, sent via SMS Sarah (ResiDesk) 11:00 AM Hi John, Elizabeth and Cou…" at bounding box center [499, 291] width 421 height 118
click at [313, 285] on textarea "Hey John, Elizabeth, and Courtney! Great to hear everything is going well. Just…" at bounding box center [452, 300] width 315 height 42
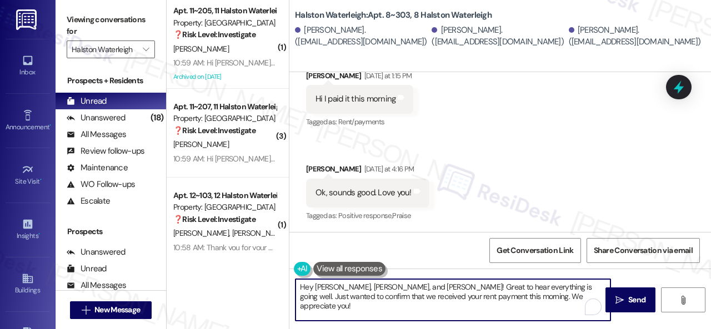
paste textarea "Thanks for the update! I'm happy to hear you've already taken care of the rent.…"
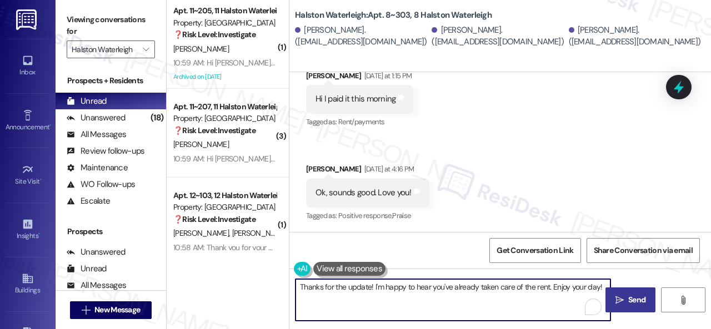
type textarea "Thanks for the update! I'm happy to hear you've already taken care of the rent.…"
click at [637, 301] on span "Send" at bounding box center [636, 300] width 17 height 12
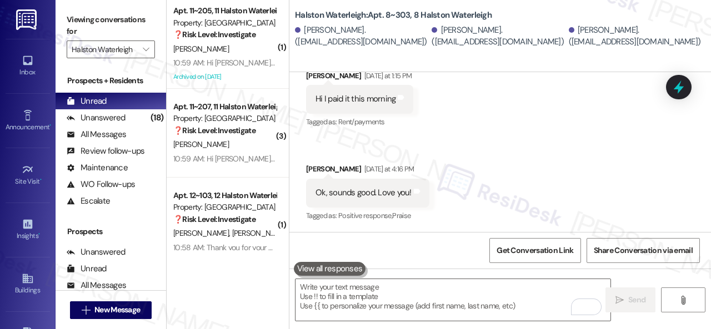
scroll to position [27023, 0]
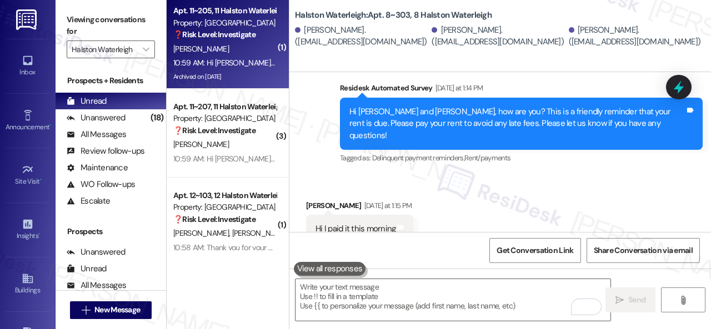
click at [242, 53] on div "[PERSON_NAME]" at bounding box center [224, 49] width 105 height 14
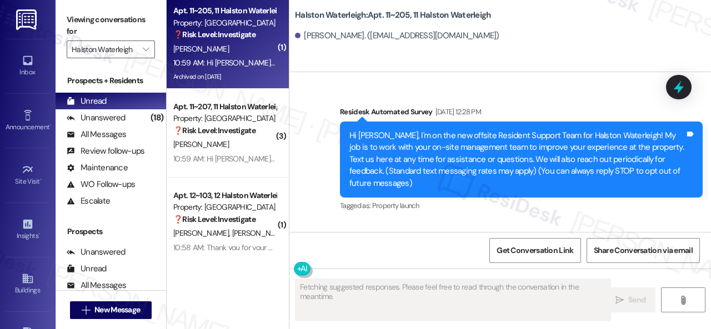
scroll to position [37091, 0]
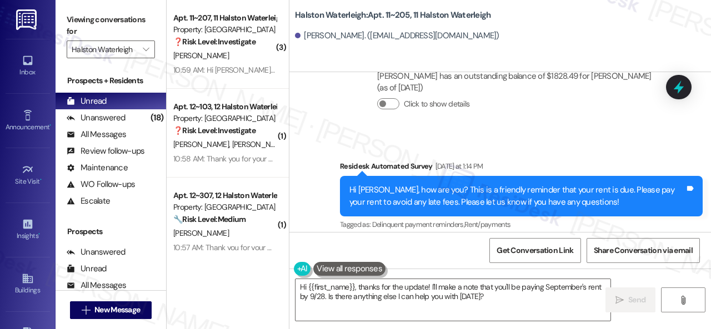
drag, startPoint x: 333, startPoint y: 91, endPoint x: 345, endPoint y: 143, distance: 54.0
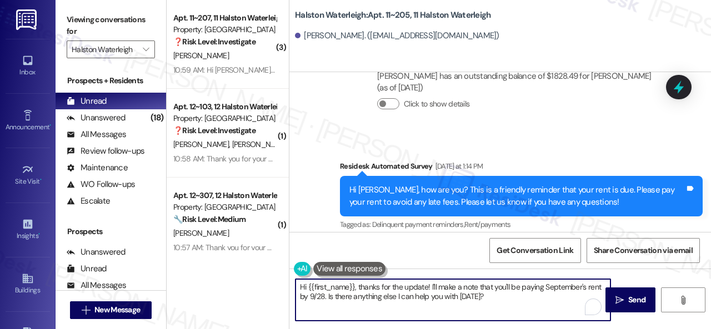
drag, startPoint x: 270, startPoint y: 266, endPoint x: 249, endPoint y: 265, distance: 21.1
click at [249, 265] on div "( 3 ) Apt. 11~207, 11 Halston Waterleigh Property: Halston Waterleigh ❓ Risk Le…" at bounding box center [439, 164] width 544 height 329
paste textarea "Thanks for updating us on your payment plan! We appreciate you letting us know.…"
type textarea "Thanks for updating us on your payment plan! We appreciate you letting us know.…"
click at [628, 302] on span "Send" at bounding box center [636, 300] width 17 height 12
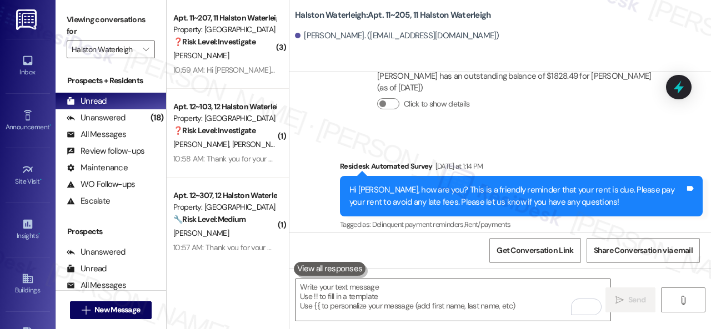
scroll to position [37202, 0]
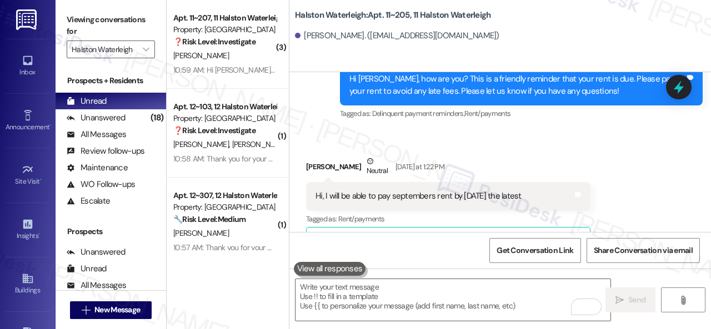
click at [294, 148] on div "Received via SMS Shairra Rivera Neutral Yesterday at 1:22 PM Hi, I will be able…" at bounding box center [499, 262] width 421 height 265
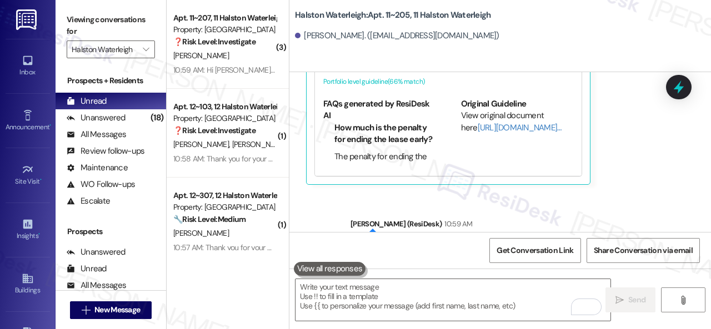
scroll to position [37422, 0]
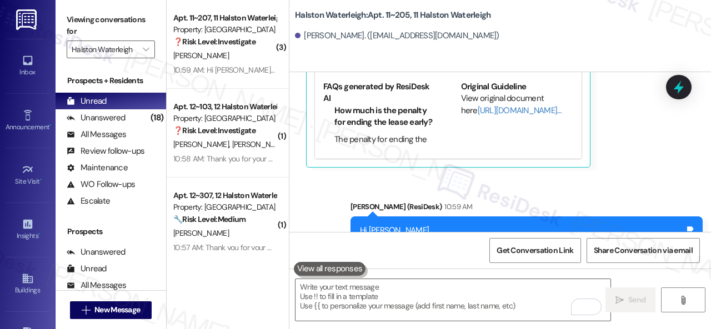
type input "e"
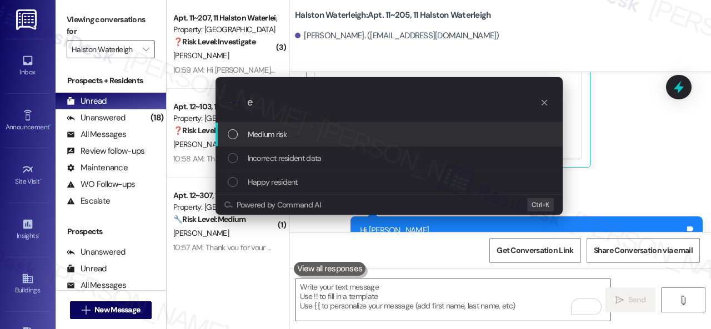
drag, startPoint x: 266, startPoint y: 106, endPoint x: 215, endPoint y: 105, distance: 50.5
click at [215, 105] on div ".cls-1{fill:#0a055f;}.cls-2{fill:#0cc4c4;} resideskLogoBlueOrange e" at bounding box center [388, 102] width 347 height 39
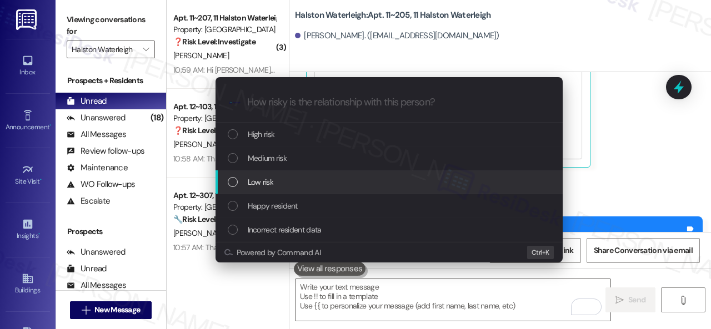
click at [257, 185] on span "Low risk" at bounding box center [261, 182] width 26 height 12
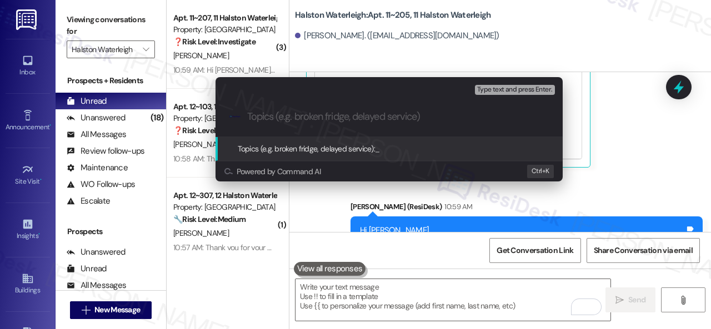
paste input "Late payment notice."
type input "Late payment notice."
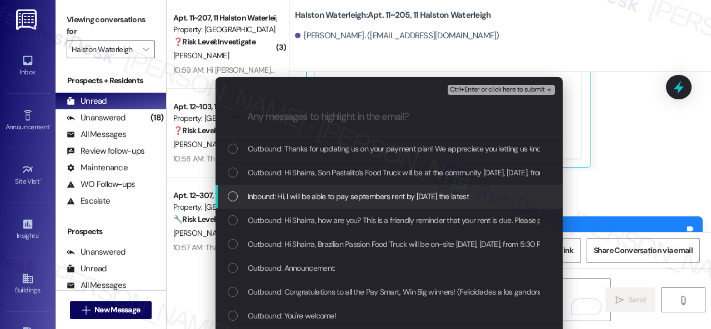
click at [297, 200] on span "Inbound: Hi, I will be able to pay septembers rent by 9/28/25 the latest" at bounding box center [358, 196] width 221 height 12
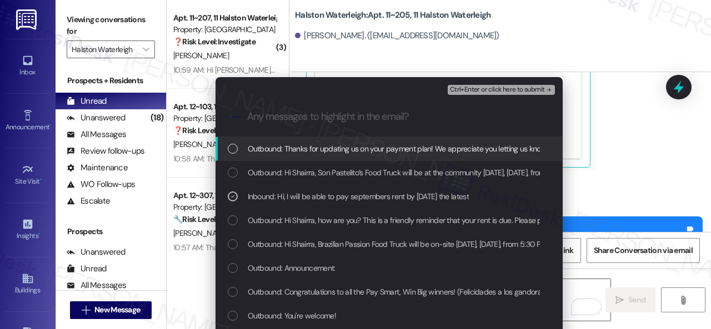
click at [473, 93] on span "Ctrl+Enter or click here to submit" at bounding box center [497, 90] width 95 height 8
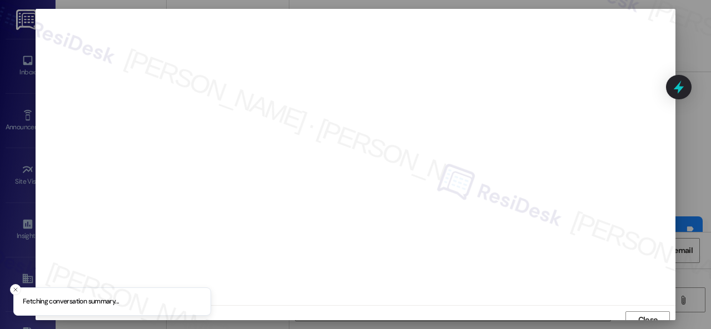
scroll to position [8, 0]
click at [639, 308] on span "Close" at bounding box center [647, 312] width 19 height 12
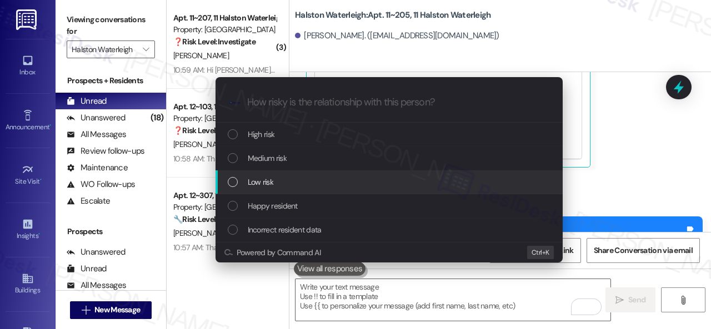
click at [254, 183] on span "Low risk" at bounding box center [261, 182] width 26 height 12
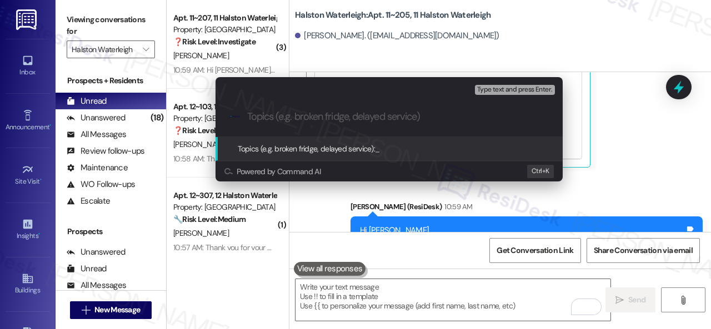
paste input "Late payment notice."
type input "Late payment notice."
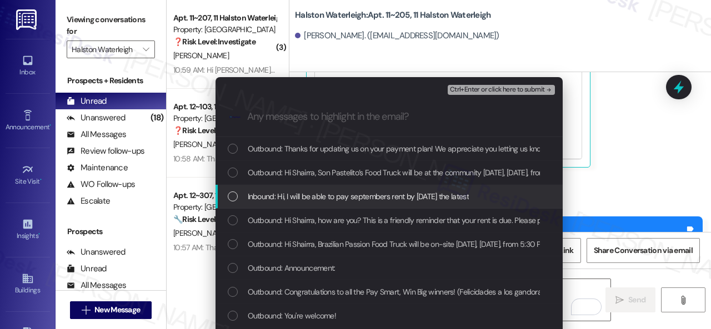
click at [281, 196] on span "Inbound: Hi, I will be able to pay septembers rent by 9/28/25 the latest" at bounding box center [358, 196] width 221 height 12
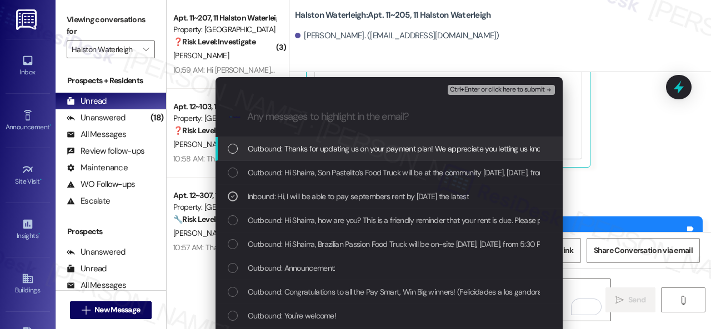
click at [479, 88] on span "Ctrl+Enter or click here to submit" at bounding box center [497, 90] width 95 height 8
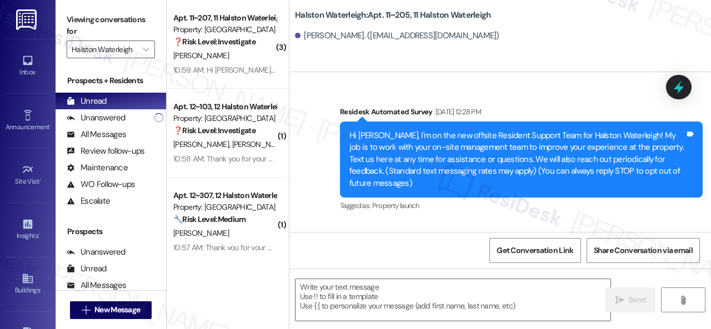
scroll to position [37438, 0]
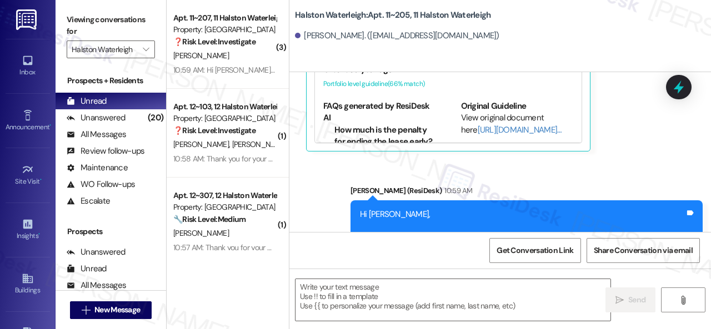
type textarea "Fetching suggested responses. Please feel free to read through the conversation…"
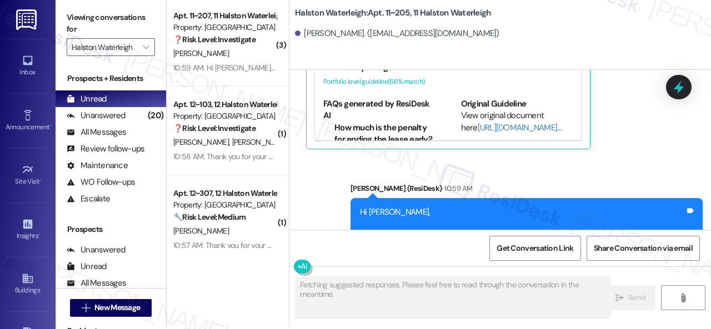
scroll to position [3, 0]
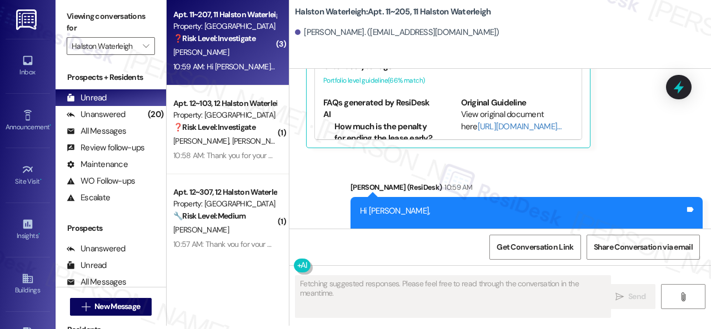
click at [230, 53] on div "E. Booker" at bounding box center [224, 53] width 105 height 14
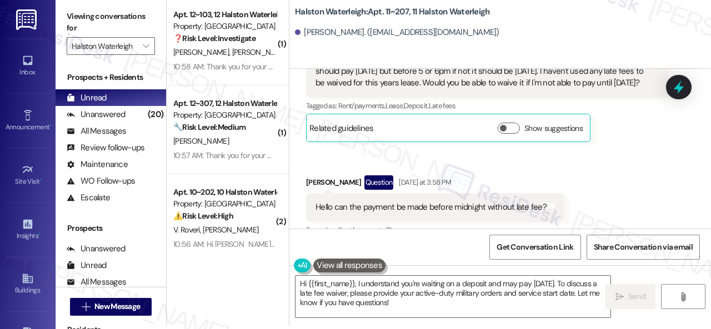
scroll to position [39246, 0]
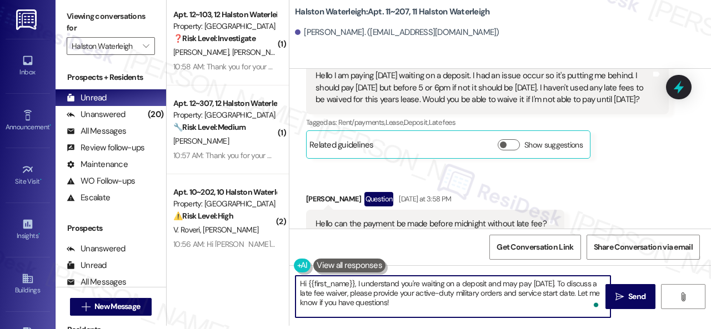
drag, startPoint x: 358, startPoint y: 284, endPoint x: 409, endPoint y: 311, distance: 58.1
click at [409, 311] on textarea "Hi {{first_name}}, I understand you're waiting on a deposit and may pay tomorro…" at bounding box center [452, 297] width 315 height 42
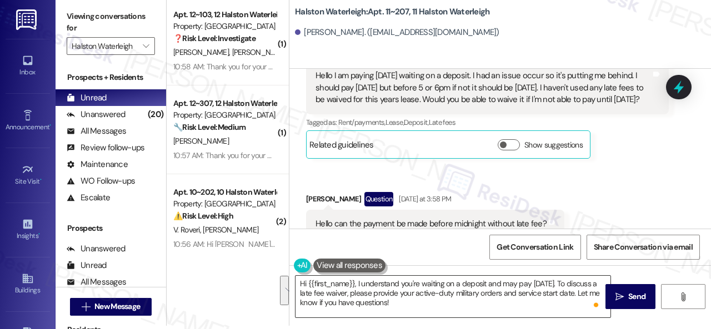
click at [494, 295] on textarea "Hi {{first_name}}, I understand you're waiting on a deposit and may pay tomorro…" at bounding box center [452, 297] width 315 height 42
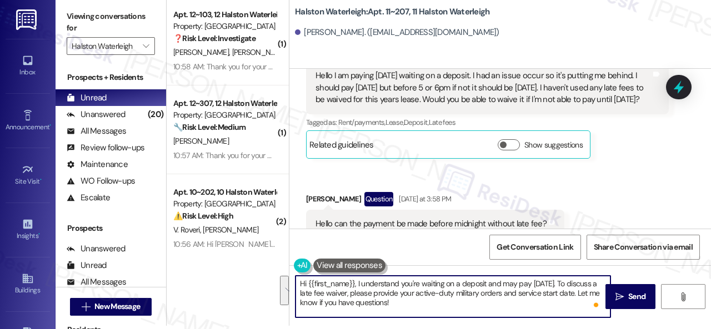
click at [365, 281] on textarea "Hi {{first_name}}, I understand you're waiting on a deposit and may pay tomorro…" at bounding box center [452, 297] width 315 height 42
drag, startPoint x: 356, startPoint y: 285, endPoint x: 422, endPoint y: 307, distance: 69.5
click at [421, 307] on textarea "Hi {{first_name}}, I understand you're waiting on a deposit and may pay tomorro…" at bounding box center [452, 297] width 315 height 42
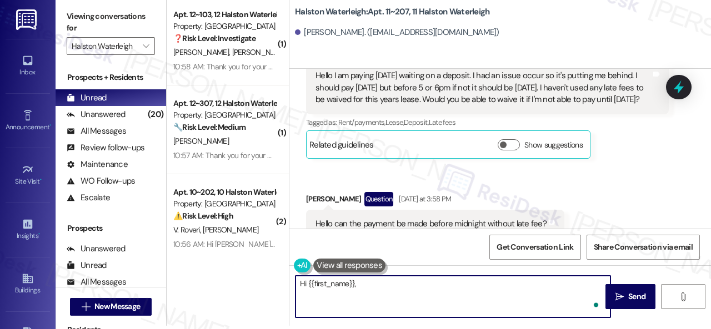
paste textarea "I'm sorry for the delayed response. Please don’t hesitate to confirm if you sti…"
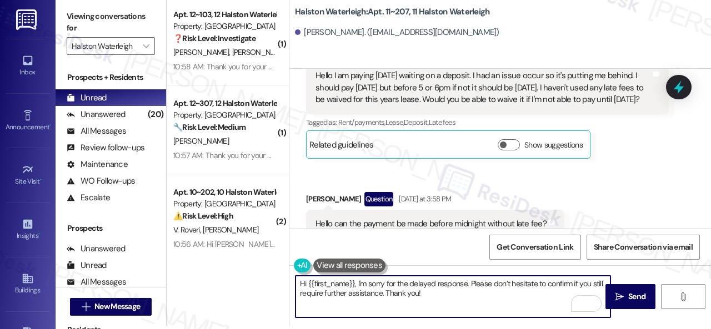
click at [459, 295] on textarea "Hi {{first_name}}, I'm sorry for the delayed response. Please don’t hesitate to…" at bounding box center [452, 297] width 315 height 42
type textarea "Hi {{first_name}}, I'm sorry for the delayed response. Please don’t hesitate to…"
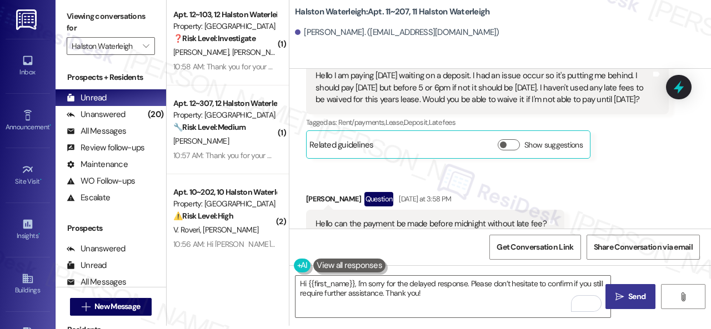
click at [615, 298] on icon "" at bounding box center [619, 297] width 8 height 9
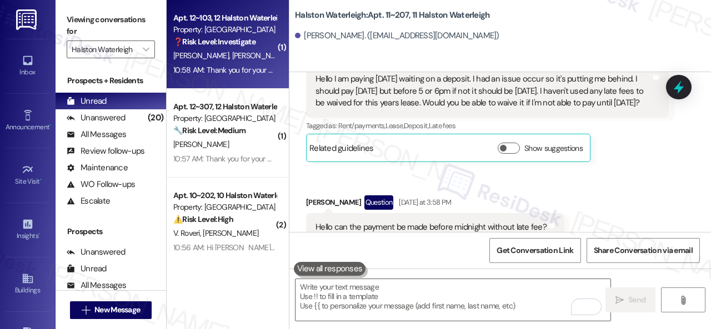
scroll to position [39228, 0]
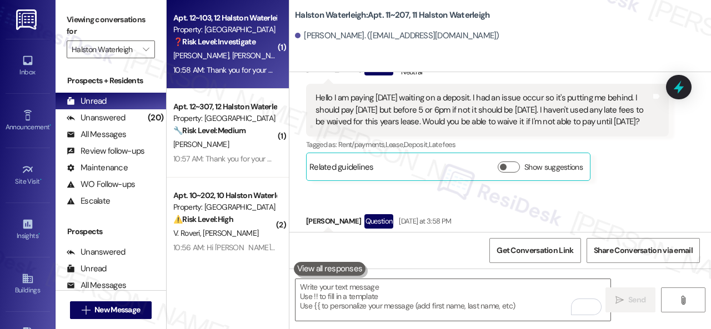
click at [254, 57] on div "S. Dias J. Gomes Dias" at bounding box center [224, 56] width 105 height 14
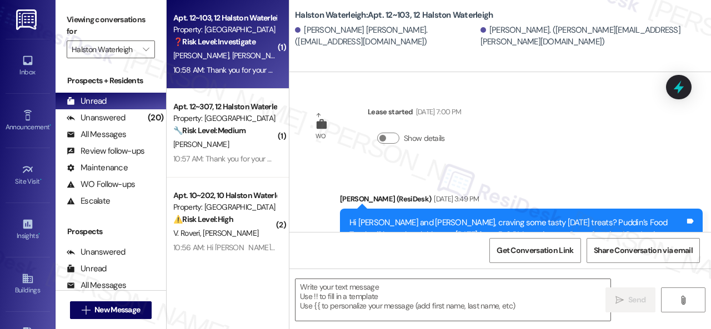
scroll to position [16366, 0]
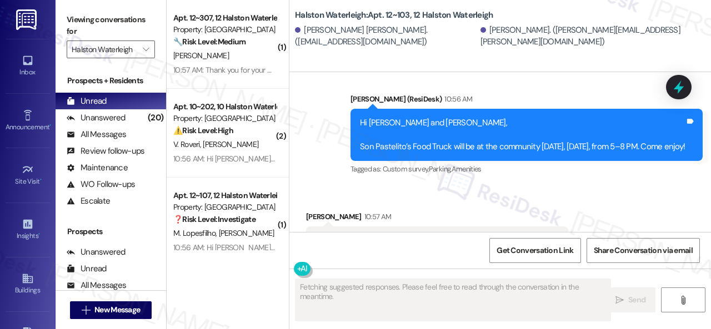
click at [336, 250] on div "Get Conversation Link Share Conversation via email" at bounding box center [499, 250] width 421 height 37
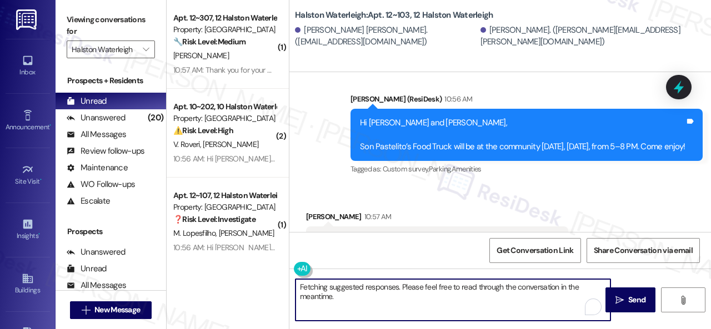
drag, startPoint x: 351, startPoint y: 302, endPoint x: 289, endPoint y: 284, distance: 64.8
click at [289, 284] on div "Fetching suggested responses. Please feel free to read through the conversation…" at bounding box center [447, 300] width 316 height 43
paste textarea "Thanks for the update! I'm happy to hear you've already taken care of the rent.…"
type textarea "Thanks for the update! I'm happy to hear you've already taken care of the rent.…"
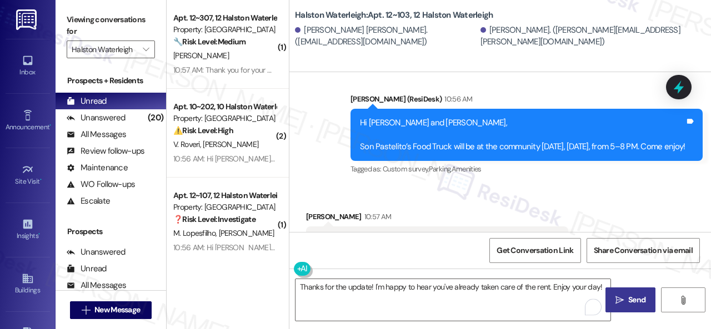
click at [626, 300] on span "Send" at bounding box center [637, 300] width 22 height 12
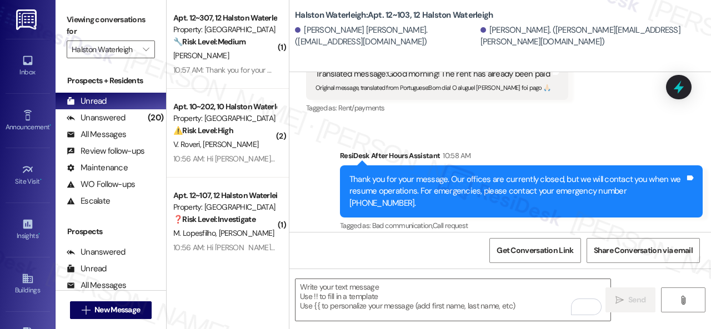
scroll to position [16550, 0]
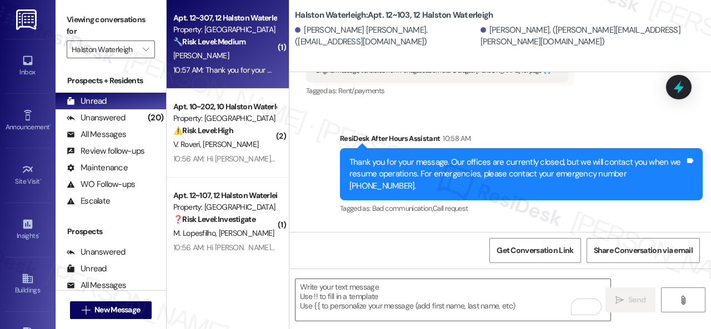
click at [210, 62] on div "D. Clenney" at bounding box center [224, 56] width 105 height 14
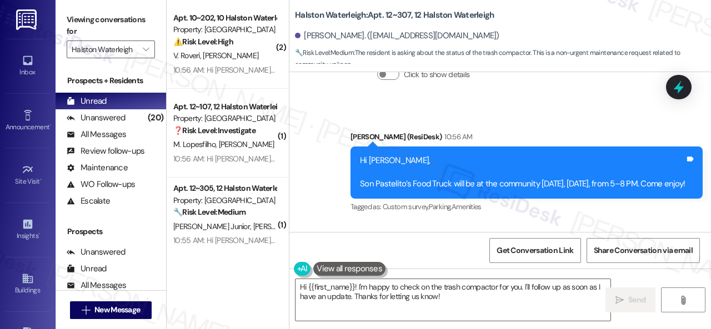
scroll to position [30513, 0]
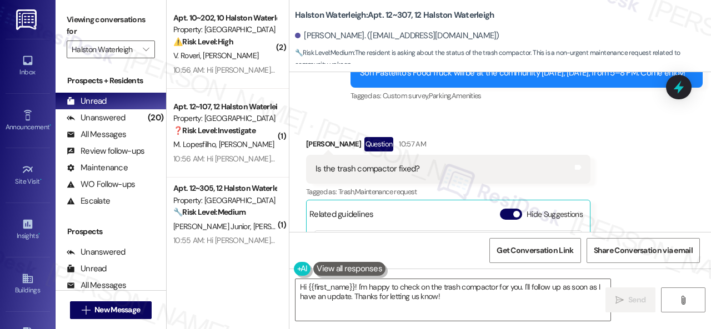
click at [655, 143] on div "Received via SMS David Clenney Question 10:57 AM Is the trash compactor fixed? …" at bounding box center [499, 240] width 421 height 256
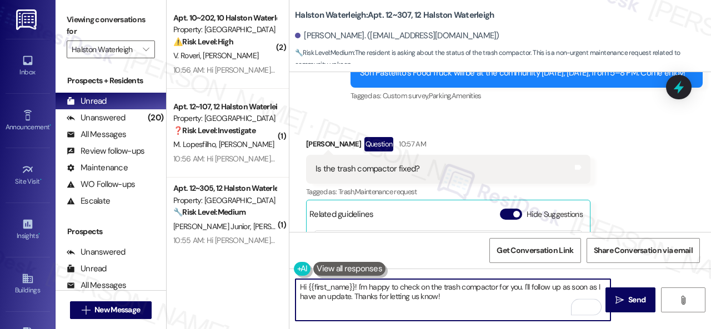
drag, startPoint x: 447, startPoint y: 299, endPoint x: 524, endPoint y: 286, distance: 78.3
click at [524, 286] on textarea "Hi {{first_name}}! I'm happy to check on the trash compactor for you. I'll foll…" at bounding box center [452, 300] width 315 height 42
click at [520, 301] on textarea "Hi {{first_name}}! I'm happy to check on the trash compactor for you. I'll foll…" at bounding box center [452, 300] width 315 height 42
drag, startPoint x: 353, startPoint y: 297, endPoint x: 451, endPoint y: 296, distance: 98.3
click at [455, 296] on textarea "Hi {{first_name}}! I'm happy to check on the trash compactor for you. I'll foll…" at bounding box center [452, 300] width 315 height 42
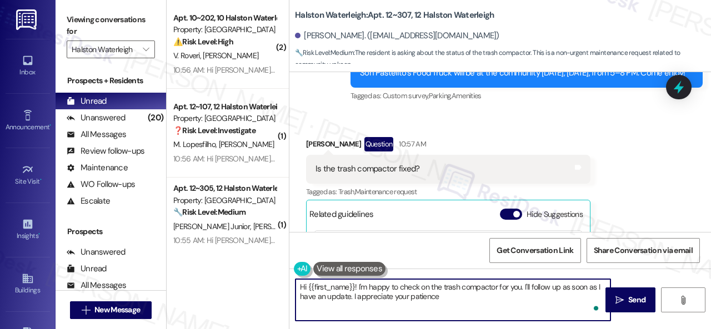
type textarea "Hi {{first_name}}! I'm happy to check on the trash compactor for you. I'll foll…"
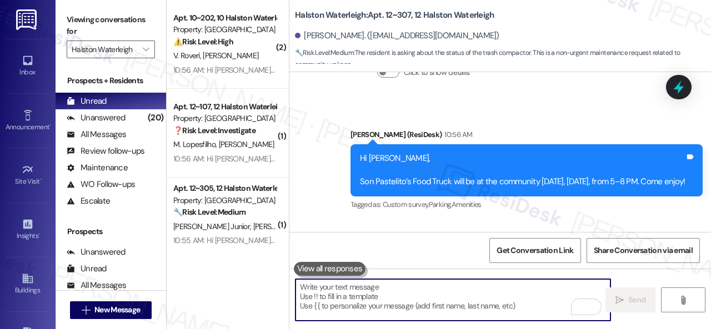
scroll to position [30518, 0]
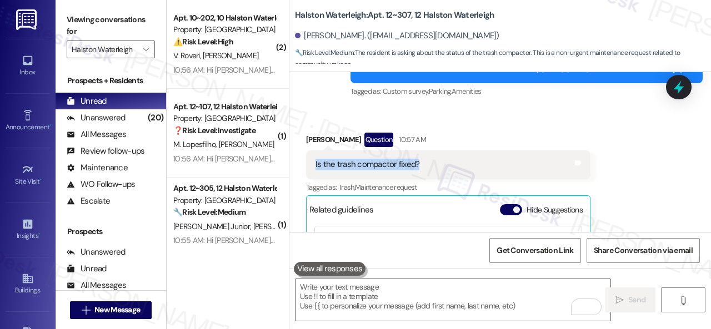
drag, startPoint x: 313, startPoint y: 89, endPoint x: 415, endPoint y: 91, distance: 101.6
click at [415, 150] on div "Is the trash compactor fixed? Tags and notes" at bounding box center [448, 164] width 284 height 28
copy div "Is the trash compactor fixed?"
click at [628, 158] on div "Received via SMS David Clenney Question 10:57 AM Is the trash compactor fixed? …" at bounding box center [499, 236] width 421 height 256
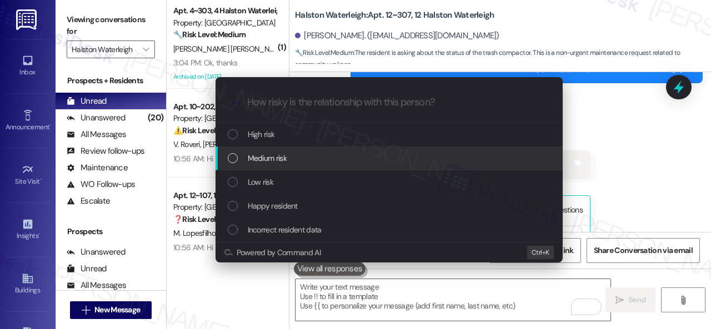
click at [262, 157] on span "Medium risk" at bounding box center [267, 158] width 39 height 12
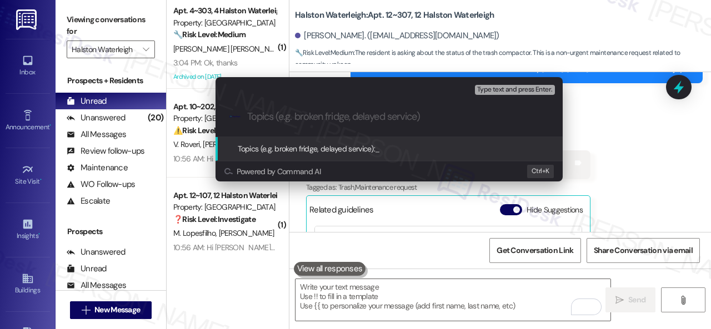
paste input "Is the trash compactor fixed?"
type input "Is the trash compactor fixed?"
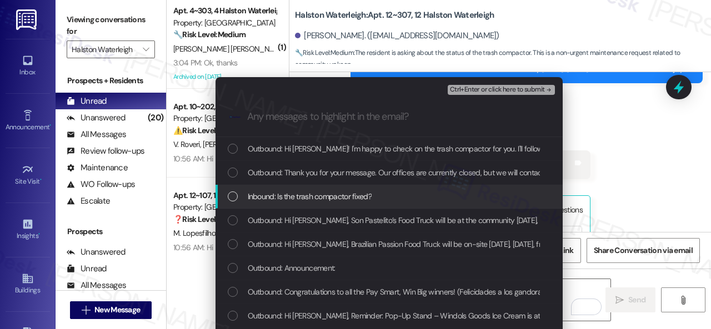
click at [318, 197] on span "Inbound: Is the trash compactor fixed?" at bounding box center [310, 196] width 124 height 12
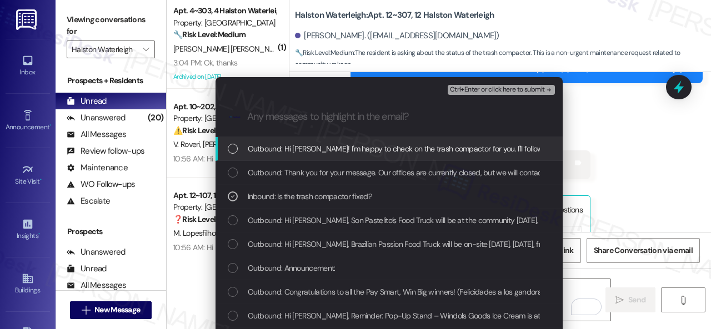
click at [474, 86] on span "Ctrl+Enter or click here to submit" at bounding box center [497, 90] width 95 height 8
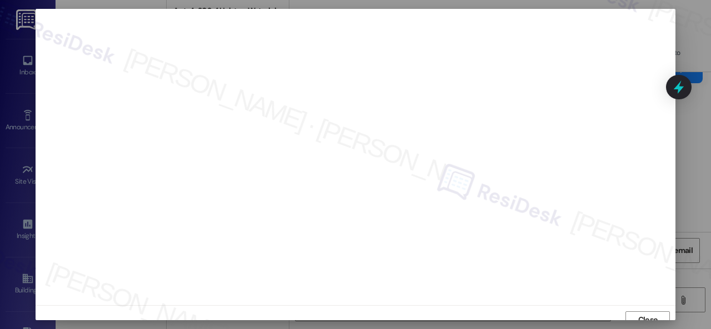
scroll to position [8, 0]
click at [636, 309] on span "Close" at bounding box center [648, 312] width 24 height 12
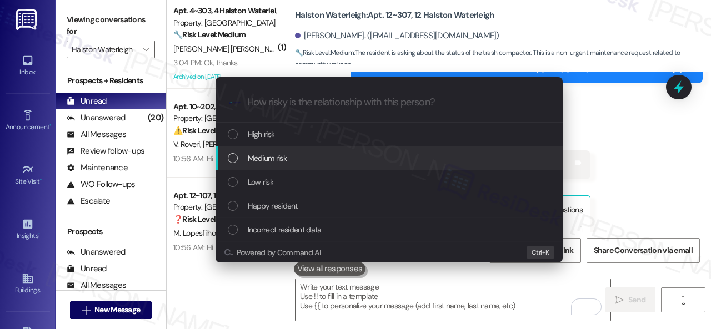
click at [265, 159] on span "Medium risk" at bounding box center [267, 158] width 39 height 12
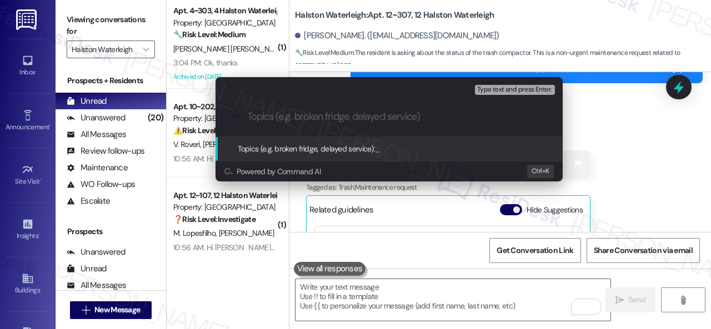
paste input "Is the trash compactor fixed?"
type input "Is the trash compactor fixed?"
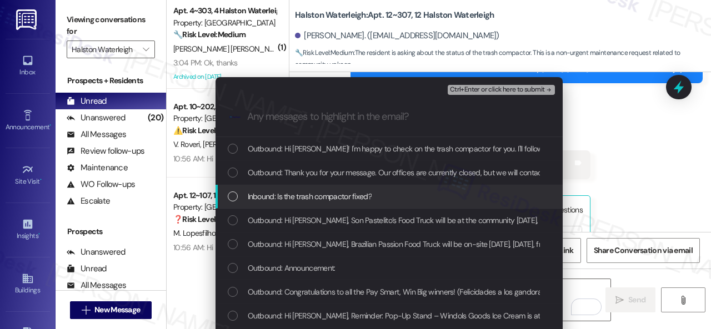
click at [316, 191] on span "Inbound: Is the trash compactor fixed?" at bounding box center [310, 196] width 124 height 12
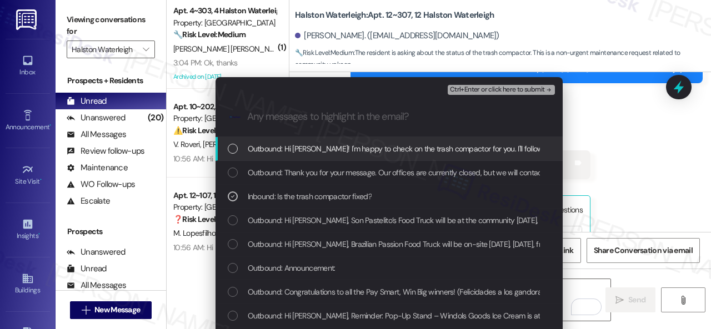
click at [470, 89] on span "Ctrl+Enter or click here to submit" at bounding box center [497, 90] width 95 height 8
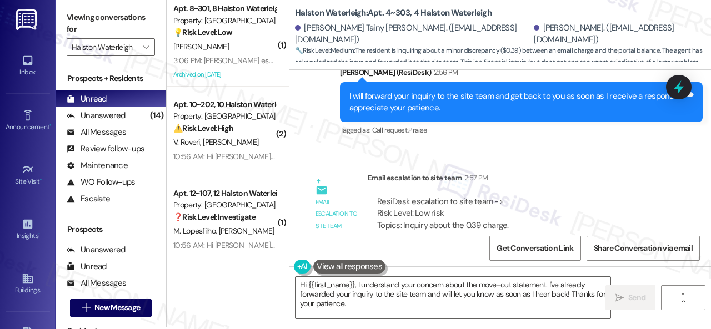
scroll to position [3, 0]
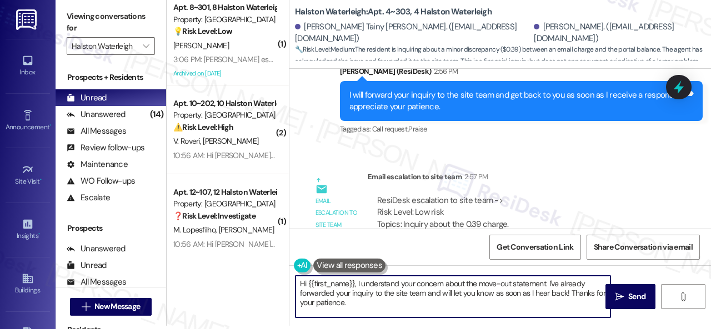
drag, startPoint x: 308, startPoint y: 281, endPoint x: 360, endPoint y: 306, distance: 58.1
click at [356, 305] on textarea "Hi {{first_name}}, I understand your concern about the move-out statement. I've…" at bounding box center [452, 297] width 315 height 42
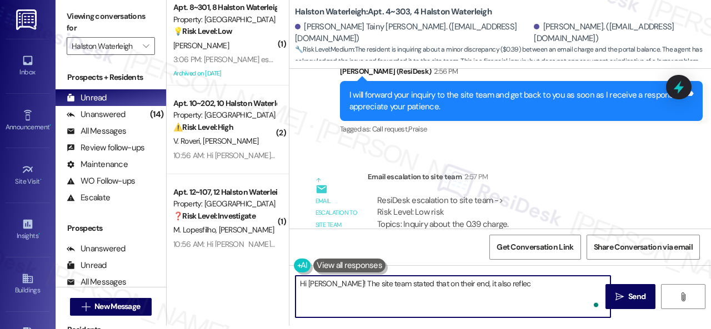
type textarea "Hi Ellen! The site team stated that on their end, it also reflect"
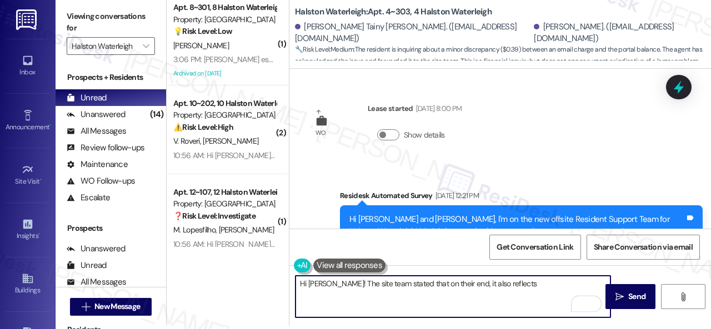
scroll to position [38200, 0]
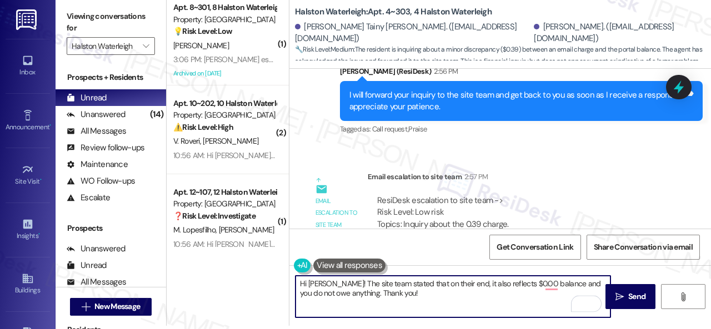
click at [553, 285] on textarea "Hi [PERSON_NAME]! The site team stated that on their end, it also reflects $0.0…" at bounding box center [452, 297] width 315 height 42
click at [435, 293] on textarea "Hi [PERSON_NAME]! The site team stated that on their end, it also reflects $0.0…" at bounding box center [452, 297] width 315 height 42
type textarea "Hi [PERSON_NAME]! The site team stated that on their end, it also reflects $0.0…"
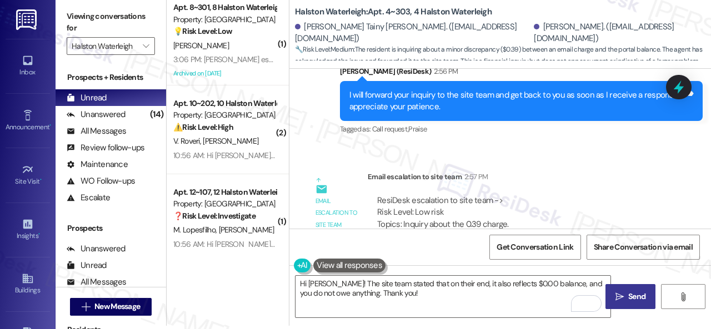
click at [628, 294] on span "Send" at bounding box center [636, 297] width 17 height 12
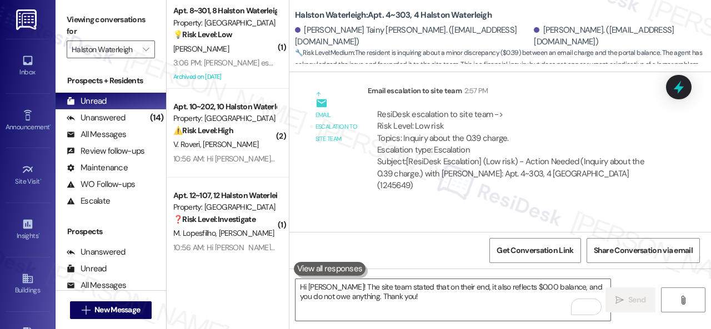
scroll to position [38290, 0]
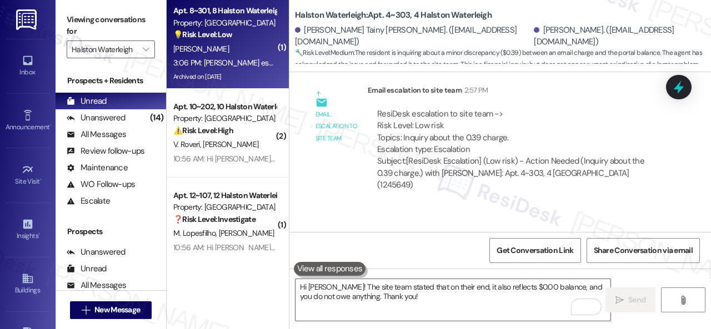
click at [239, 49] on div "[PERSON_NAME]" at bounding box center [224, 49] width 105 height 14
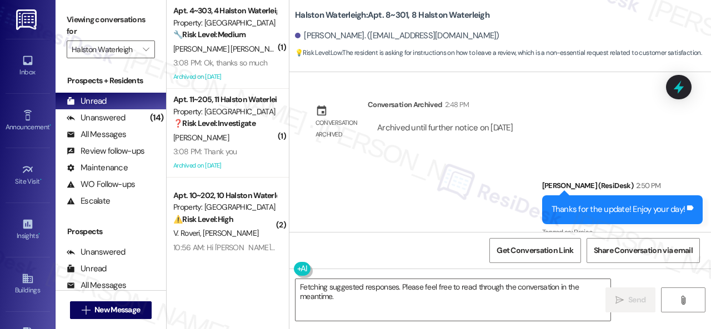
scroll to position [24096, 0]
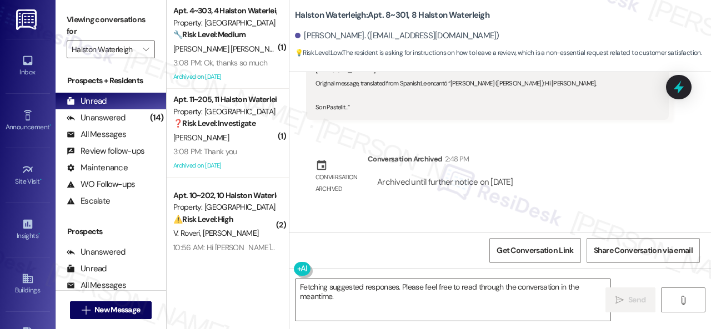
click at [322, 246] on div "Get Conversation Link Share Conversation via email" at bounding box center [499, 250] width 421 height 37
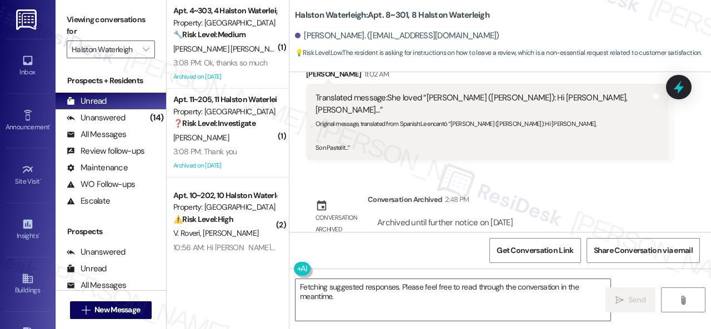
scroll to position [24040, 0]
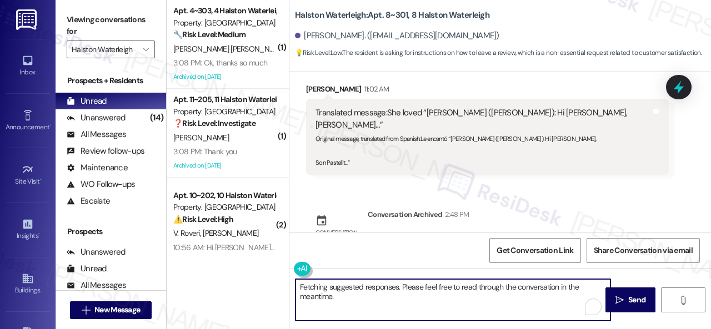
drag, startPoint x: 274, startPoint y: 293, endPoint x: 215, endPoint y: 279, distance: 59.8
click at [215, 279] on div "( 1 ) Apt. 4~303, 4 Halston Waterleigh Property: Halston Waterleigh 🔧 Risk Leve…" at bounding box center [439, 164] width 544 height 329
paste textarea "Thanks for updating us on your payment plan! We appreciate you letting us know.…"
drag, startPoint x: 300, startPoint y: 288, endPoint x: 445, endPoint y: 288, distance: 145.5
click at [445, 288] on textarea "Thanks for updating us on your payment plan! We appreciate you letting us know.…" at bounding box center [452, 300] width 315 height 42
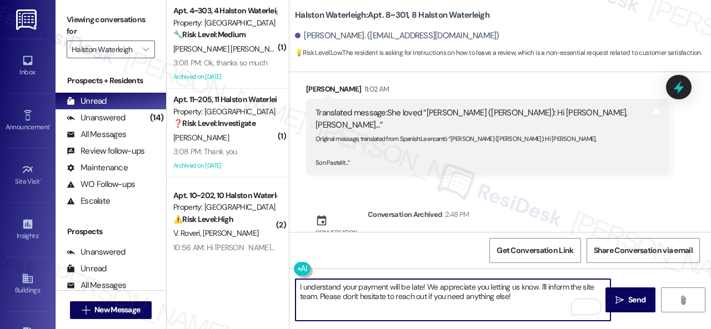
type textarea "I understand your payment will be late! We appreciate you letting us know. I'll…"
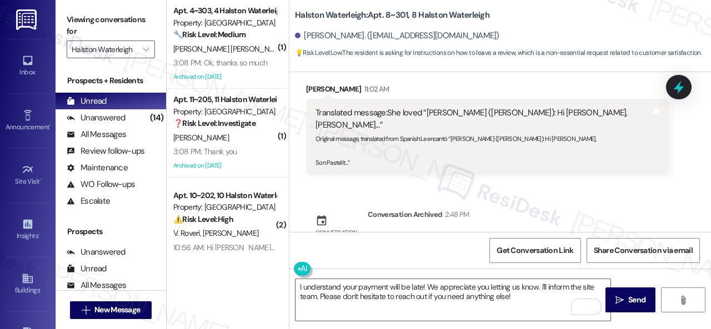
click at [446, 238] on div "Get Conversation Link Share Conversation via email" at bounding box center [499, 250] width 421 height 37
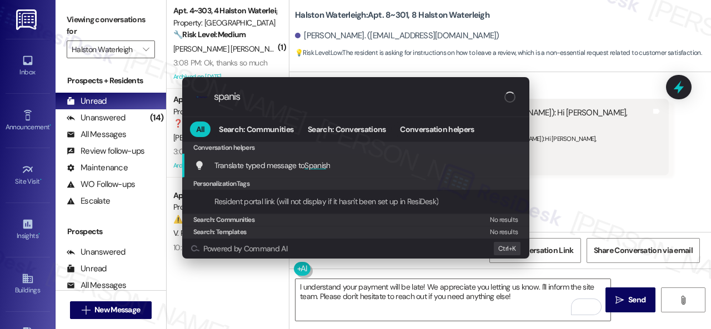
type input "spanish"
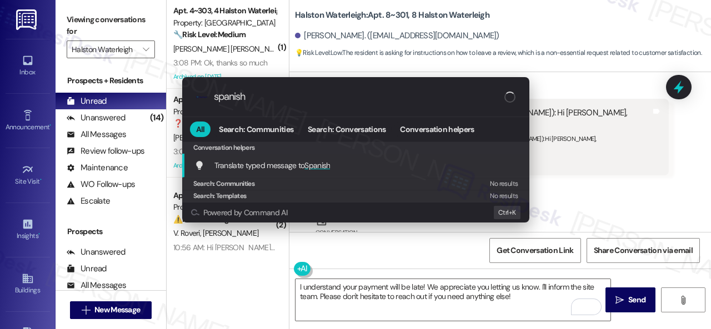
click at [305, 167] on span "Translate typed message to Spanish" at bounding box center [272, 165] width 116 height 10
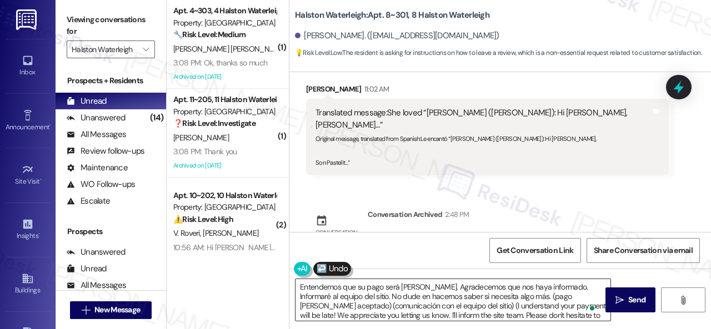
type textarea "Entendemos que su pago será [PERSON_NAME]. Agradecemos que nos haya informado. …"
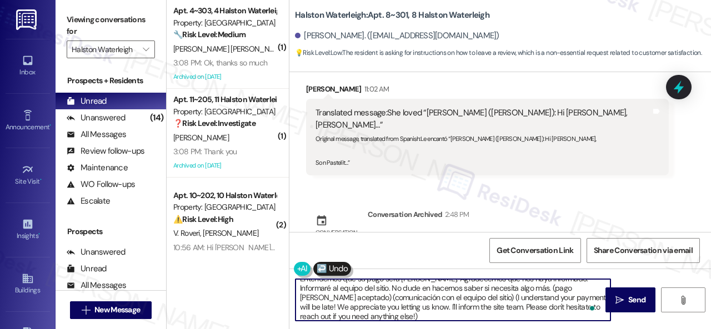
scroll to position [12, 0]
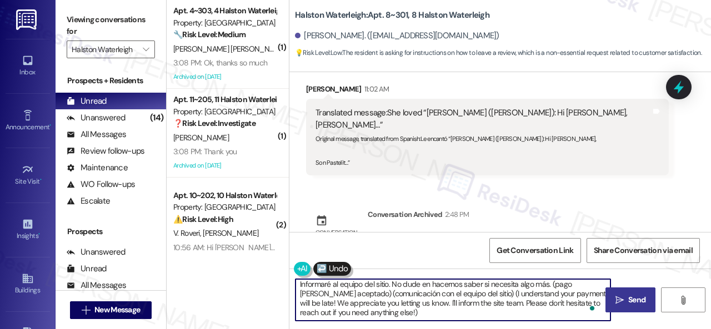
click at [619, 298] on icon "" at bounding box center [619, 300] width 8 height 9
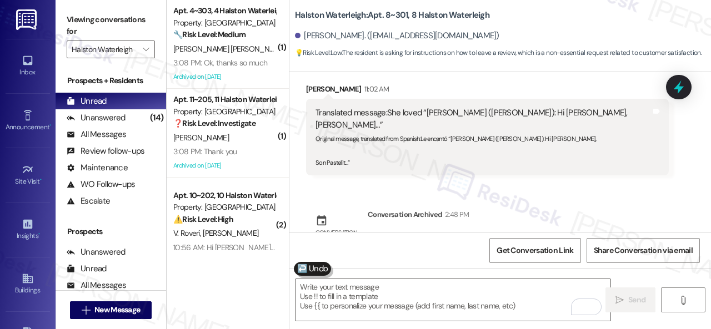
scroll to position [24317, 0]
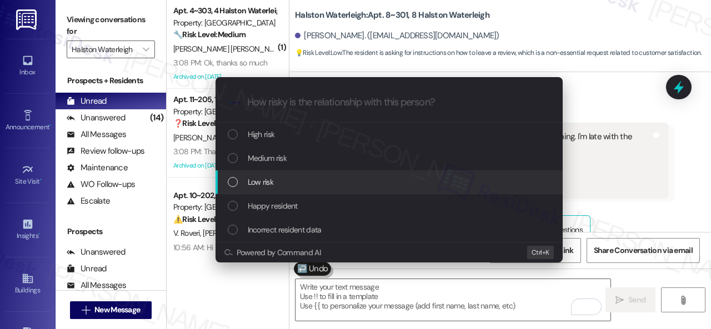
click at [264, 185] on span "Low risk" at bounding box center [261, 182] width 26 height 12
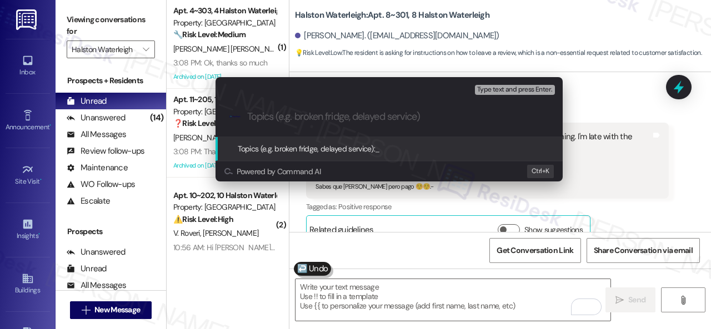
paste input "Late payment notice."
type input "Late payment notice."
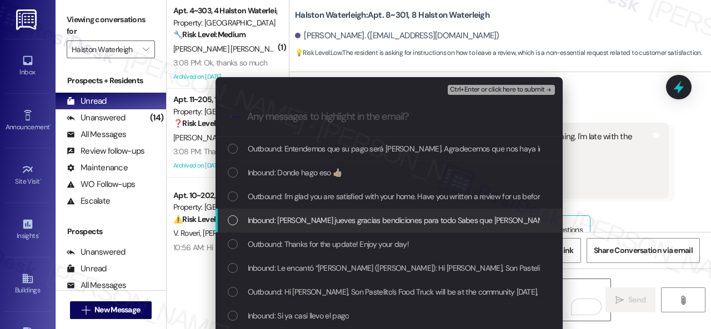
click at [326, 219] on span "Inbound: [PERSON_NAME] jueves gracias bendiciones para todo Sabes que [PERSON_N…" at bounding box center [459, 220] width 423 height 12
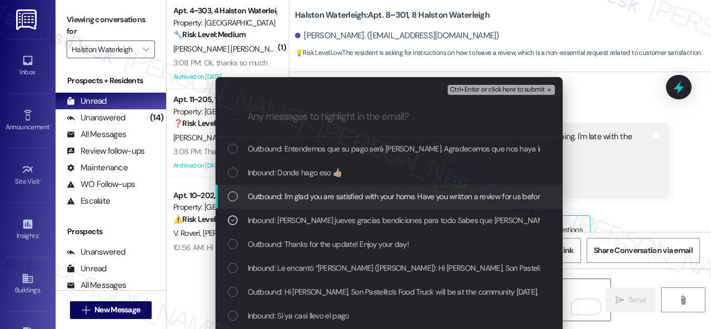
click at [475, 86] on span "Ctrl+Enter or click here to submit" at bounding box center [497, 90] width 95 height 8
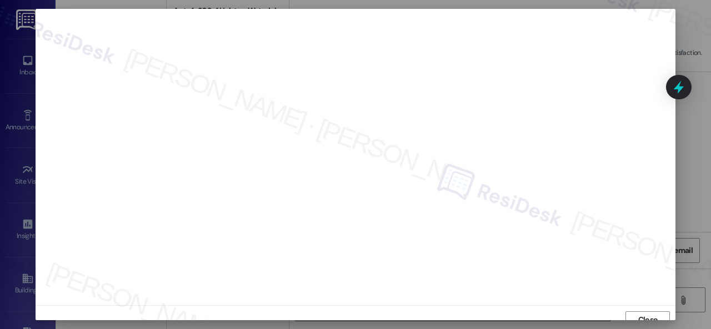
scroll to position [8, 0]
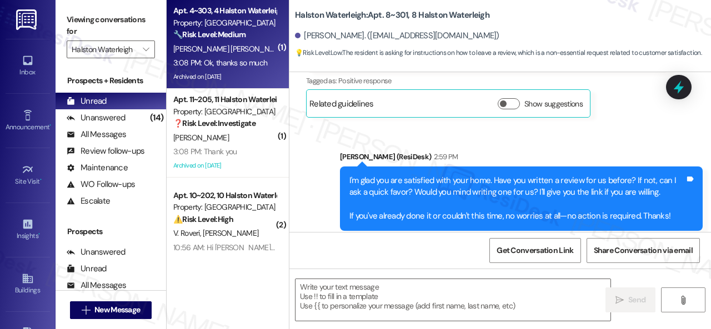
click at [239, 56] on div "3:08 PM: Ok, thanks so much 3:08 PM: Ok, thanks so much" at bounding box center [224, 63] width 105 height 14
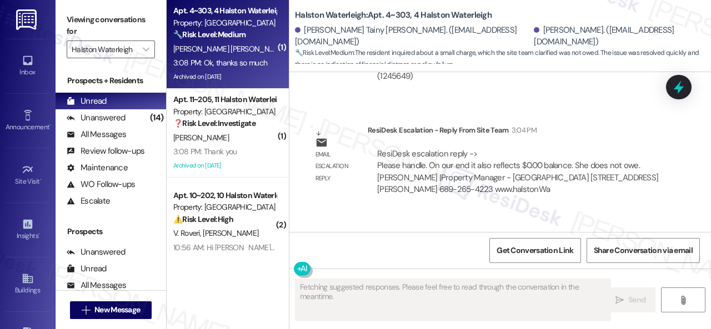
scroll to position [38399, 0]
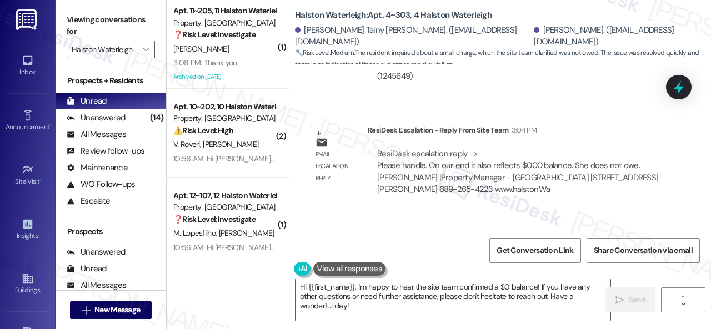
click at [217, 268] on div "( 1 ) Apt. 11~205, 11 Halston Waterleigh Property: Halston Waterleigh ❓ Risk Le…" at bounding box center [439, 164] width 544 height 329
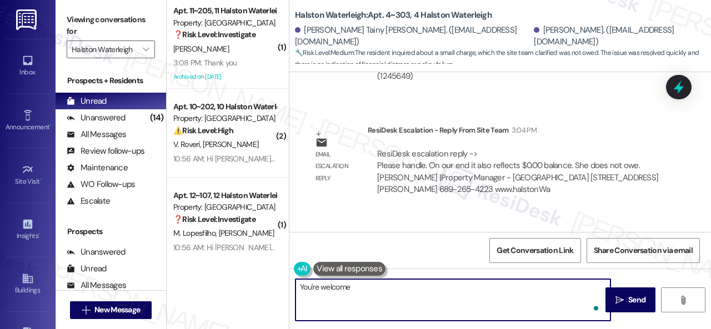
type textarea "You're welcome!"
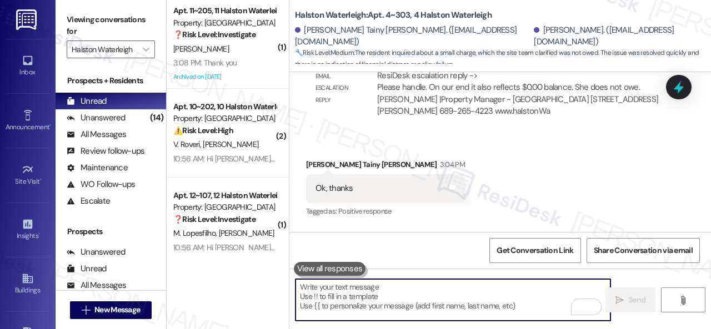
scroll to position [3, 0]
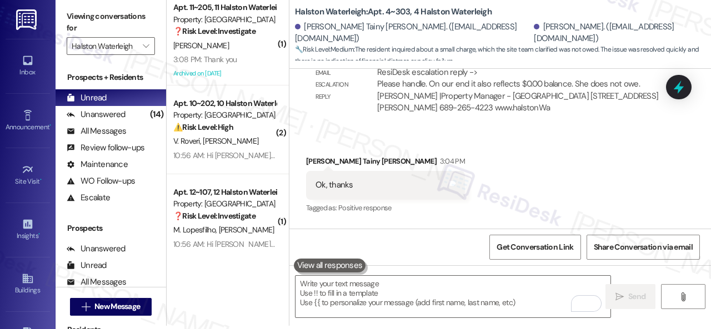
drag, startPoint x: 677, startPoint y: 204, endPoint x: 620, endPoint y: 207, distance: 57.3
copy div "You're welcome! Tags and notes"
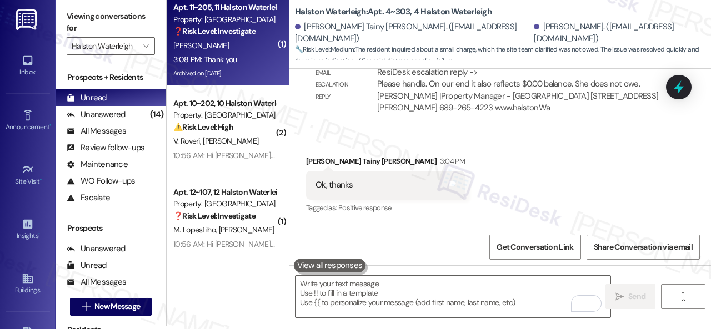
click at [229, 49] on div "S. Rivera" at bounding box center [224, 46] width 105 height 14
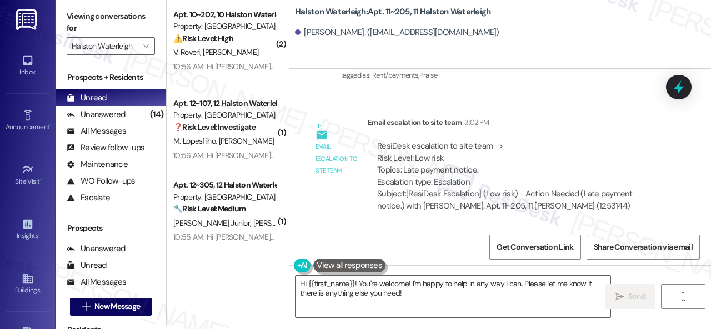
scroll to position [37650, 0]
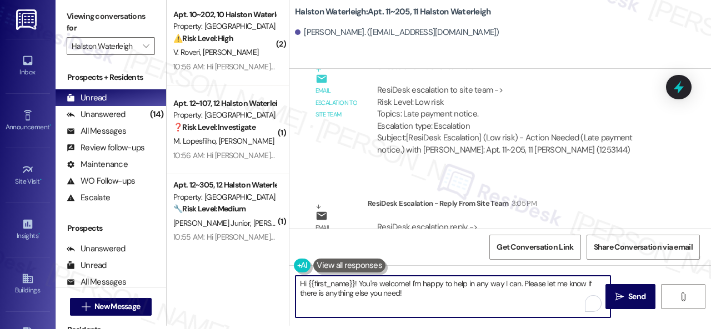
drag, startPoint x: 413, startPoint y: 296, endPoint x: 461, endPoint y: 294, distance: 48.4
click at [237, 275] on div "( 2 ) Apt. 10~202, 10 Halston Waterleigh Property: Halston Waterleigh ⚠️ Risk L…" at bounding box center [439, 161] width 544 height 329
paste textarea "You're welcome!"
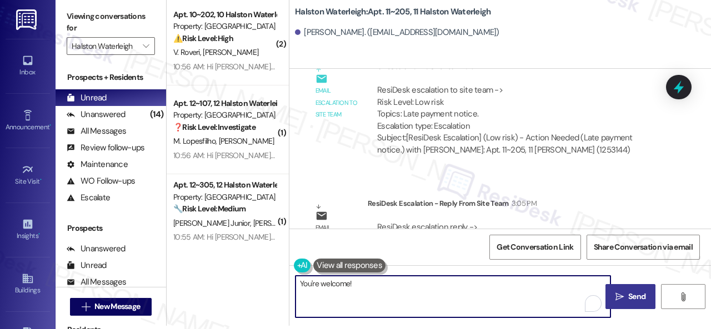
type textarea "You're welcome!"
click at [615, 294] on icon "" at bounding box center [619, 297] width 8 height 9
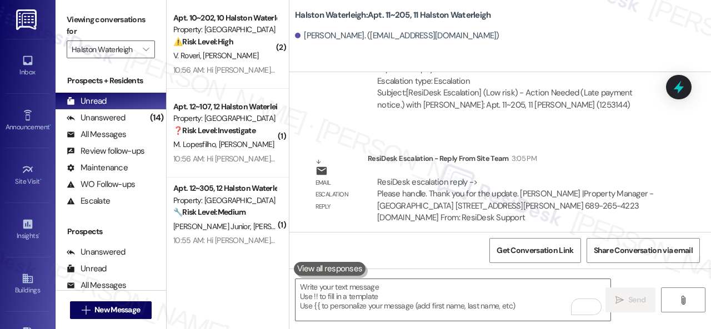
scroll to position [37727, 0]
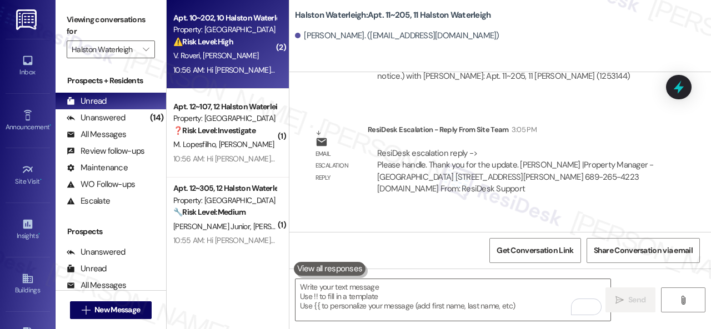
click at [243, 67] on div "10:56 AM: Hi Lea and Vagner, Son Pastelito’s Food Truck will be at the communit…" at bounding box center [408, 70] width 470 height 10
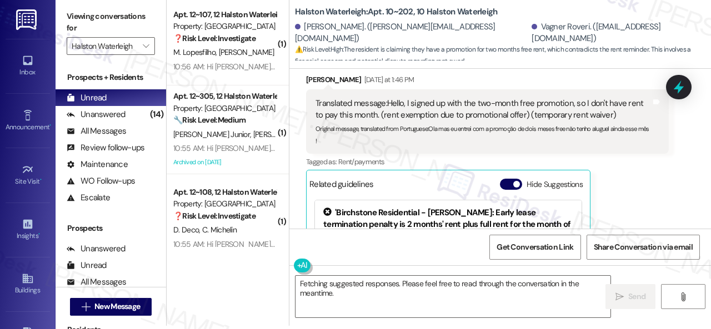
scroll to position [1643, 0]
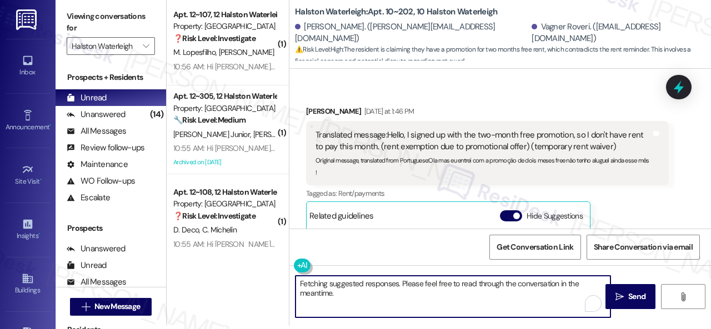
drag, startPoint x: 350, startPoint y: 293, endPoint x: 189, endPoint y: 258, distance: 164.2
click at [189, 258] on div "( 1 ) Apt. 12~107, 12 Halston Waterleigh Property: Halston Waterleigh ❓ Risk Le…" at bounding box center [439, 161] width 544 height 329
type textarea "Thank you for the clarification, Lea. Enjoy your day!"
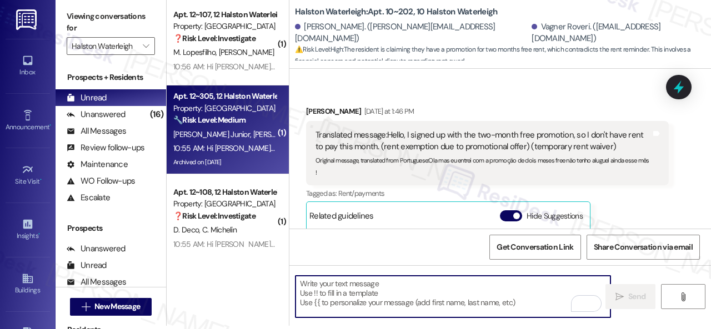
scroll to position [1846, 0]
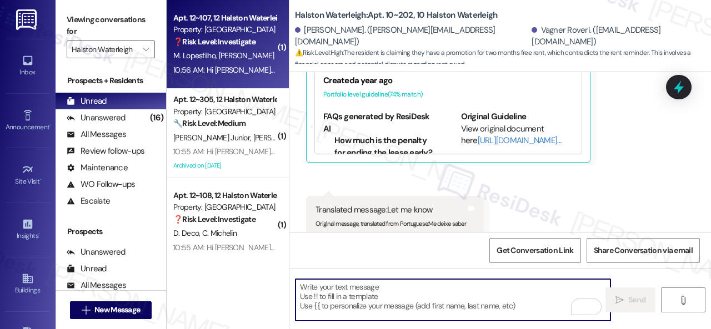
click at [264, 55] on div "M. Lopesfilho H. Costa" at bounding box center [224, 56] width 105 height 14
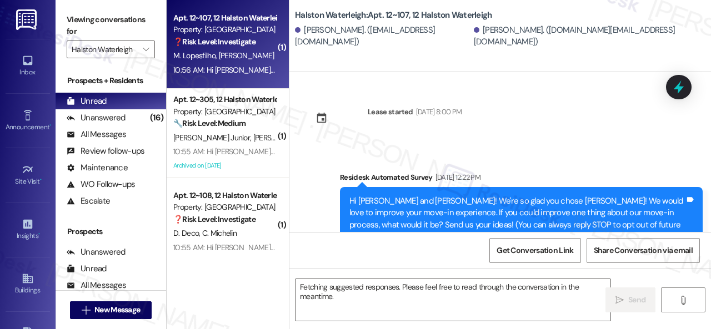
scroll to position [10227, 0]
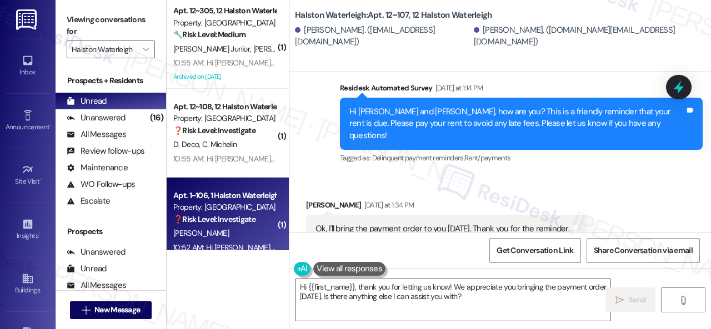
drag, startPoint x: 293, startPoint y: 263, endPoint x: 185, endPoint y: 228, distance: 113.6
click at [215, 237] on div "( 1 ) Apt. 12~305, 12 Halston Waterleigh Property: Halston Waterleigh 🔧 Risk Le…" at bounding box center [439, 164] width 544 height 329
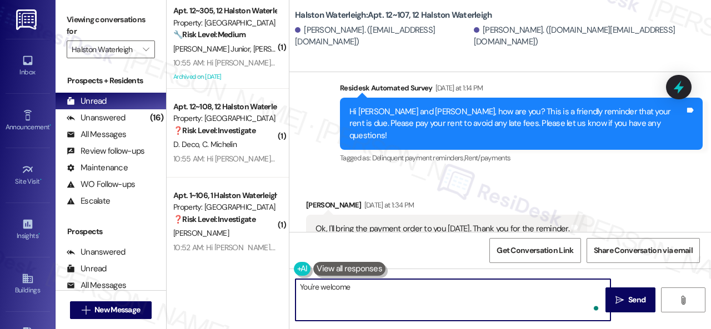
type textarea "You're welcome!"
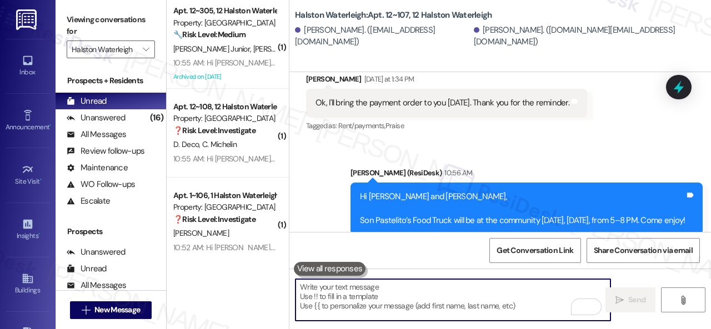
scroll to position [10434, 0]
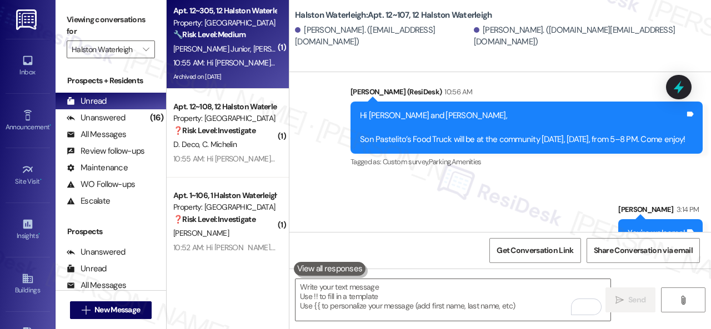
click at [248, 47] on div "J. Junior M. Branco" at bounding box center [224, 49] width 105 height 14
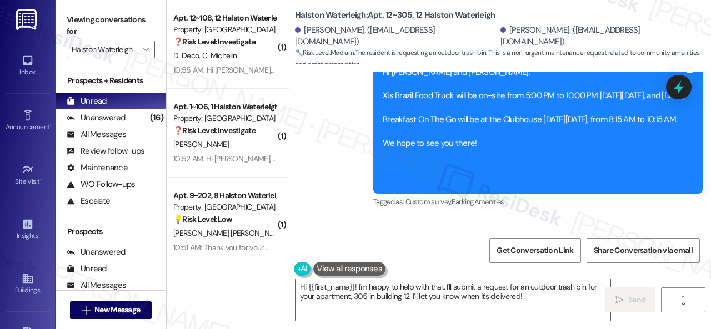
scroll to position [15047, 0]
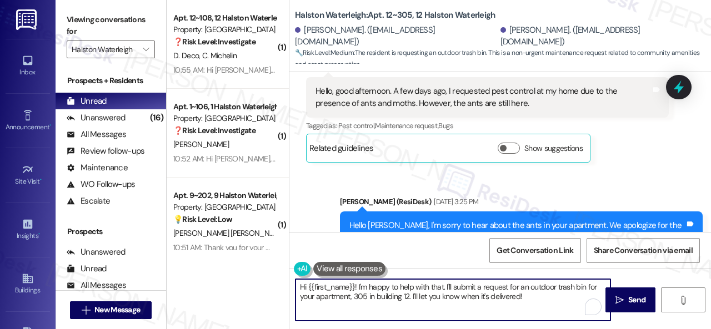
drag, startPoint x: 308, startPoint y: 287, endPoint x: 545, endPoint y: 293, distance: 237.1
click at [551, 301] on textarea "Hi {{first_name}}! I'm happy to help with that. I'll submit a request for an ou…" at bounding box center [452, 300] width 315 height 42
type textarea "Hi Maria! I'm sorry to hear your trash bin hasn't been given to you yet. Thank …"
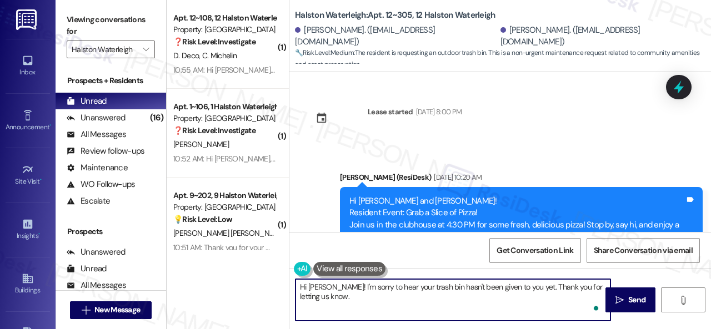
scroll to position [15047, 0]
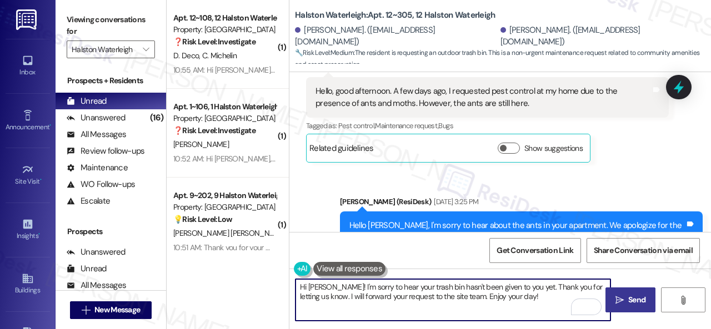
type textarea "Hi [PERSON_NAME]! I'm sorry to hear your trash bin hasn't been given to you yet…"
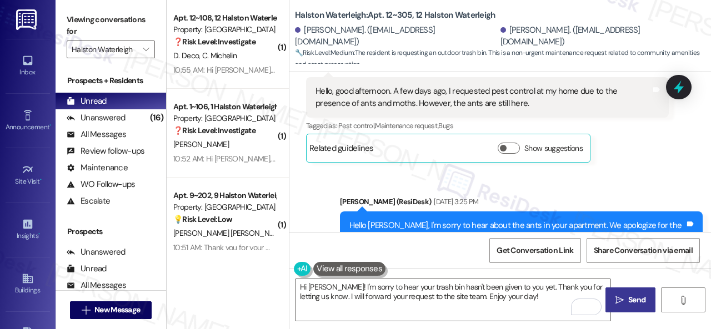
click at [620, 303] on span " Send" at bounding box center [630, 300] width 35 height 12
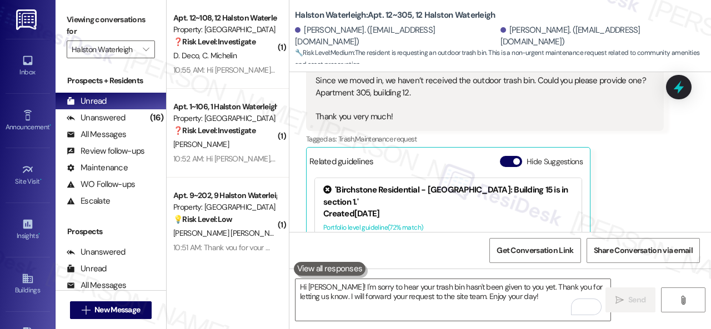
scroll to position [19523, 0]
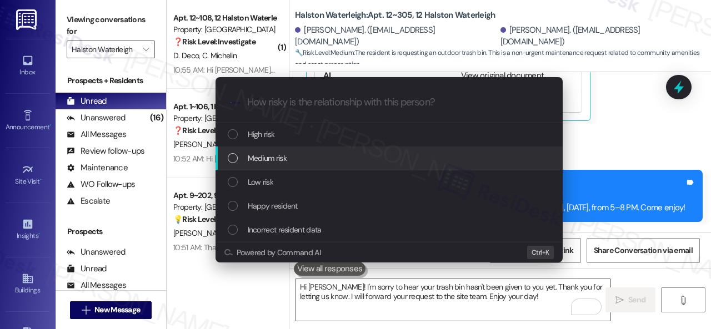
click at [263, 156] on span "Medium risk" at bounding box center [267, 158] width 39 height 12
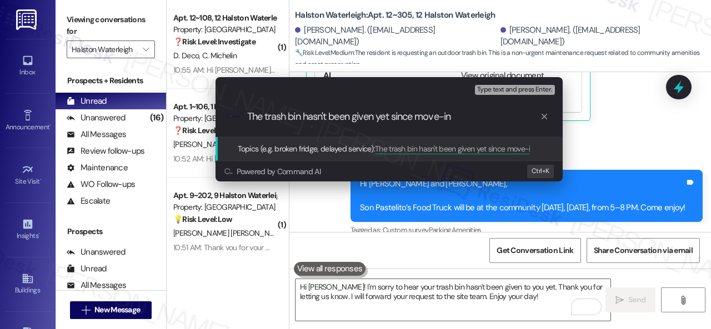
type input "The trash bin hasn't been given yet since move-in."
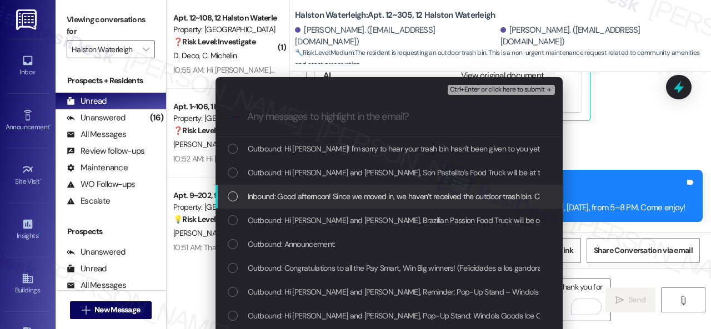
click at [469, 198] on span "Inbound: Good afternoon! Since we moved in, we haven’t received the outdoor tra…" at bounding box center [522, 196] width 549 height 12
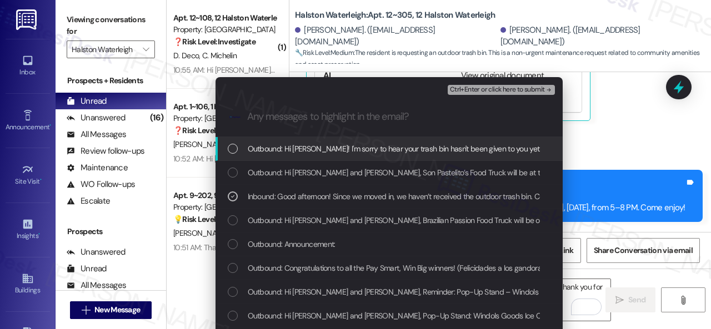
click at [491, 86] on span "Ctrl+Enter or click here to submit" at bounding box center [497, 90] width 95 height 8
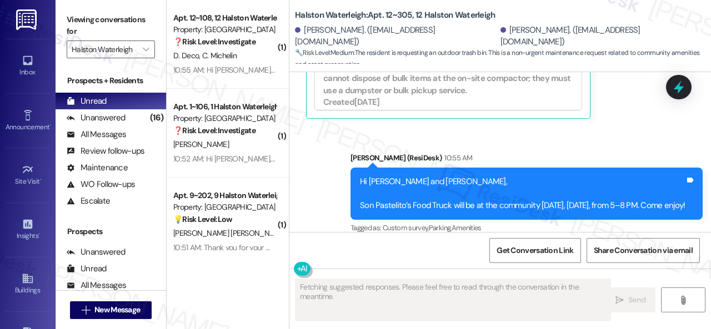
scroll to position [19539, 0]
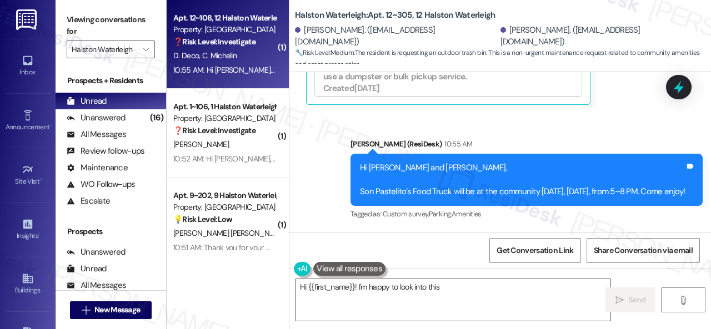
type textarea "Hi {{first_name}}! I'm happy to look into this"
click at [255, 56] on div "D. Deco C. Michelin" at bounding box center [224, 56] width 105 height 14
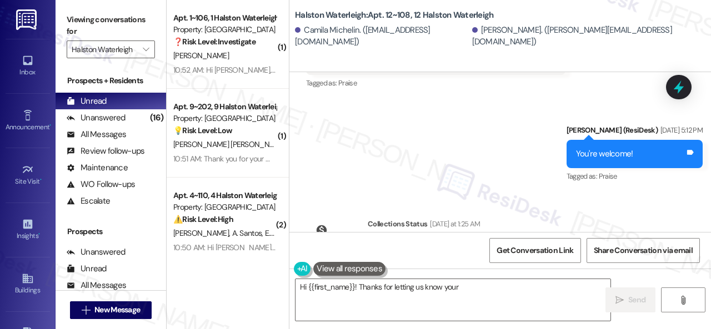
scroll to position [27306, 0]
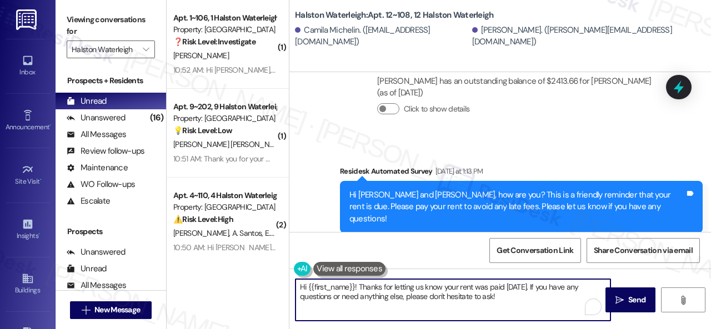
drag, startPoint x: 512, startPoint y: 300, endPoint x: 229, endPoint y: 273, distance: 284.0
click at [230, 277] on div "( 1 ) Apt. 1~106, 1 Halston Waterleigh Property: Halston Waterleigh ❓ Risk Leve…" at bounding box center [439, 164] width 544 height 329
paste textarea "Thanks for the update! I'm happy to hear you've already taken care of the rent.…"
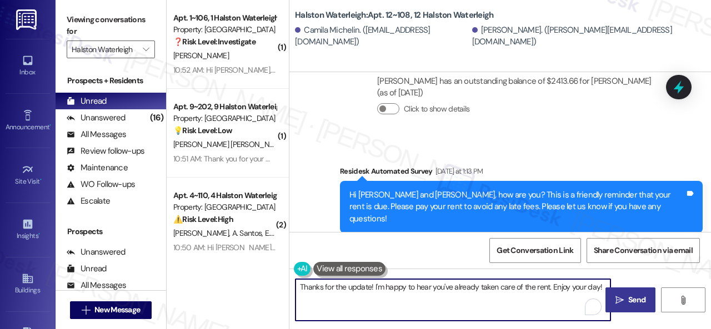
type textarea "Thanks for the update! I'm happy to hear you've already taken care of the rent.…"
click at [628, 302] on span "Send" at bounding box center [636, 300] width 17 height 12
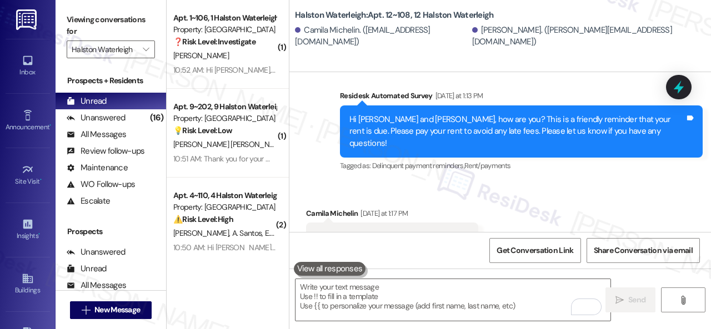
scroll to position [27383, 0]
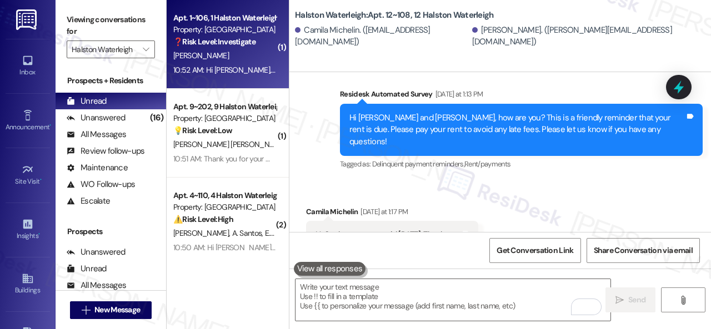
click at [243, 58] on div "[PERSON_NAME]" at bounding box center [224, 56] width 105 height 14
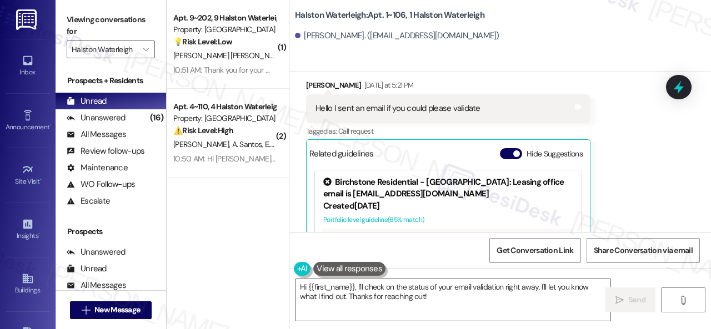
scroll to position [11196, 0]
click at [296, 105] on div "Received via SMS [PERSON_NAME] [DATE] at 5:21 PM Hello I sent an email if you c…" at bounding box center [499, 181] width 421 height 254
click at [479, 304] on textarea "Hi {{first_name}}, I'll check on the status of your email validation right away…" at bounding box center [452, 300] width 315 height 42
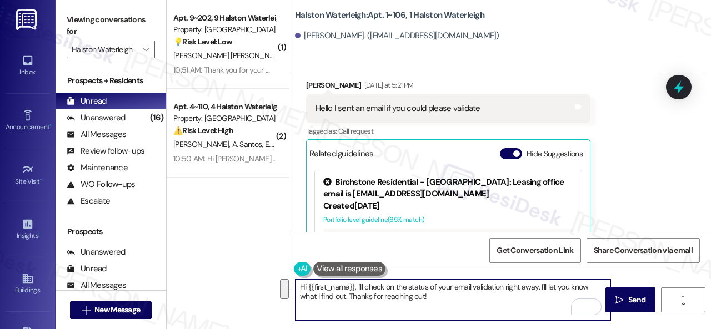
drag, startPoint x: 364, startPoint y: 288, endPoint x: 505, endPoint y: 307, distance: 141.7
click at [505, 307] on textarea "Hi {{first_name}}, I'll check on the status of your email validation right away…" at bounding box center [452, 300] width 315 height 42
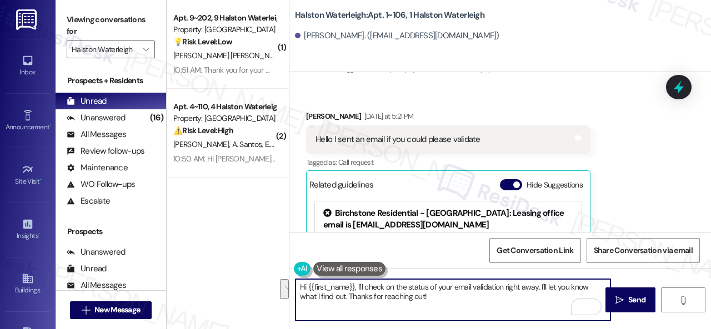
scroll to position [11140, 0]
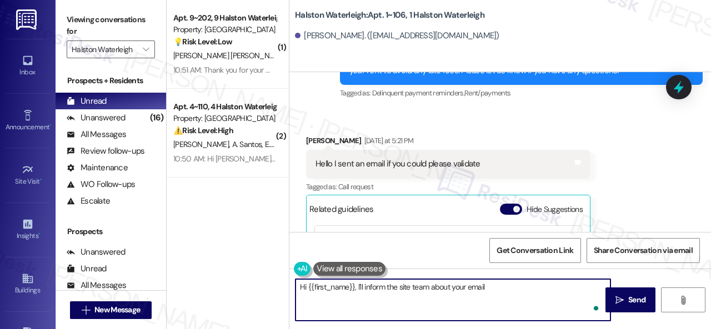
paste textarea "and get back to you as soon as I receive a response. I appreciate your patience."
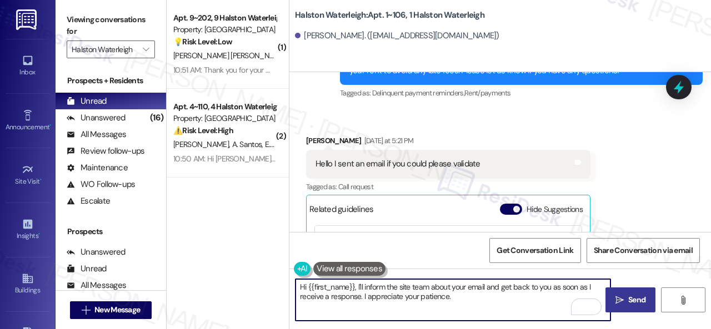
type textarea "Hi {{first_name}}, I'll inform the site team about your email and get back to y…"
click at [635, 306] on button " Send" at bounding box center [630, 300] width 50 height 25
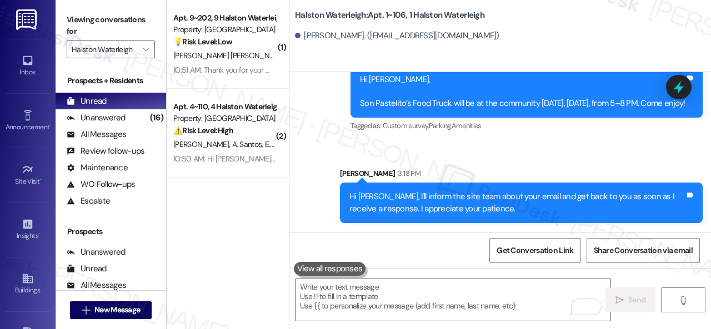
scroll to position [3, 0]
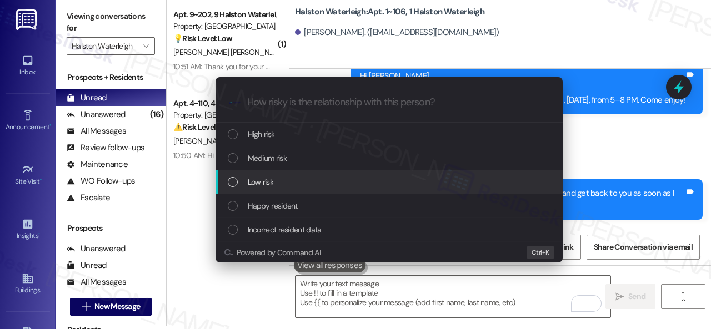
click at [262, 183] on span "Low risk" at bounding box center [261, 182] width 26 height 12
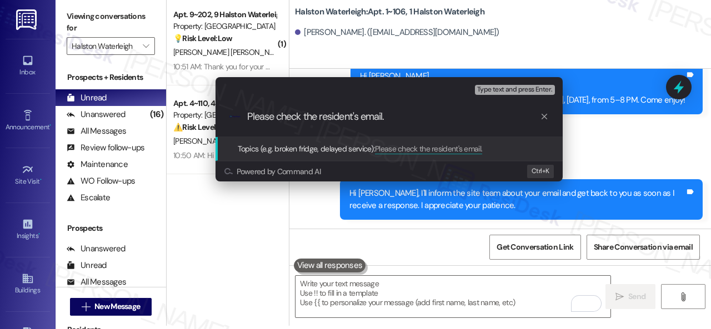
type input "Please check the resident's email."
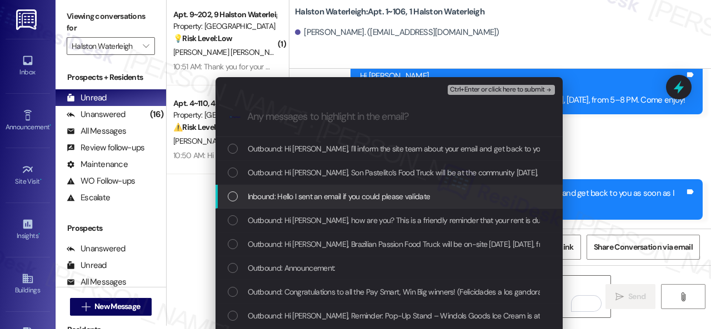
drag, startPoint x: 331, startPoint y: 198, endPoint x: 339, endPoint y: 195, distance: 7.7
click at [333, 197] on span "Inbound: Hello I sent an email if you could please validate" at bounding box center [339, 196] width 183 height 12
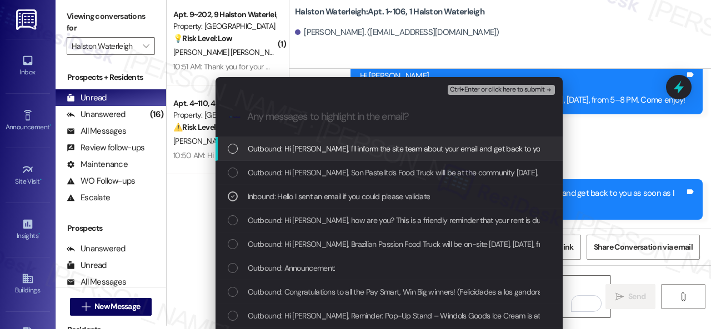
click at [470, 88] on span "Ctrl+Enter or click here to submit" at bounding box center [497, 90] width 95 height 8
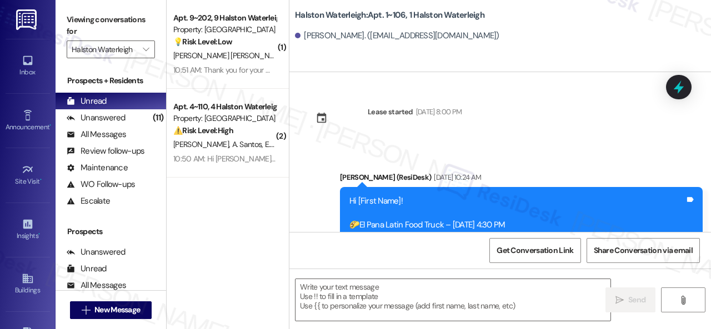
scroll to position [11307, 0]
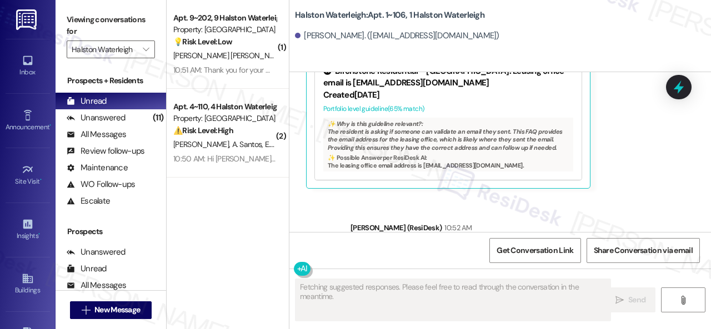
type textarea "Fetching suggested responses. Please feel free to read through the conversation…"
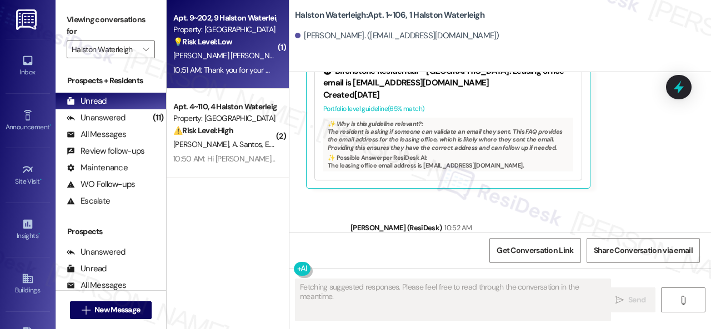
click at [259, 49] on div "[PERSON_NAME] [PERSON_NAME]" at bounding box center [224, 56] width 105 height 14
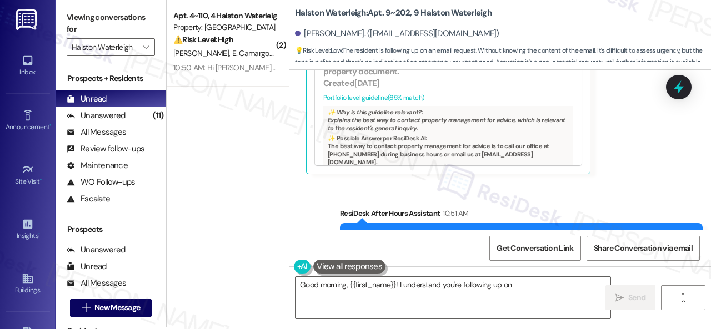
scroll to position [3, 0]
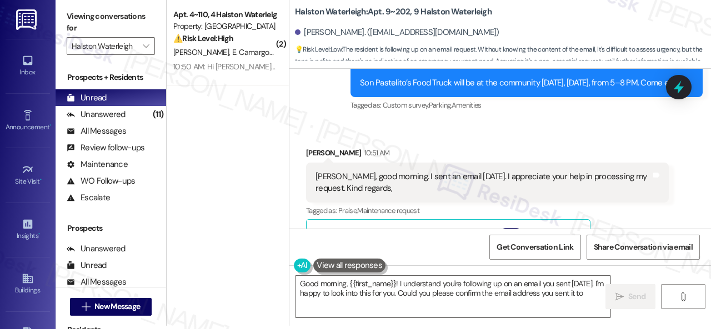
type textarea "Good morning, {{first_name}}! I understand you're following up on an email you …"
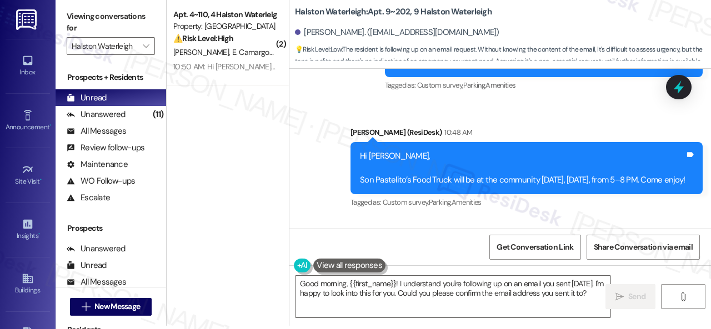
scroll to position [29199, 0]
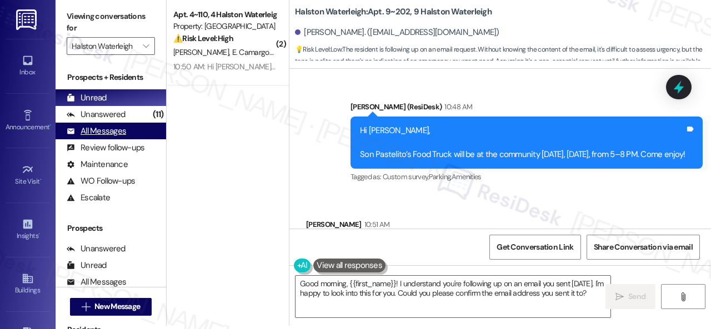
click at [95, 134] on div "All Messages" at bounding box center [96, 131] width 59 height 12
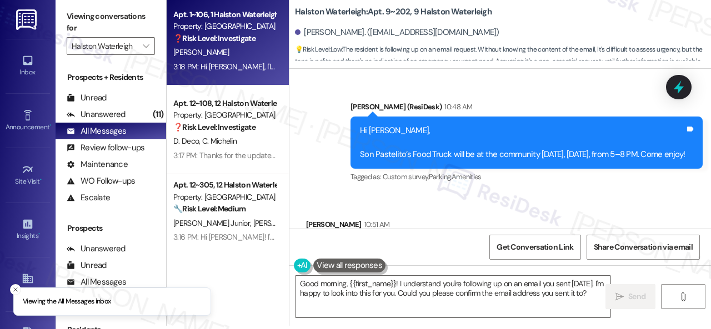
click at [258, 60] on div "3:18 PM: Hi Alexander, I'll inform the site team about your email and get back …" at bounding box center [224, 67] width 105 height 14
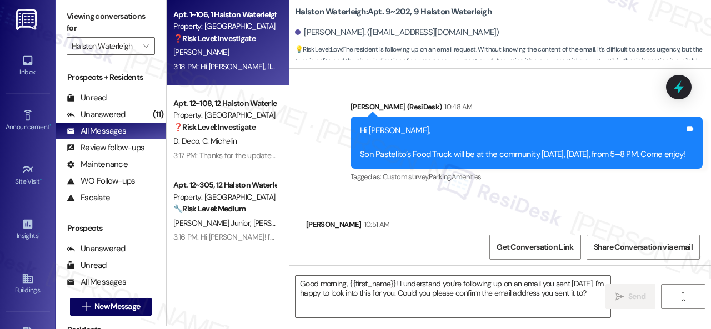
type textarea "Fetching suggested responses. Please feel free to read through the conversation…"
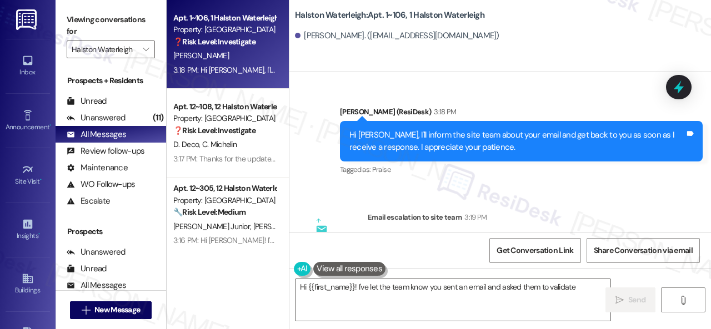
scroll to position [11640, 0]
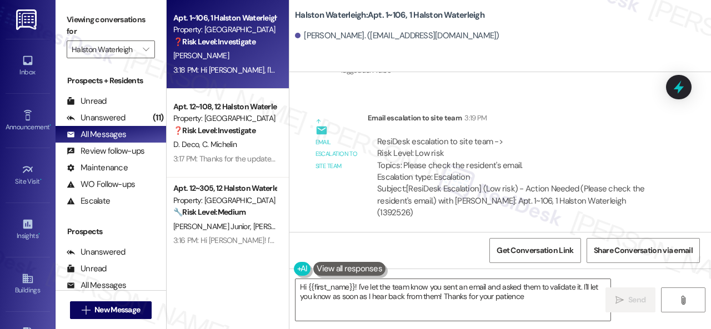
type textarea "Hi {{first_name}}! I've let the team know you sent an email and asked them to v…"
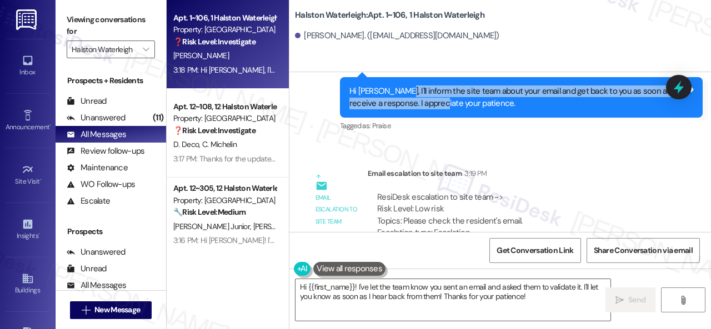
drag, startPoint x: 395, startPoint y: 138, endPoint x: 425, endPoint y: 145, distance: 30.8
click at [425, 109] on div "Hi Alexander, I'll inform the site team about your email and get back to you as…" at bounding box center [516, 98] width 335 height 24
click at [418, 109] on div "Hi Alexander, I'll inform the site team about your email and get back to you as…" at bounding box center [516, 98] width 335 height 24
drag, startPoint x: 393, startPoint y: 139, endPoint x: 482, endPoint y: 153, distance: 90.0
click at [482, 109] on div "Hi Alexander, I'll inform the site team about your email and get back to you as…" at bounding box center [516, 98] width 335 height 24
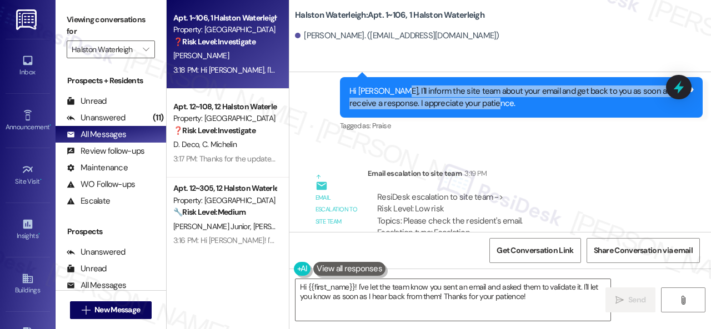
copy div "I'll inform the site team about your email and get back to you as soon as I rec…"
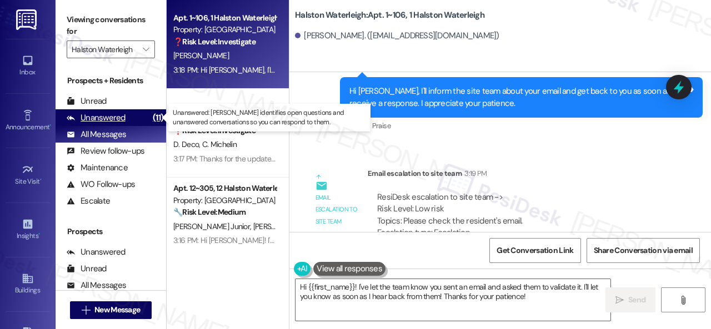
click at [106, 113] on div "Unanswered" at bounding box center [96, 118] width 59 height 12
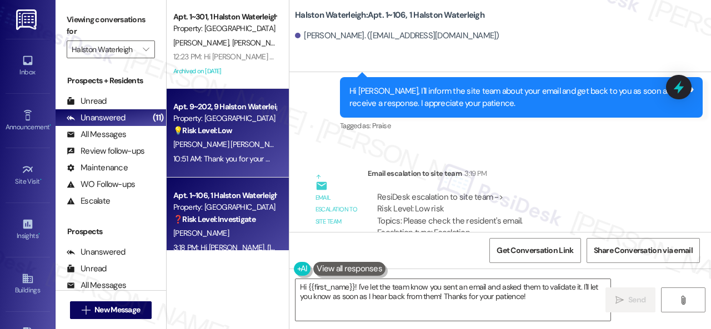
click at [256, 134] on div "💡 Risk Level: Low The resident is following up on an email request. Without kno…" at bounding box center [224, 131] width 103 height 12
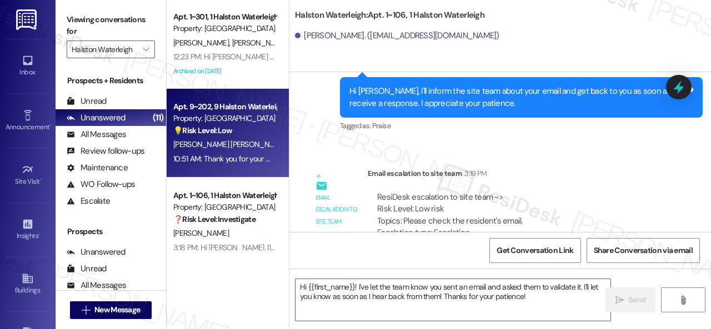
type textarea "Fetching suggested responses. Please feel free to read through the conversation…"
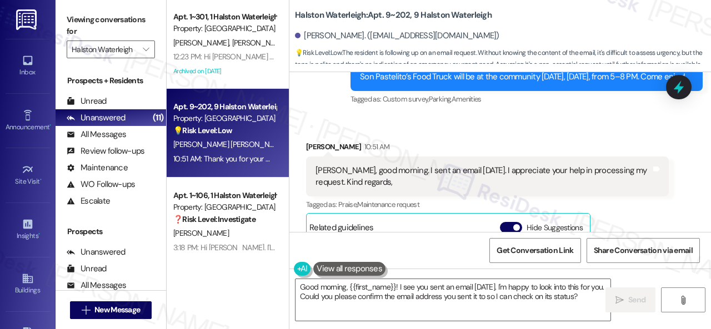
scroll to position [29259, 0]
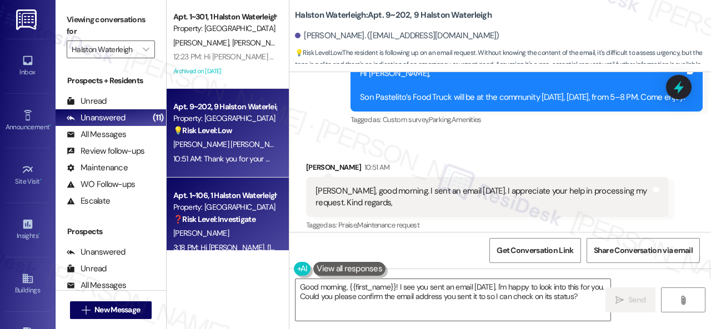
drag, startPoint x: 349, startPoint y: 285, endPoint x: 237, endPoint y: 250, distance: 118.2
click at [232, 270] on div "Apt. 1~301, 1 Halston Waterleigh Property: Halston Waterleigh J. Tortolero M. G…" at bounding box center [439, 164] width 544 height 329
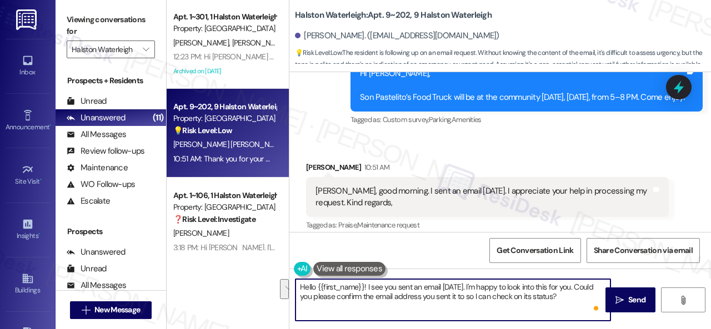
drag, startPoint x: 366, startPoint y: 286, endPoint x: 591, endPoint y: 318, distance: 226.5
click at [591, 318] on textarea "Hello {{first_name}}! I see you sent an email yesterday. I'm happy to look into…" at bounding box center [452, 300] width 315 height 42
paste textarea "'ll inform the site team about your email and get back to you as soon as I rece…"
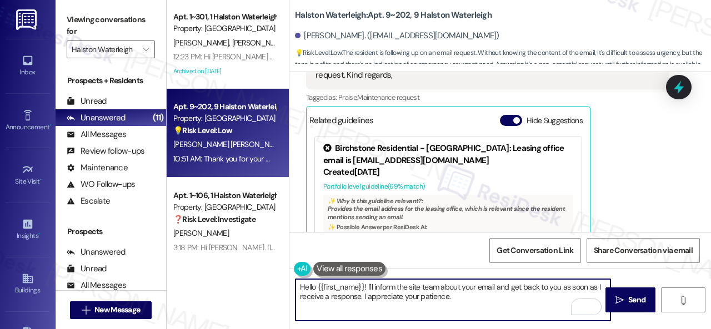
scroll to position [29476, 0]
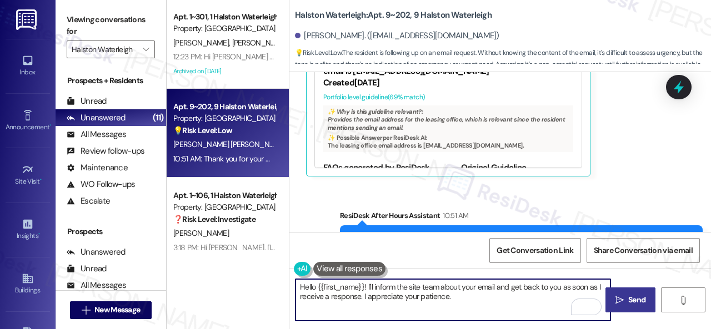
type textarea "Hello {{first_name}}! I'll inform the site team about your email and get back t…"
click at [629, 303] on span "Send" at bounding box center [636, 300] width 17 height 12
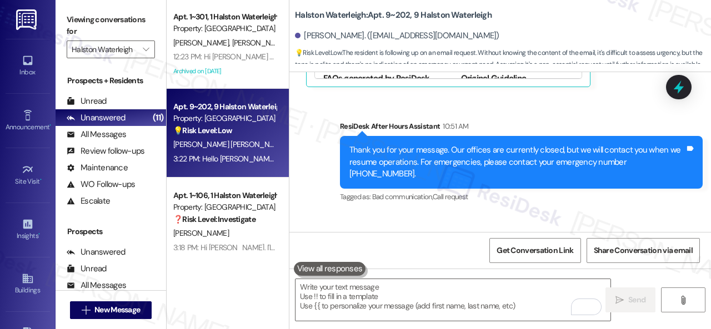
scroll to position [3, 0]
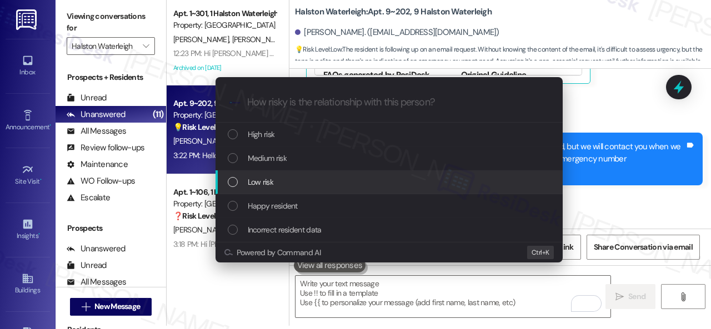
click at [262, 178] on span "Low risk" at bounding box center [261, 182] width 26 height 12
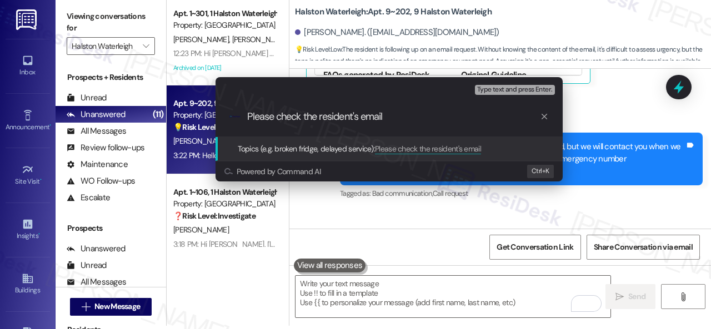
type input "Please check the resident's email."
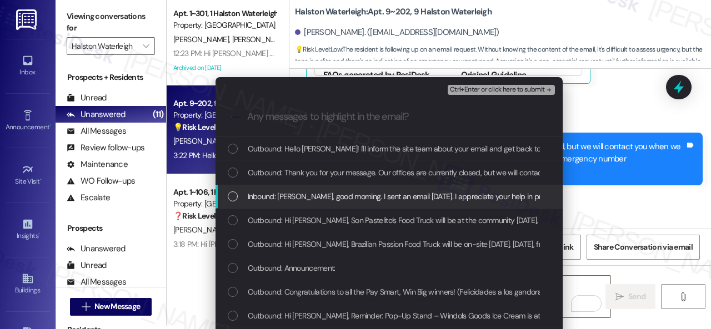
click at [334, 195] on span "Inbound: Sarah, good morning. I sent an email yesterday. I appreciate your help…" at bounding box center [451, 196] width 406 height 12
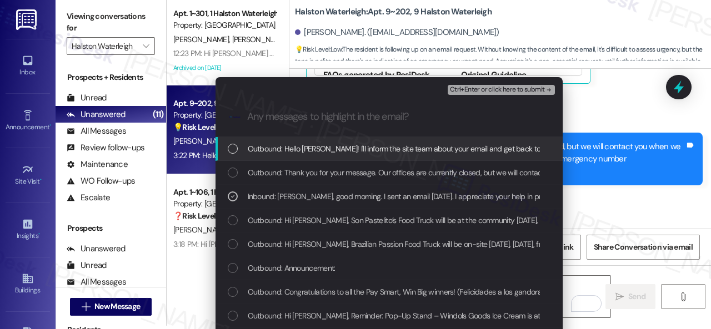
click at [476, 88] on span "Ctrl+Enter or click here to submit" at bounding box center [497, 90] width 95 height 8
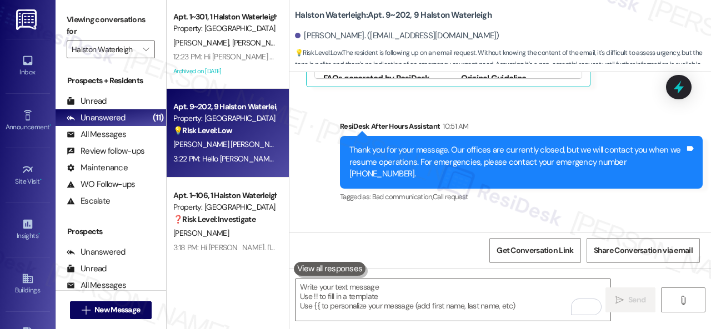
scroll to position [29460, 0]
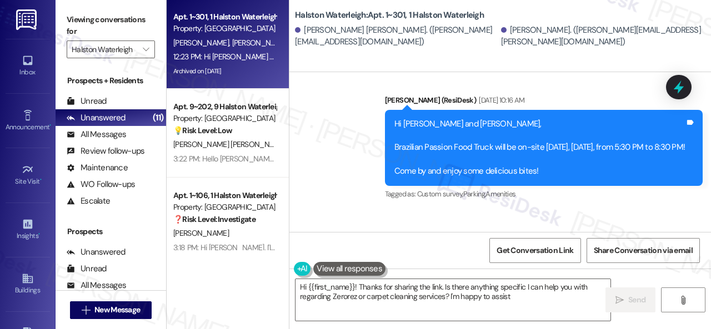
type textarea "Hi {{first_name}}! Thanks for sharing the link. Is there anything specific I ca…"
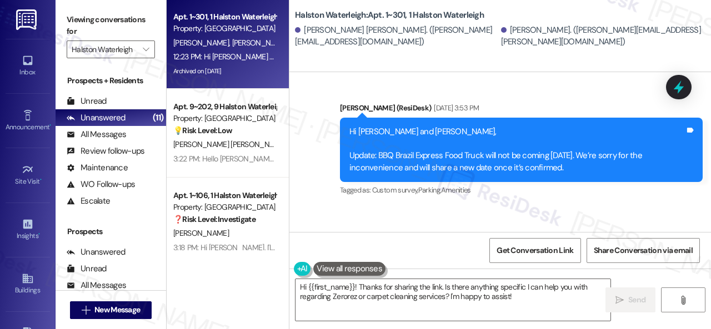
scroll to position [33005, 0]
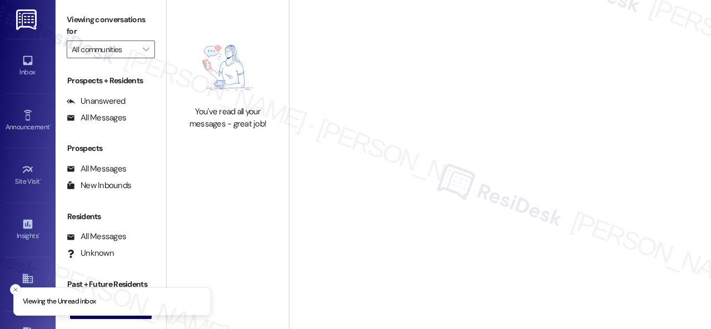
type input "Halston Waterleigh"
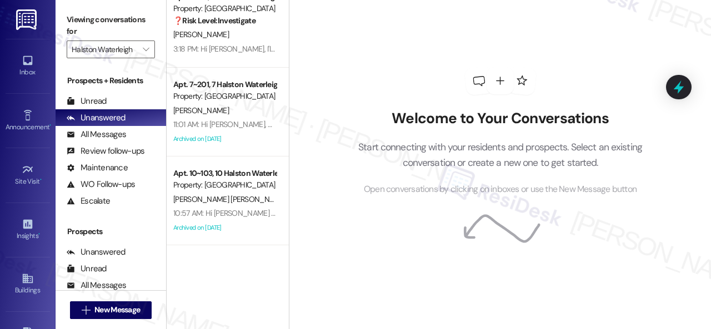
scroll to position [56, 0]
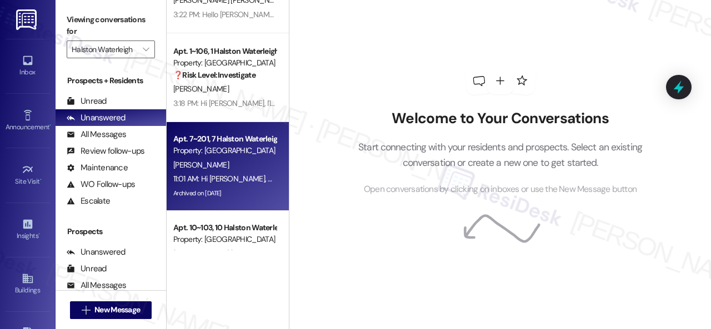
click at [239, 168] on div "[PERSON_NAME]" at bounding box center [224, 165] width 105 height 14
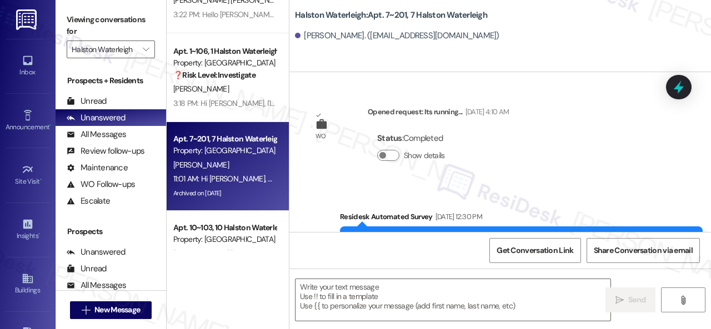
type textarea "Fetching suggested responses. Please feel free to read through the conversation…"
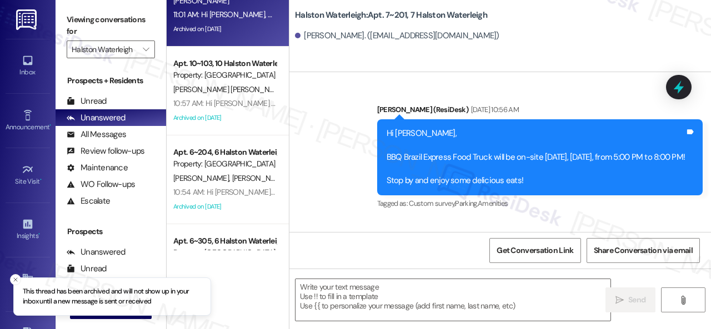
scroll to position [222, 0]
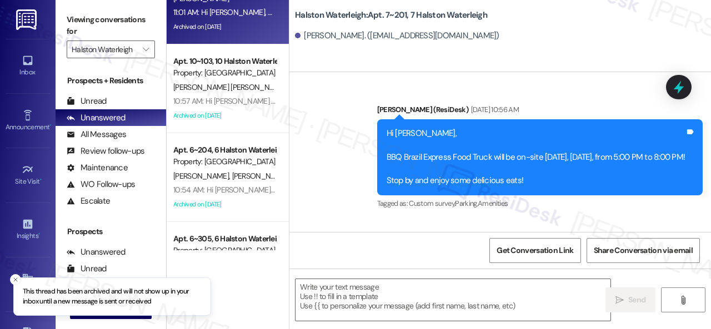
click at [244, 93] on div "Apt. 1~106, 1 Halston Waterleigh Property: Halston Waterleigh ❓ Risk Level: Inv…" at bounding box center [228, 125] width 122 height 250
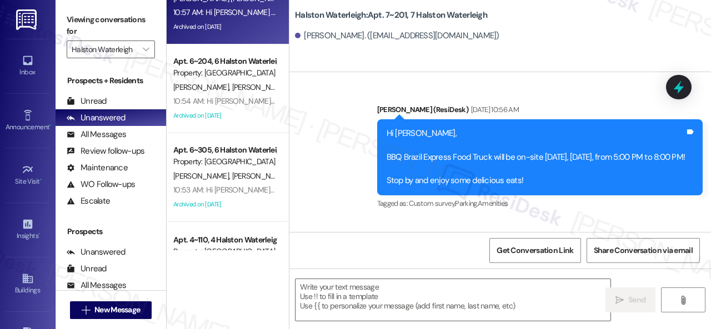
click at [246, 22] on div "Archived on [DATE]" at bounding box center [224, 27] width 105 height 14
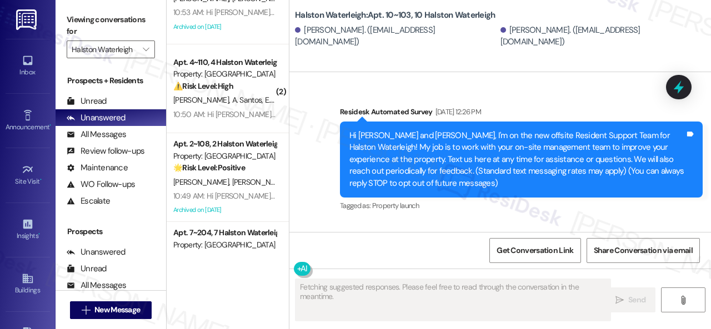
scroll to position [39967, 0]
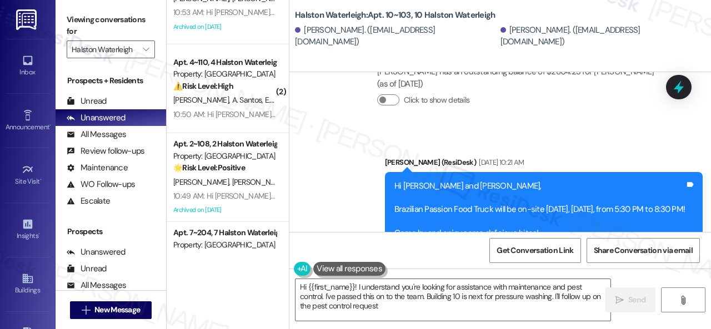
type textarea "Hi {{first_name}}! I understand you're looking for assistance with maintenance …"
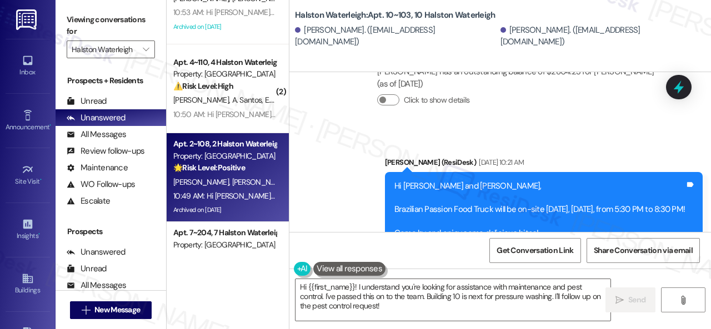
click at [259, 184] on div "[PERSON_NAME] [PERSON_NAME]" at bounding box center [224, 182] width 105 height 14
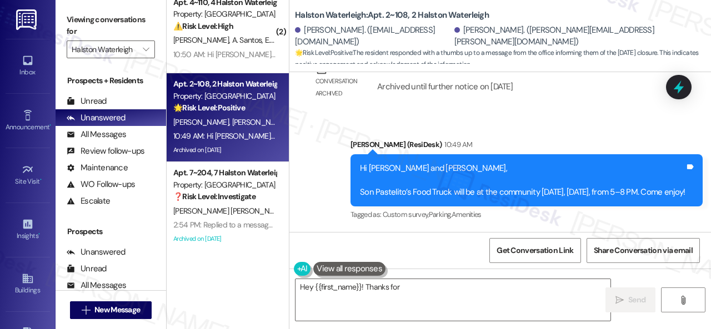
scroll to position [10181, 0]
type textarea "Hey {{first_name}}! Thanks for acknowledging the message. Just let us know if y…"
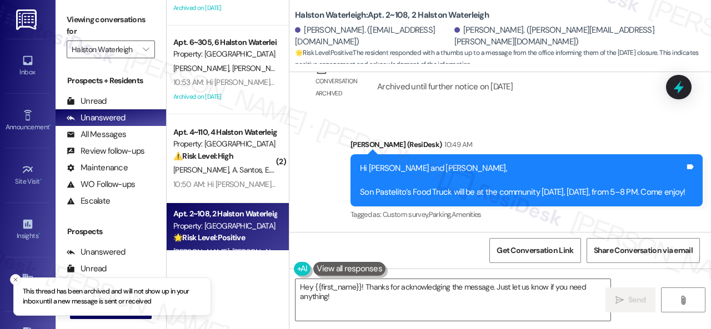
scroll to position [27, 0]
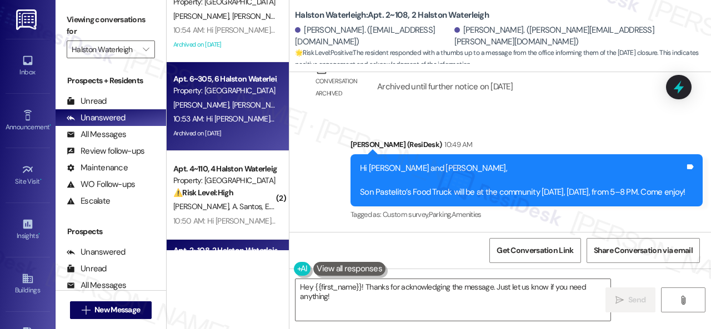
click at [236, 103] on span "[PERSON_NAME]" at bounding box center [260, 105] width 56 height 10
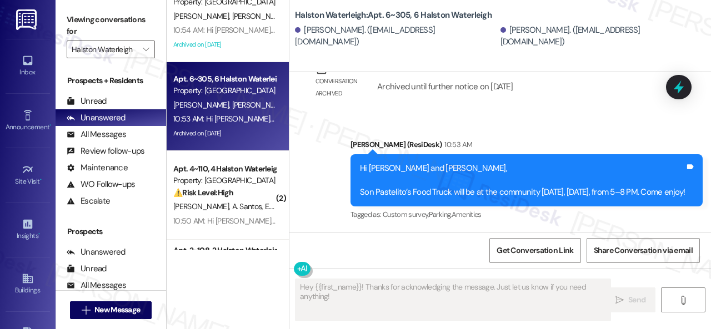
type textarea "Fetching suggested responses. Please feel free to read through the conversation…"
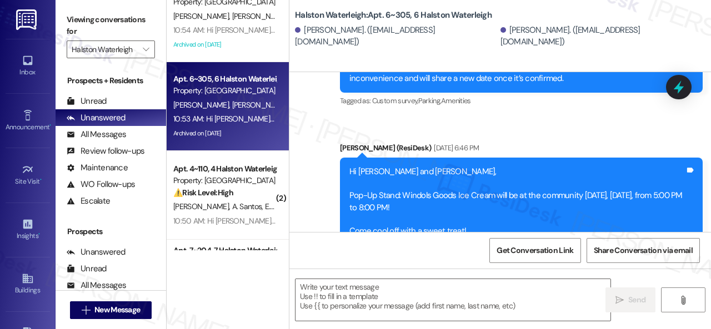
scroll to position [0, 0]
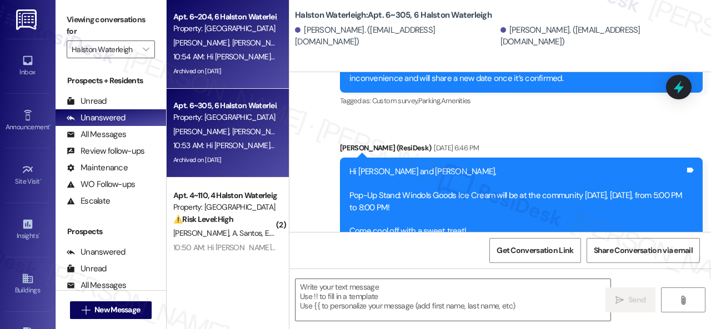
click at [235, 56] on div "10:54 AM: Hi [PERSON_NAME] and [PERSON_NAME], Son Pastelito’s Food Truck will b…" at bounding box center [408, 57] width 470 height 10
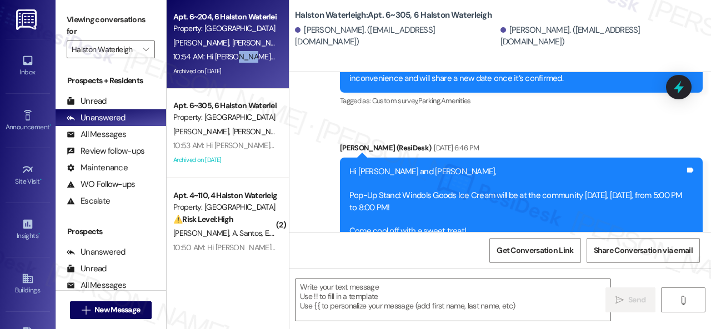
click at [235, 56] on div "10:54 AM: Hi [PERSON_NAME] and [PERSON_NAME], Son Pastelito’s Food Truck will b…" at bounding box center [408, 57] width 470 height 10
type textarea "Fetching suggested responses. Please feel free to read through the conversation…"
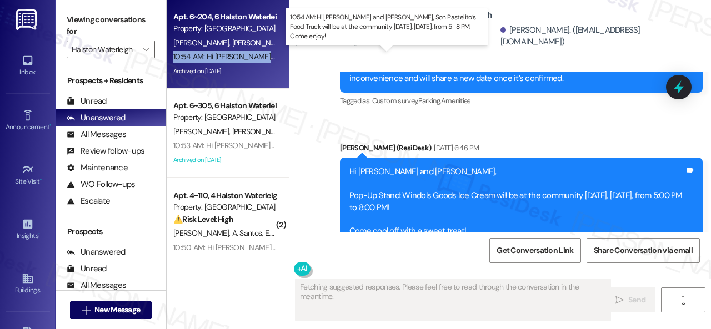
click at [235, 56] on div "10:54 AM: Hi [PERSON_NAME] and [PERSON_NAME], Son Pastelito’s Food Truck will b…" at bounding box center [408, 57] width 470 height 10
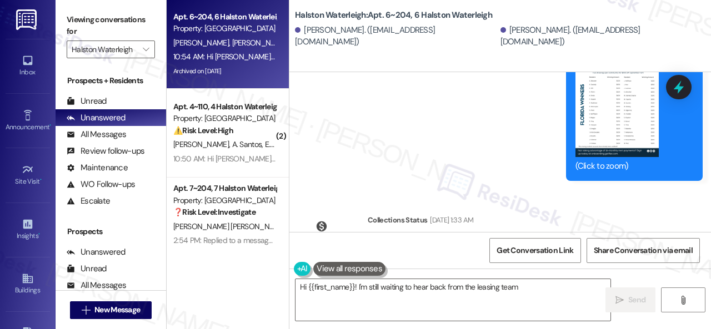
scroll to position [37837, 0]
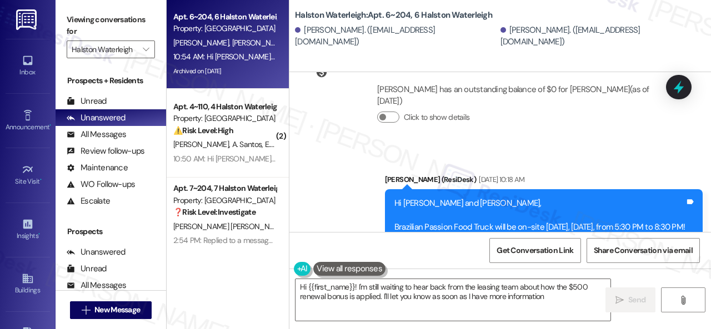
type textarea "Hi {{first_name}}! I'm still waiting to hear back from the leasing team about h…"
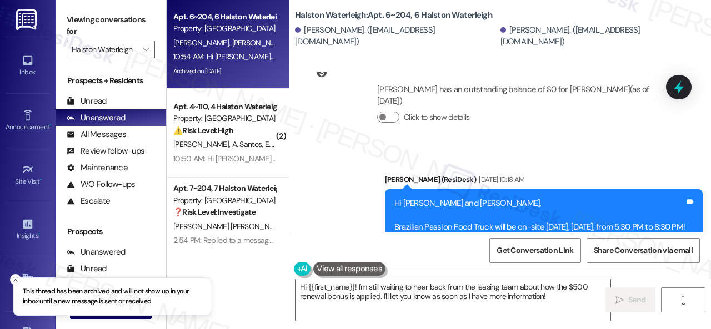
drag, startPoint x: 256, startPoint y: 132, endPoint x: 310, endPoint y: 126, distance: 54.1
click at [256, 133] on div "⚠️ Risk Level: High The resident is communicating an inability to pay rent on t…" at bounding box center [224, 131] width 103 height 12
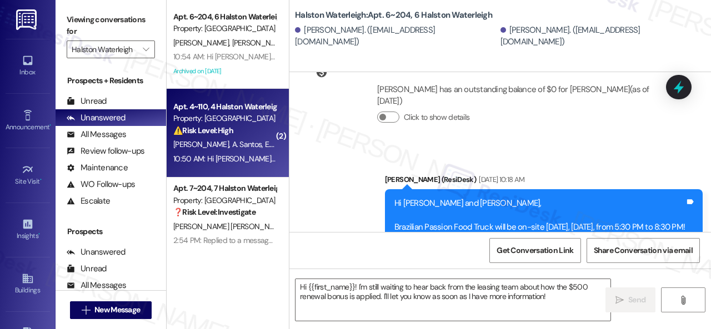
type textarea "Fetching suggested responses. Please feel free to read through the conversation…"
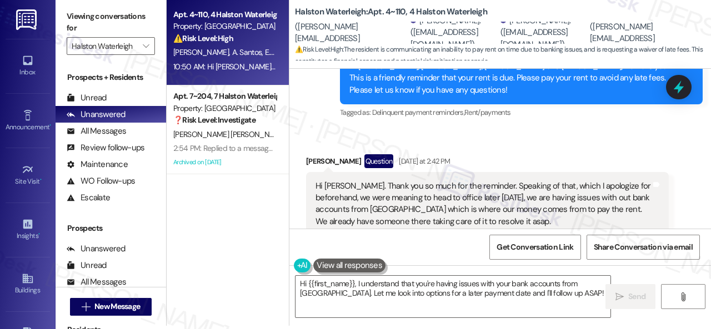
scroll to position [11556, 0]
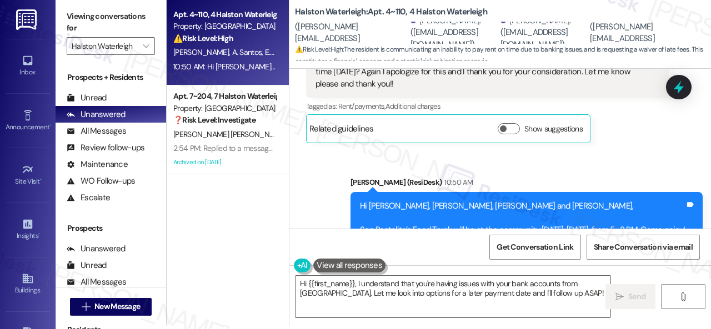
scroll to position [12001, 0]
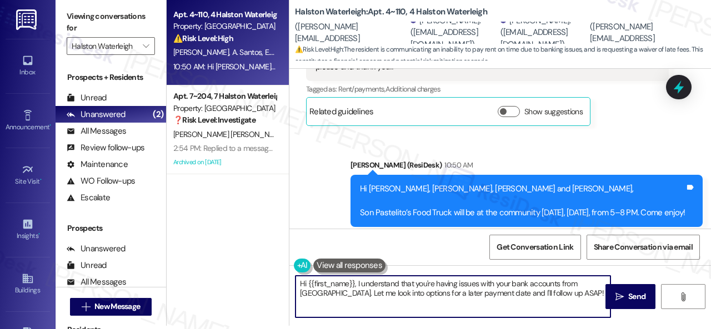
drag, startPoint x: 308, startPoint y: 282, endPoint x: 551, endPoint y: 298, distance: 243.7
click at [546, 301] on textarea "Hi {{first_name}}, I understand that you're having issues with your bank accoun…" at bounding box center [452, 297] width 315 height 42
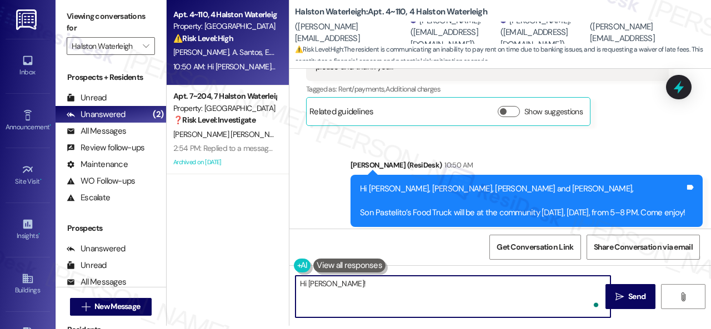
paste textarea "I'm sorry for the delayed response. Please don’t hesitate to confirm if you sti…"
type textarea "Hi Ariane! I'm sorry for the delayed response. Please don’t hesitate to confirm…"
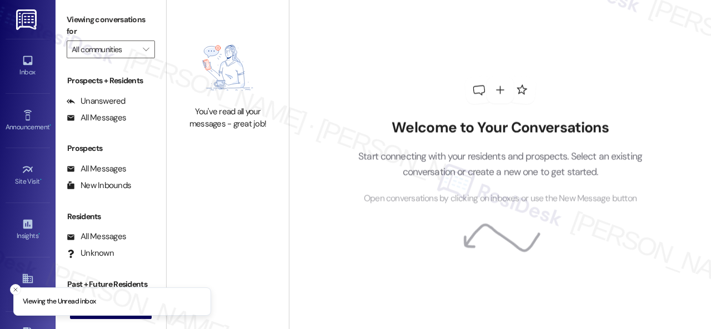
type input "Halston Waterleigh"
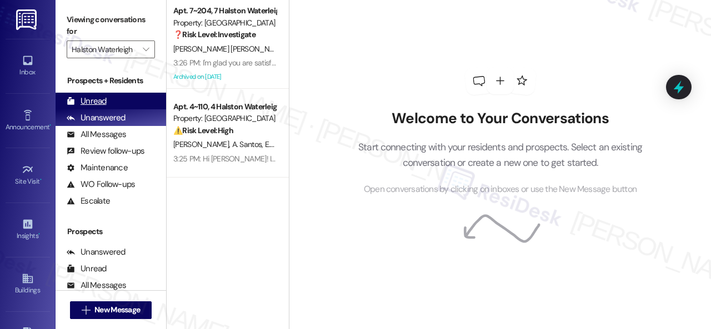
click at [90, 100] on div "Unread" at bounding box center [87, 101] width 40 height 12
